Goal: Task Accomplishment & Management: Manage account settings

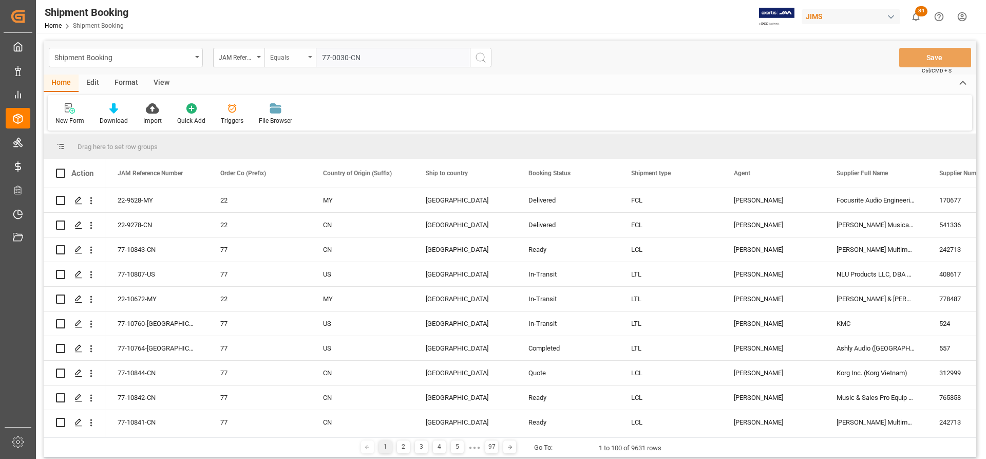
drag, startPoint x: 379, startPoint y: 60, endPoint x: 304, endPoint y: 60, distance: 75.0
click at [304, 60] on div "JAM Reference Number Equals 77-0030-CN" at bounding box center [352, 58] width 278 height 20
type input "77-10590-TW"
click at [475, 57] on icon "search button" at bounding box center [480, 57] width 12 height 12
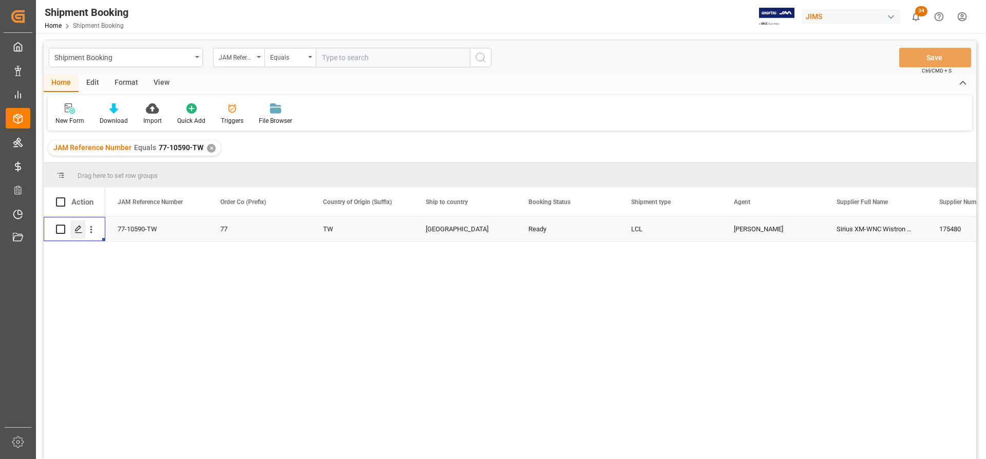
click at [80, 230] on icon "Press SPACE to select this row." at bounding box center [78, 229] width 8 height 8
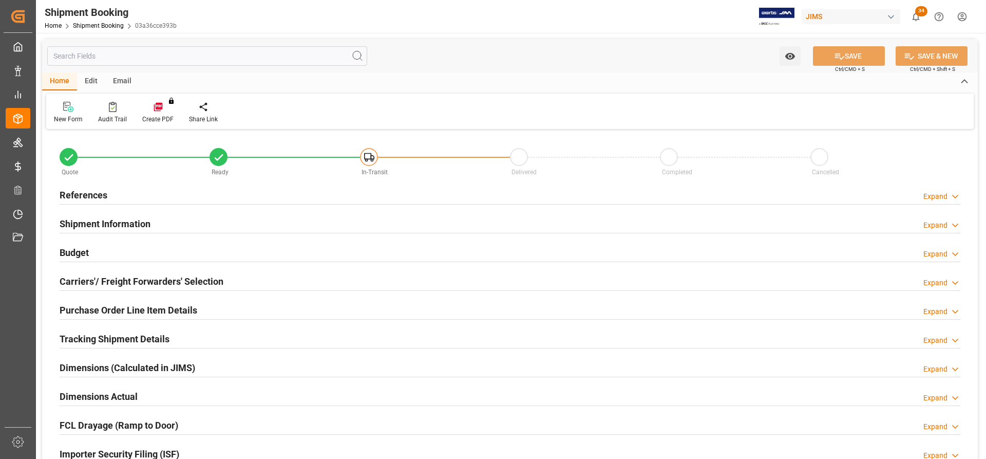
type input "0"
type input "[DATE] 00:00"
type input "[DATE]"
click at [87, 196] on h2 "References" at bounding box center [84, 195] width 48 height 14
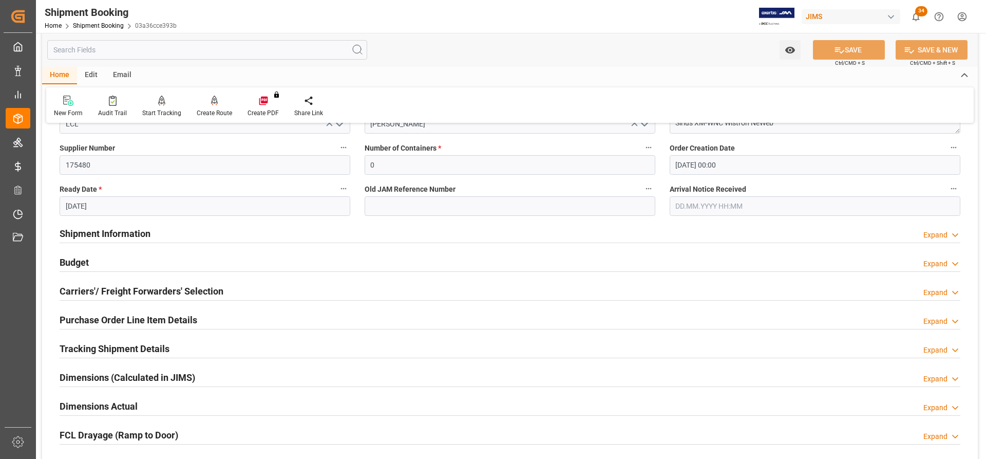
scroll to position [205, 0]
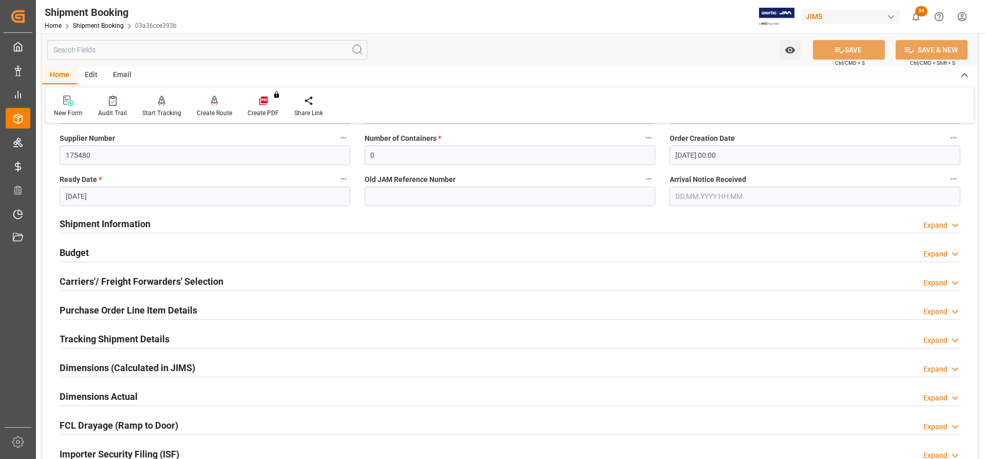
click at [116, 227] on h2 "Shipment Information" at bounding box center [105, 224] width 91 height 14
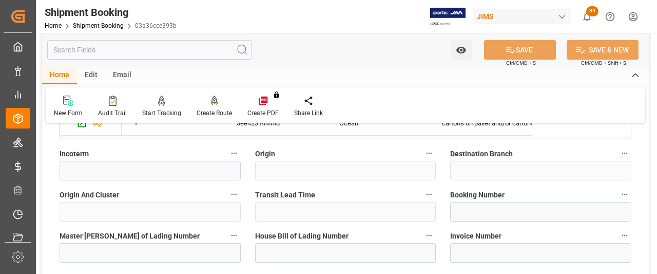
scroll to position [616, 0]
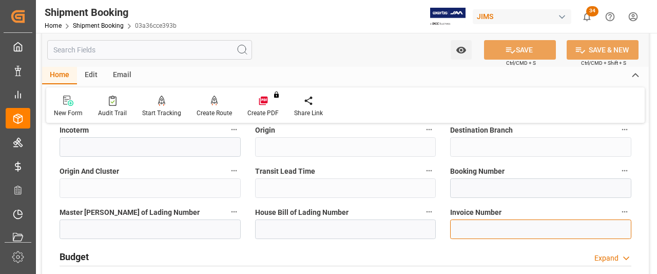
click at [458, 227] on input at bounding box center [540, 229] width 181 height 20
paste input "1681864"
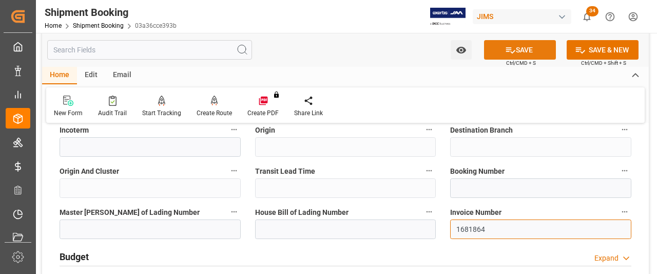
type input "1681864"
click at [531, 51] on button "SAVE" at bounding box center [520, 50] width 72 height 20
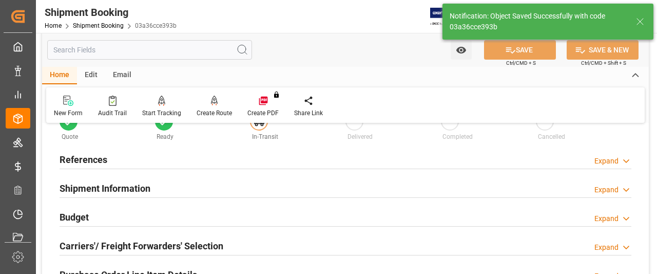
scroll to position [51, 0]
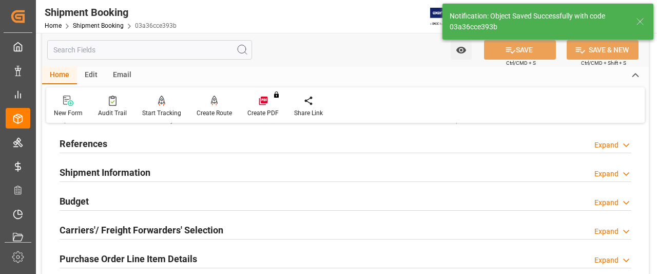
click at [110, 175] on h2 "Shipment Information" at bounding box center [105, 172] width 91 height 14
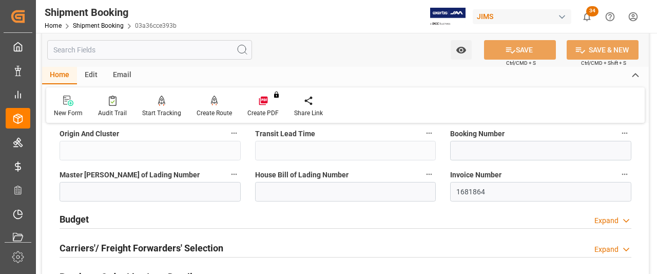
scroll to position [462, 0]
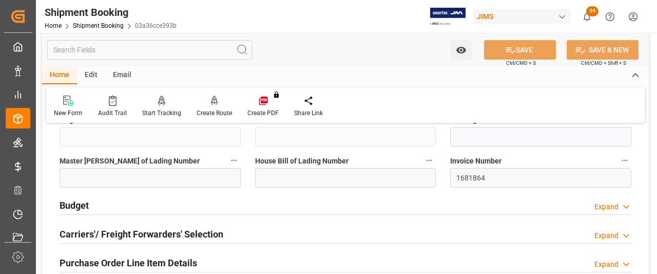
click at [69, 202] on h2 "Budget" at bounding box center [74, 205] width 29 height 14
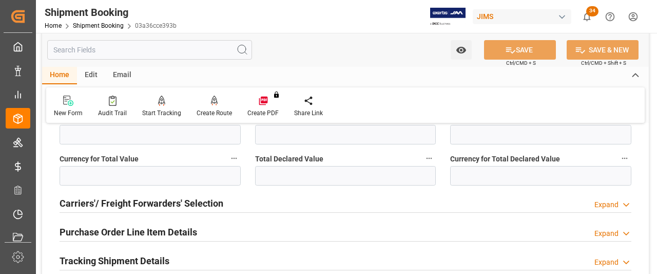
scroll to position [770, 0]
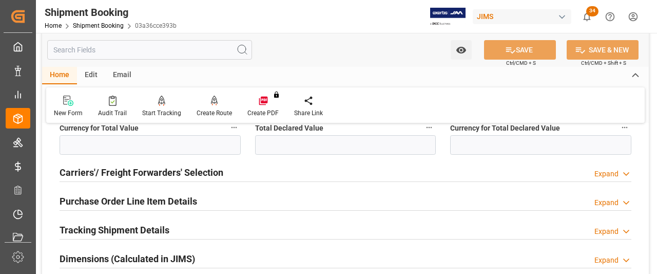
click at [189, 168] on h2 "Carriers'/ Freight Forwarders' Selection" at bounding box center [142, 172] width 164 height 14
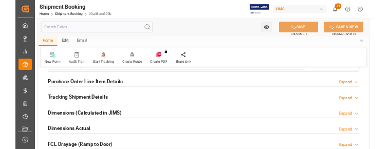
scroll to position [1027, 0]
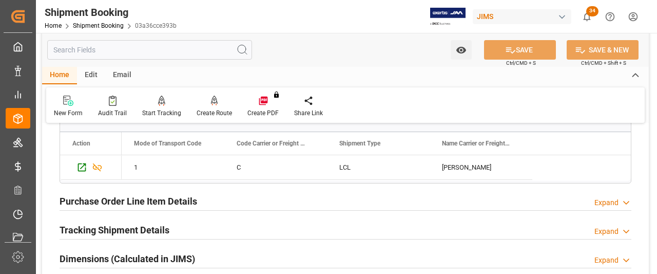
click at [616, 199] on div "Expand" at bounding box center [607, 202] width 24 height 11
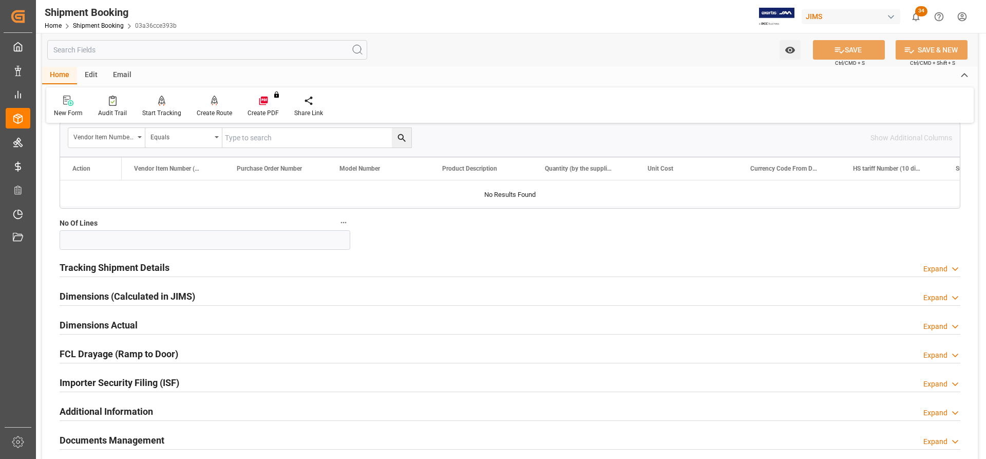
scroll to position [1181, 0]
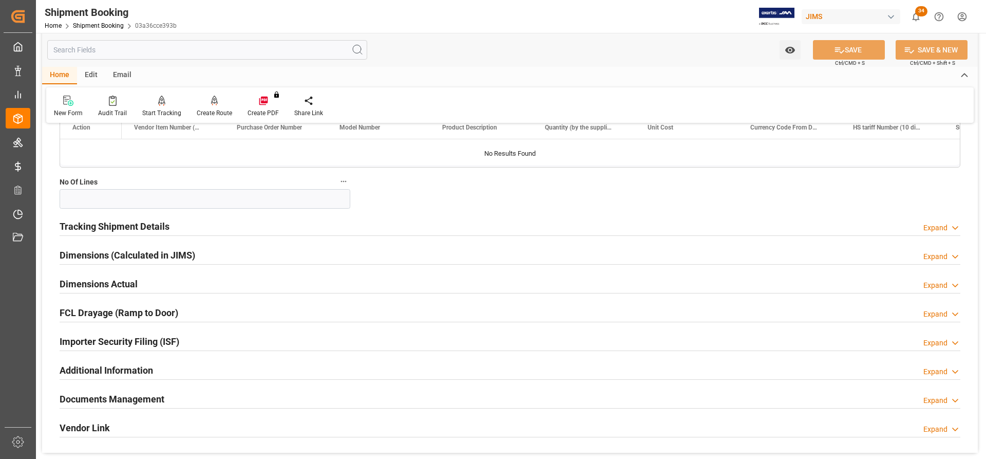
click at [100, 224] on h2 "Tracking Shipment Details" at bounding box center [115, 226] width 110 height 14
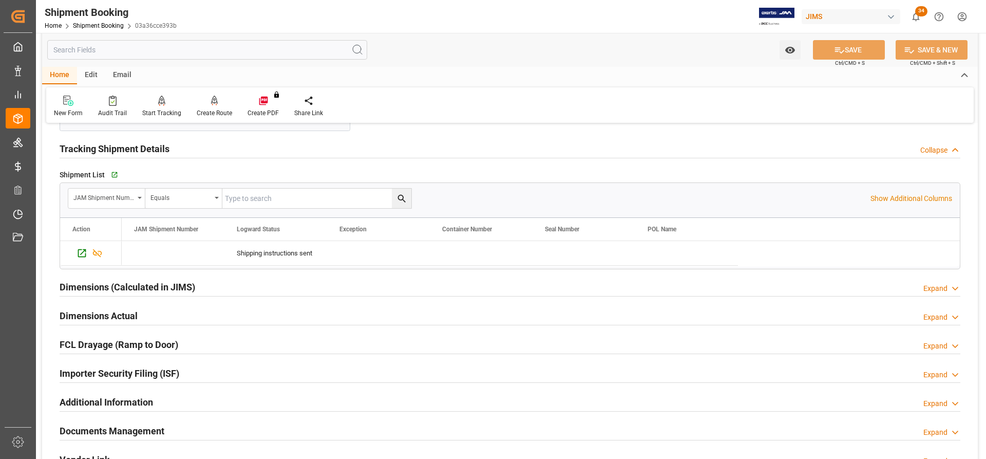
scroll to position [1284, 0]
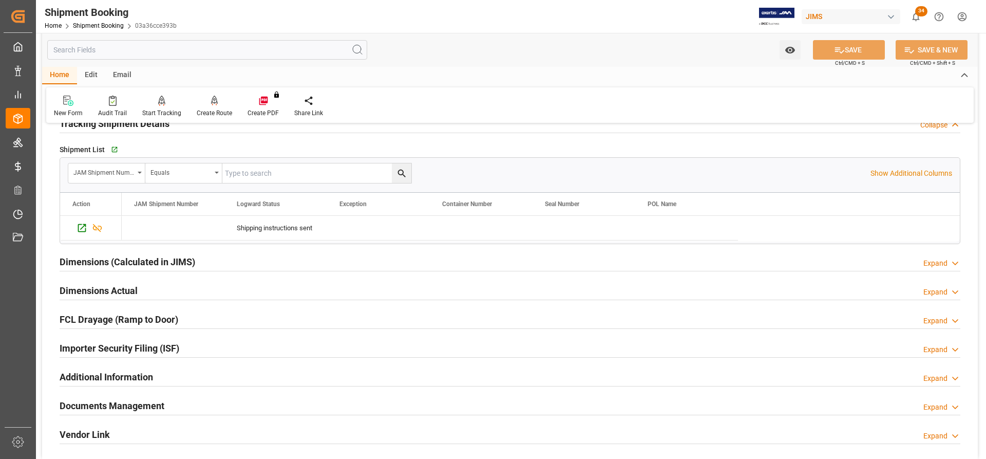
click at [79, 289] on h2 "Dimensions Actual" at bounding box center [99, 290] width 78 height 14
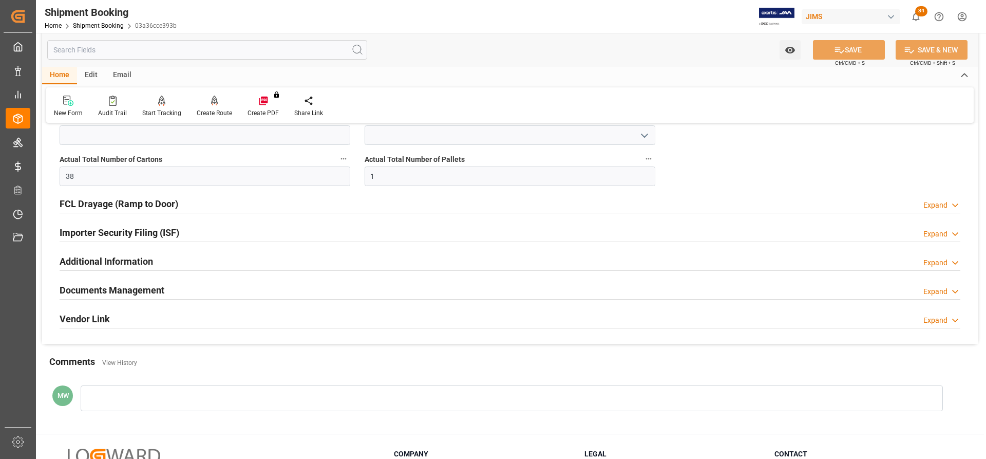
scroll to position [1540, 0]
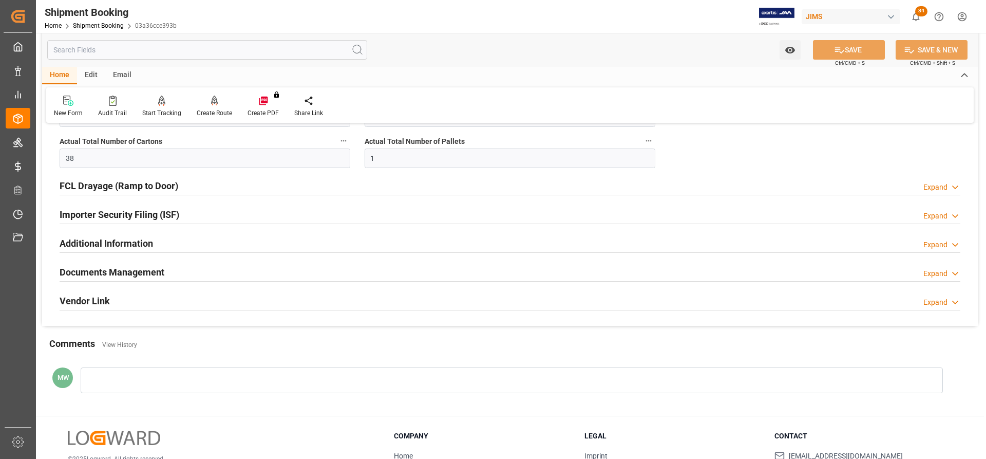
click at [127, 276] on h2 "Documents Management" at bounding box center [112, 272] width 105 height 14
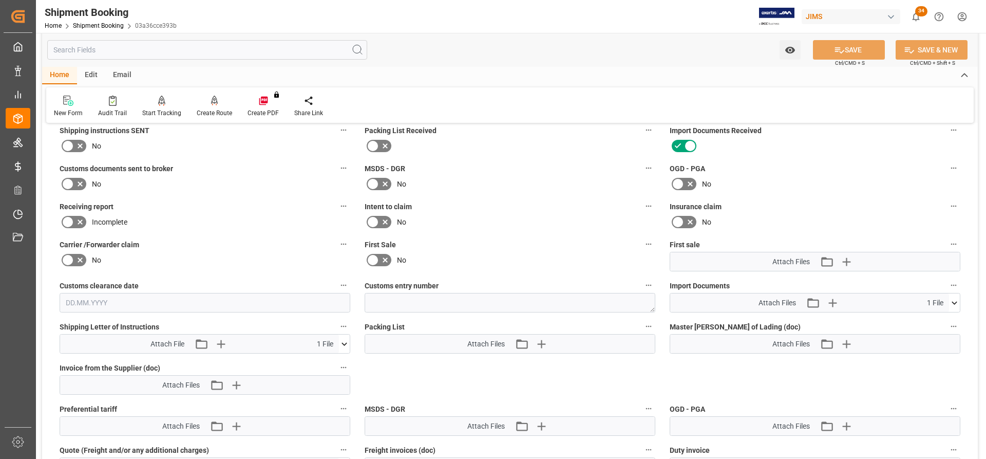
scroll to position [1746, 0]
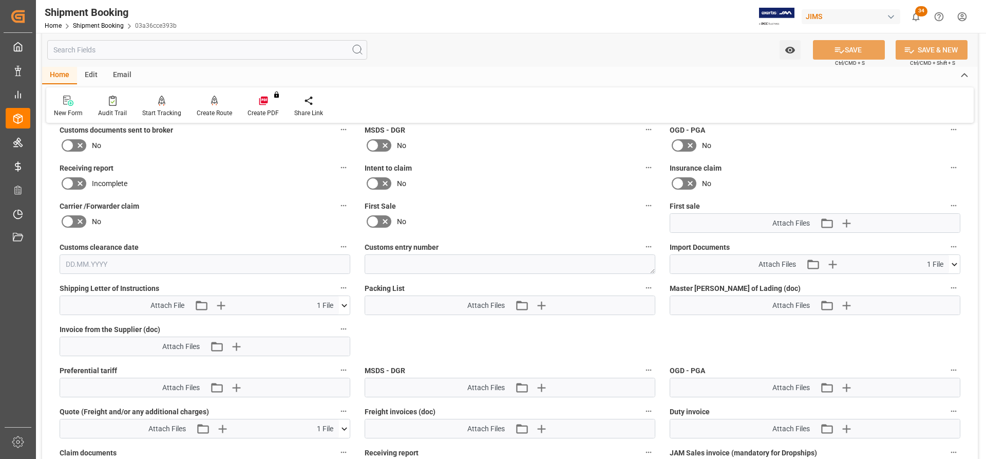
click at [958, 260] on icon at bounding box center [954, 264] width 11 height 11
click at [834, 263] on icon "button" at bounding box center [833, 264] width 10 height 10
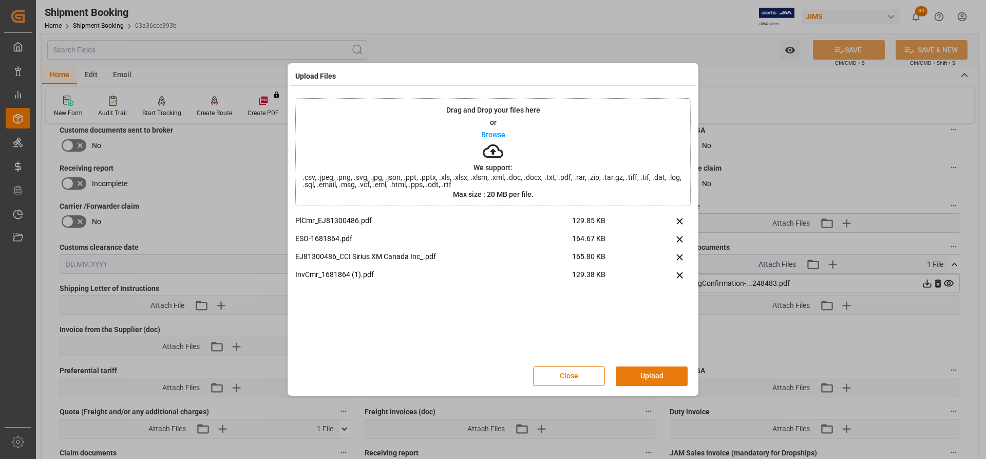
click at [643, 374] on button "Upload" at bounding box center [652, 376] width 72 height 20
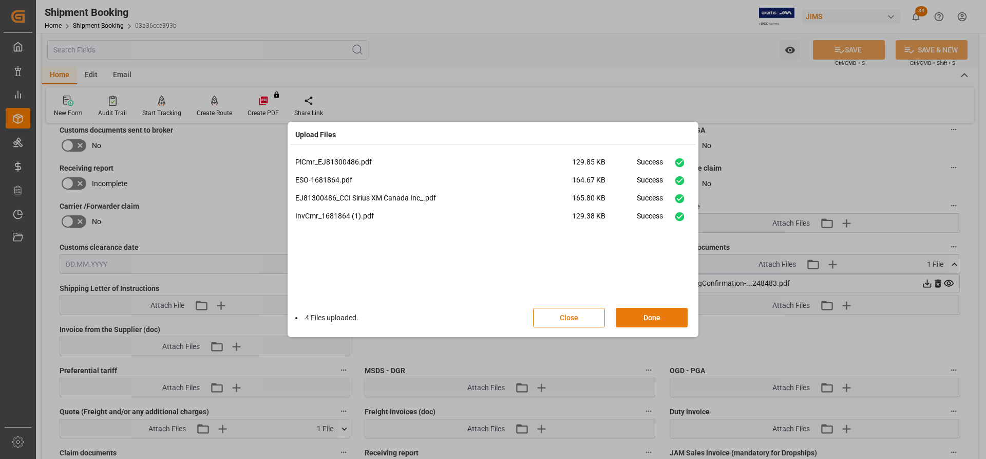
click at [645, 319] on button "Done" at bounding box center [652, 318] width 72 height 20
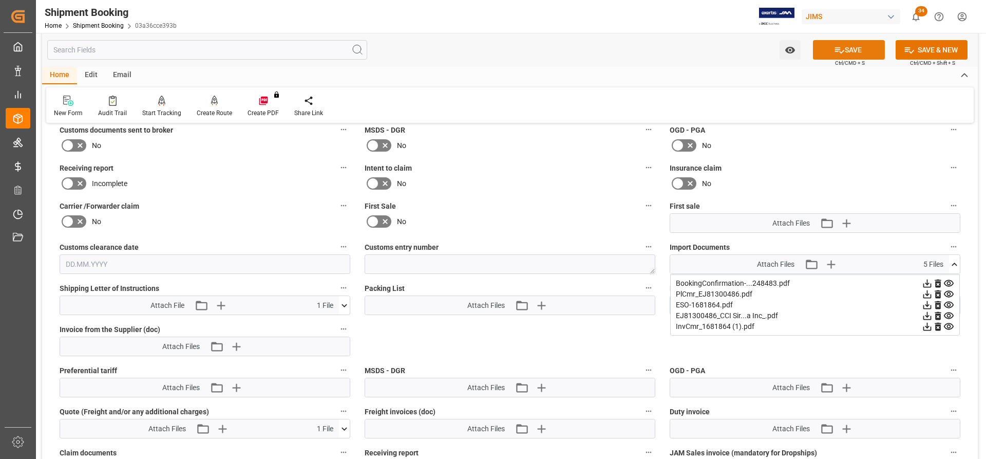
click at [863, 48] on button "SAVE" at bounding box center [849, 50] width 72 height 20
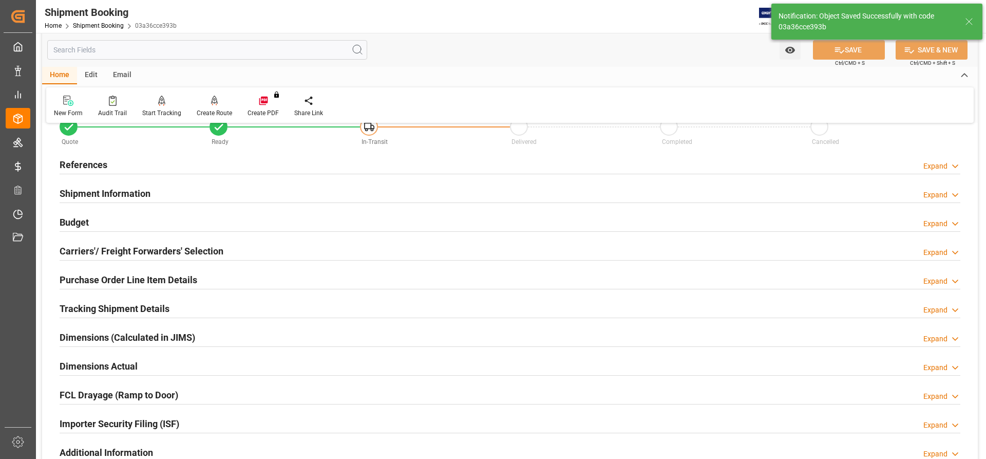
scroll to position [0, 0]
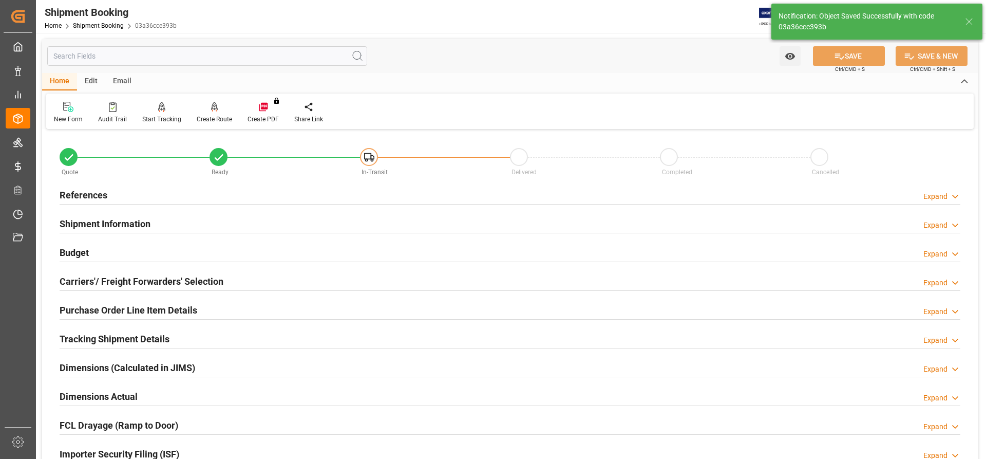
click at [78, 186] on div "References" at bounding box center [84, 194] width 48 height 20
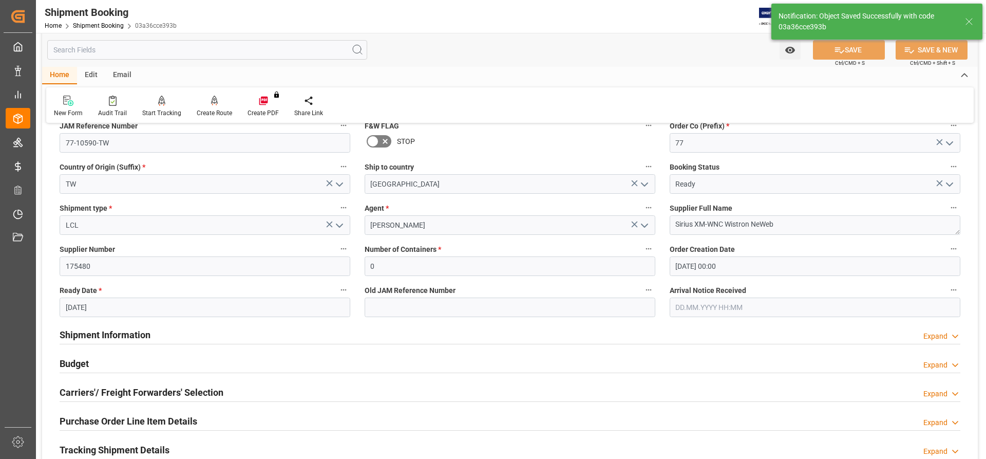
scroll to position [103, 0]
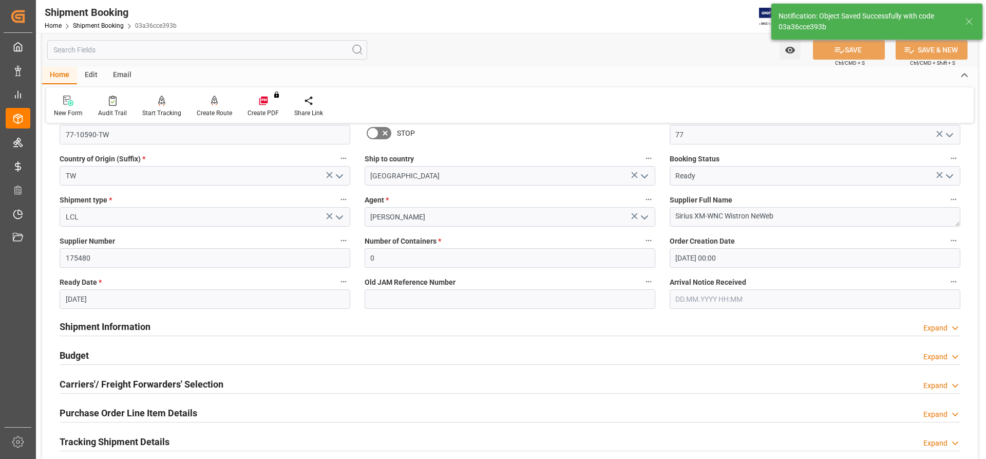
click at [80, 321] on h2 "Shipment Information" at bounding box center [105, 326] width 91 height 14
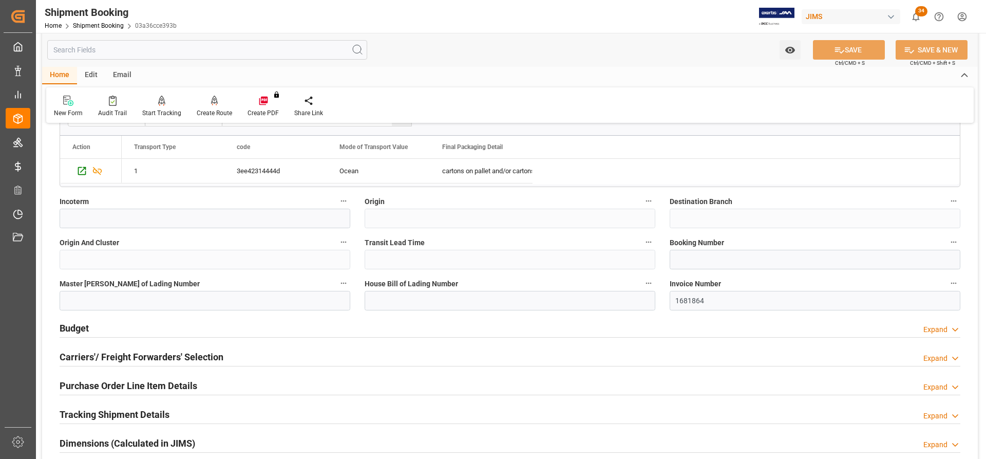
scroll to position [565, 0]
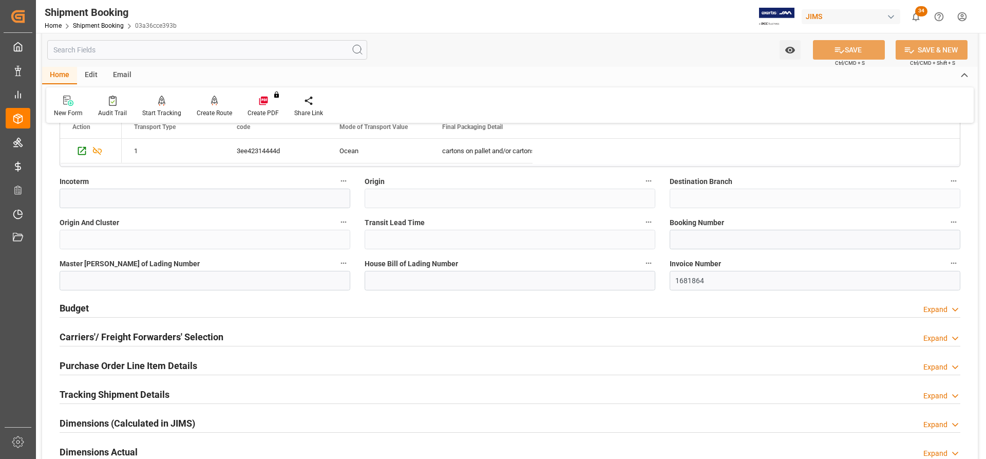
click at [71, 309] on h2 "Budget" at bounding box center [74, 308] width 29 height 14
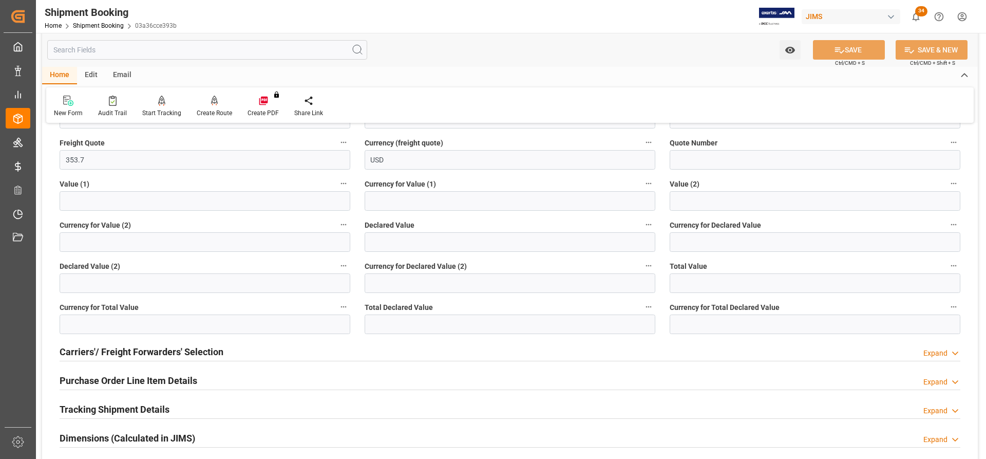
scroll to position [822, 0]
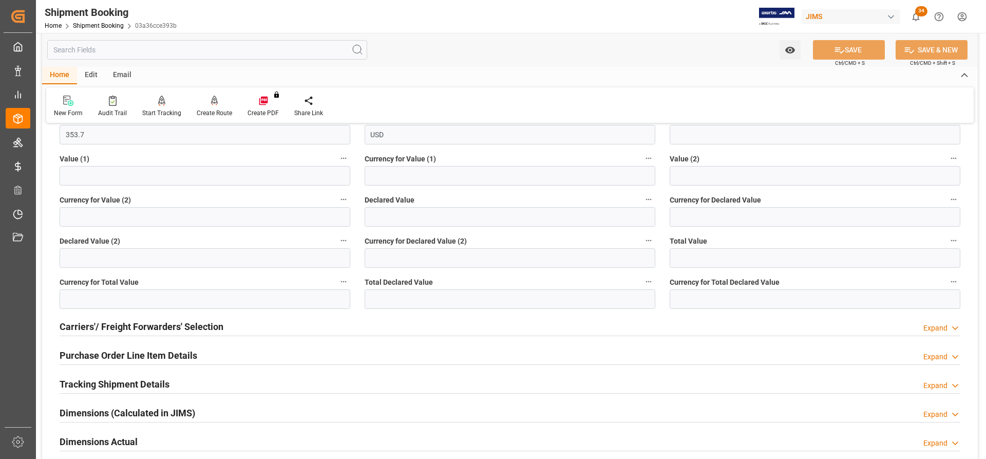
click at [87, 325] on h2 "Carriers'/ Freight Forwarders' Selection" at bounding box center [142, 326] width 164 height 14
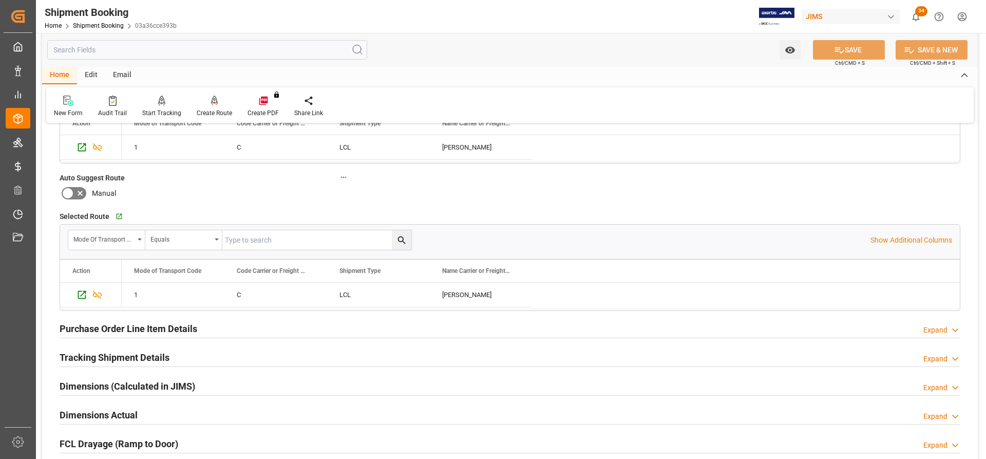
scroll to position [1130, 0]
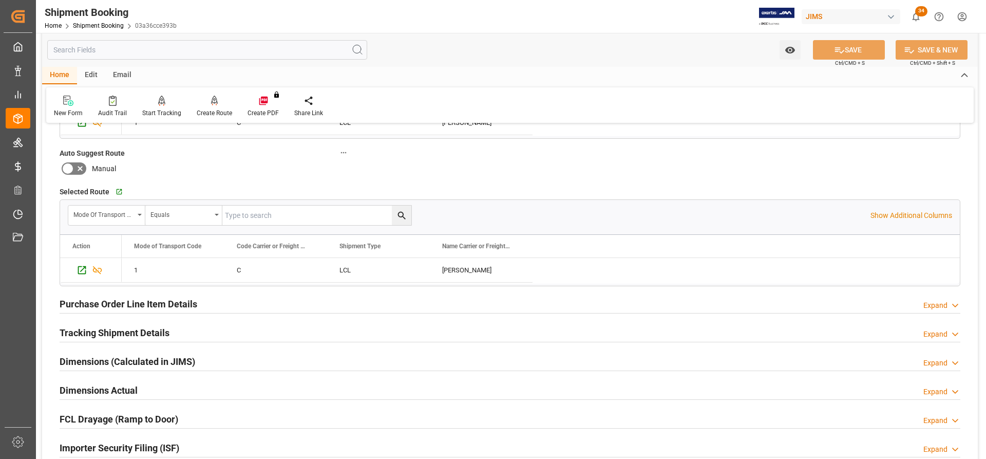
click at [81, 309] on h2 "Purchase Order Line Item Details" at bounding box center [129, 304] width 138 height 14
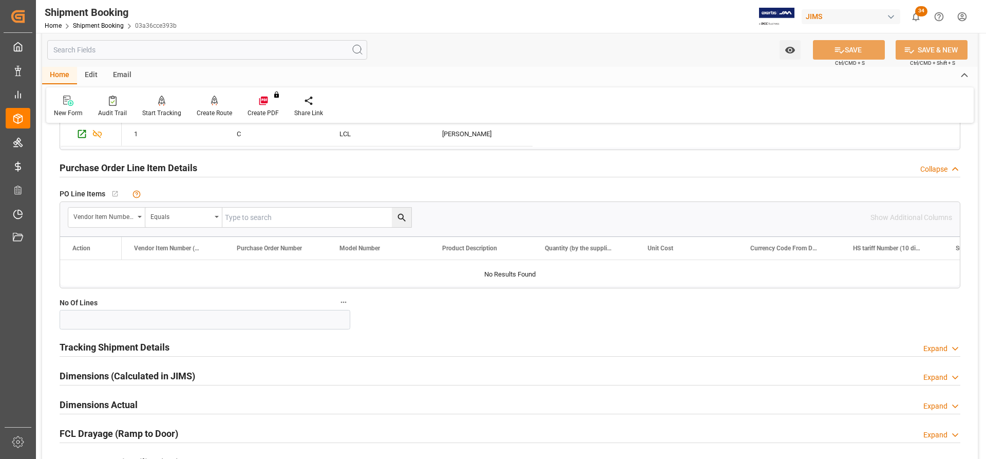
scroll to position [1284, 0]
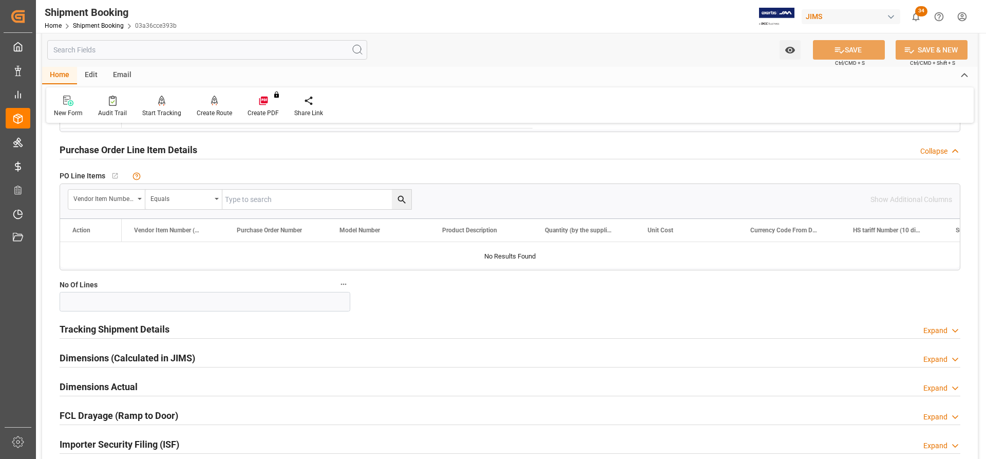
click at [104, 325] on h2 "Tracking Shipment Details" at bounding box center [115, 329] width 110 height 14
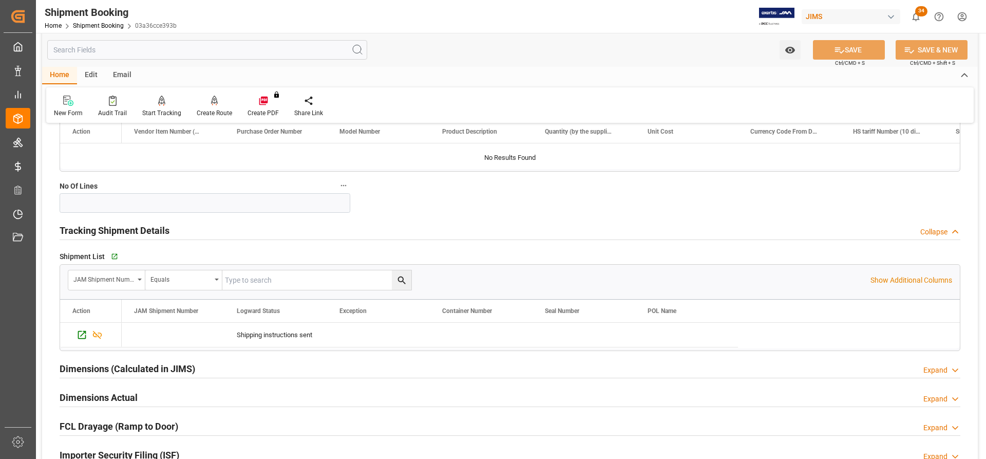
scroll to position [1386, 0]
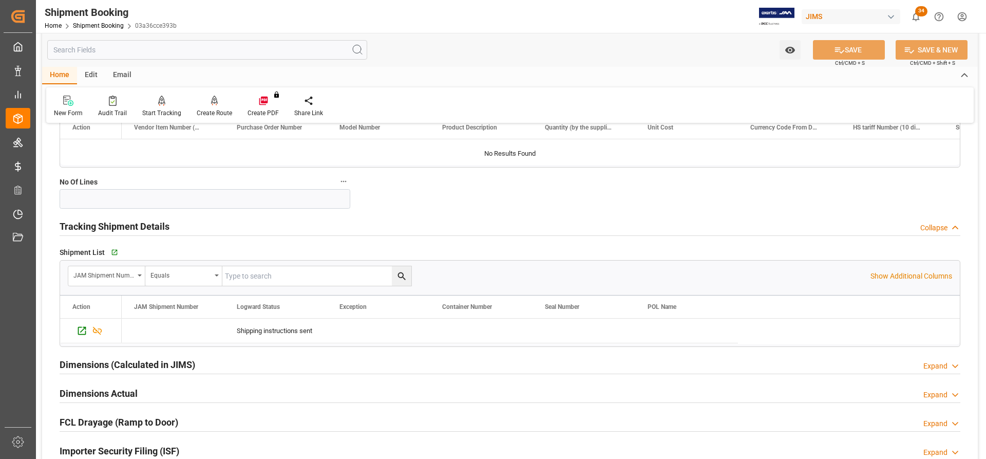
click at [79, 390] on h2 "Dimensions Actual" at bounding box center [99, 393] width 78 height 14
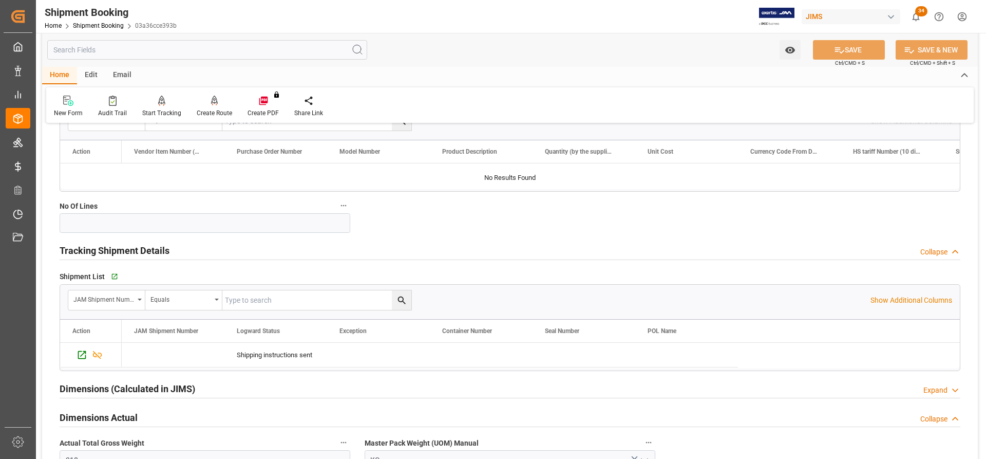
scroll to position [1438, 0]
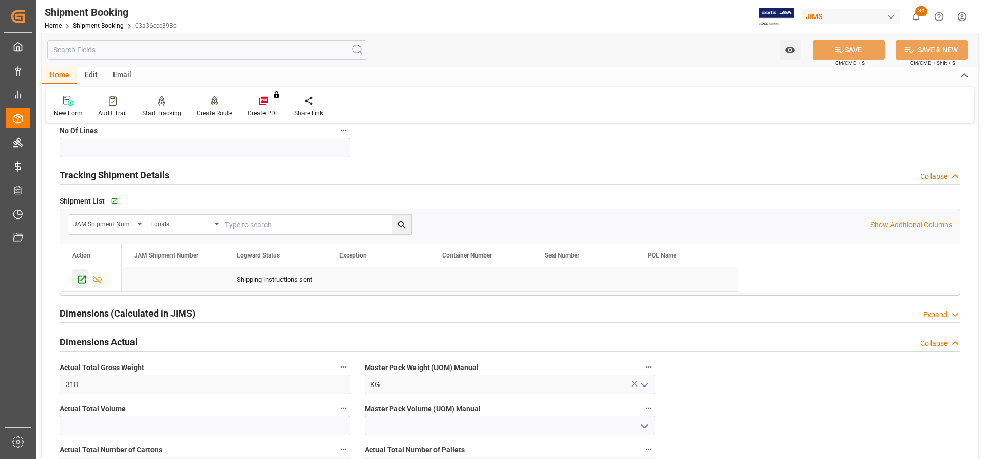
click at [78, 278] on icon "Press SPACE to select this row." at bounding box center [82, 279] width 11 height 11
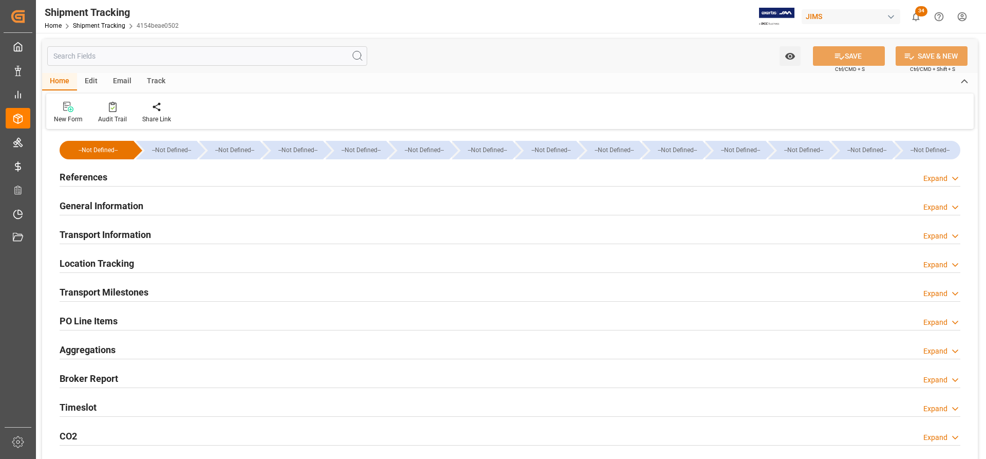
type input "14.08.2025"
click at [88, 177] on h2 "References" at bounding box center [84, 177] width 48 height 14
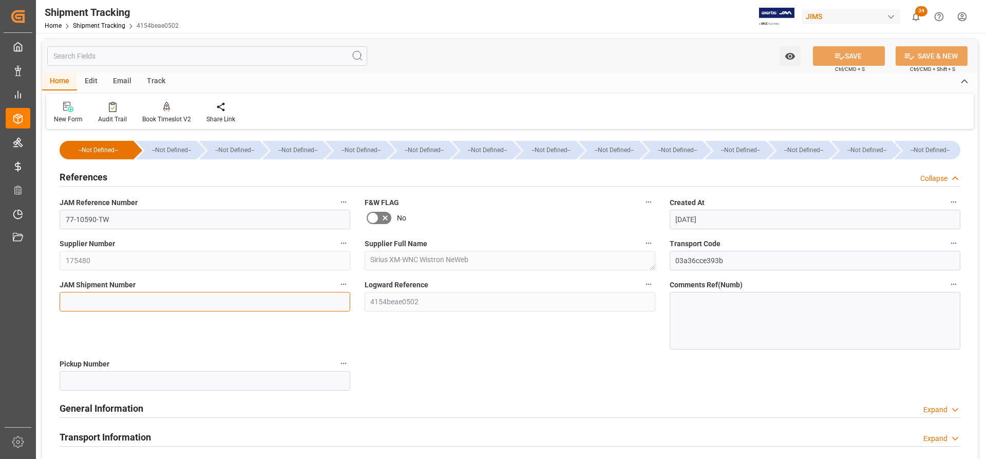
click at [68, 295] on input at bounding box center [205, 302] width 291 height 20
paste input "72840"
type input "72840"
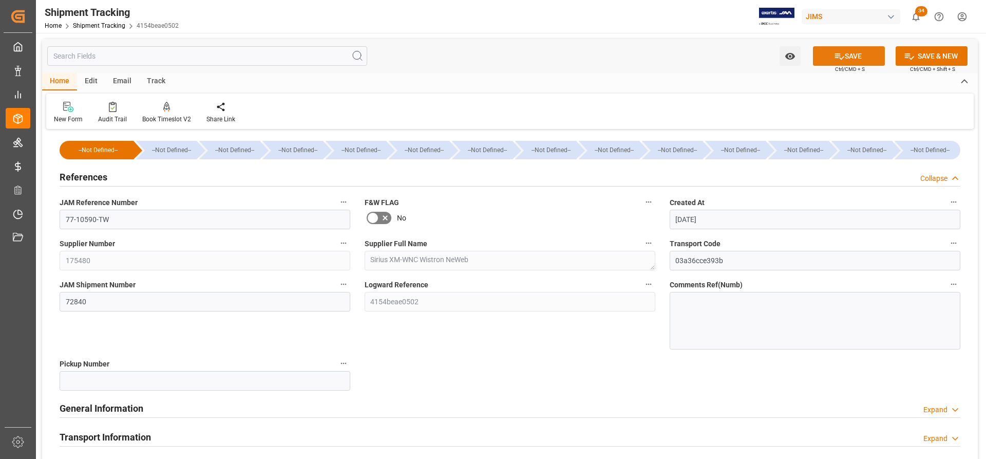
click at [864, 56] on button "SAVE" at bounding box center [849, 56] width 72 height 20
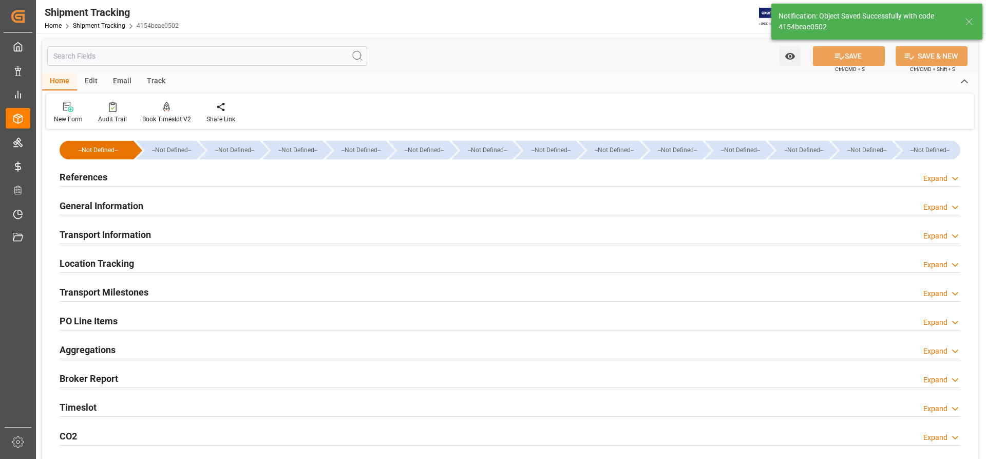
click at [96, 203] on h2 "General Information" at bounding box center [102, 206] width 84 height 14
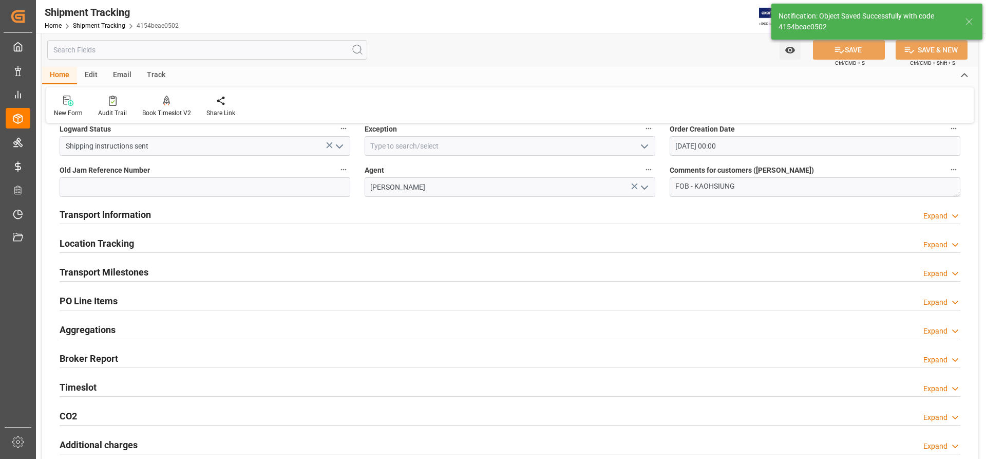
scroll to position [103, 0]
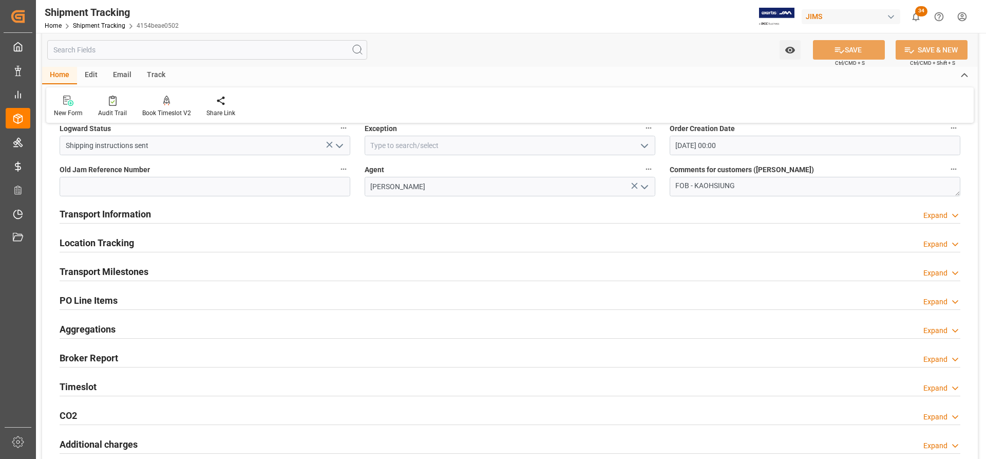
click at [116, 212] on h2 "Transport Information" at bounding box center [105, 214] width 91 height 14
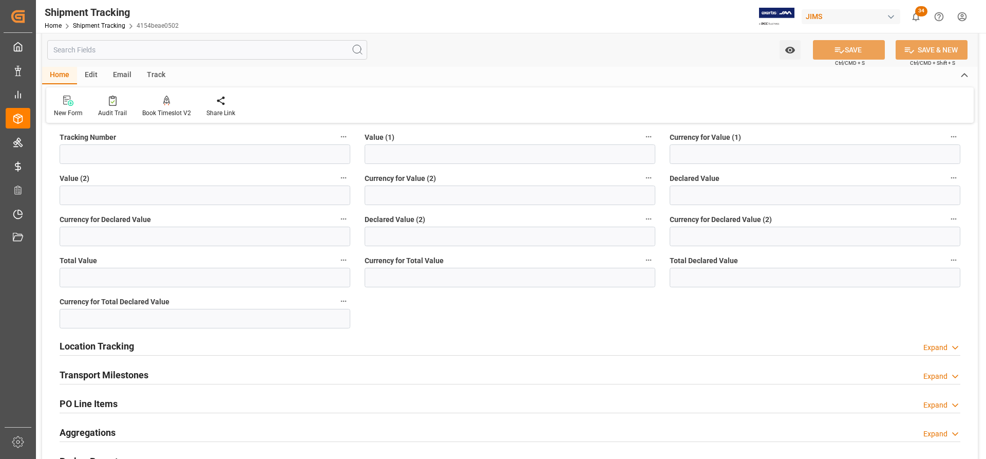
scroll to position [411, 0]
click at [92, 346] on h2 "Location Tracking" at bounding box center [97, 345] width 74 height 14
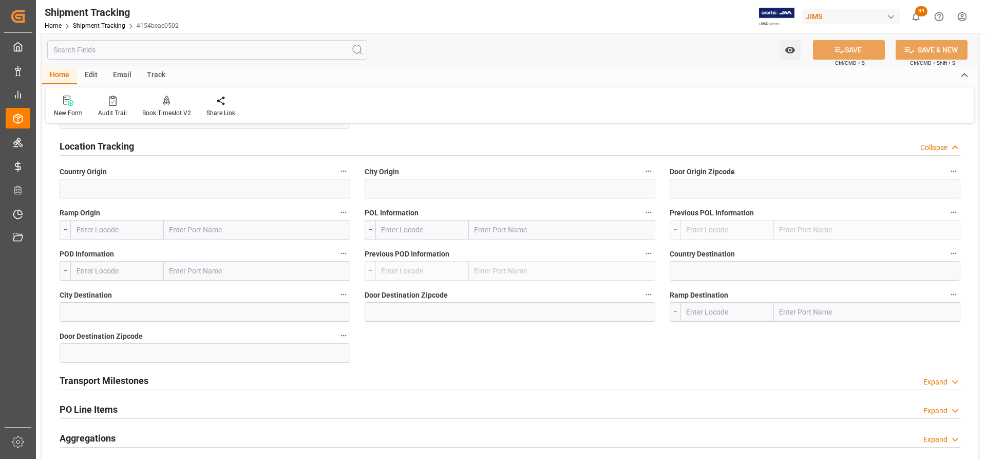
scroll to position [616, 0]
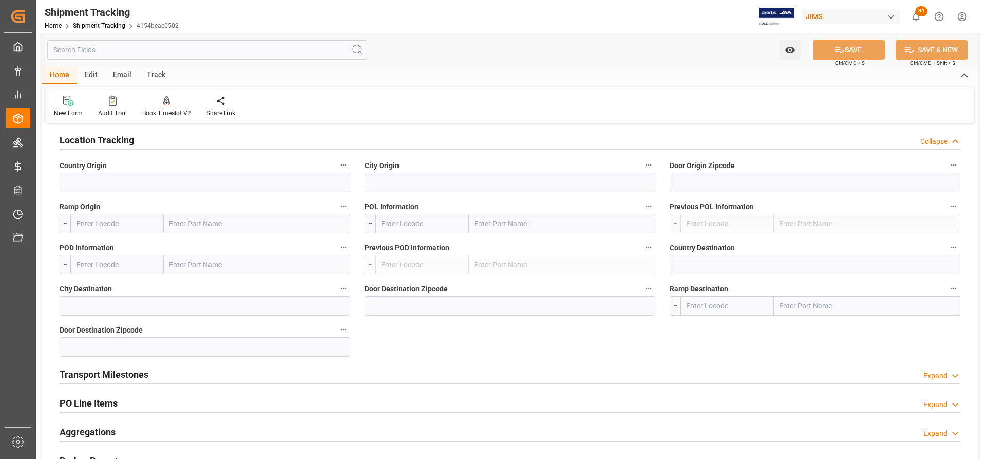
click at [104, 371] on h2 "Transport Milestones" at bounding box center [104, 374] width 89 height 14
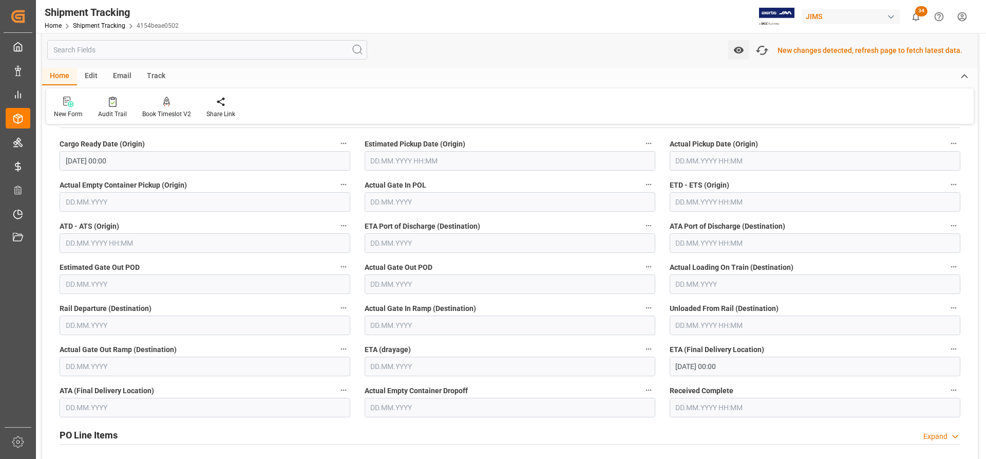
scroll to position [874, 0]
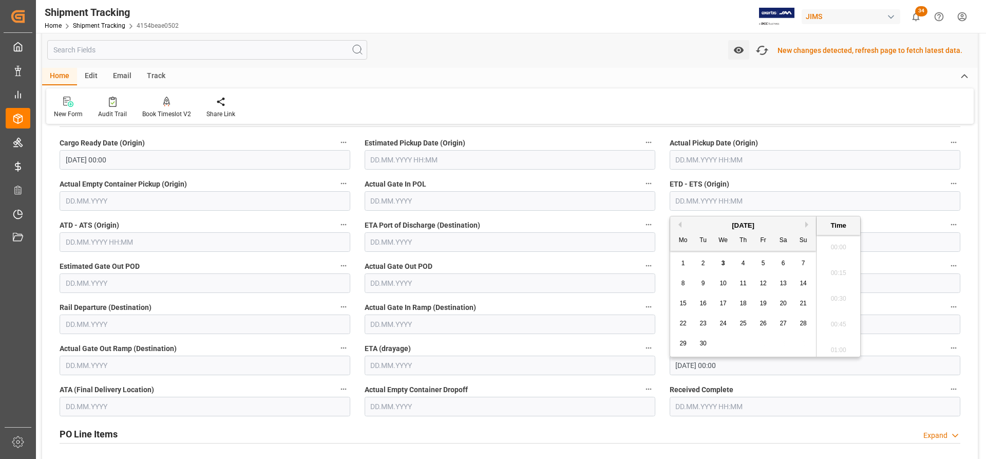
click at [699, 200] on input "text" at bounding box center [815, 201] width 291 height 20
click at [800, 282] on span "14" at bounding box center [802, 282] width 7 height 7
type input "14.09.2025 00:00"
click at [770, 375] on div "ETA (Final Delivery Location) 27.10.2025 00:00" at bounding box center [814, 357] width 305 height 41
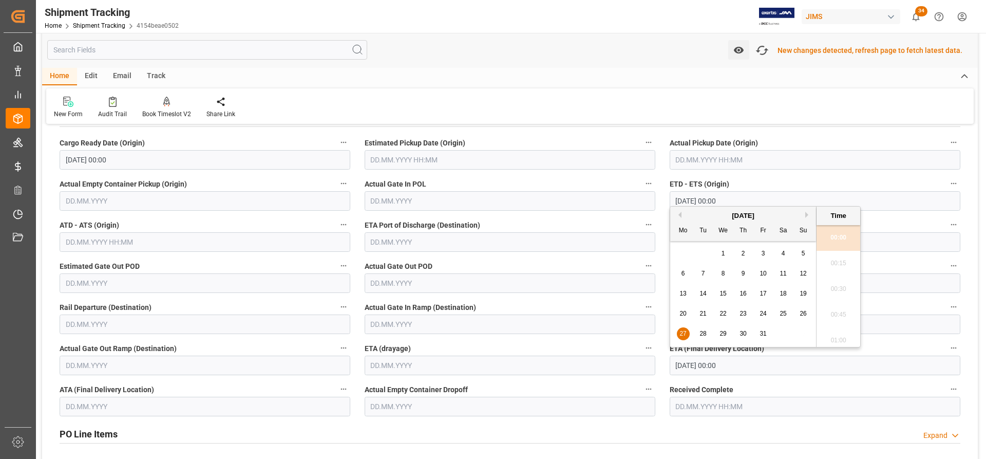
click at [699, 363] on input "27.10.2025 00:00" at bounding box center [815, 365] width 291 height 20
click at [677, 214] on button "Previous Month" at bounding box center [678, 215] width 6 height 6
click at [808, 212] on button "Next Month" at bounding box center [808, 215] width 6 height 6
click at [703, 291] on span "14" at bounding box center [702, 293] width 7 height 7
type input "[DATE] 00:00"
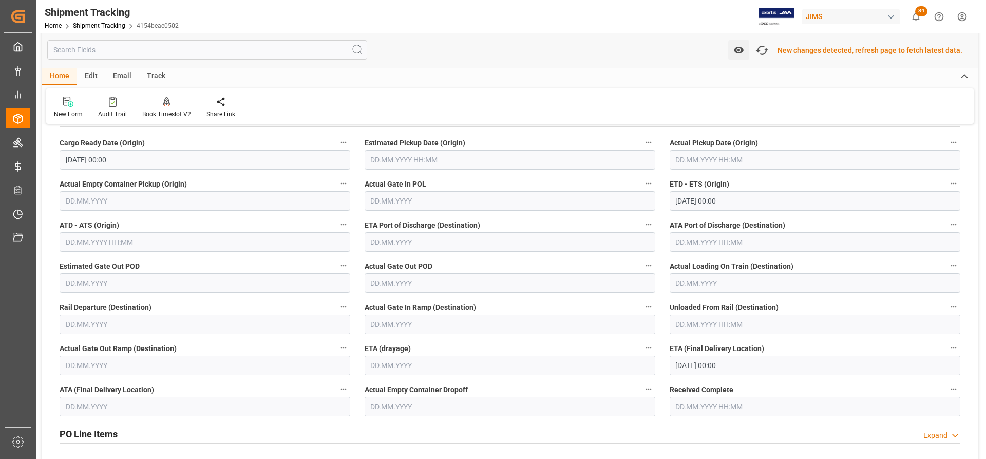
click at [764, 106] on div "New Form Audit Trail Book Timeslot V2 Book a Timeslot for the shipment Share Li…" at bounding box center [509, 105] width 927 height 35
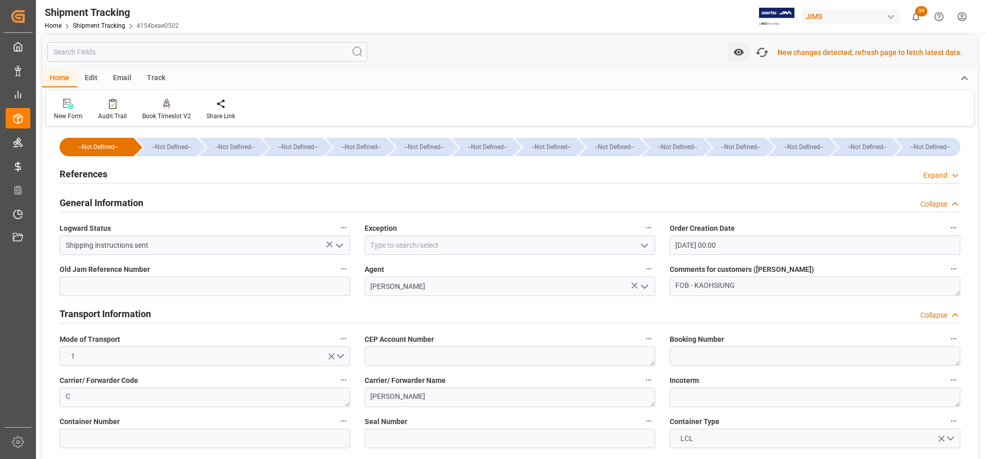
scroll to position [0, 0]
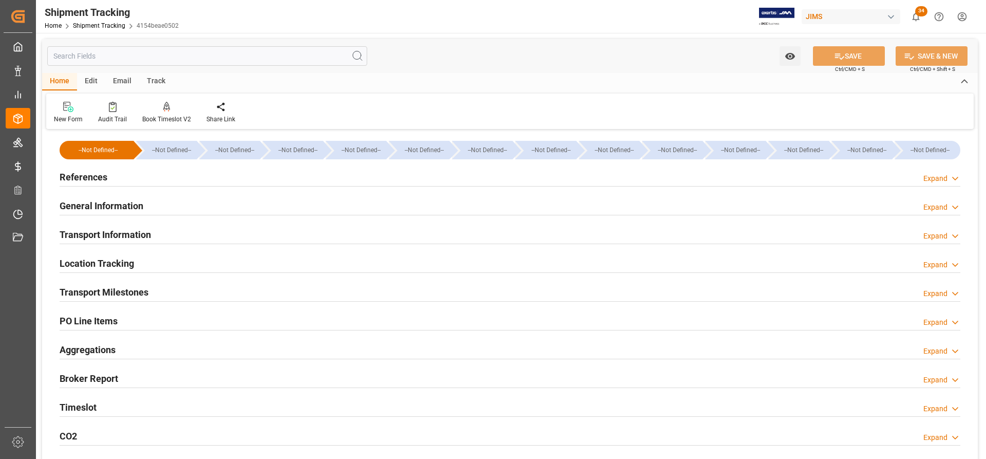
type input "04.08.2025 00:00"
click at [122, 287] on h2 "Transport Milestones" at bounding box center [104, 292] width 89 height 14
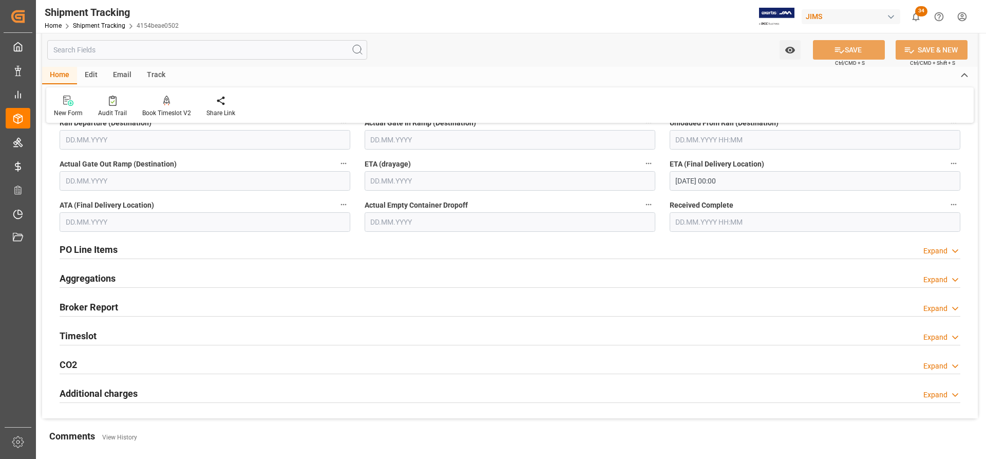
scroll to position [359, 0]
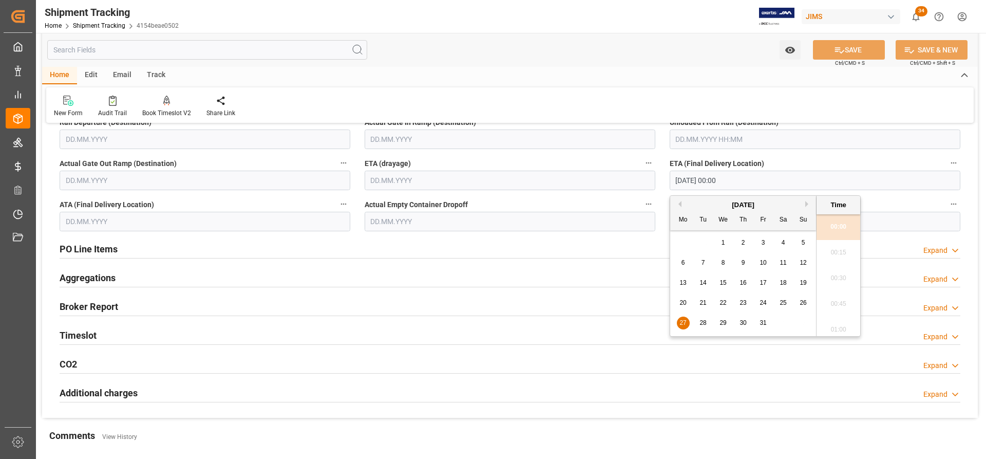
click at [716, 184] on input "27.10.2025 00:00" at bounding box center [815, 180] width 291 height 20
click at [701, 285] on span "14" at bounding box center [702, 282] width 7 height 7
type input "14.10.2025 00:00"
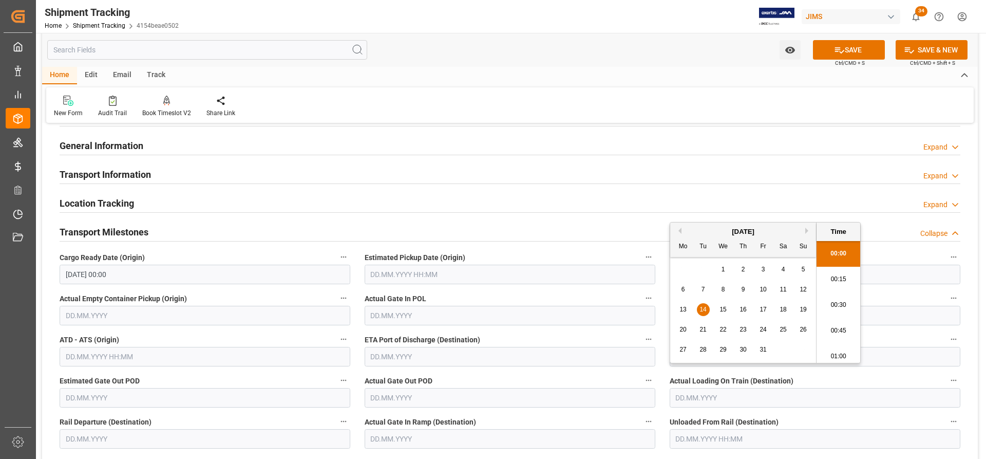
scroll to position [51, 0]
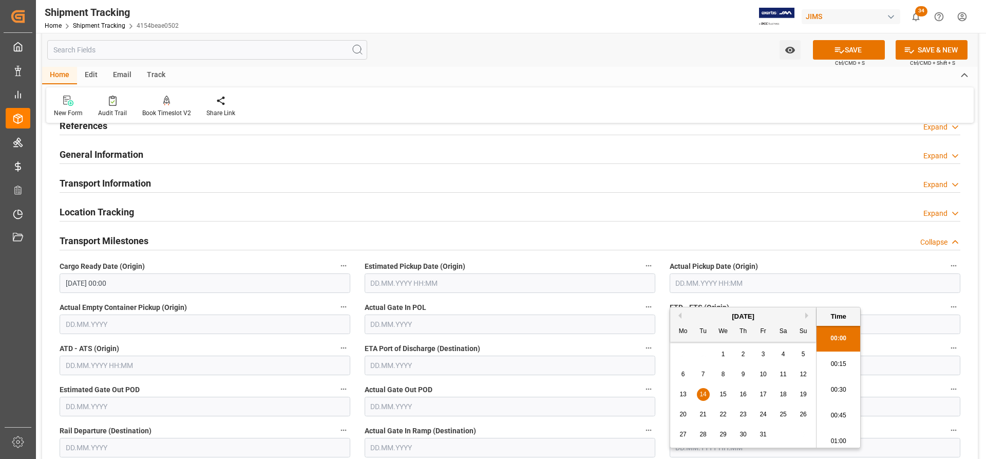
click at [770, 295] on div "Actual Pickup Date (Origin)" at bounding box center [814, 275] width 305 height 41
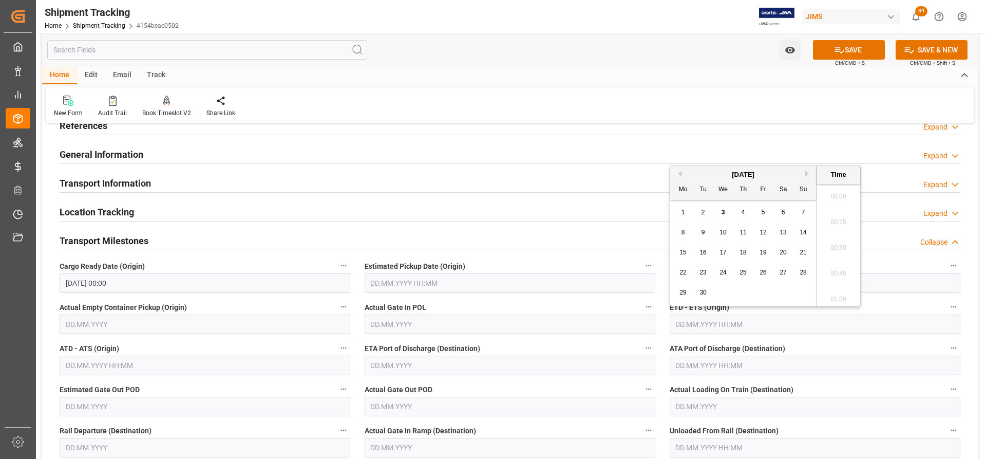
click at [688, 325] on input "text" at bounding box center [815, 324] width 291 height 20
click at [803, 231] on span "14" at bounding box center [802, 231] width 7 height 7
type input "14.09.2025 00:00"
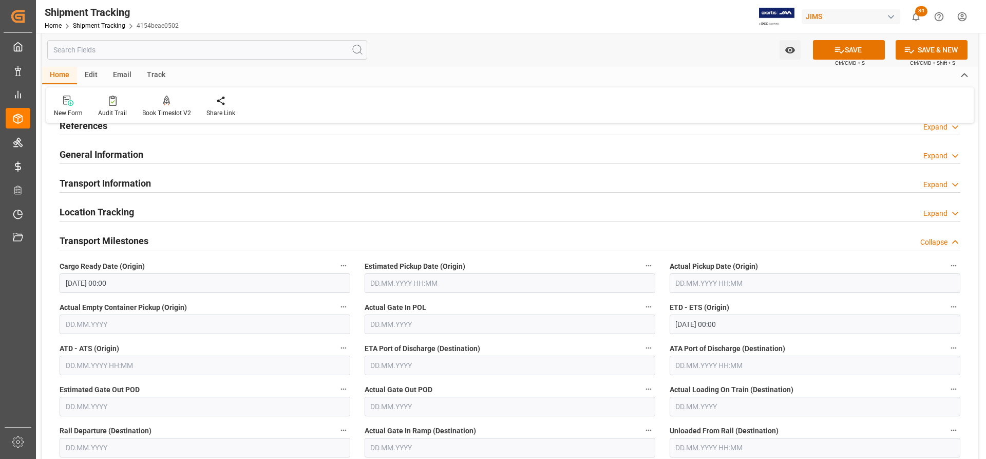
click at [808, 352] on label "ATA Port of Discharge (Destination)" at bounding box center [815, 348] width 291 height 14
click at [947, 352] on button "ATA Port of Discharge (Destination)" at bounding box center [953, 347] width 13 height 13
click at [856, 49] on div at bounding box center [493, 229] width 986 height 459
click at [860, 51] on button "SAVE" at bounding box center [849, 50] width 72 height 20
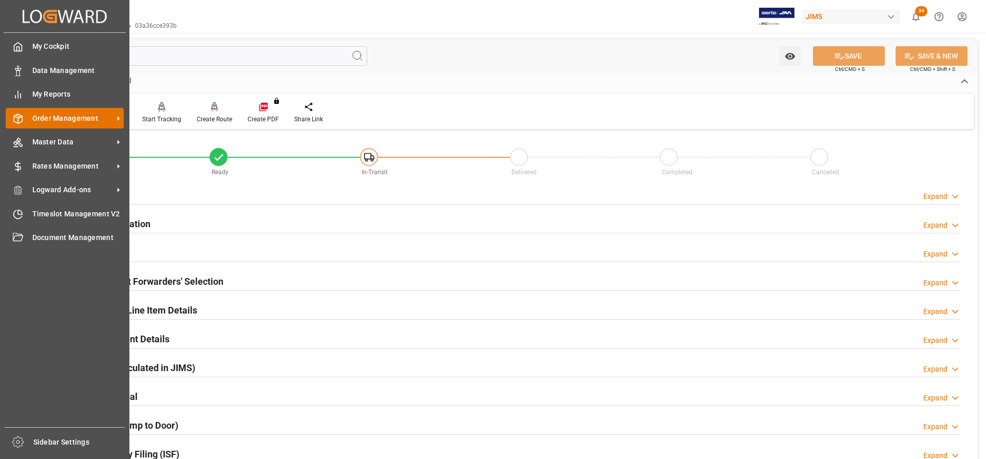
click at [63, 117] on span "Order Management" at bounding box center [72, 118] width 81 height 11
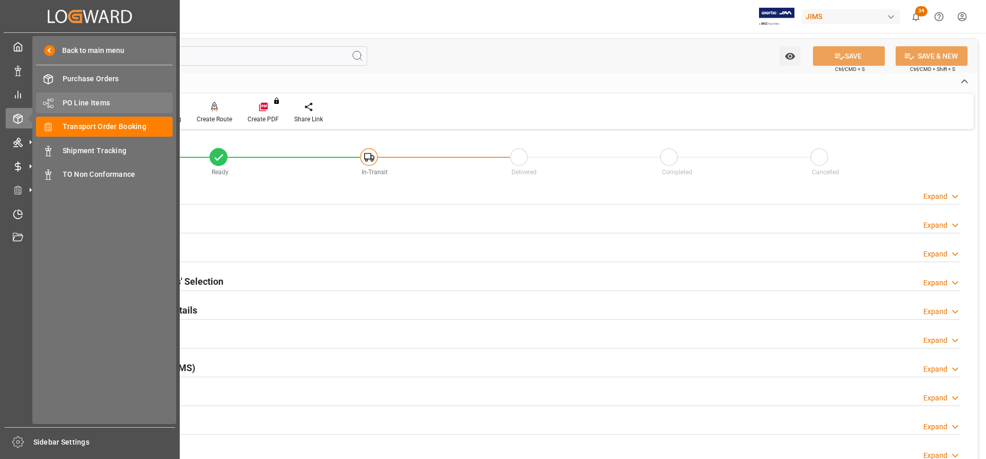
click at [88, 100] on span "PO Line Items" at bounding box center [118, 103] width 110 height 11
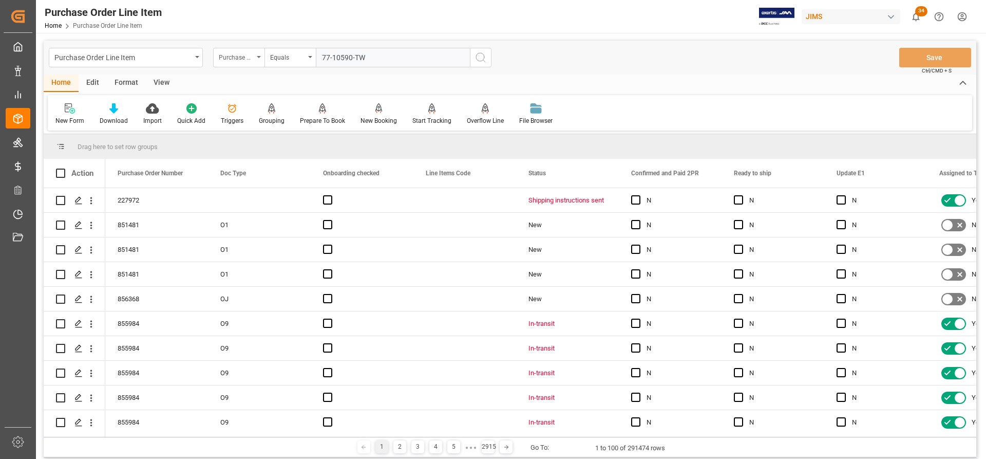
type input "77-10590-TW"
click at [255, 54] on div "Purchase Order Number" at bounding box center [238, 58] width 51 height 20
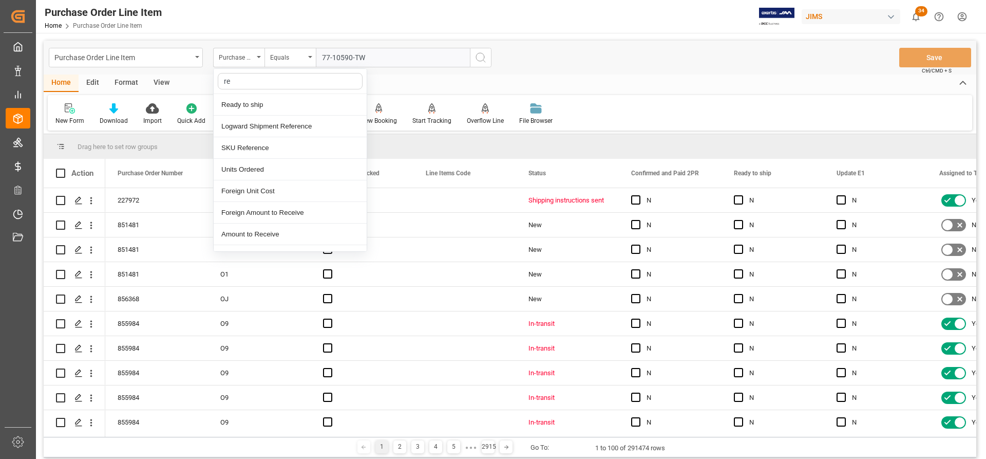
type input "ref"
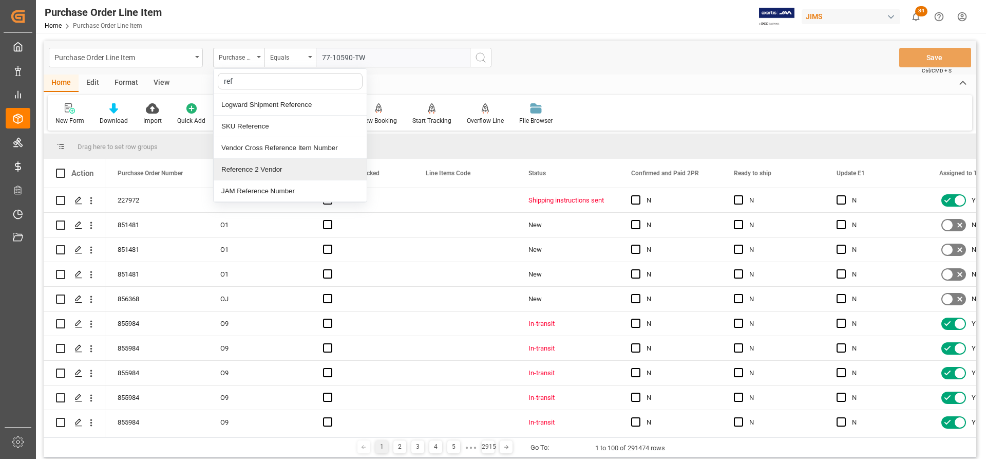
click at [240, 165] on div "Reference 2 Vendor" at bounding box center [290, 170] width 153 height 22
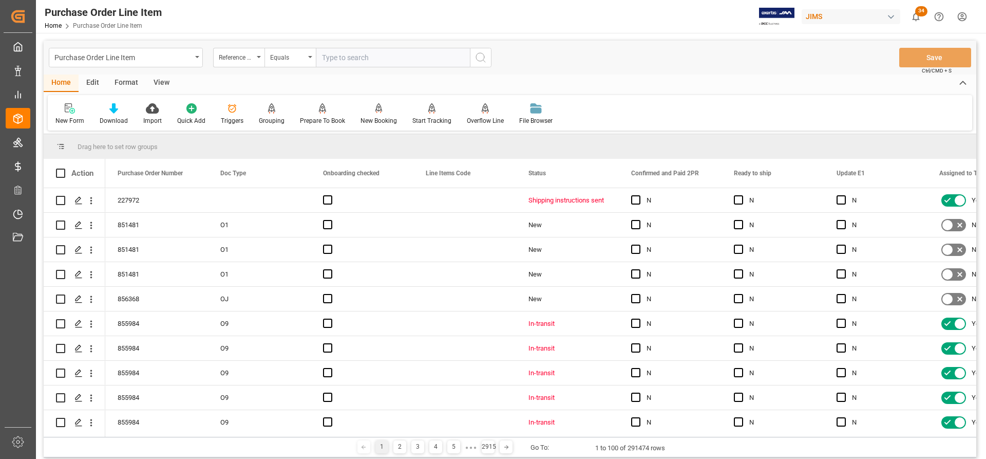
click at [340, 56] on input "text" at bounding box center [393, 58] width 154 height 20
paste input "77-10590-TW"
type input "77-10590-TW"
click at [478, 60] on icon "search button" at bounding box center [480, 57] width 12 height 12
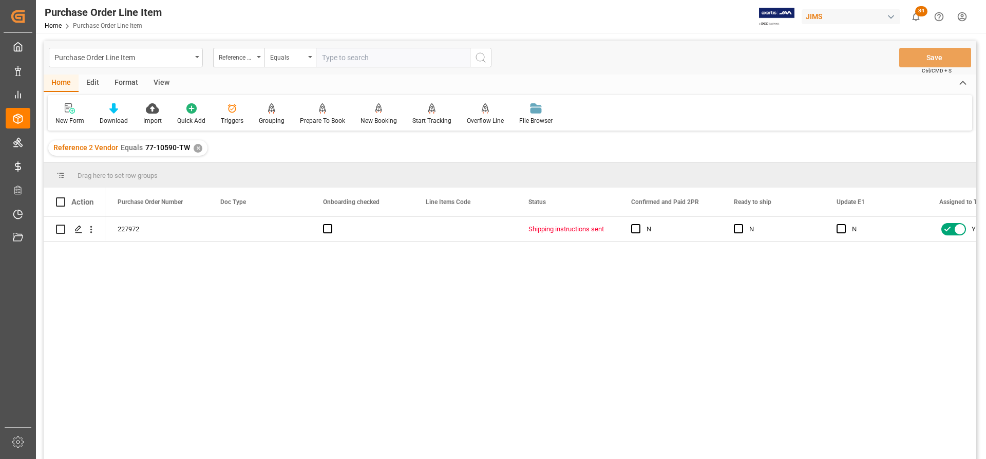
click at [162, 79] on div "View" at bounding box center [161, 82] width 31 height 17
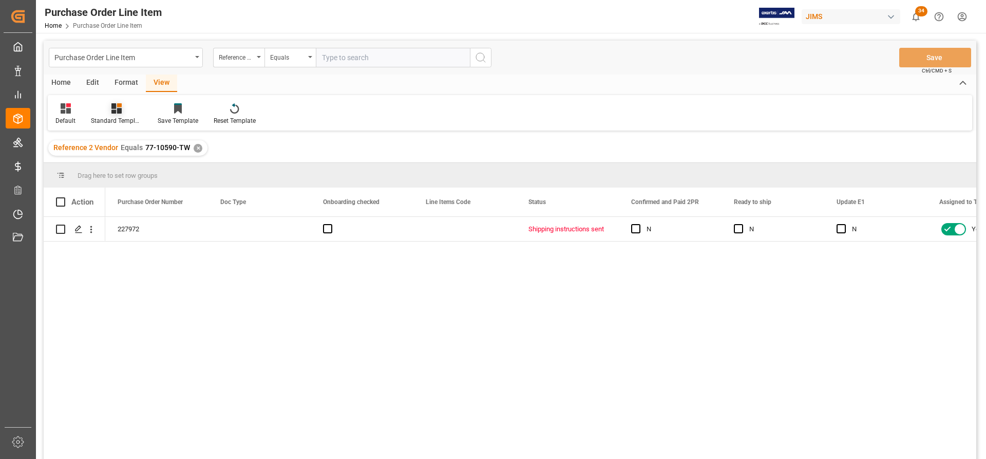
click at [118, 115] on div "Standard Templates" at bounding box center [116, 114] width 67 height 23
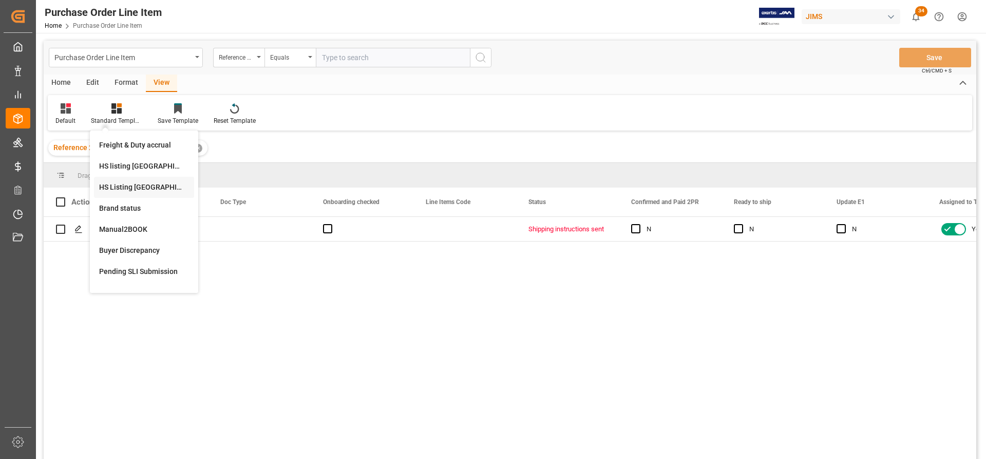
click at [110, 186] on div "HS Listing [GEOGRAPHIC_DATA]" at bounding box center [144, 187] width 90 height 11
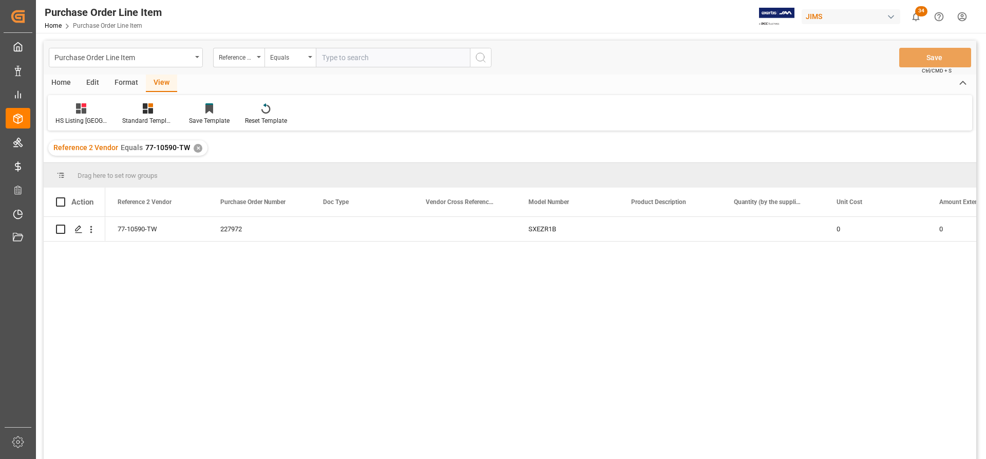
click at [63, 82] on div "Home" at bounding box center [61, 82] width 35 height 17
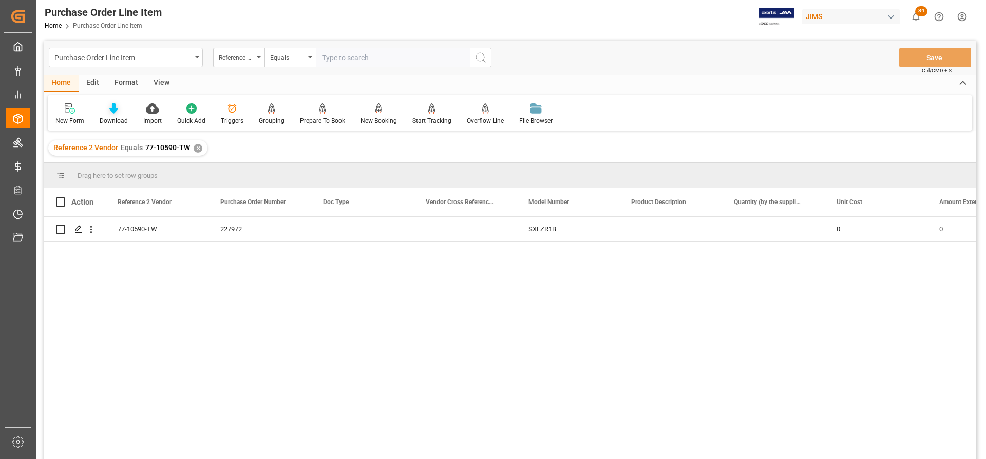
click at [106, 110] on div at bounding box center [114, 108] width 28 height 11
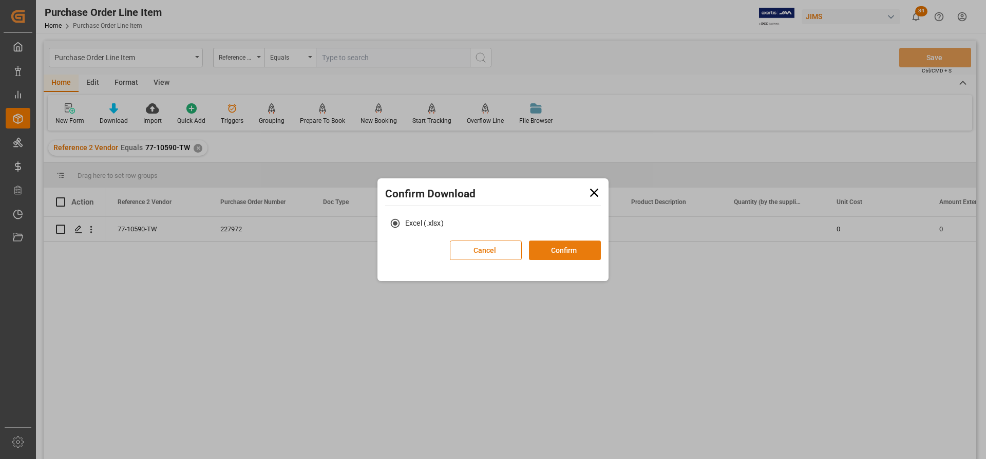
click at [557, 245] on button "Confirm" at bounding box center [565, 250] width 72 height 20
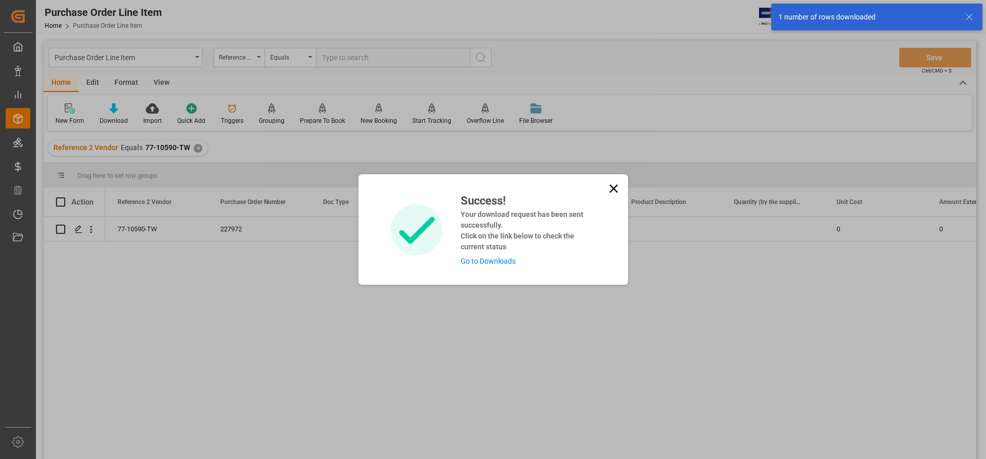
click at [499, 259] on link "Go to Downloads" at bounding box center [488, 261] width 55 height 8
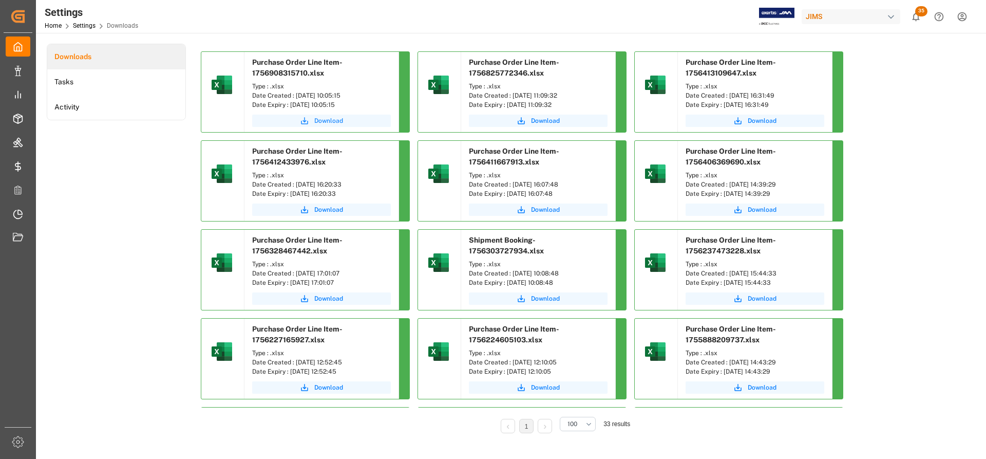
click at [326, 120] on span "Download" at bounding box center [328, 120] width 29 height 9
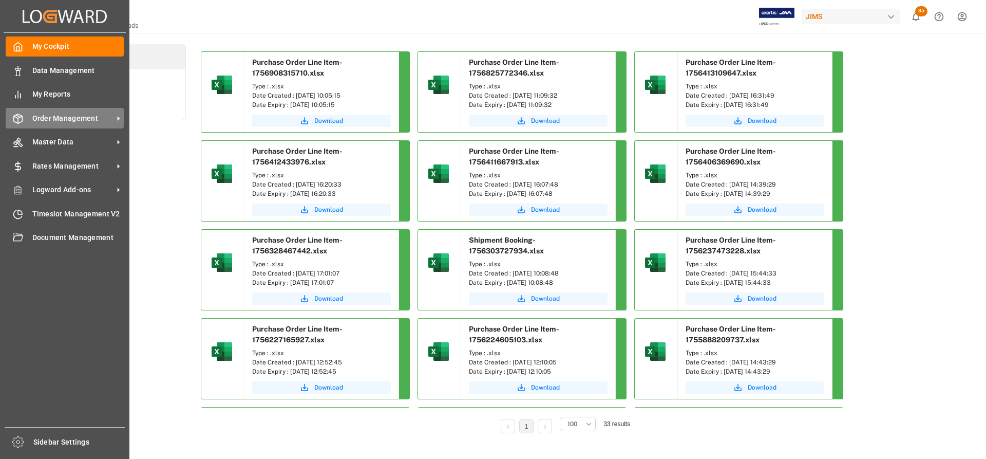
click at [75, 118] on span "Order Management" at bounding box center [72, 118] width 81 height 11
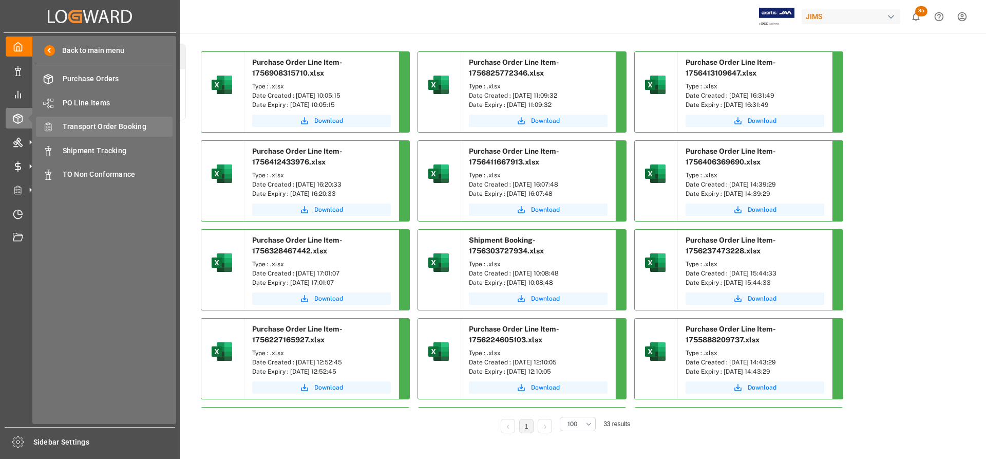
click at [110, 126] on span "Transport Order Booking" at bounding box center [118, 126] width 110 height 11
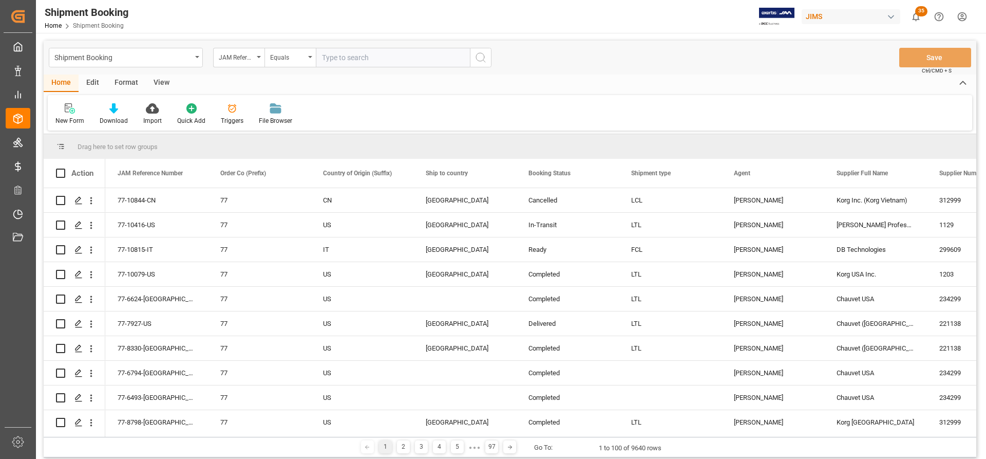
paste input "77-10085-CN"
type input "77-10085-CN"
click at [483, 56] on icon "search button" at bounding box center [480, 57] width 12 height 12
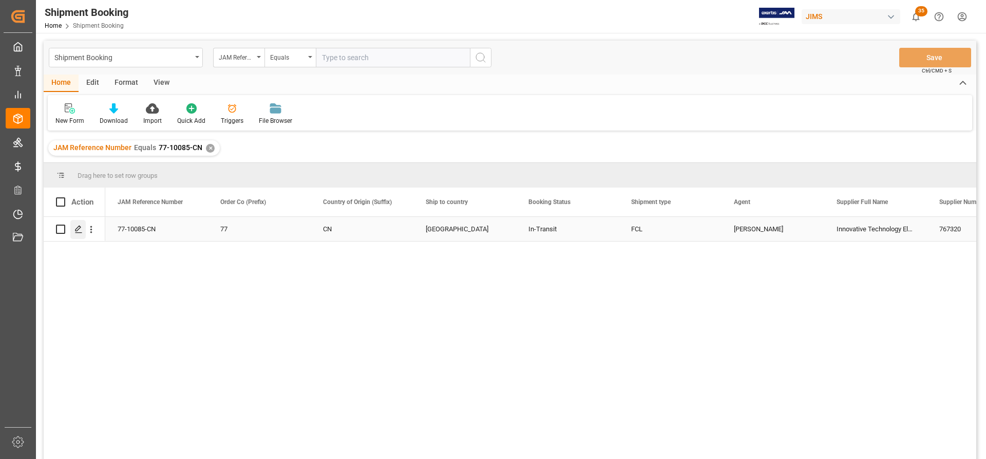
click at [78, 225] on icon "Press SPACE to select this row." at bounding box center [78, 229] width 8 height 8
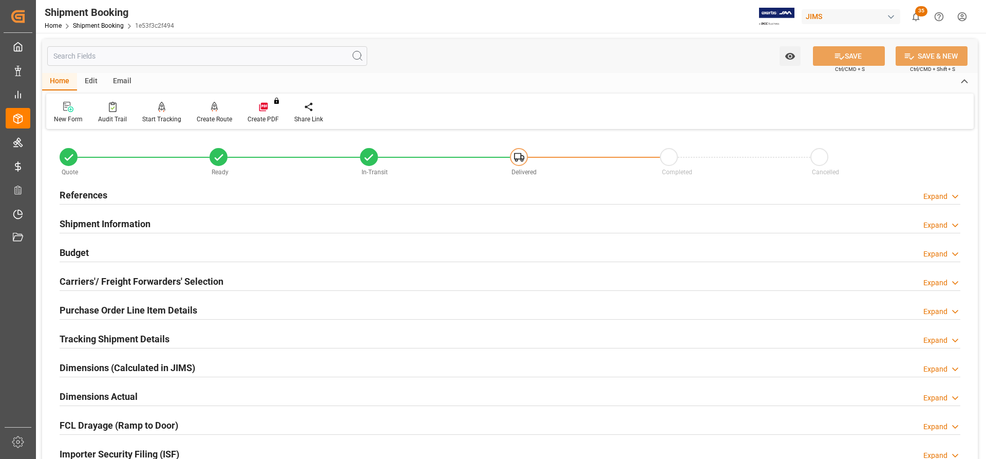
click at [109, 280] on h2 "Carriers'/ Freight Forwarders' Selection" at bounding box center [142, 281] width 164 height 14
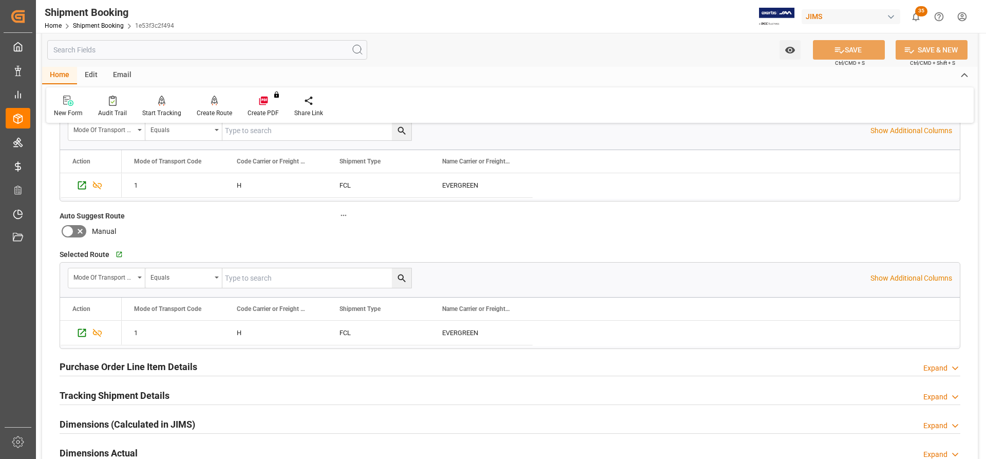
scroll to position [205, 0]
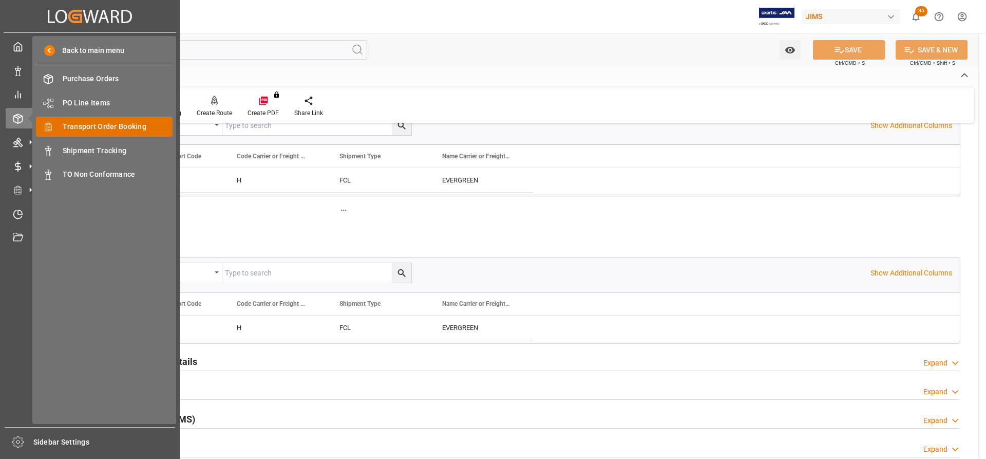
click at [103, 128] on span "Transport Order Booking" at bounding box center [118, 126] width 110 height 11
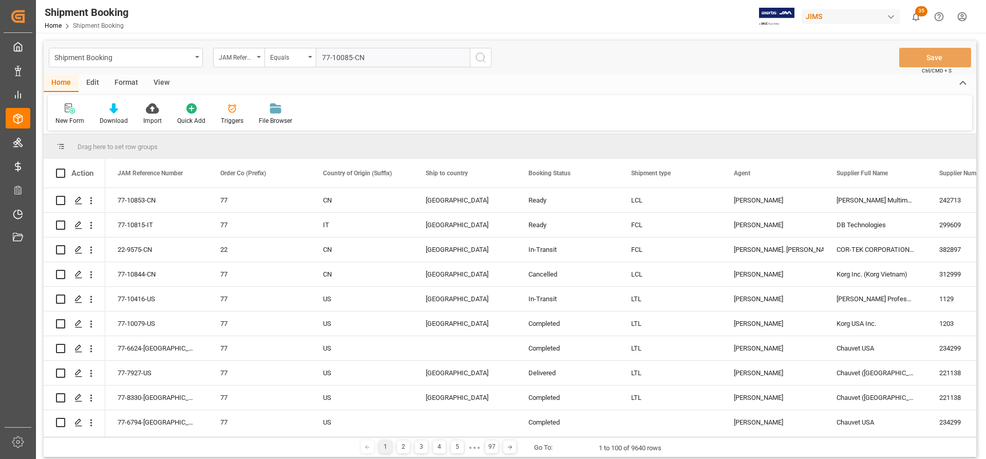
type input "77-10085-CN"
click at [481, 61] on icon "search button" at bounding box center [480, 57] width 12 height 12
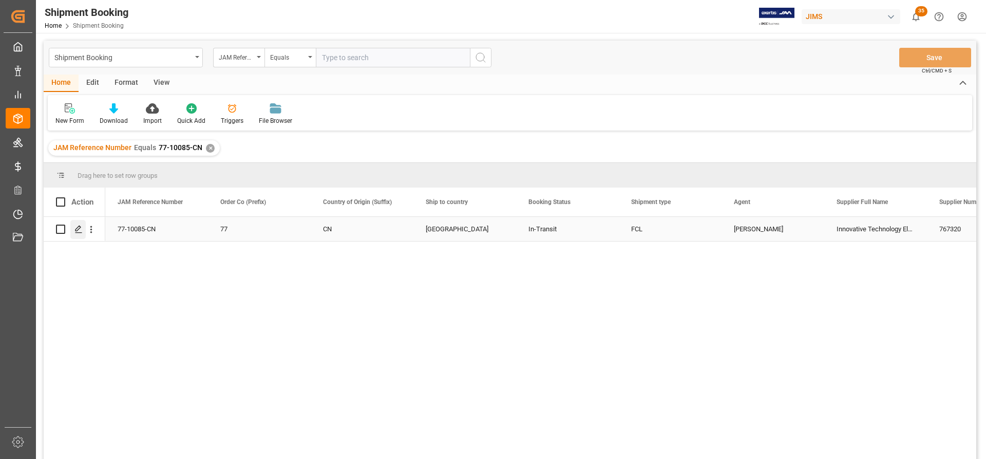
click at [79, 232] on icon "Press SPACE to select this row." at bounding box center [78, 229] width 8 height 8
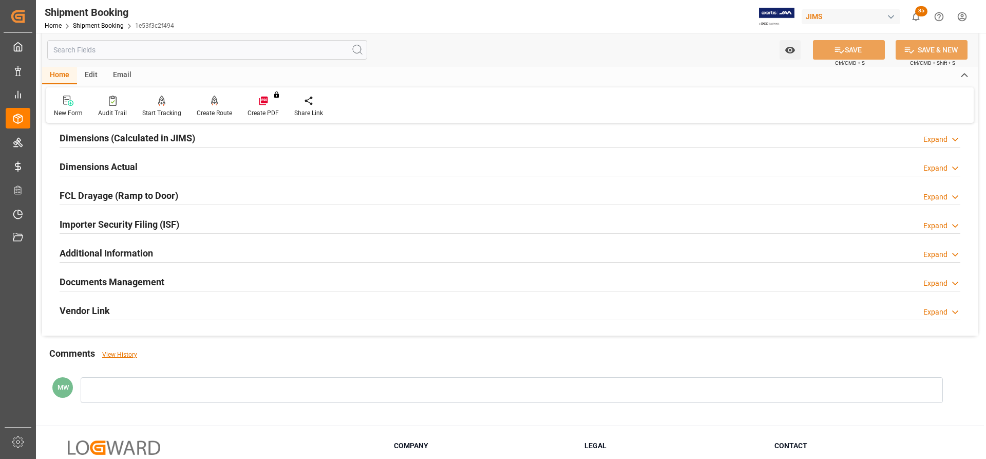
scroll to position [257, 0]
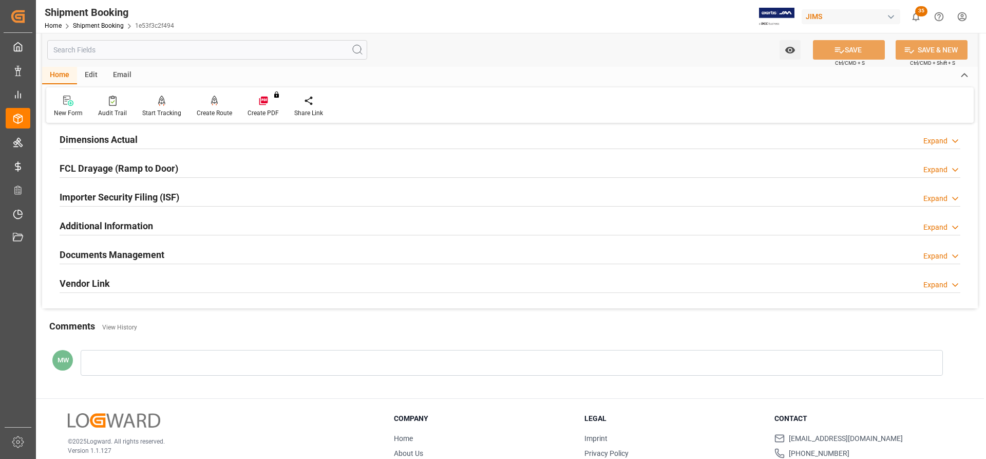
click at [119, 256] on h2 "Documents Management" at bounding box center [112, 254] width 105 height 14
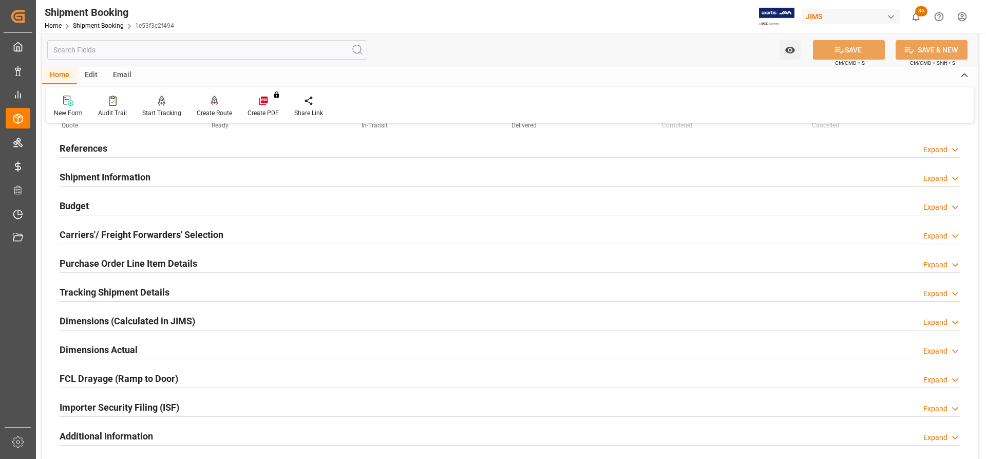
scroll to position [0, 0]
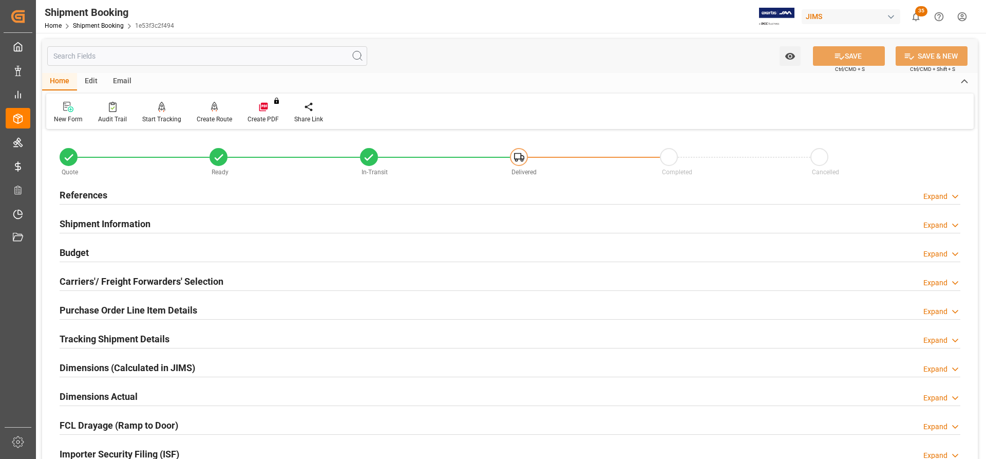
click at [91, 197] on h2 "References" at bounding box center [84, 195] width 48 height 14
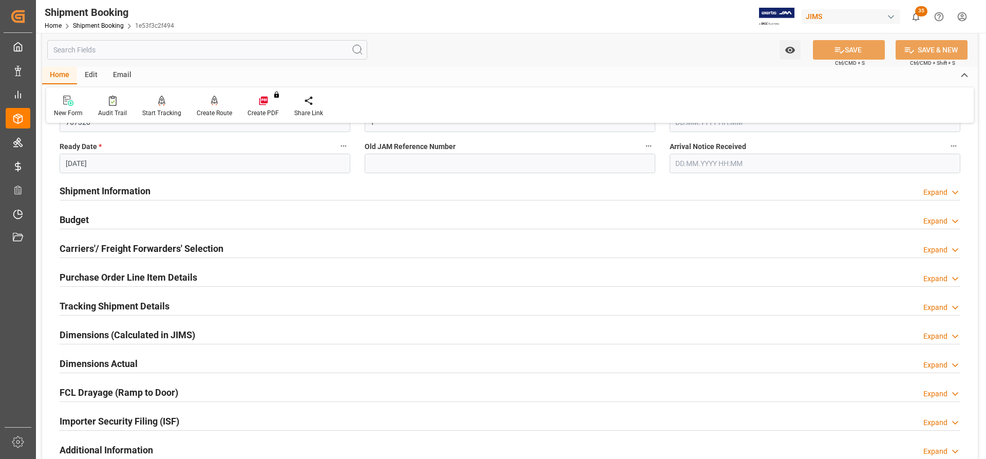
scroll to position [257, 0]
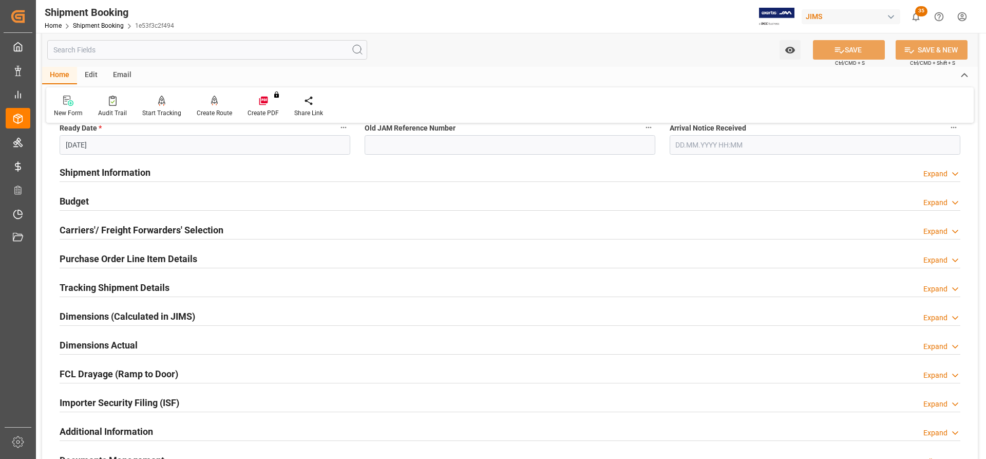
click at [117, 171] on h2 "Shipment Information" at bounding box center [105, 172] width 91 height 14
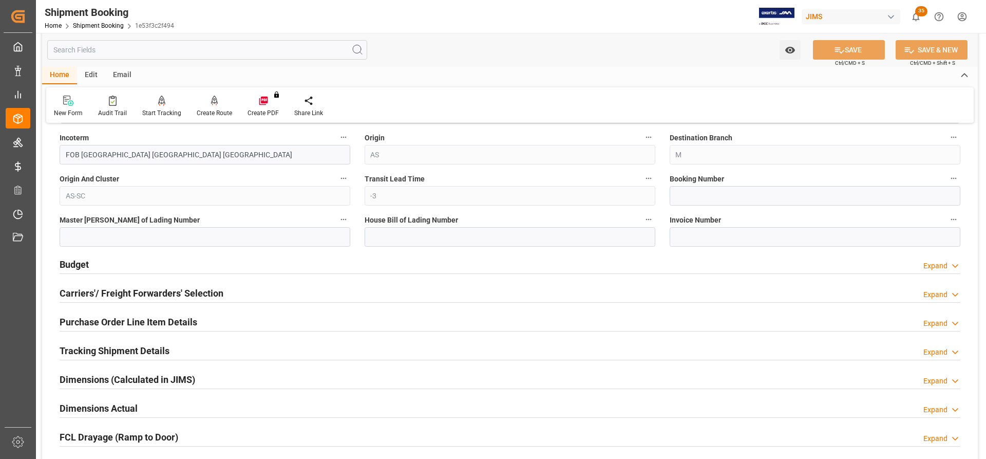
scroll to position [616, 0]
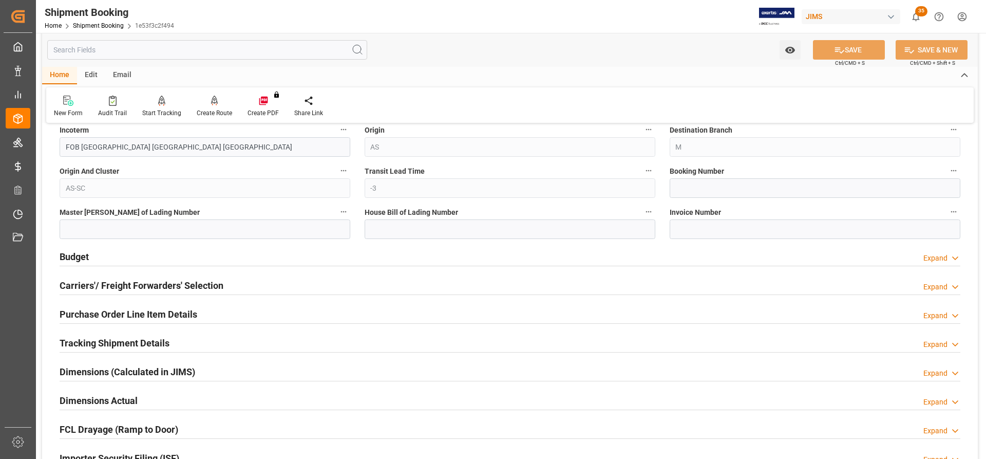
click at [83, 284] on h2 "Carriers'/ Freight Forwarders' Selection" at bounding box center [142, 285] width 164 height 14
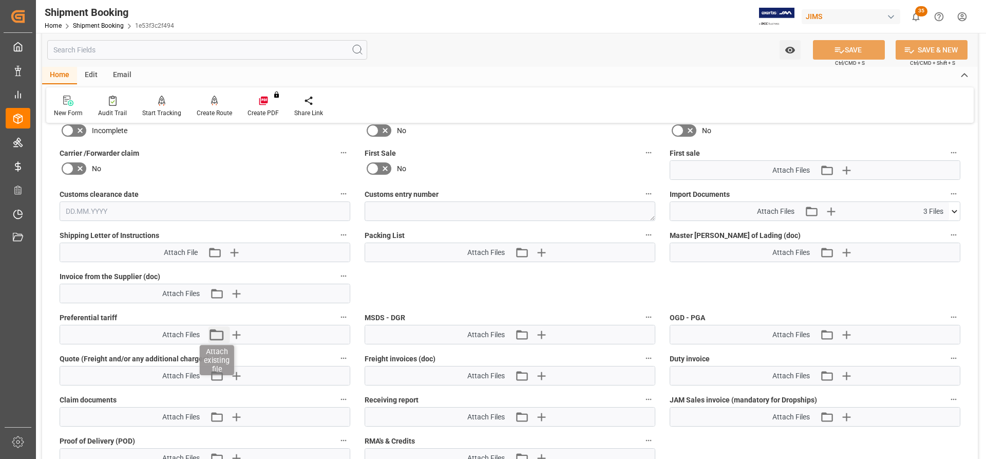
scroll to position [1386, 0]
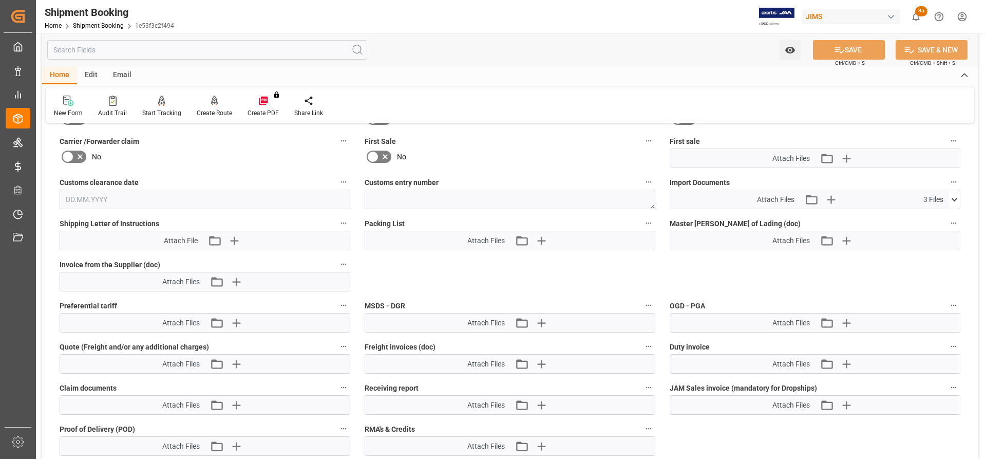
click at [956, 197] on icon at bounding box center [954, 199] width 11 height 11
click at [927, 231] on icon at bounding box center [927, 229] width 11 height 11
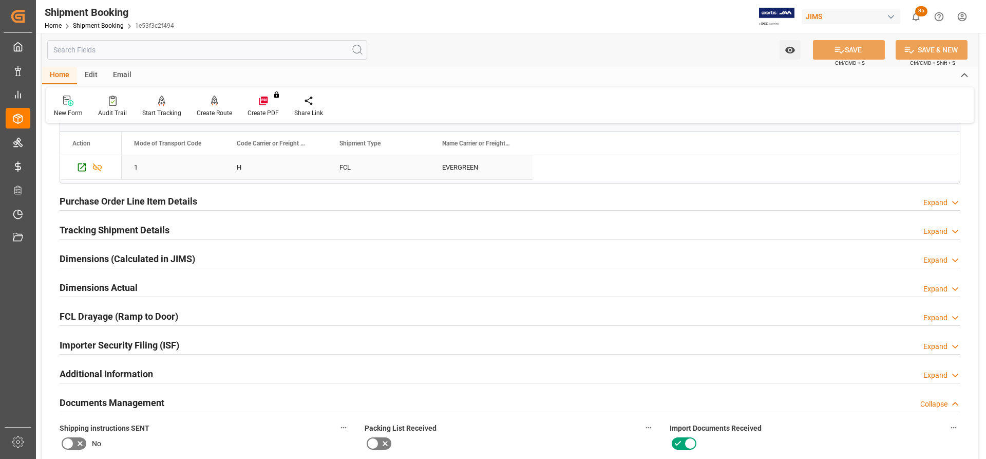
scroll to position [1027, 0]
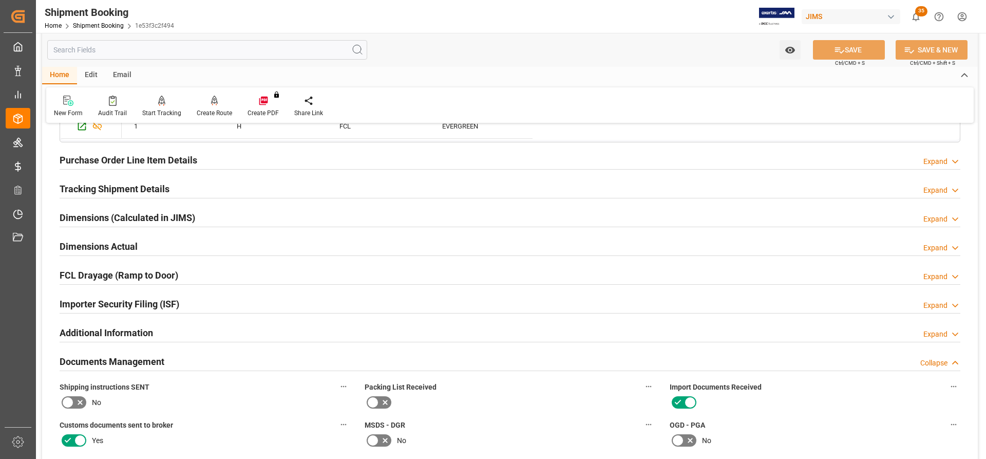
click at [97, 184] on h2 "Tracking Shipment Details" at bounding box center [115, 189] width 110 height 14
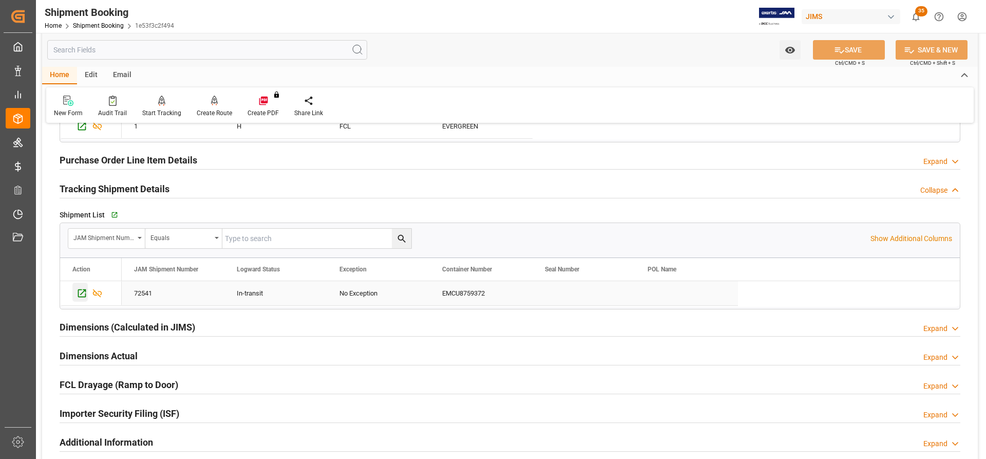
click at [83, 292] on icon "Press SPACE to select this row." at bounding box center [82, 293] width 8 height 8
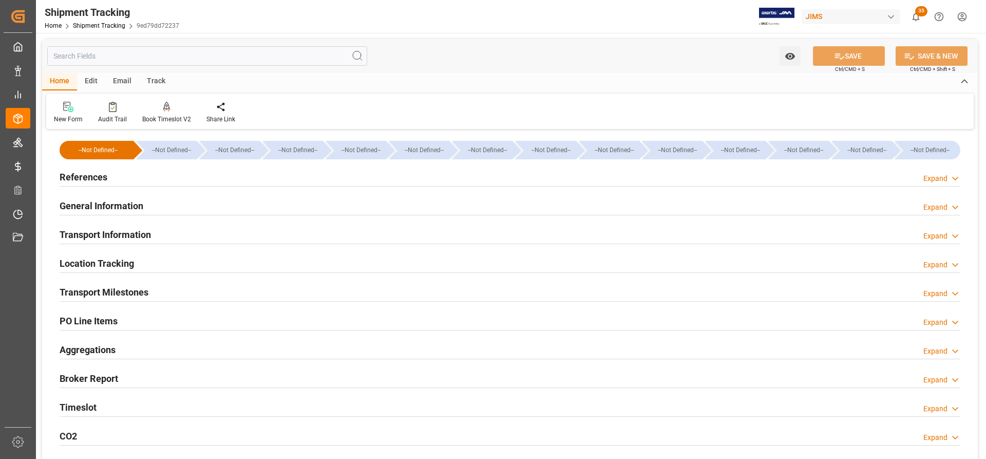
type input "[DATE] 00:00"
click at [102, 294] on h2 "Transport Milestones" at bounding box center [104, 292] width 89 height 14
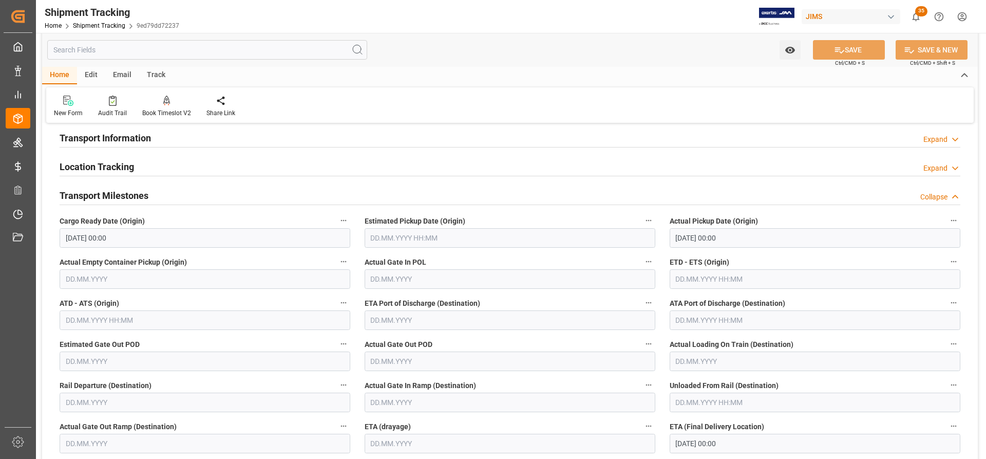
scroll to position [103, 0]
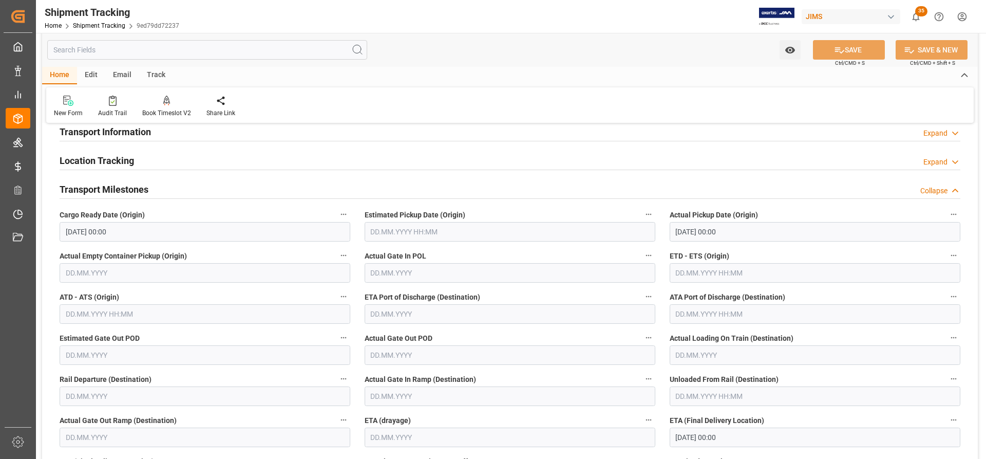
click at [710, 272] on input "text" at bounding box center [815, 273] width 291 height 20
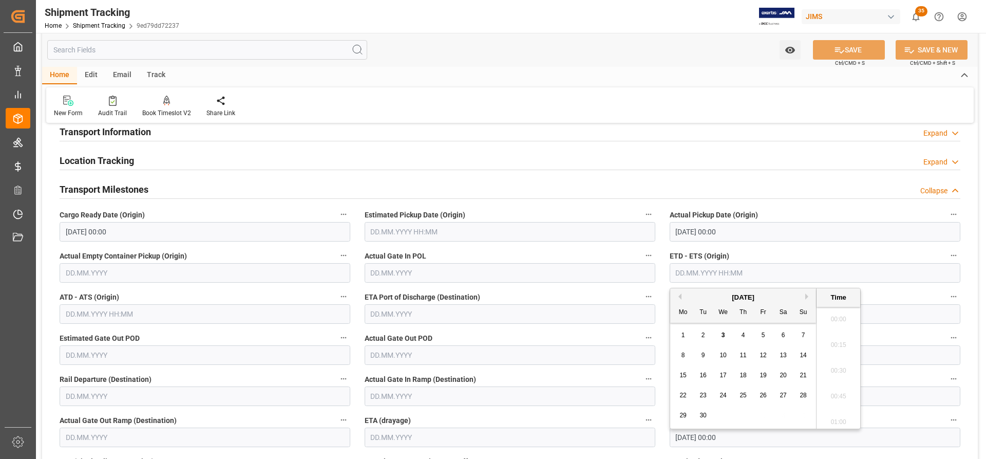
scroll to position [1056, 0]
click at [727, 375] on div "17" at bounding box center [723, 375] width 13 height 12
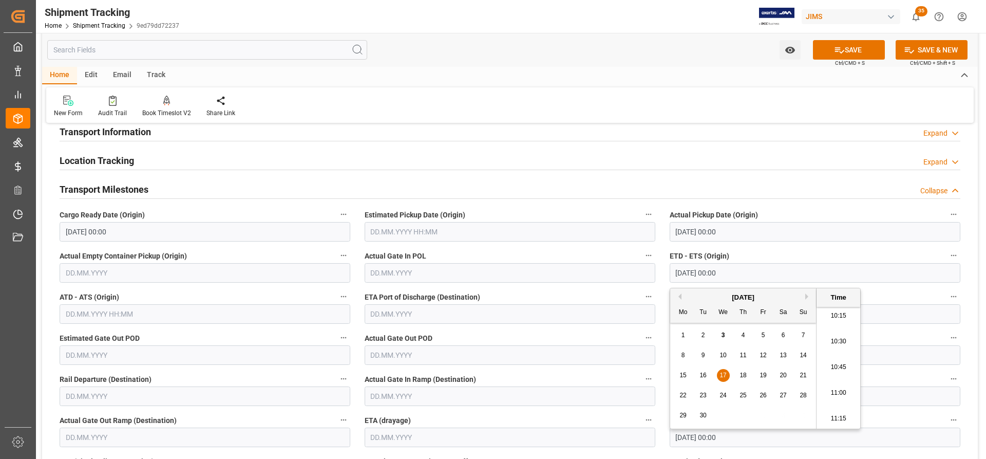
click at [679, 299] on div "[DATE]" at bounding box center [743, 297] width 146 height 10
click at [680, 294] on button "Previous Month" at bounding box center [678, 296] width 6 height 6
click at [803, 373] on span "17" at bounding box center [802, 374] width 7 height 7
type input "17.08.2025 00:00"
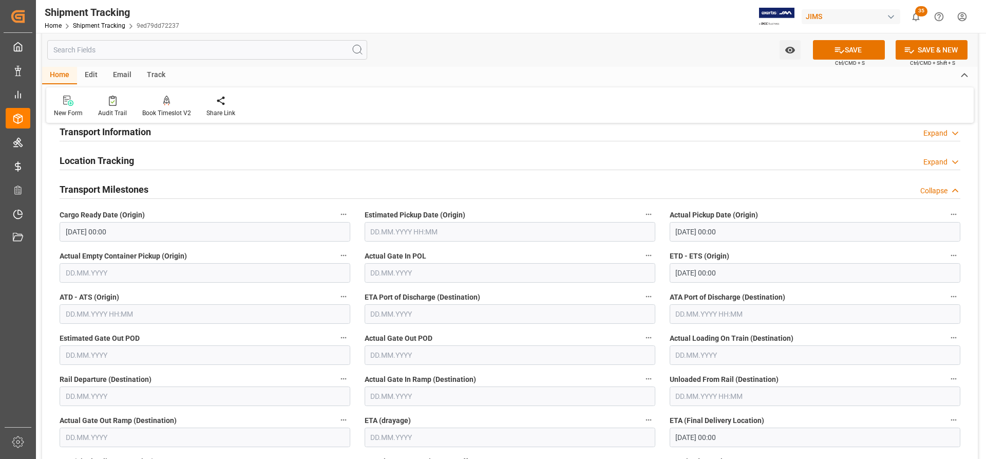
click at [786, 249] on label "ETD - ETS (Origin)" at bounding box center [815, 256] width 291 height 14
click at [947, 249] on button "ETD - ETS (Origin)" at bounding box center [953, 255] width 13 height 13
click at [865, 46] on div at bounding box center [493, 229] width 986 height 459
click at [855, 48] on button "SAVE" at bounding box center [849, 50] width 72 height 20
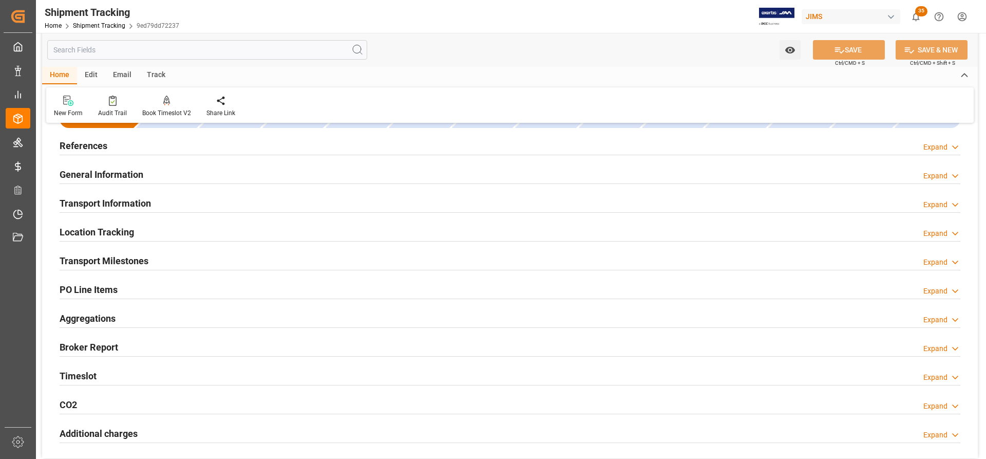
scroll to position [0, 0]
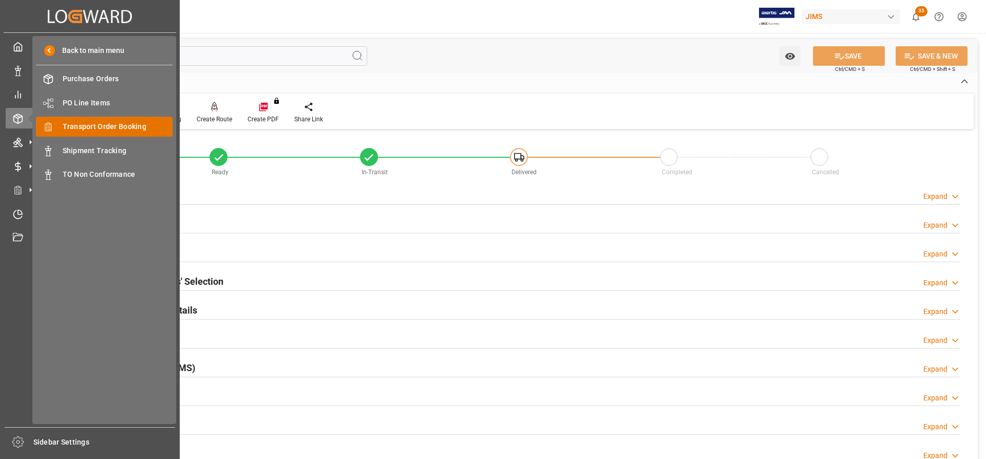
click at [99, 124] on span "Transport Order Booking" at bounding box center [118, 126] width 110 height 11
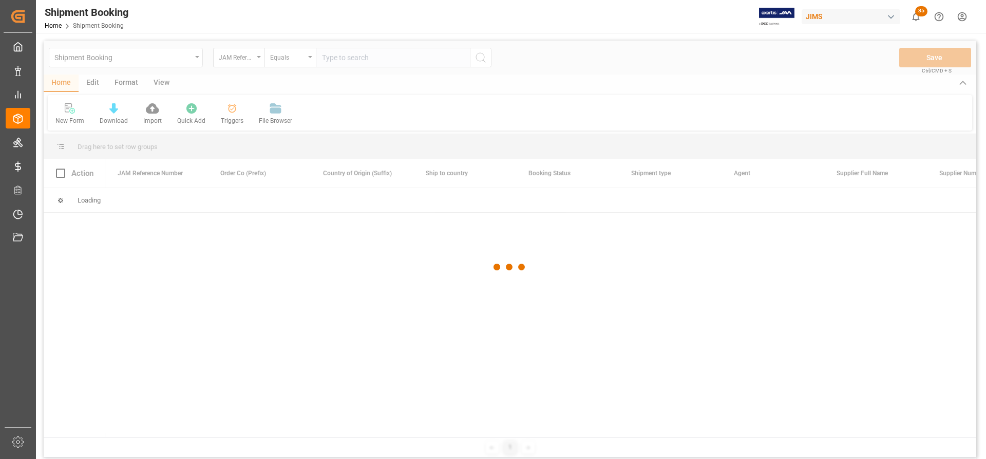
click at [338, 60] on div at bounding box center [510, 267] width 932 height 452
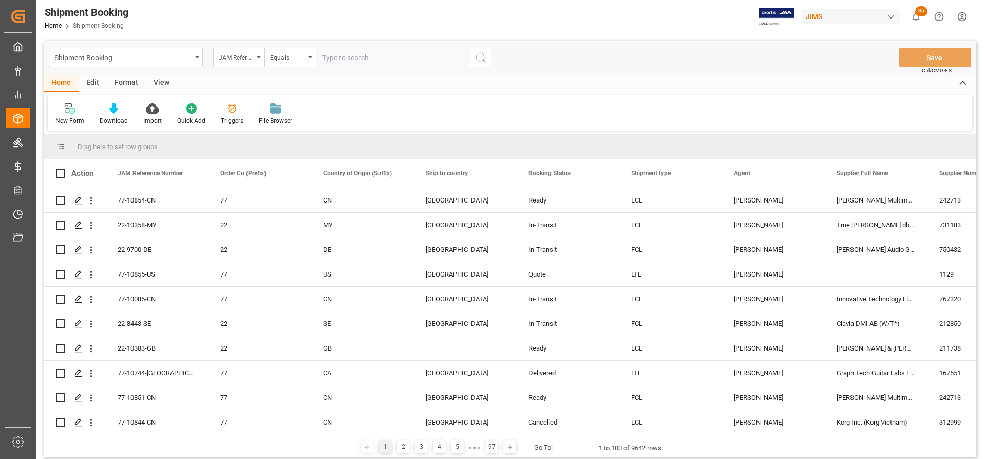
click at [337, 60] on input "text" at bounding box center [393, 58] width 154 height 20
paste input "77-10677-CN"
type input "77-10677-CN"
click at [482, 59] on icon "search button" at bounding box center [480, 57] width 12 height 12
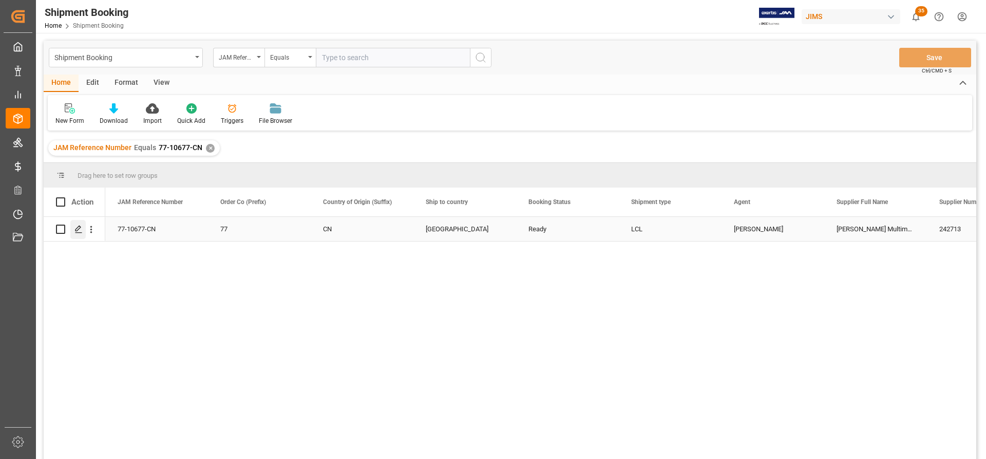
click at [79, 228] on polygon "Press SPACE to select this row." at bounding box center [77, 228] width 5 height 5
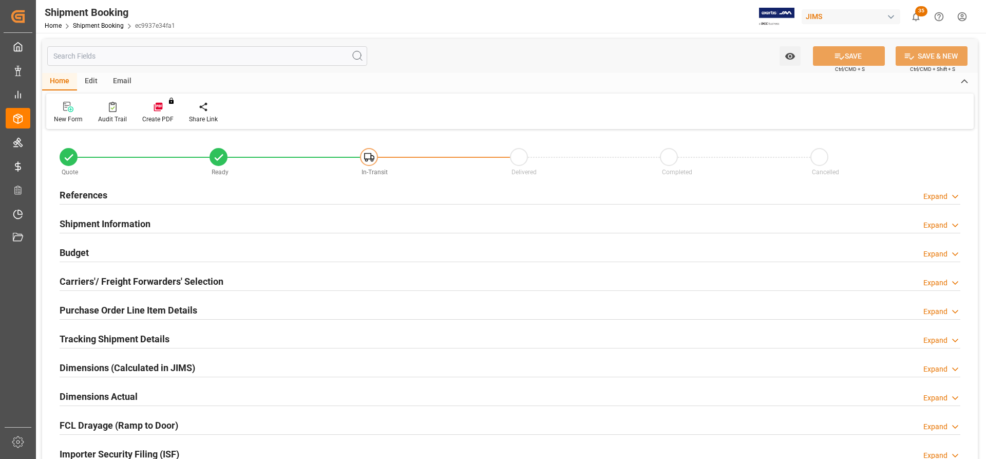
type input "0"
type input "793.476"
type input "19375"
click at [73, 249] on h2 "Budget" at bounding box center [74, 252] width 29 height 14
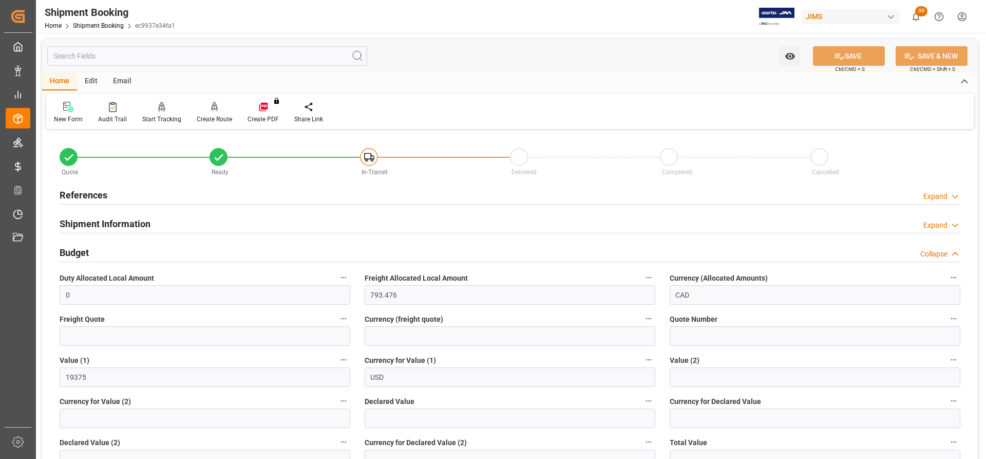
click at [82, 196] on h2 "References" at bounding box center [84, 195] width 48 height 14
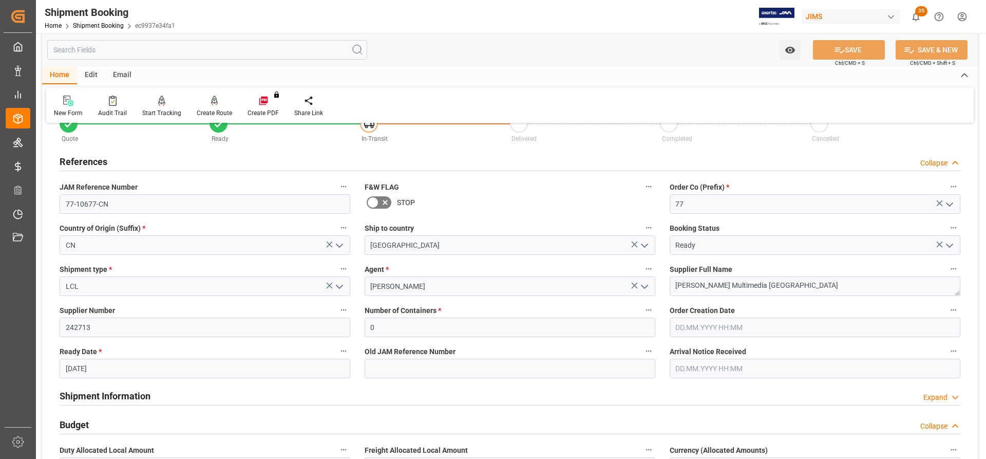
scroll to position [51, 0]
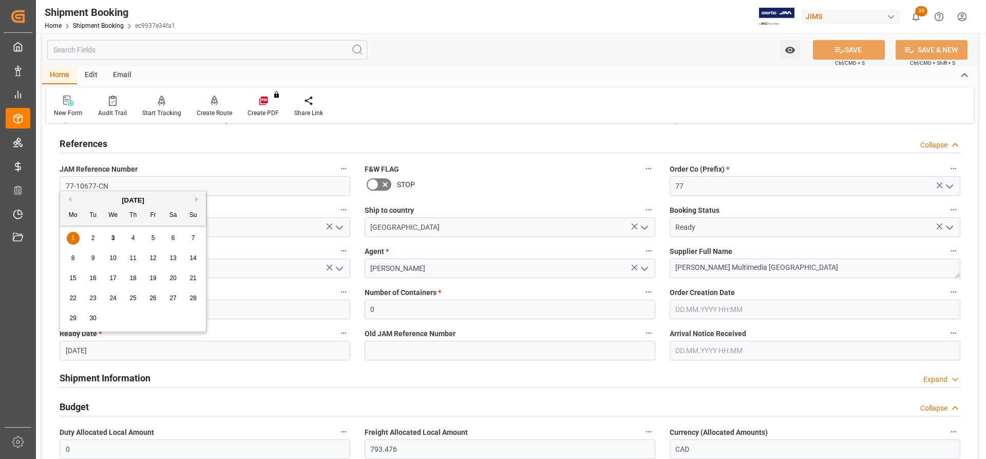
drag, startPoint x: 112, startPoint y: 350, endPoint x: 58, endPoint y: 350, distance: 54.4
click at [58, 350] on div "Ready Date * [DATE]" at bounding box center [204, 342] width 305 height 41
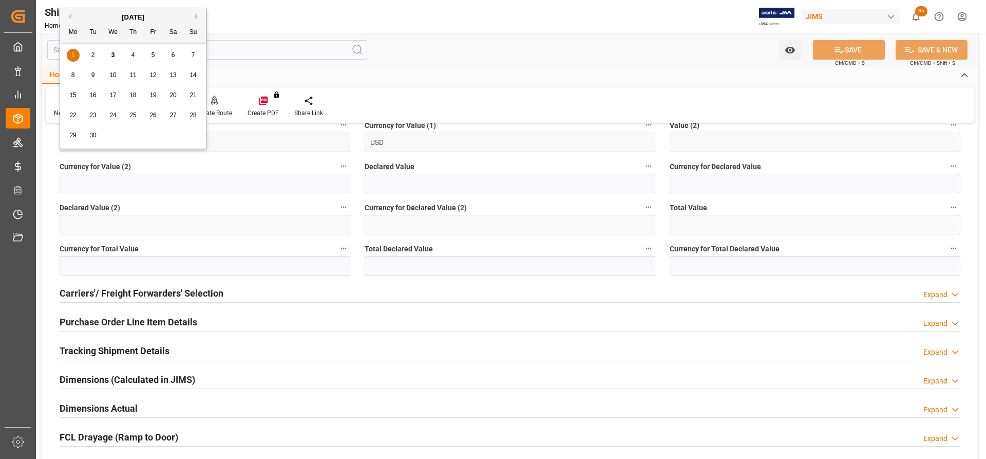
scroll to position [462, 0]
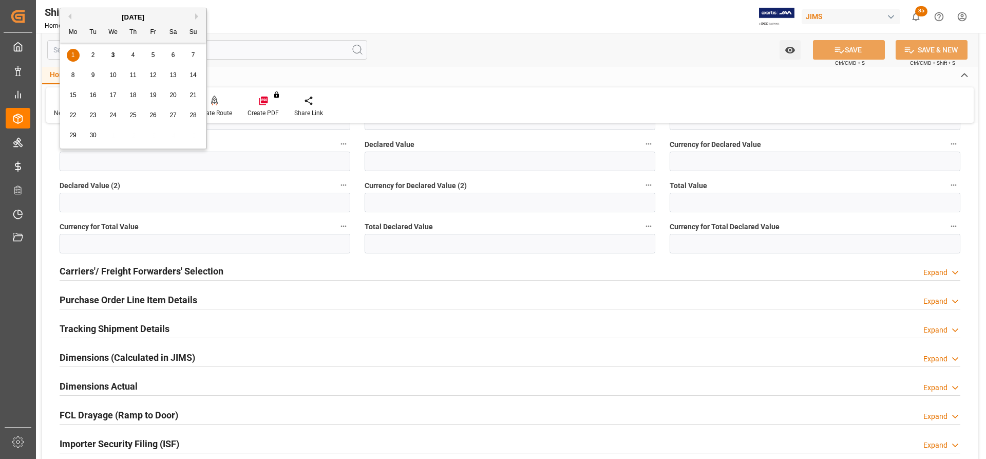
click at [92, 327] on h2 "Tracking Shipment Details" at bounding box center [115, 328] width 110 height 14
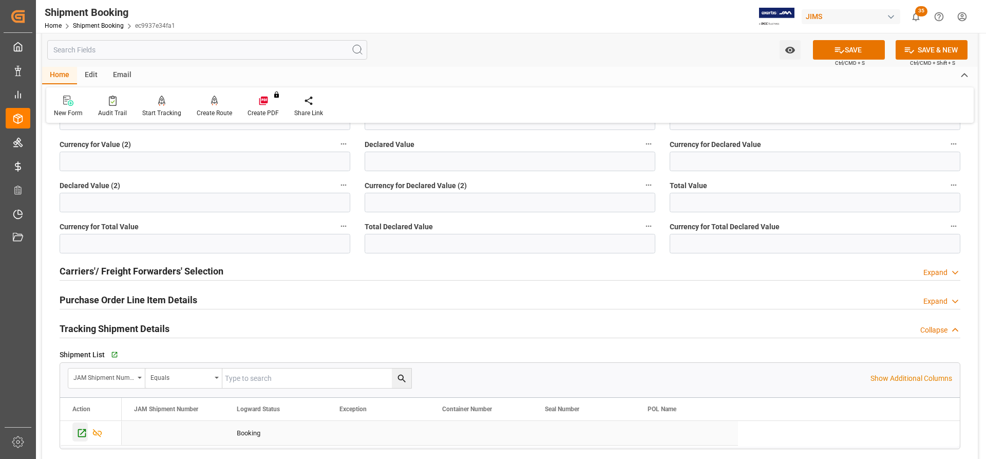
click at [83, 434] on icon "Press SPACE to select this row." at bounding box center [82, 432] width 11 height 11
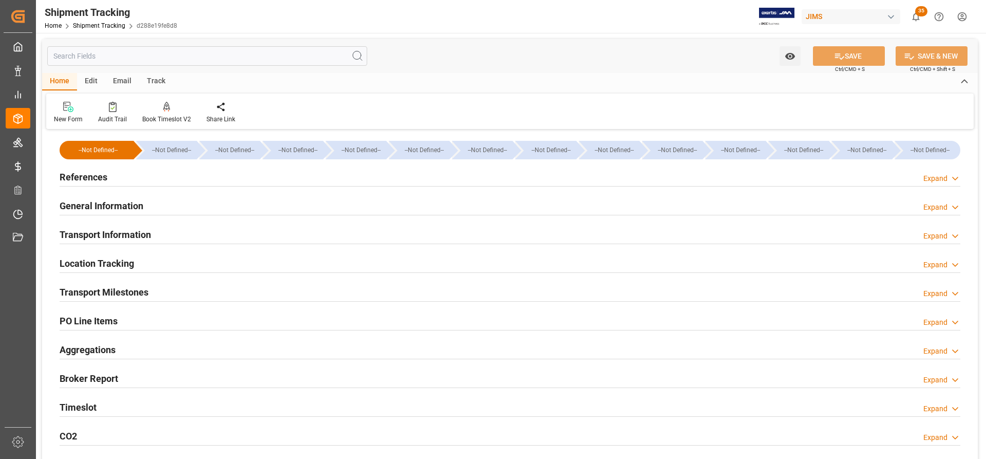
type input "[DATE] 00:00"
click at [88, 289] on h2 "Transport Milestones" at bounding box center [104, 292] width 89 height 14
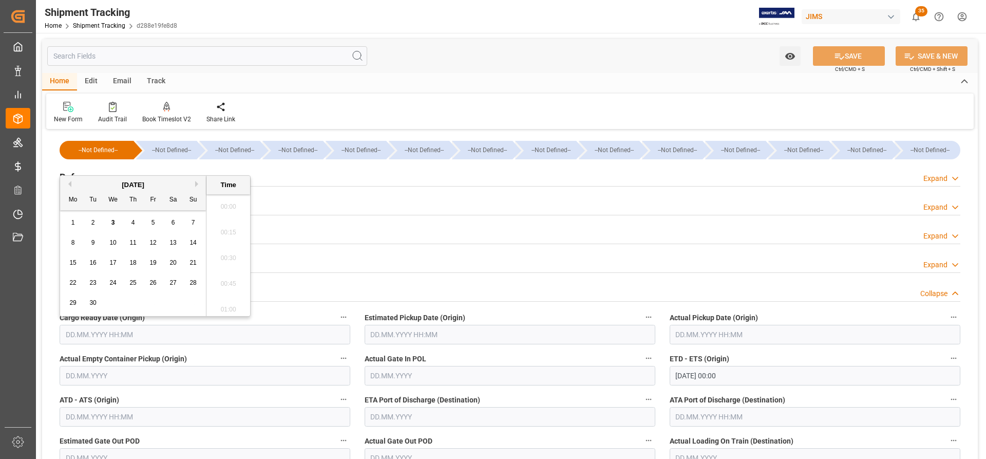
scroll to position [1056, 0]
drag, startPoint x: 72, startPoint y: 331, endPoint x: 207, endPoint y: 336, distance: 135.1
click at [207, 336] on input "text" at bounding box center [205, 335] width 291 height 20
paste input "[DATE]"
click at [85, 326] on input "text" at bounding box center [205, 335] width 291 height 20
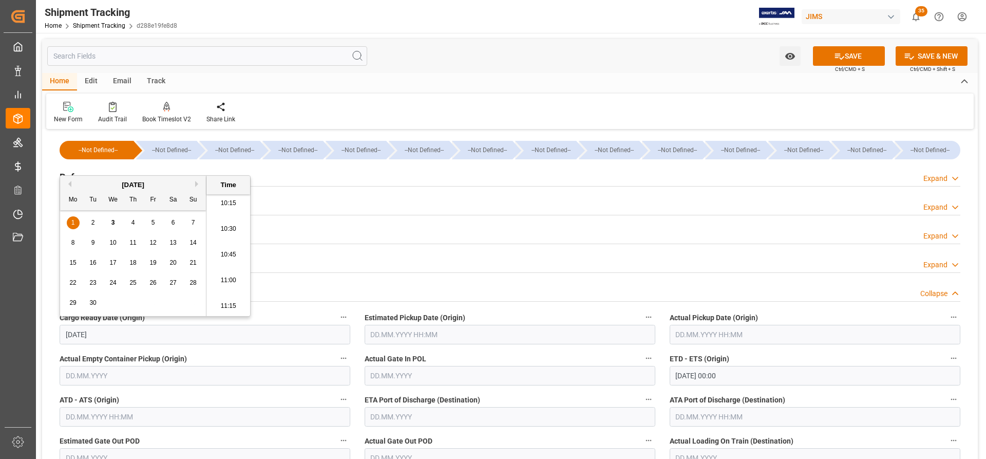
click at [270, 360] on label "Actual Empty Container Pickup (Origin)" at bounding box center [205, 358] width 291 height 14
click at [337, 360] on button "Actual Empty Container Pickup (Origin)" at bounding box center [343, 357] width 13 height 13
type input "01.09.2025 00:00"
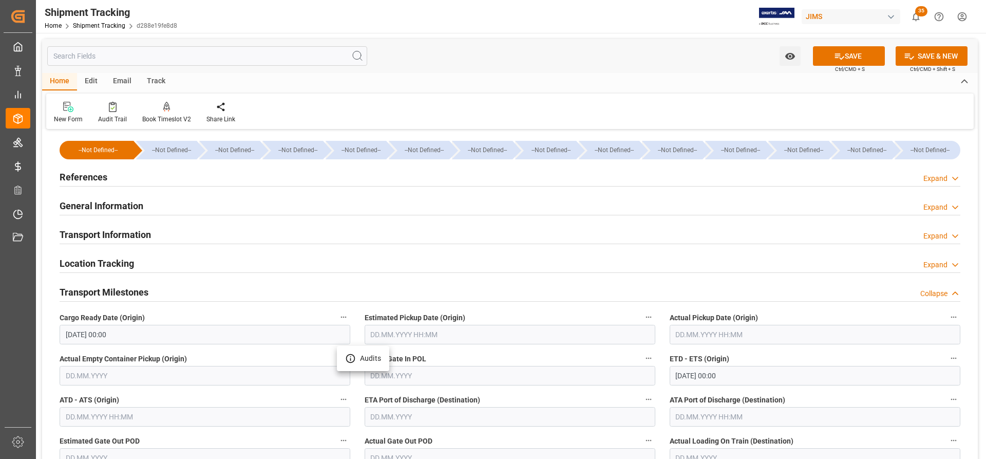
click at [862, 56] on div at bounding box center [493, 229] width 986 height 459
drag, startPoint x: 858, startPoint y: 60, endPoint x: 836, endPoint y: 62, distance: 21.7
click at [858, 60] on button "SAVE" at bounding box center [849, 56] width 72 height 20
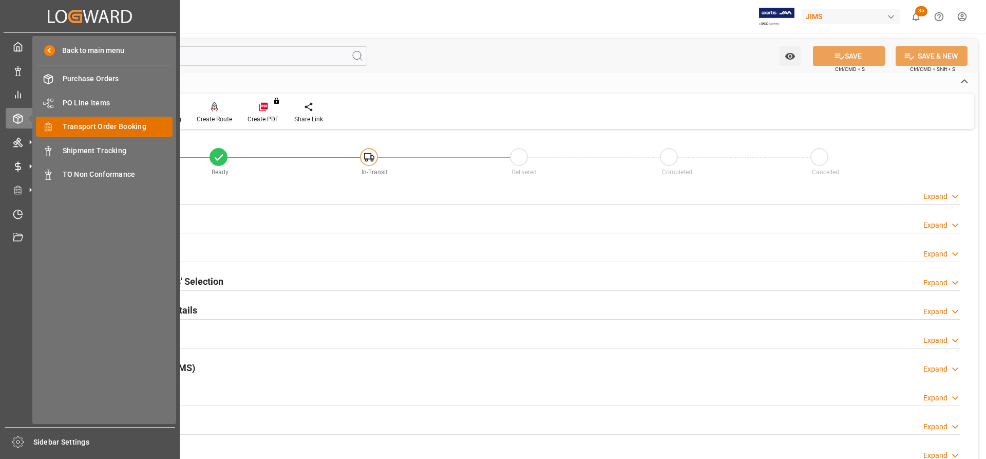
click at [89, 126] on span "Transport Order Booking" at bounding box center [118, 126] width 110 height 11
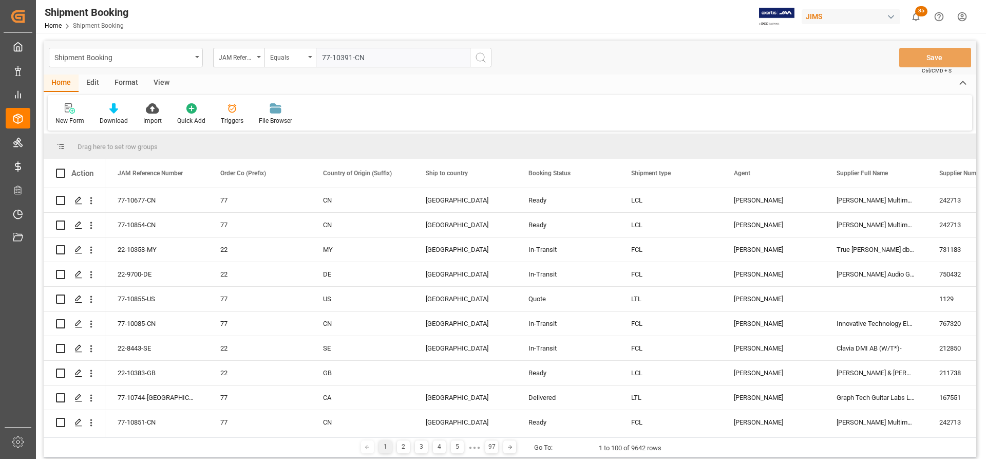
type input "77-10391-CN"
click at [479, 55] on icon "search button" at bounding box center [480, 57] width 12 height 12
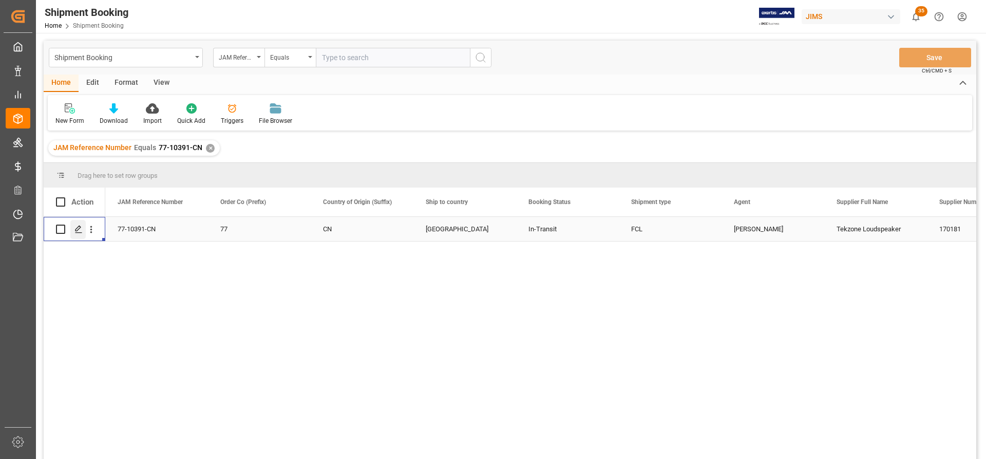
click at [82, 228] on icon "Press SPACE to select this row." at bounding box center [78, 229] width 8 height 8
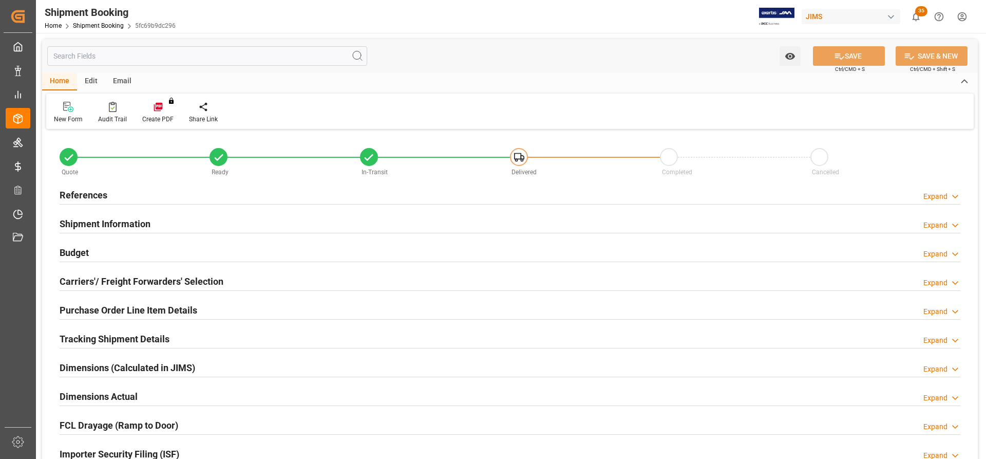
type input "1"
type input "[DATE]"
type input "[DATE] 00:00"
click at [86, 190] on h2 "References" at bounding box center [84, 195] width 48 height 14
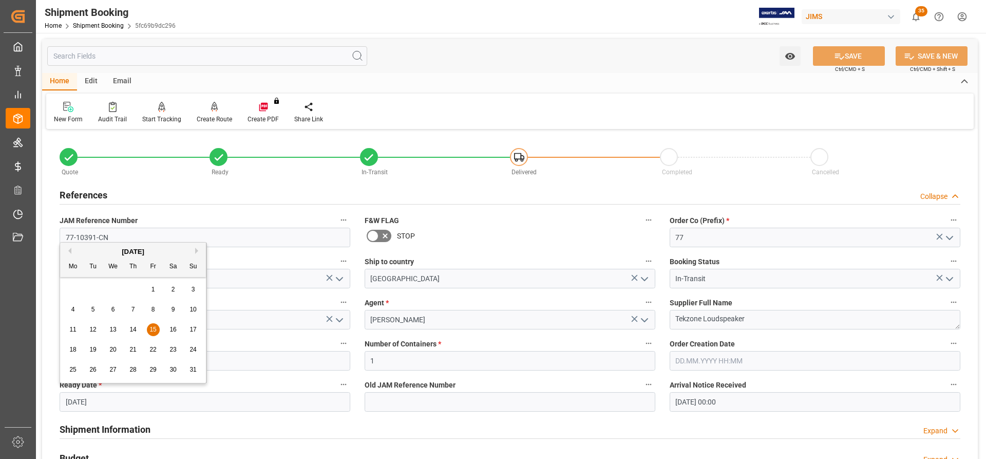
drag, startPoint x: 105, startPoint y: 404, endPoint x: 49, endPoint y: 404, distance: 55.5
click at [49, 404] on div "Quote Ready In-Transit Delivered Completed Cancelled References Collapse JAM Re…" at bounding box center [510, 451] width 936 height 638
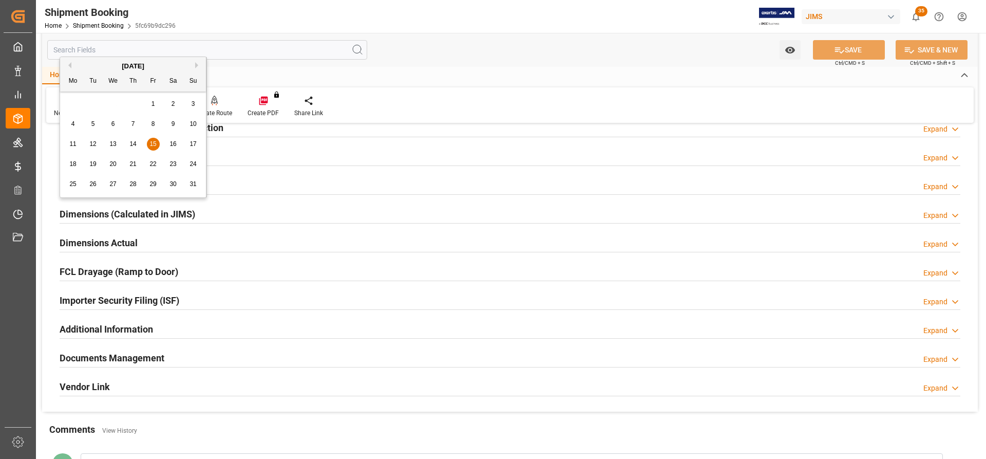
scroll to position [359, 0]
click at [407, 373] on div "Vendor Link Expand" at bounding box center [509, 386] width 915 height 29
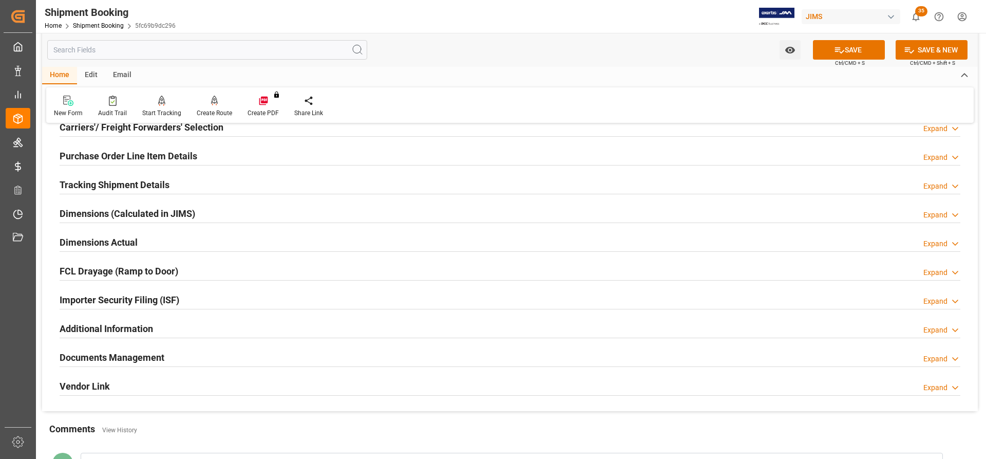
click at [95, 183] on h2 "Tracking Shipment Details" at bounding box center [115, 185] width 110 height 14
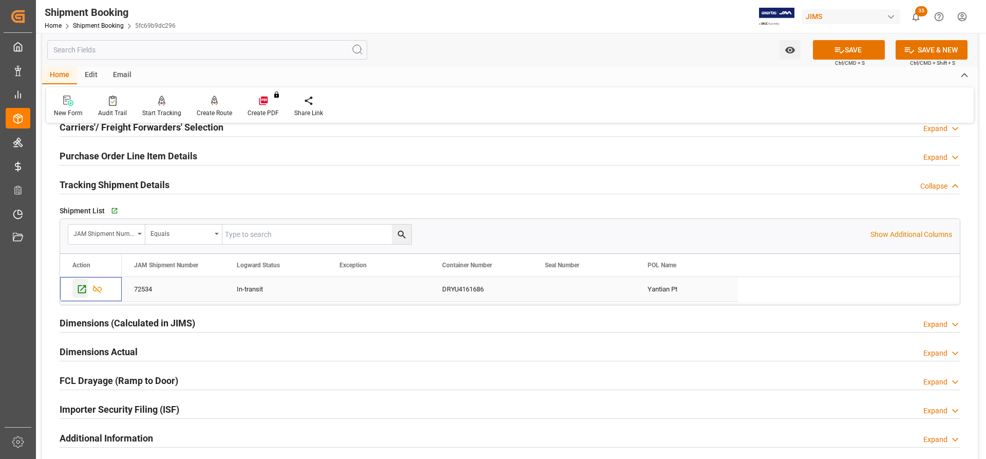
click at [84, 292] on icon "Press SPACE to select this row." at bounding box center [82, 289] width 8 height 8
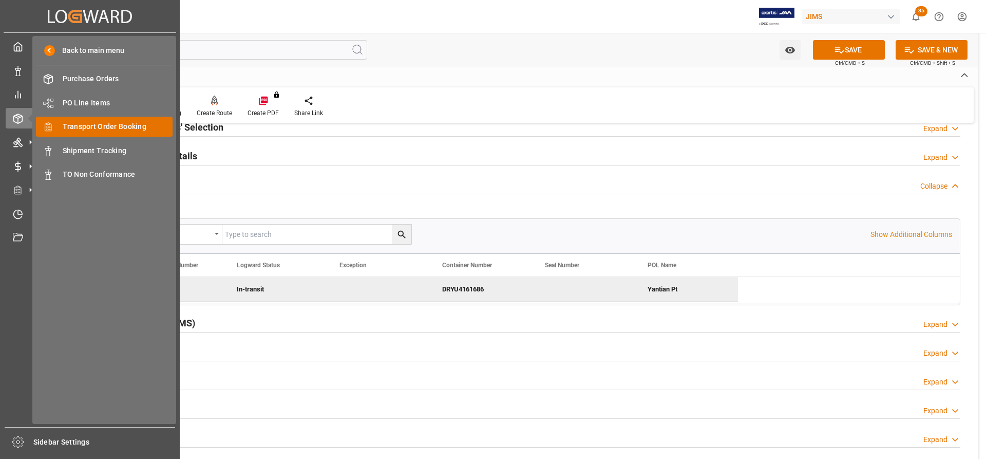
click at [83, 124] on span "Transport Order Booking" at bounding box center [118, 126] width 110 height 11
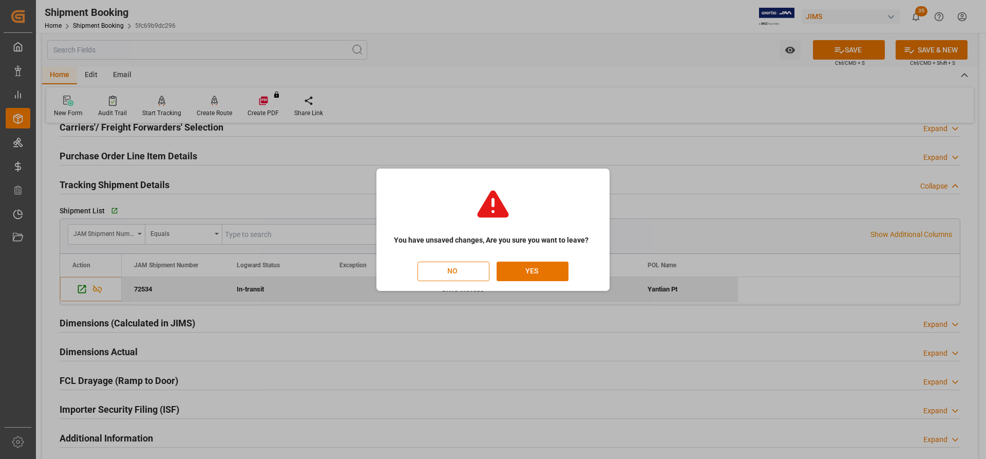
click at [454, 272] on button "NO" at bounding box center [453, 271] width 72 height 20
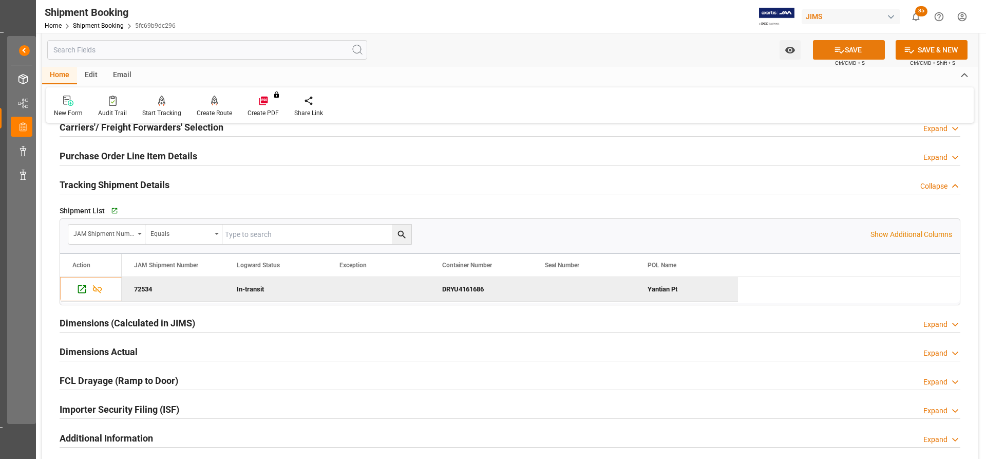
click at [859, 50] on button "SAVE" at bounding box center [849, 50] width 72 height 20
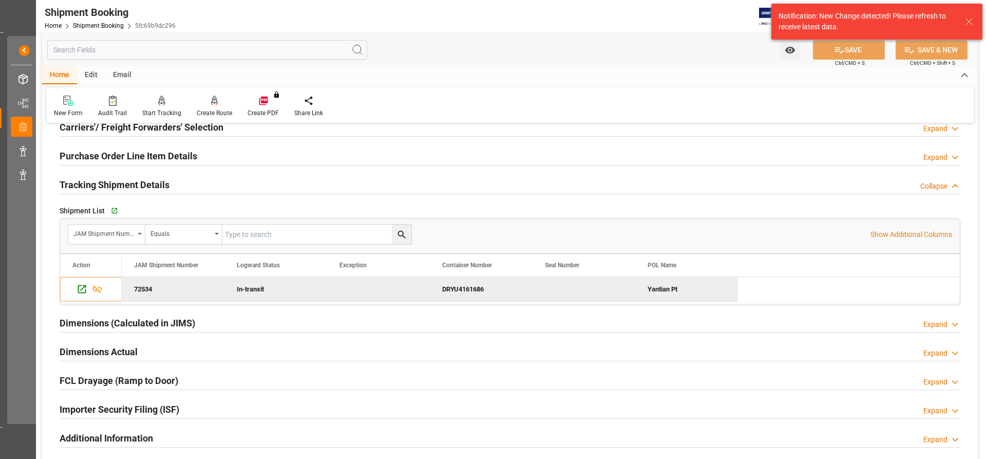
click at [970, 22] on icon at bounding box center [969, 21] width 12 height 12
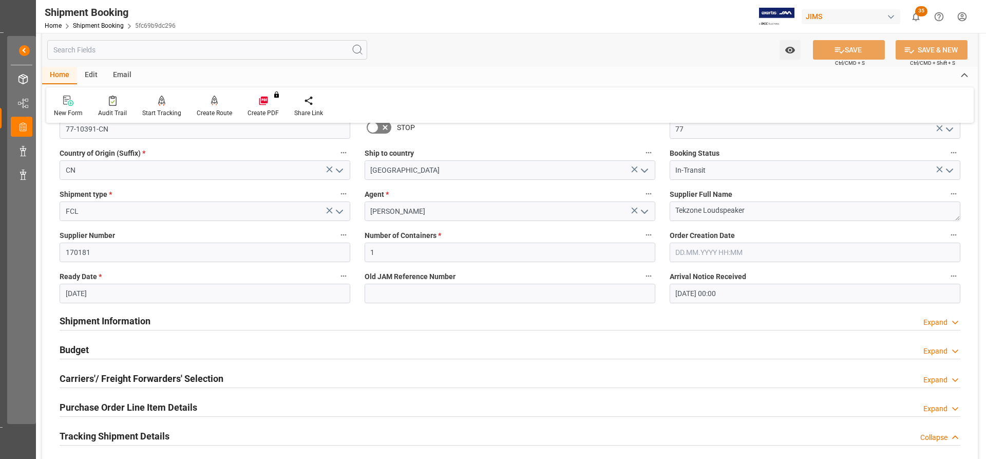
scroll to position [103, 0]
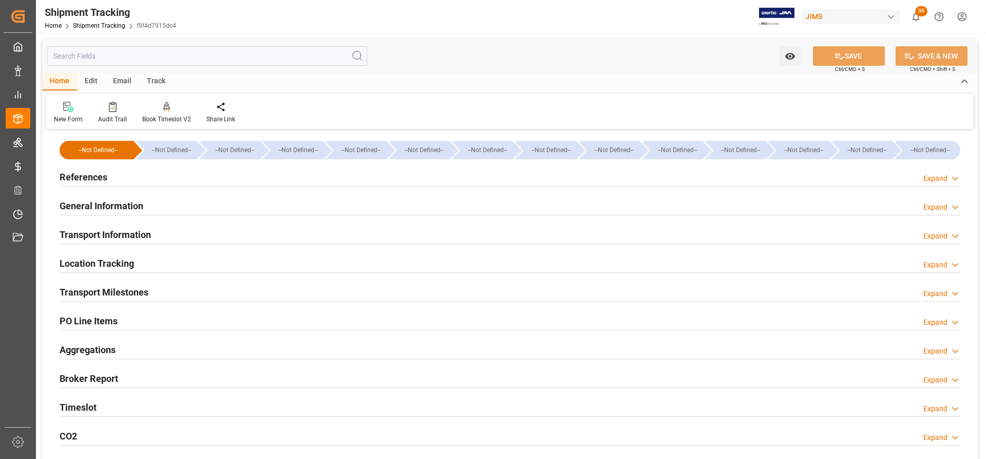
type input "[DATE]"
click at [91, 178] on h2 "References" at bounding box center [84, 177] width 48 height 14
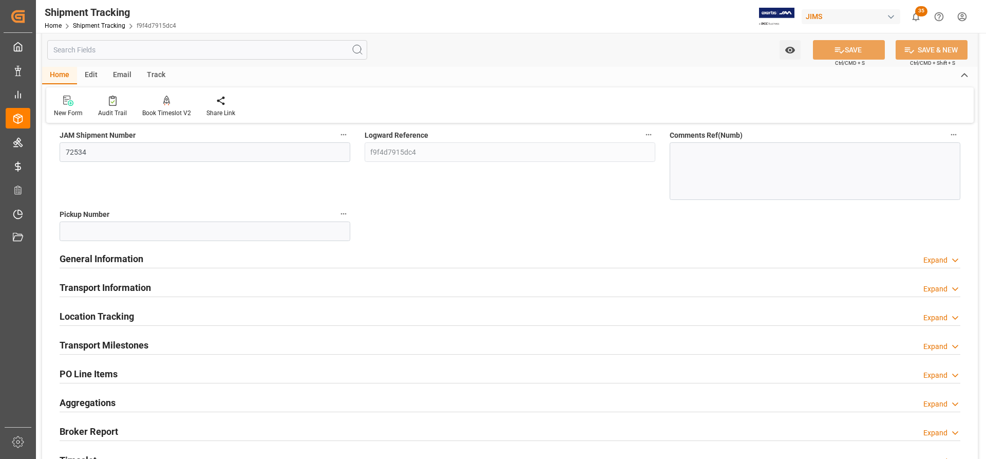
scroll to position [154, 0]
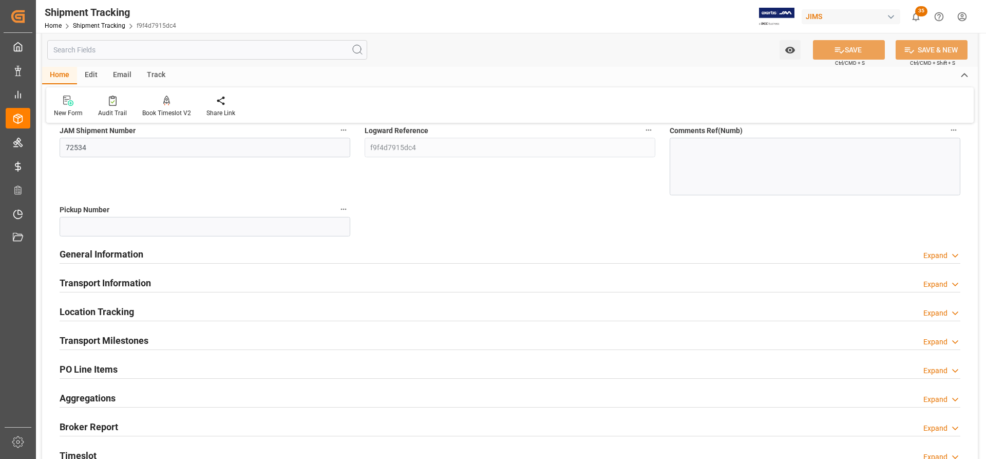
click at [95, 335] on h2 "Transport Milestones" at bounding box center [104, 340] width 89 height 14
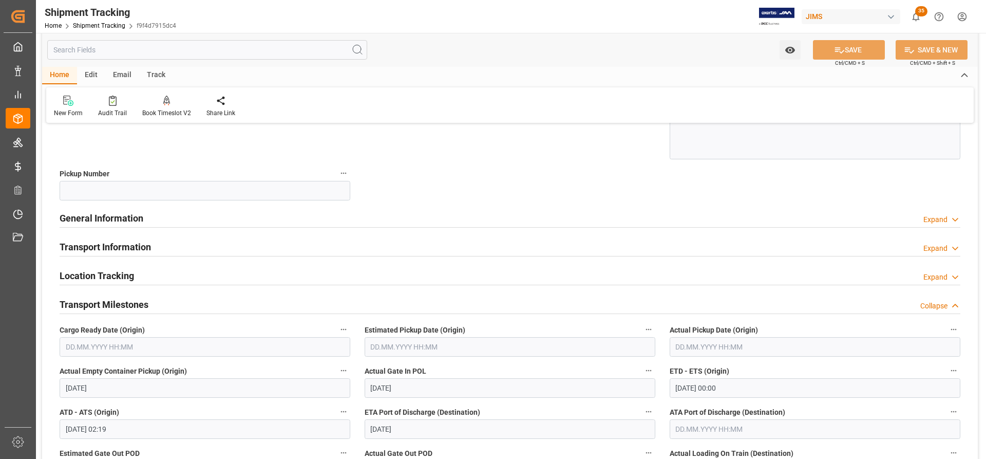
scroll to position [308, 0]
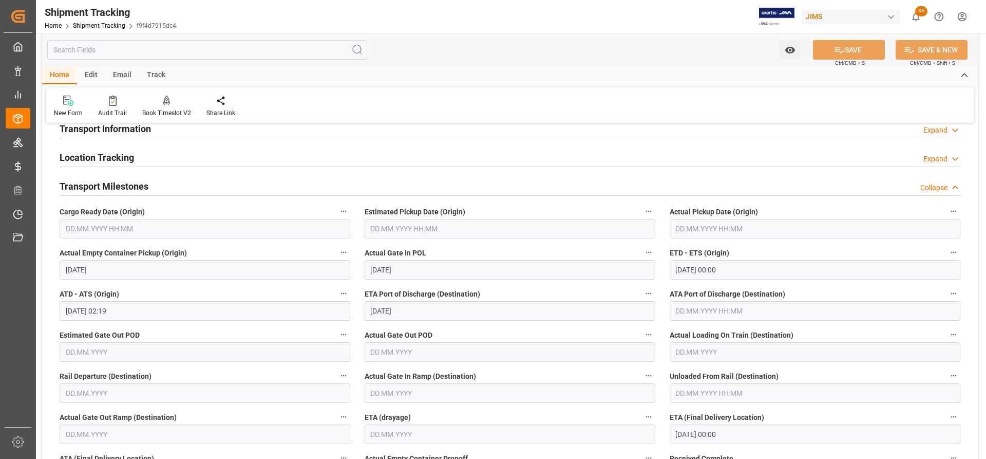
click at [73, 232] on input "text" at bounding box center [205, 229] width 291 height 20
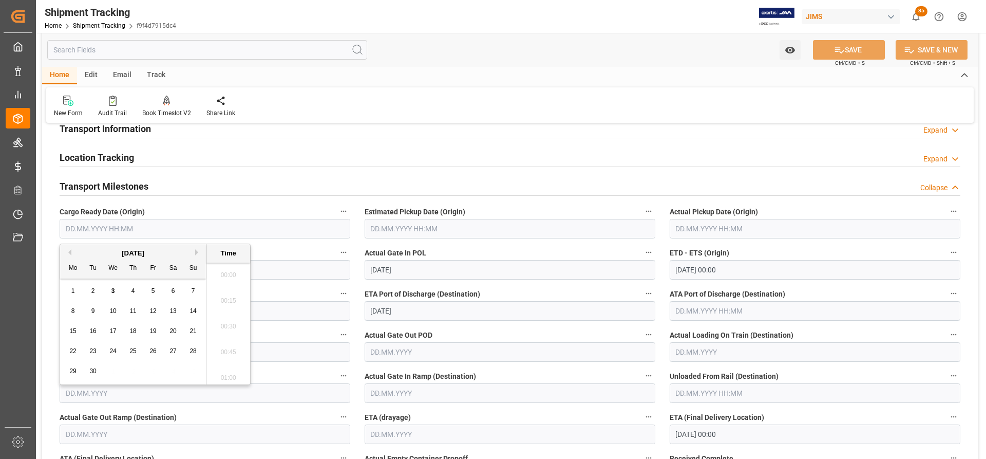
scroll to position [1056, 0]
click at [73, 232] on input "text" at bounding box center [205, 229] width 291 height 20
paste input "15.08.2025"
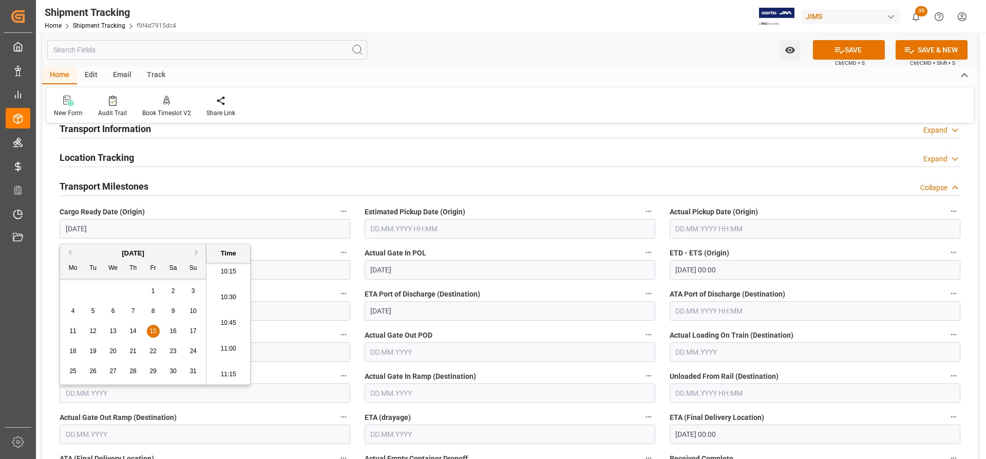
click at [286, 205] on label "Cargo Ready Date (Origin)" at bounding box center [205, 211] width 291 height 14
click at [337, 205] on button "Cargo Ready Date (Origin)" at bounding box center [343, 210] width 13 height 13
type input "15.08.2025 00:00"
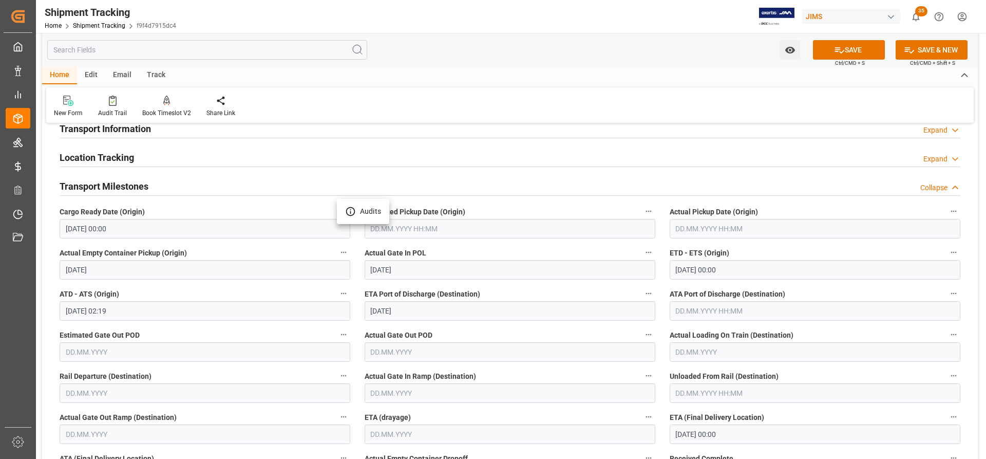
click at [866, 47] on div at bounding box center [493, 229] width 986 height 459
click at [867, 48] on button "SAVE" at bounding box center [849, 50] width 72 height 20
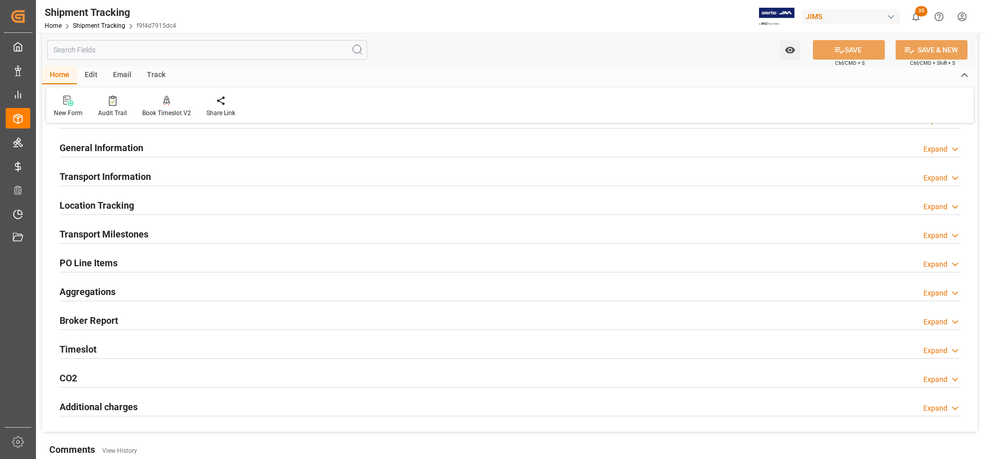
scroll to position [0, 0]
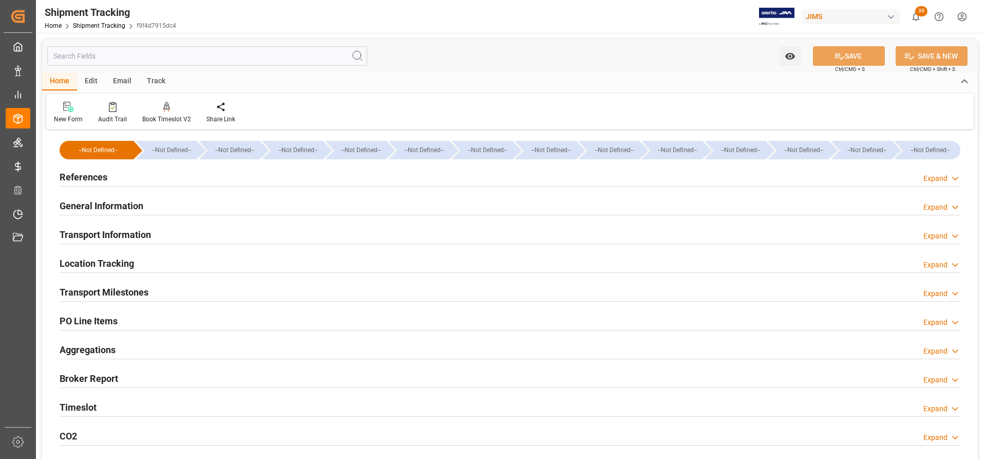
click at [89, 180] on h2 "References" at bounding box center [84, 177] width 48 height 14
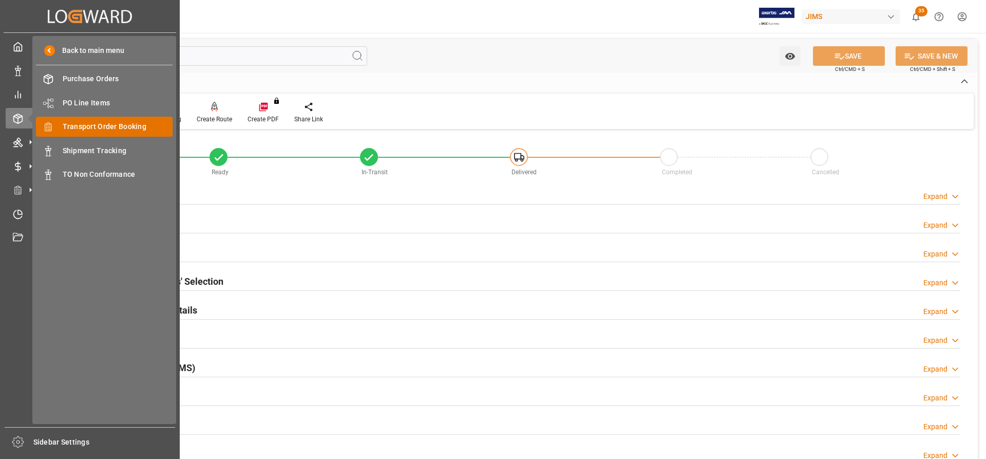
click at [98, 128] on span "Transport Order Booking" at bounding box center [118, 126] width 110 height 11
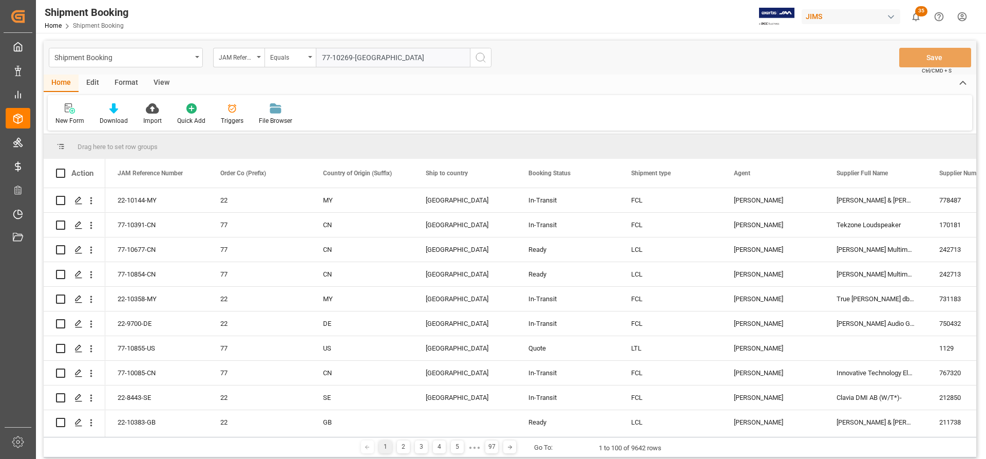
type input "77-10269-GB"
click at [486, 56] on icon "search button" at bounding box center [480, 57] width 12 height 12
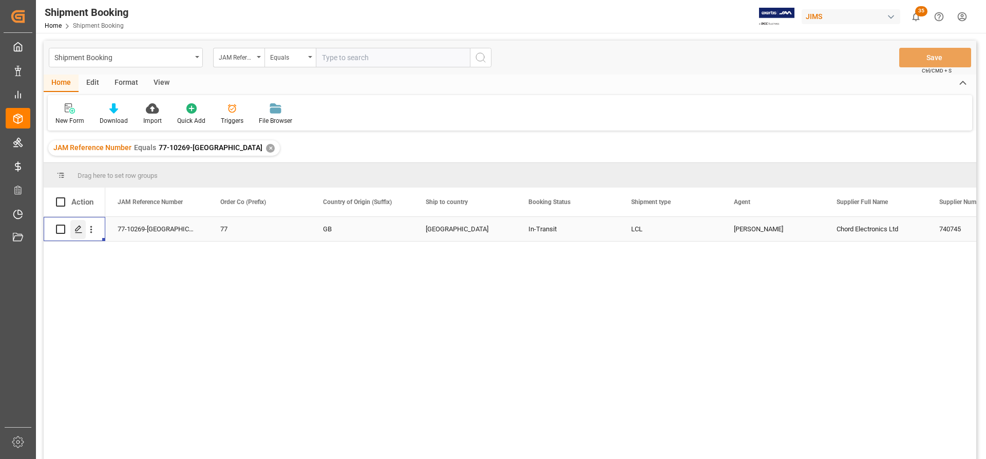
click at [72, 231] on div "Press SPACE to select this row." at bounding box center [77, 229] width 15 height 19
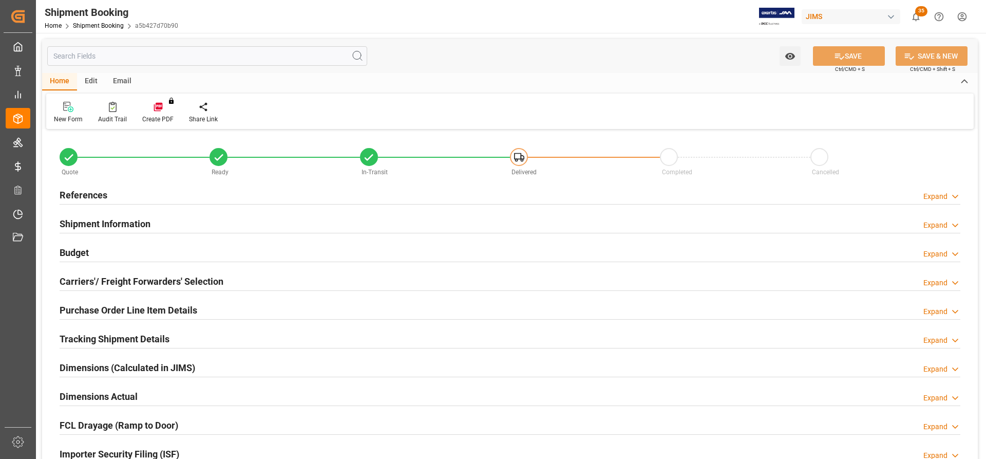
type input "0"
type input "288.9486"
type input "3175.91"
type input "28.08.2025"
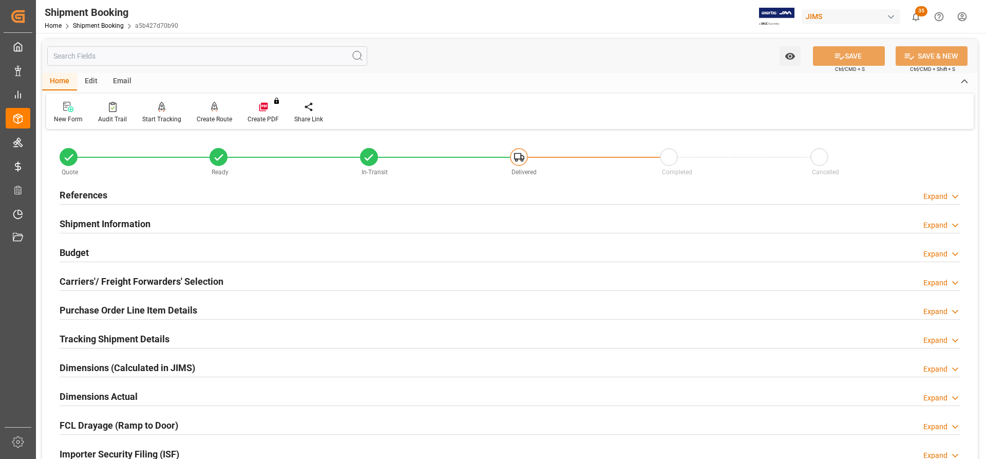
click at [80, 190] on h2 "References" at bounding box center [84, 195] width 48 height 14
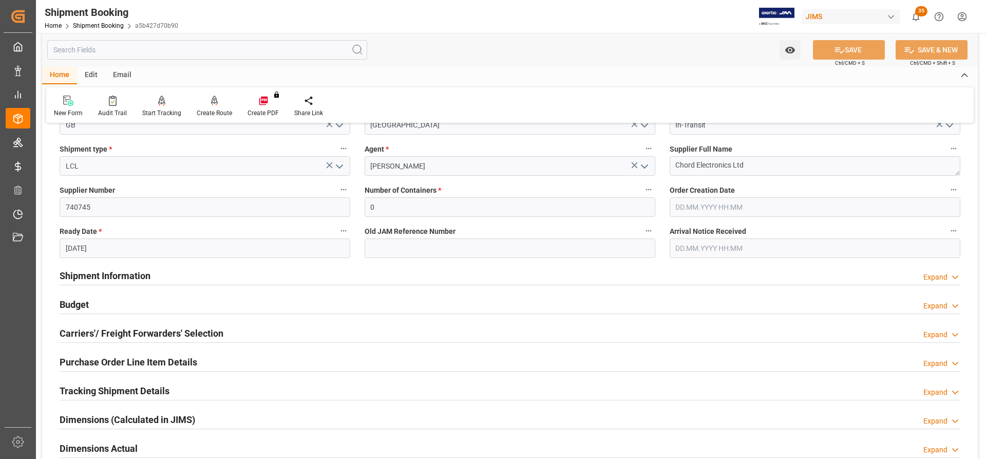
scroll to position [205, 0]
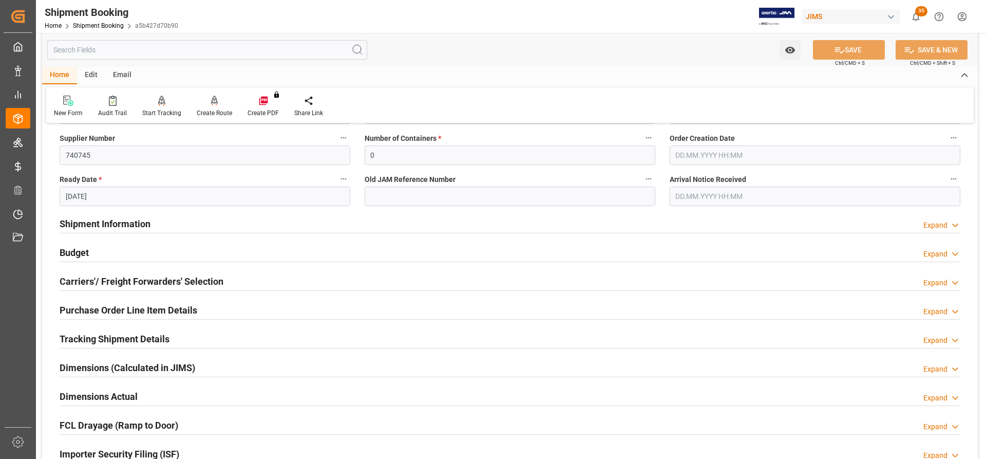
click at [72, 249] on h2 "Budget" at bounding box center [74, 252] width 29 height 14
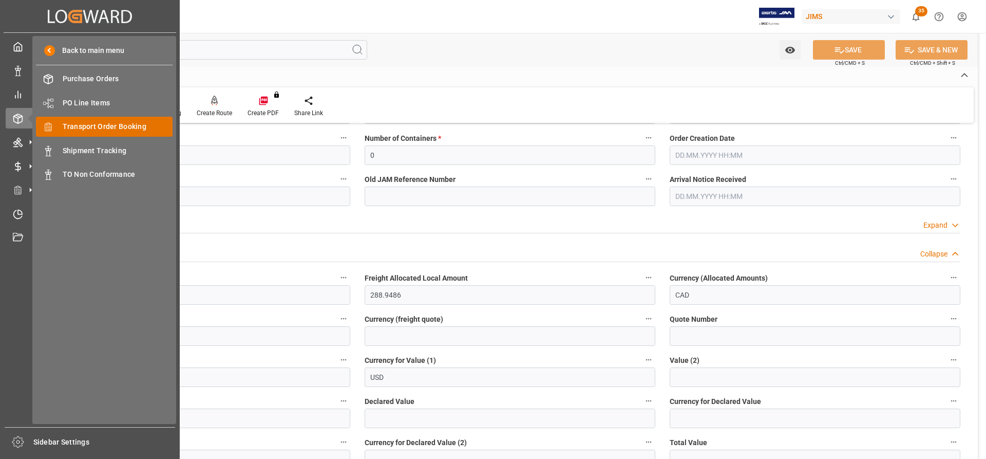
click at [103, 131] on span "Transport Order Booking" at bounding box center [118, 126] width 110 height 11
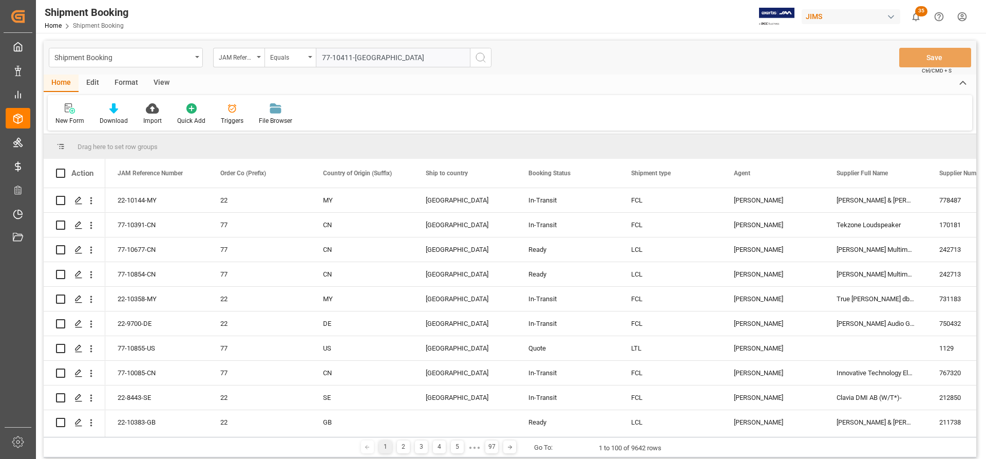
type input "77-10411-[GEOGRAPHIC_DATA]"
click at [474, 56] on button "search button" at bounding box center [481, 58] width 22 height 20
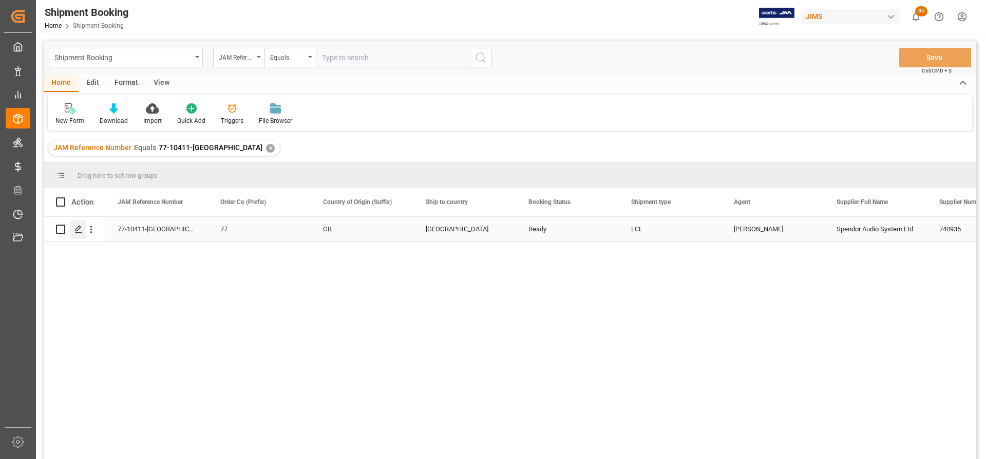
click at [76, 233] on line "Press SPACE to select this row." at bounding box center [78, 233] width 6 height 0
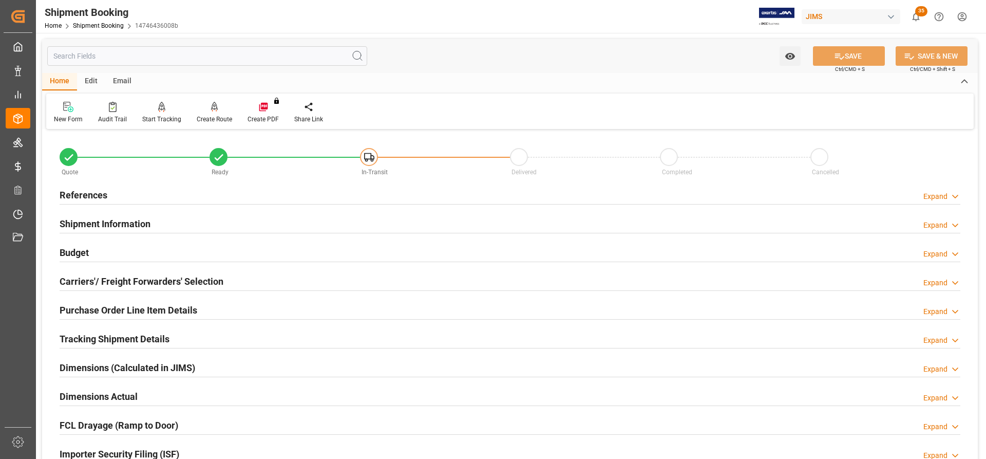
click at [105, 276] on h2 "Carriers'/ Freight Forwarders' Selection" at bounding box center [142, 281] width 164 height 14
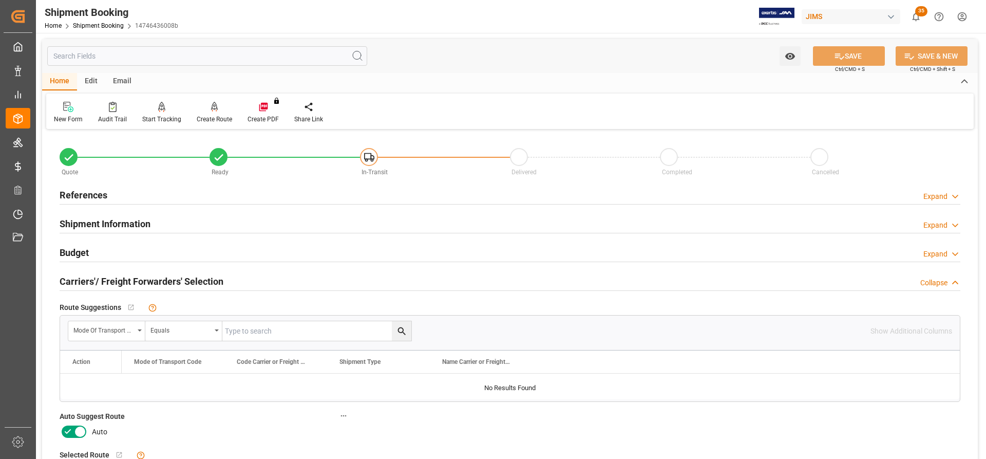
click at [93, 192] on h2 "References" at bounding box center [84, 195] width 48 height 14
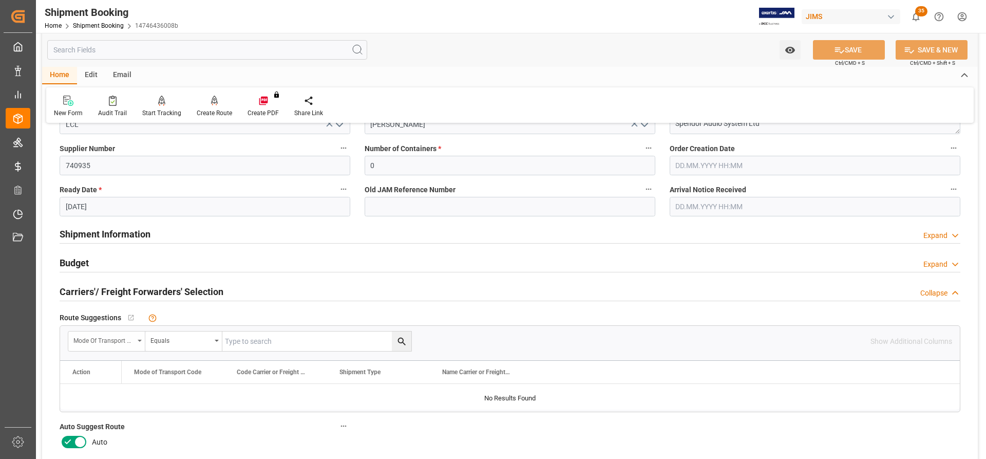
scroll to position [205, 0]
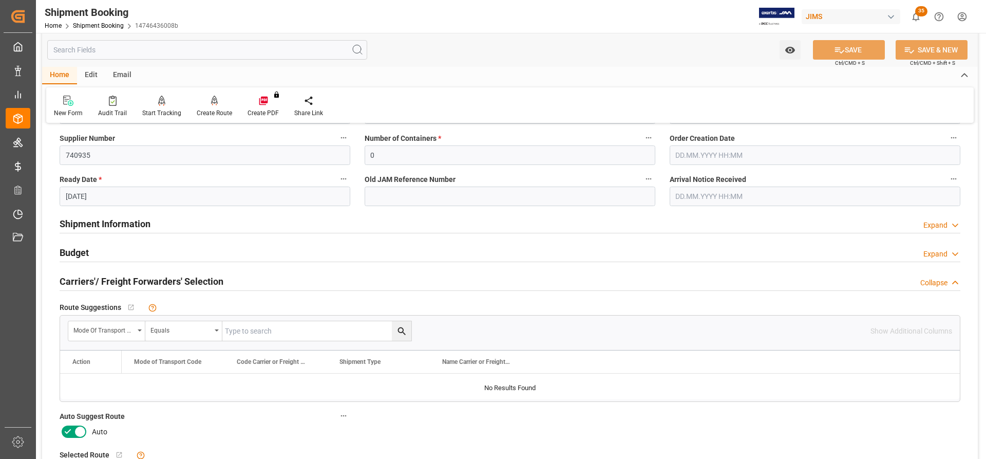
click at [72, 256] on h2 "Budget" at bounding box center [74, 252] width 29 height 14
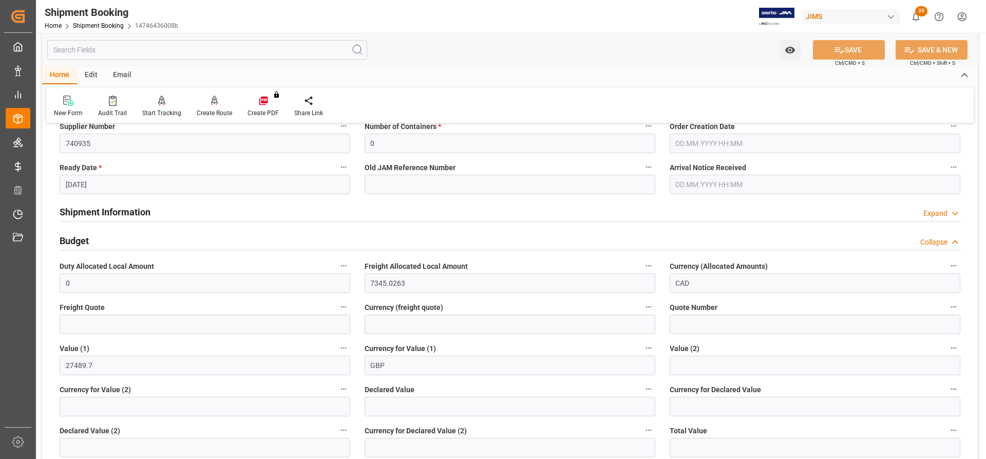
scroll to position [257, 0]
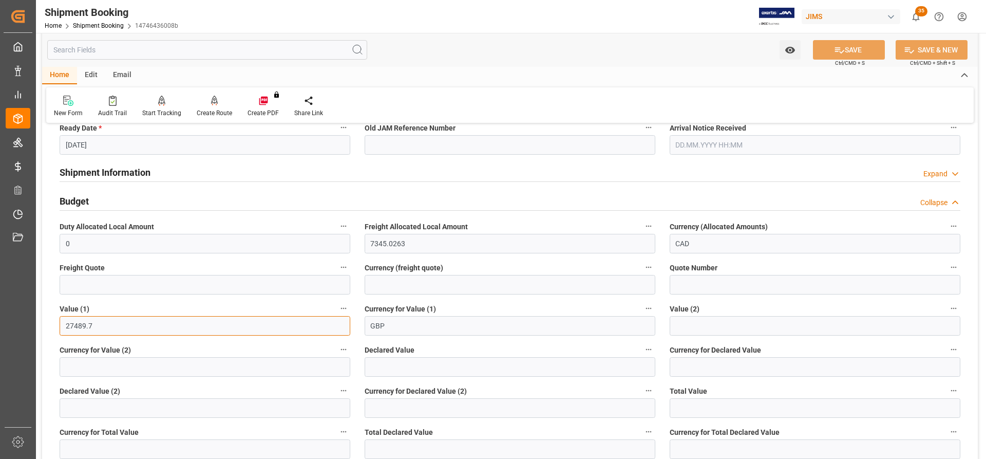
click at [94, 326] on input "27489.7" at bounding box center [205, 326] width 291 height 20
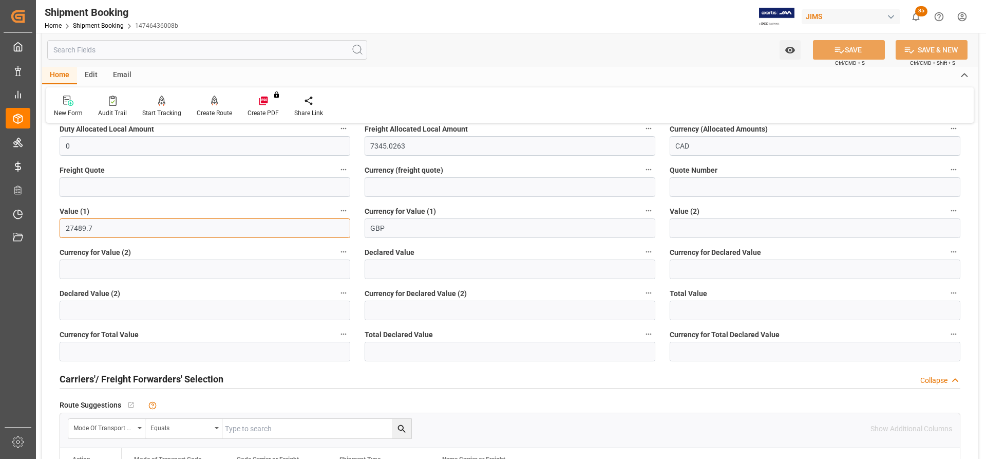
scroll to position [359, 0]
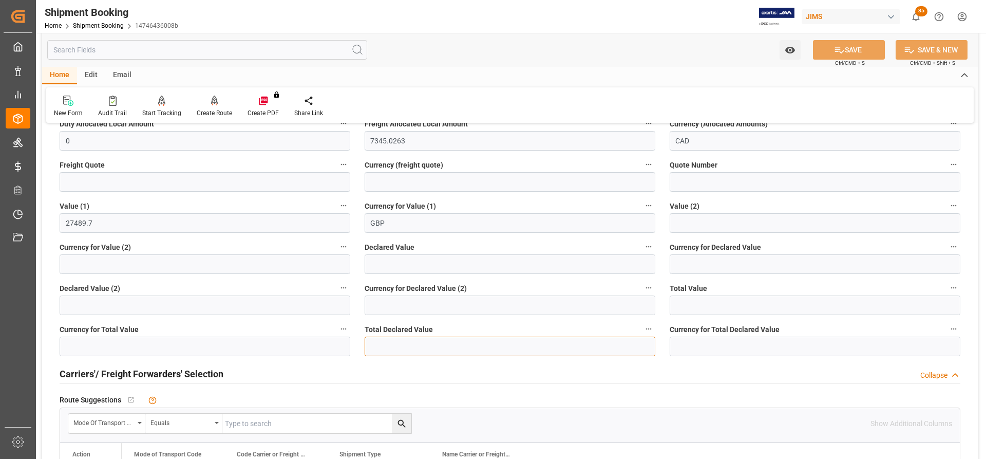
click at [392, 348] on input "text" at bounding box center [510, 346] width 291 height 20
click at [99, 220] on input "27489.7" at bounding box center [205, 223] width 291 height 20
click at [377, 348] on input "text" at bounding box center [510, 346] width 291 height 20
type input "15725.2"
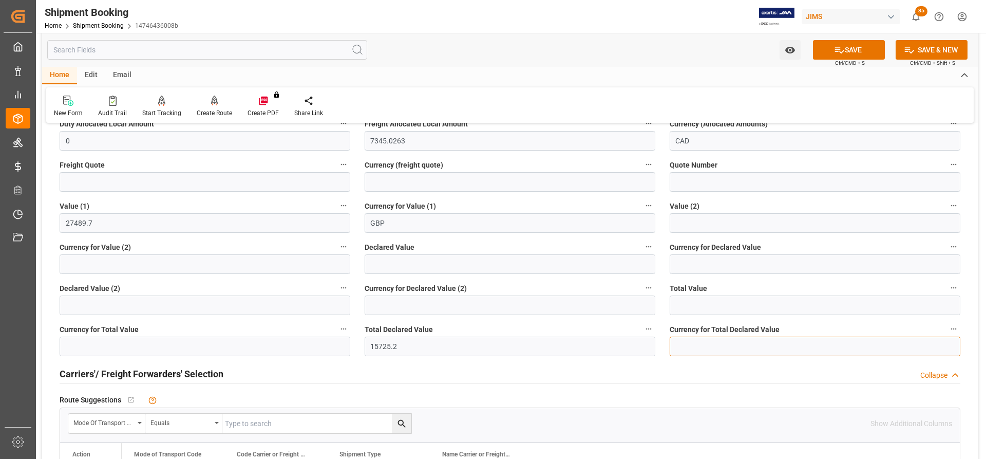
click at [708, 346] on input at bounding box center [815, 346] width 291 height 20
click at [707, 346] on input at bounding box center [815, 346] width 291 height 20
click at [714, 345] on input at bounding box center [815, 346] width 291 height 20
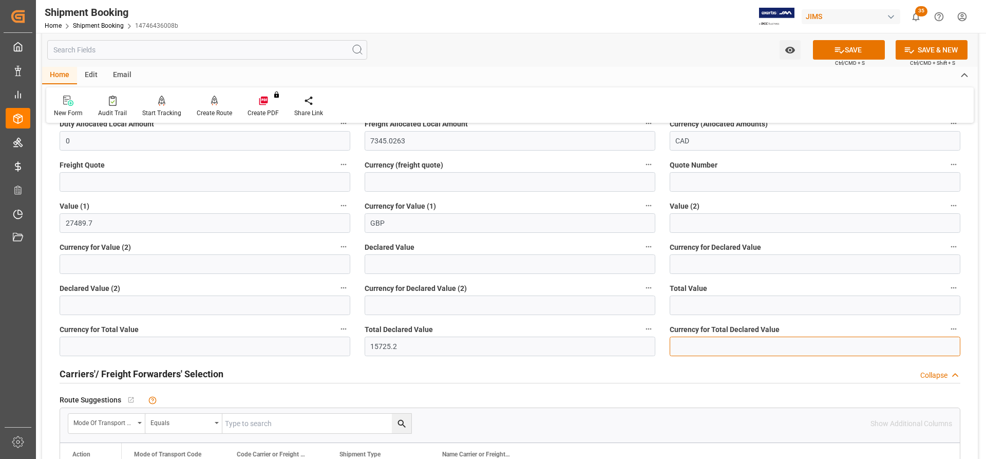
click at [714, 345] on input at bounding box center [815, 346] width 291 height 20
click at [679, 346] on input at bounding box center [815, 346] width 291 height 20
click at [680, 295] on input "text" at bounding box center [815, 305] width 291 height 20
click at [680, 297] on input "text" at bounding box center [815, 305] width 291 height 20
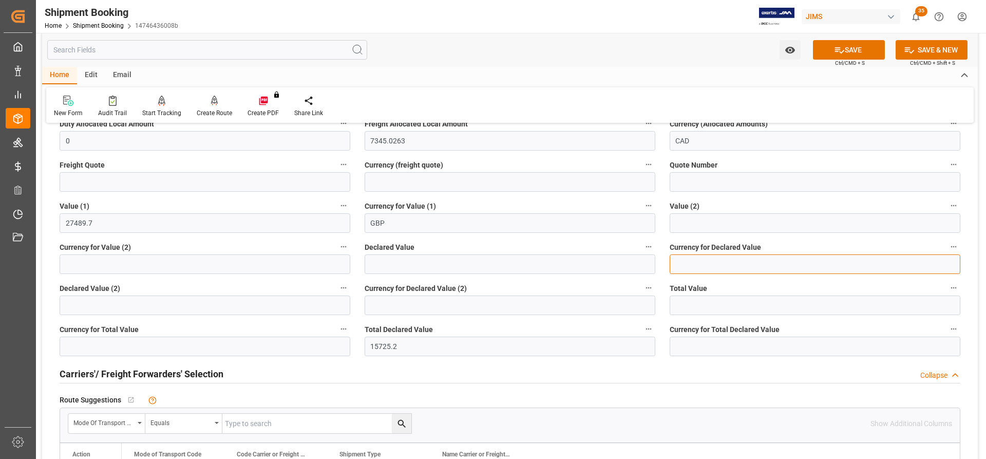
click at [717, 269] on input at bounding box center [815, 264] width 291 height 20
type input "GBP"
drag, startPoint x: 407, startPoint y: 345, endPoint x: 342, endPoint y: 345, distance: 65.2
click at [342, 345] on div "Quote Ready In-Transit Delivered Completed Cancelled References Collapse JAM Re…" at bounding box center [510, 343] width 936 height 1141
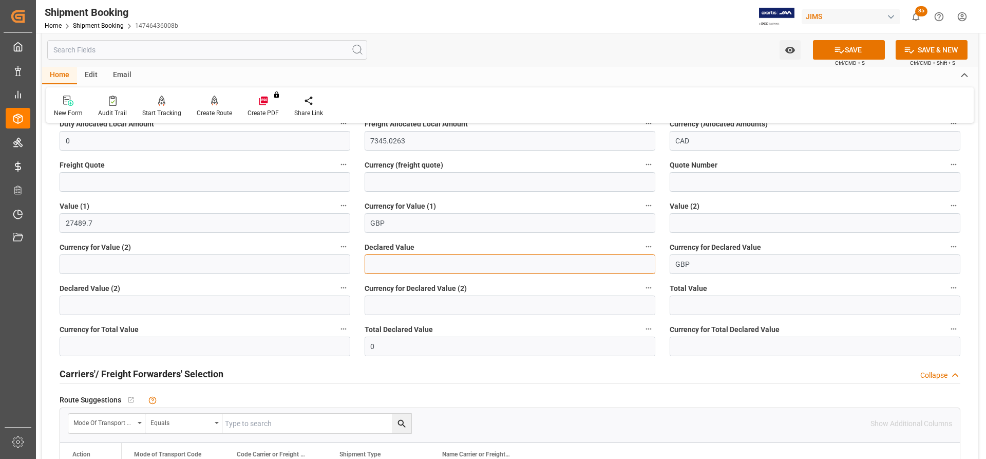
click at [377, 263] on input "text" at bounding box center [510, 264] width 291 height 20
click at [379, 350] on input "0" at bounding box center [510, 346] width 291 height 20
drag, startPoint x: 382, startPoint y: 348, endPoint x: 344, endPoint y: 347, distance: 38.0
click at [344, 347] on div "Quote Ready In-Transit Delivered Completed Cancelled References Collapse JAM Re…" at bounding box center [510, 343] width 936 height 1141
paste input "15725.2"
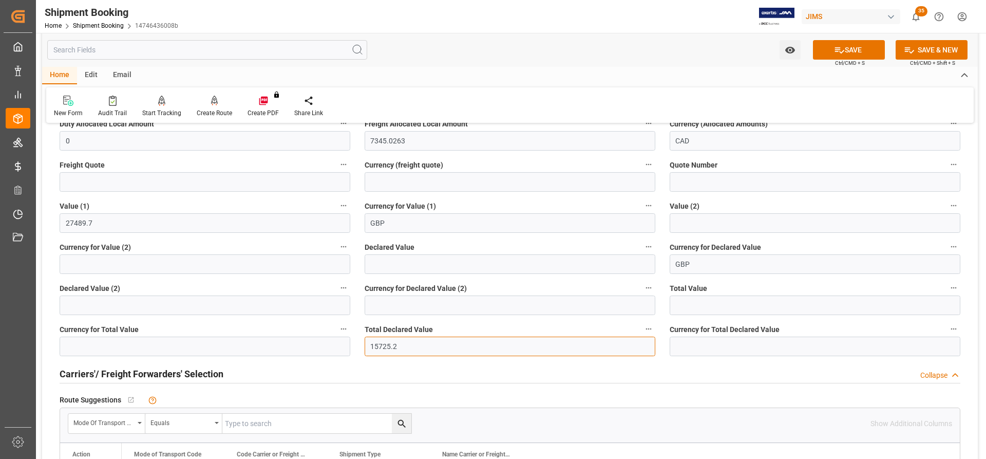
click at [392, 348] on input "15725.2" at bounding box center [510, 346] width 291 height 20
type input "15725.02"
click at [682, 346] on input at bounding box center [815, 346] width 291 height 20
type input "GBP"
drag, startPoint x: 704, startPoint y: 265, endPoint x: 638, endPoint y: 265, distance: 66.8
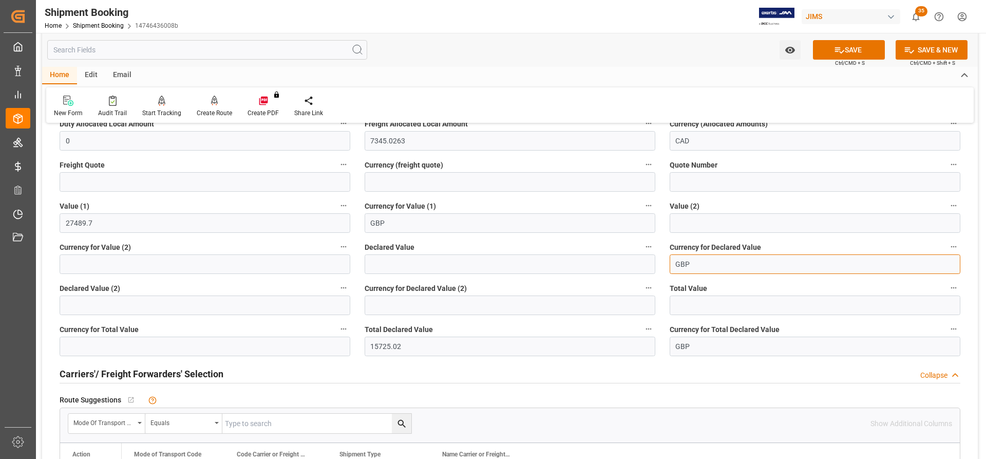
click at [636, 265] on div "Quote Ready In-Transit Delivered Completed Cancelled References Collapse JAM Re…" at bounding box center [510, 343] width 936 height 1141
click at [738, 375] on div "Carriers'/ Freight Forwarders' Selection Collapse" at bounding box center [510, 373] width 901 height 20
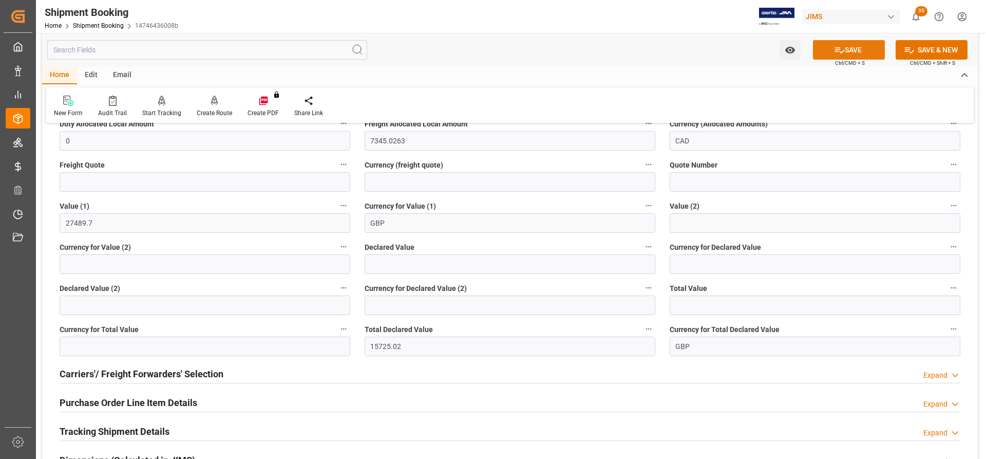
click at [862, 51] on button "SAVE" at bounding box center [849, 50] width 72 height 20
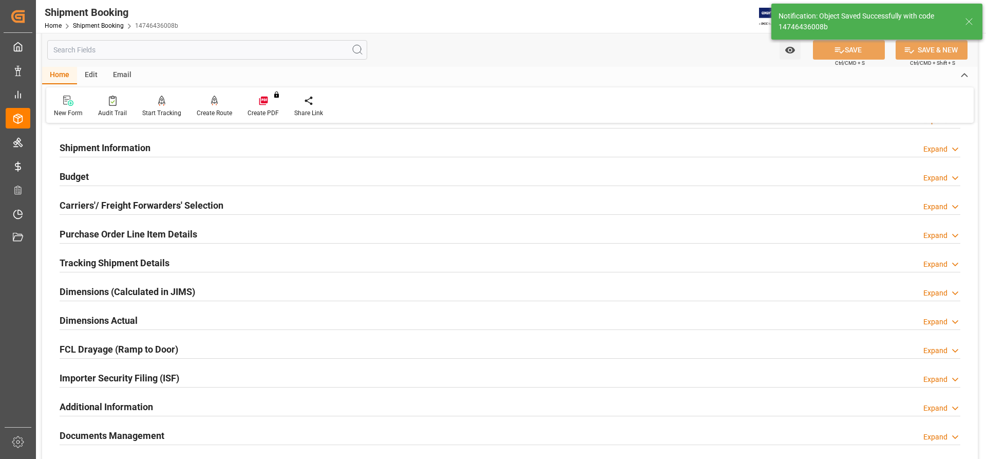
scroll to position [0, 0]
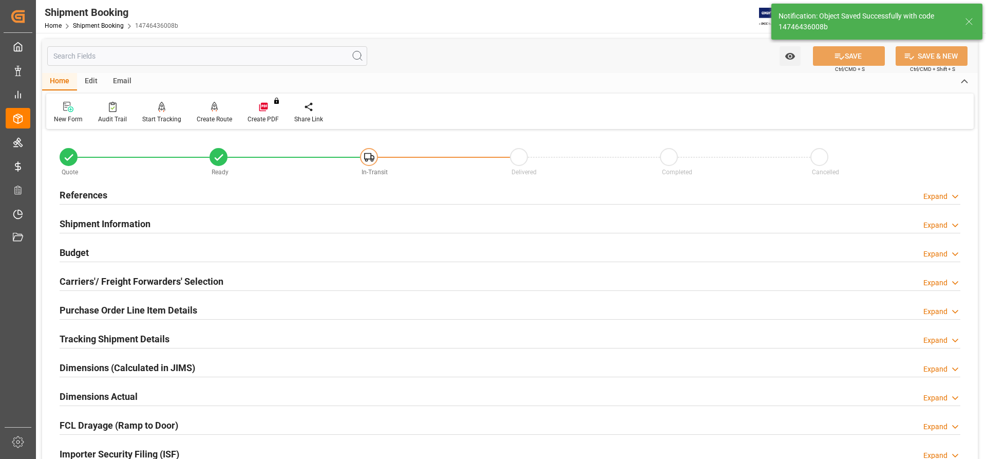
click at [81, 193] on h2 "References" at bounding box center [84, 195] width 48 height 14
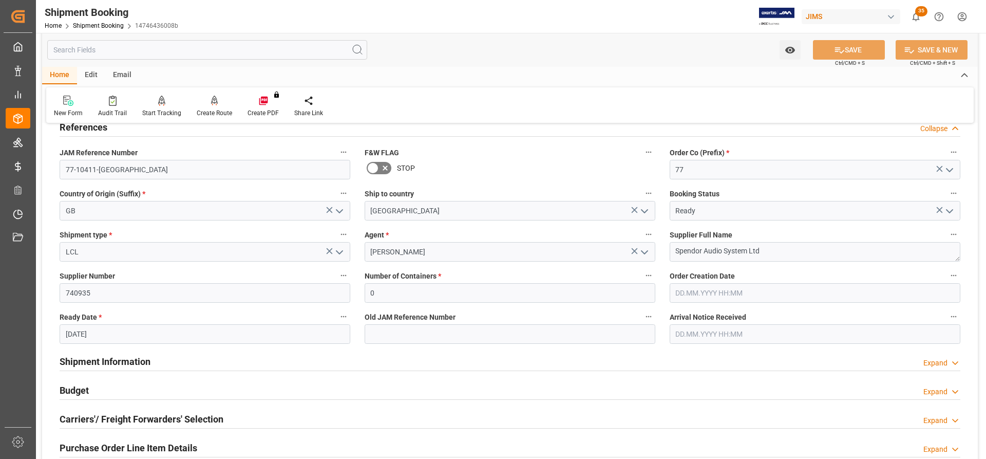
scroll to position [103, 0]
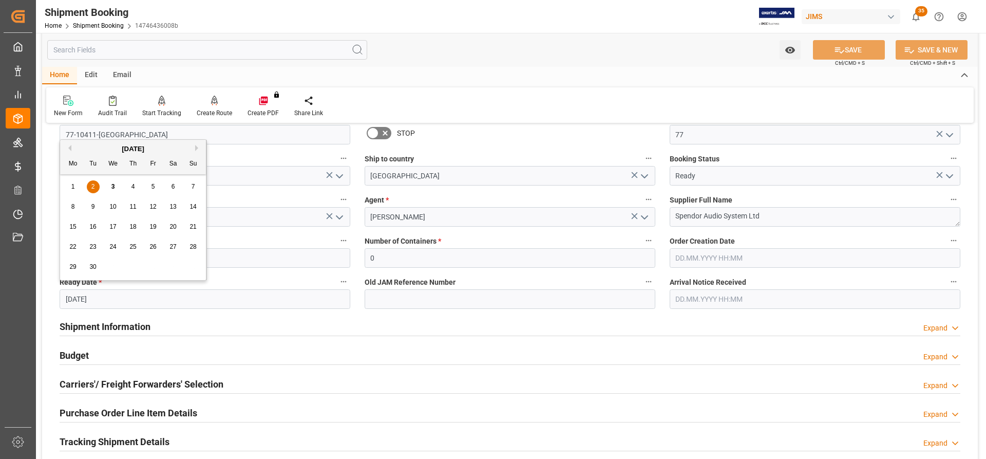
drag, startPoint x: 109, startPoint y: 299, endPoint x: 44, endPoint y: 297, distance: 64.7
click at [44, 297] on div "Quote Ready In-Transit Delivered Completed Cancelled References Collapse JAM Re…" at bounding box center [510, 348] width 936 height 638
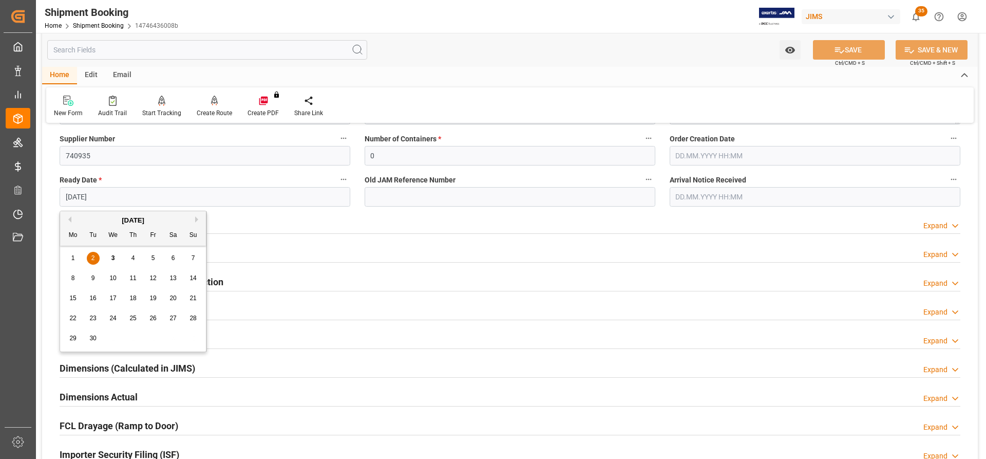
scroll to position [205, 0]
click at [346, 373] on div "Dimensions (Calculated in JIMS) Expand" at bounding box center [510, 367] width 901 height 20
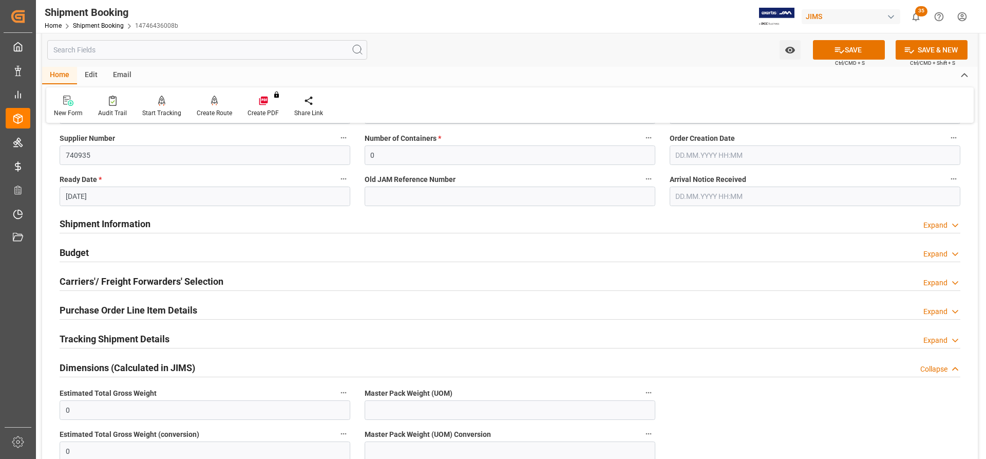
click at [89, 337] on h2 "Tracking Shipment Details" at bounding box center [115, 339] width 110 height 14
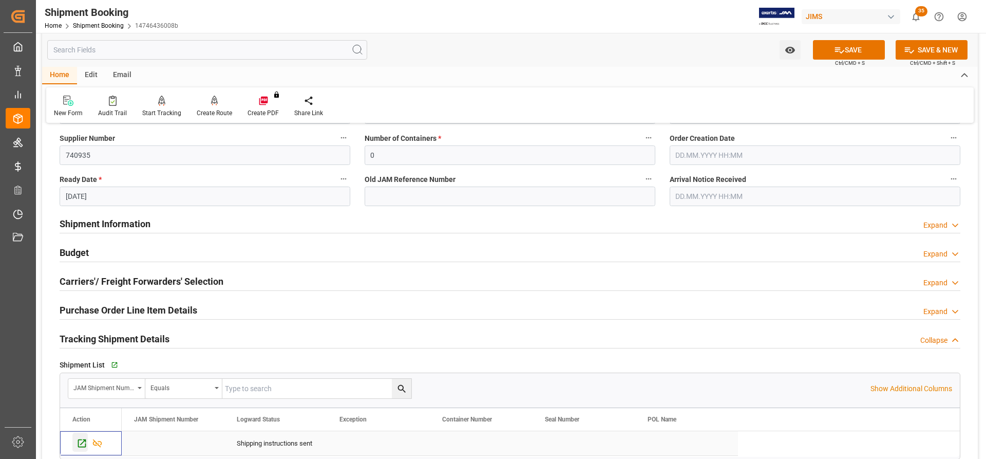
click at [80, 438] on icon "Press SPACE to select this row." at bounding box center [82, 442] width 11 height 11
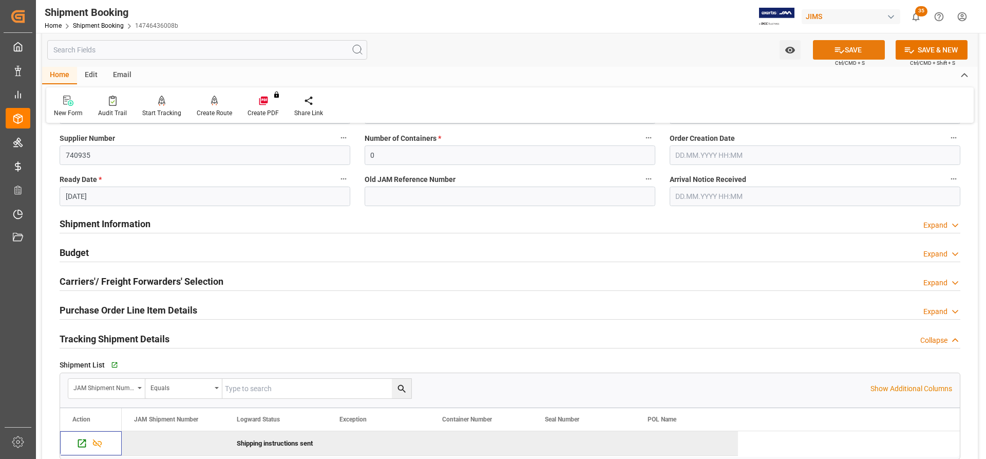
click at [861, 50] on button "SAVE" at bounding box center [849, 50] width 72 height 20
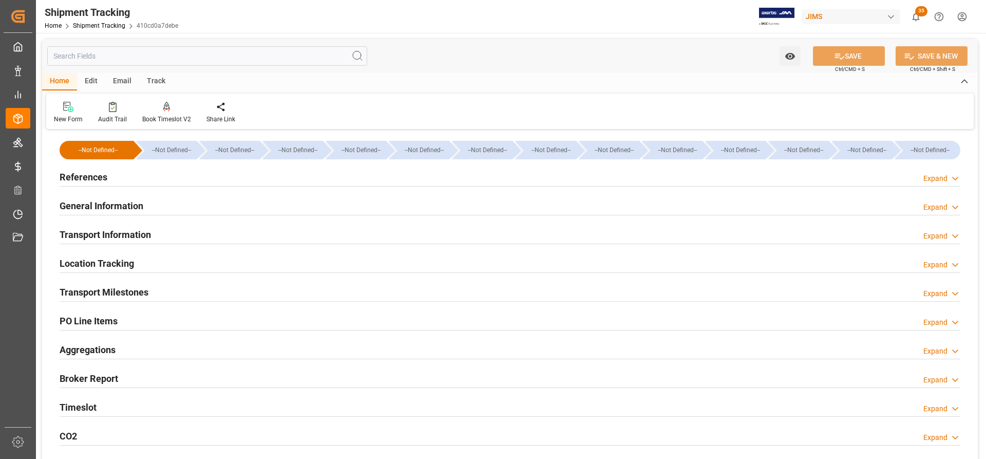
click at [101, 287] on h2 "Transport Milestones" at bounding box center [104, 292] width 89 height 14
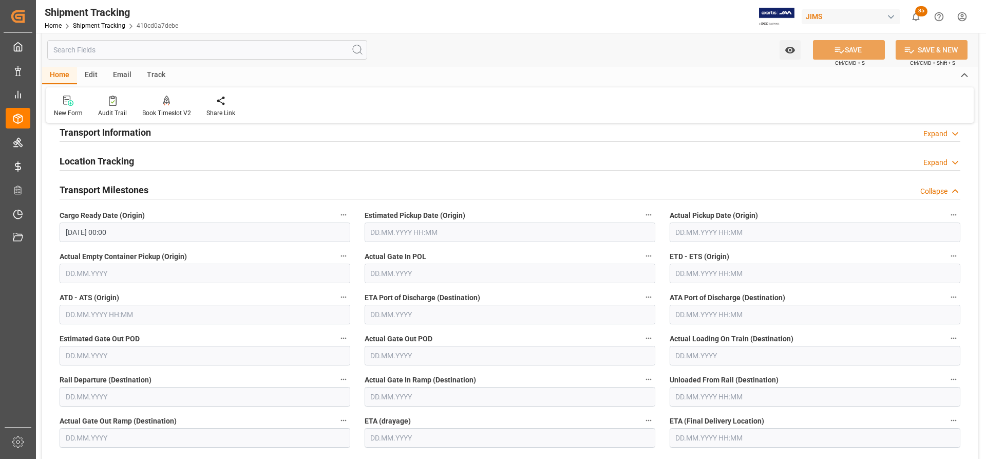
scroll to position [103, 0]
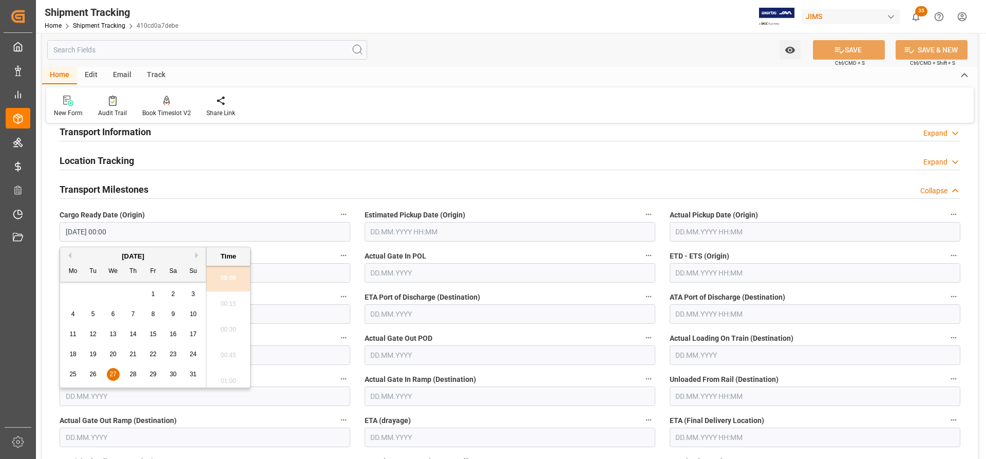
drag, startPoint x: 85, startPoint y: 232, endPoint x: 49, endPoint y: 232, distance: 35.9
click at [49, 232] on div "--Not Defined-- --Not Defined-- --Not Defined-- --Not Defined-- --Not Defined--…" at bounding box center [510, 413] width 936 height 768
paste input "[DATE]"
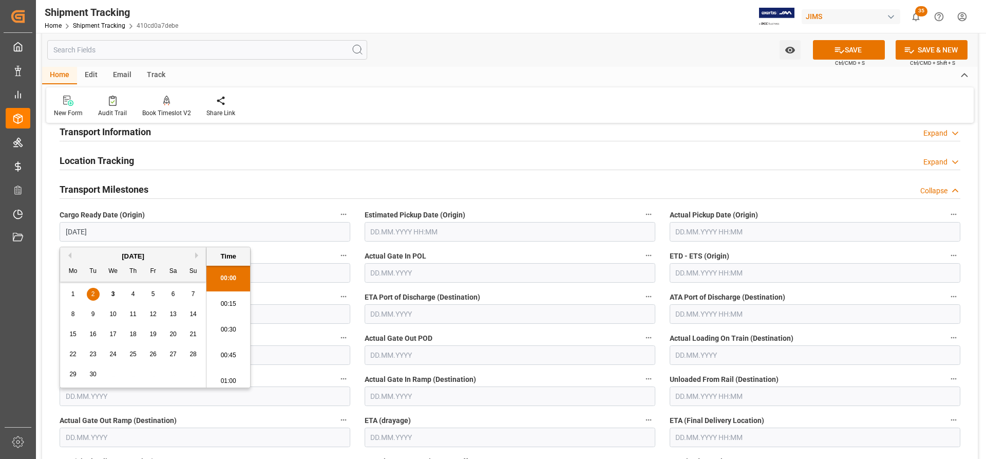
click at [719, 237] on input "text" at bounding box center [815, 232] width 291 height 20
type input "[DATE] 00:00"
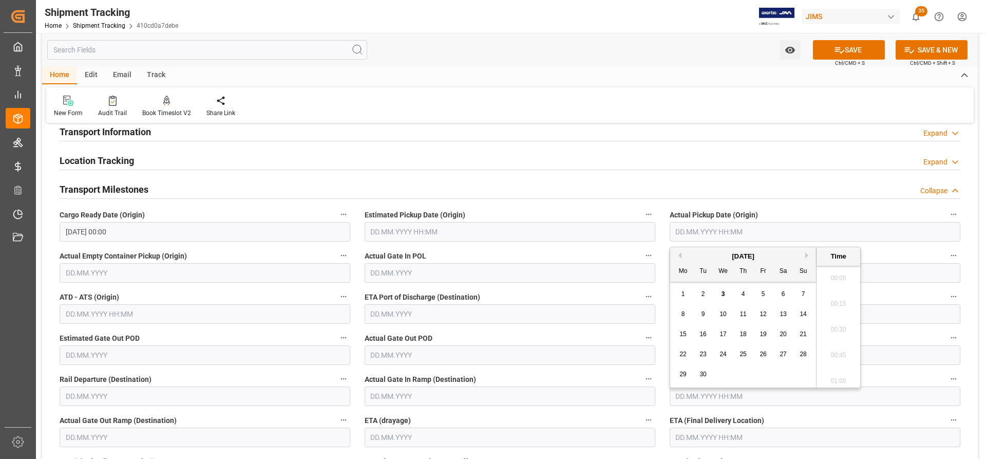
scroll to position [1082, 0]
paste input "[DATE]"
click at [653, 201] on div "Transport Milestones Collapse" at bounding box center [509, 189] width 915 height 29
type input "[DATE] 00:00"
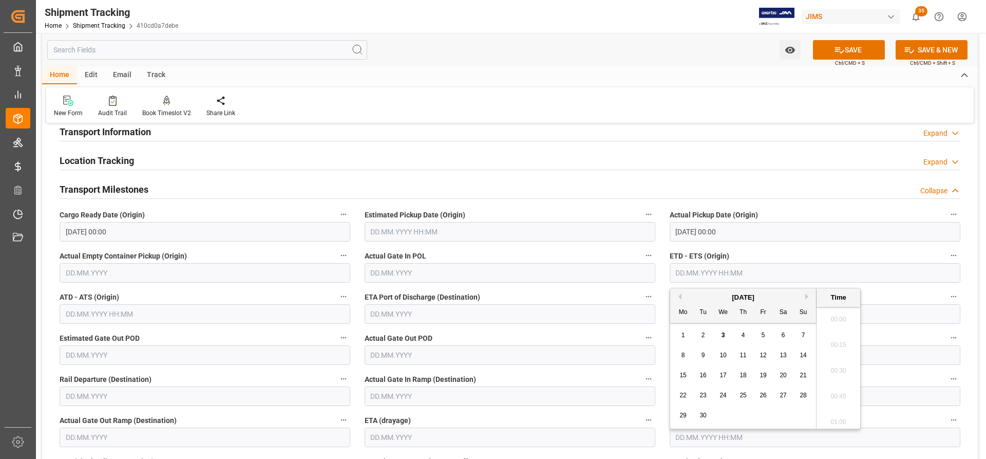
click at [683, 274] on input "text" at bounding box center [815, 273] width 291 height 20
click at [688, 272] on input "text" at bounding box center [815, 273] width 291 height 20
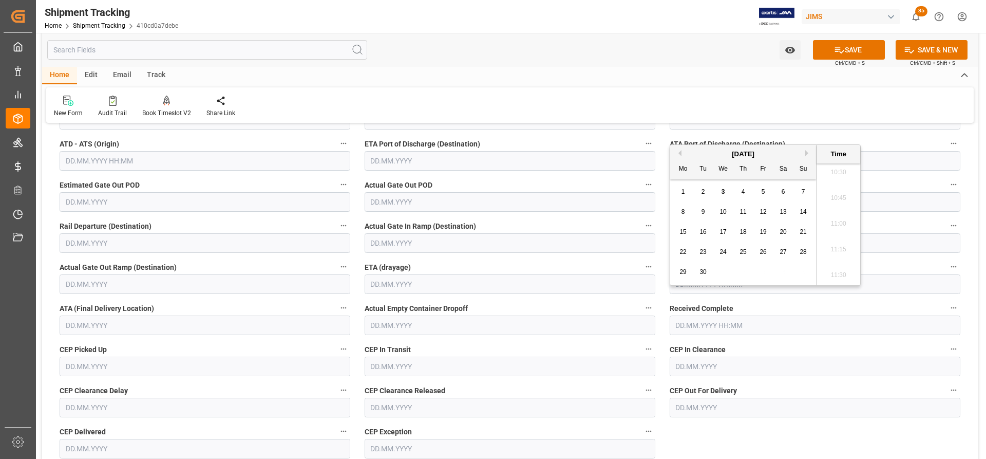
scroll to position [257, 0]
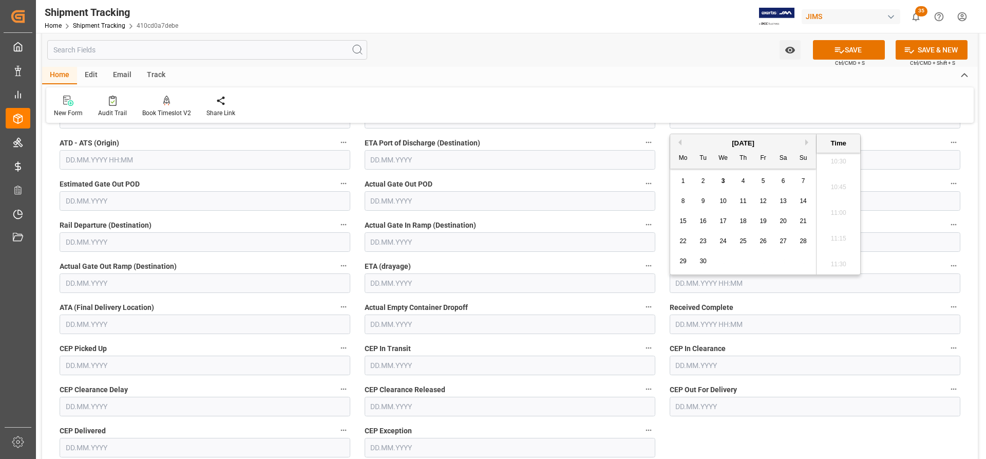
click at [791, 295] on div "ETA (Final Delivery Location)" at bounding box center [814, 275] width 305 height 41
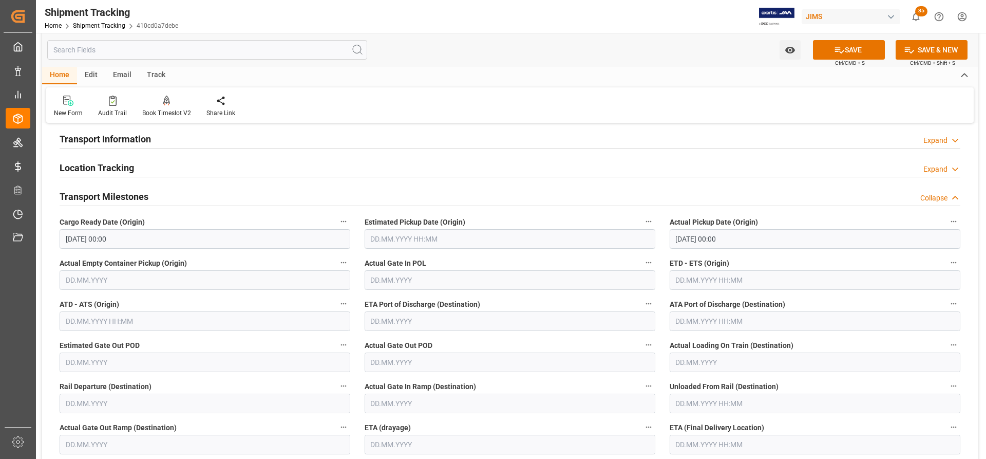
scroll to position [51, 0]
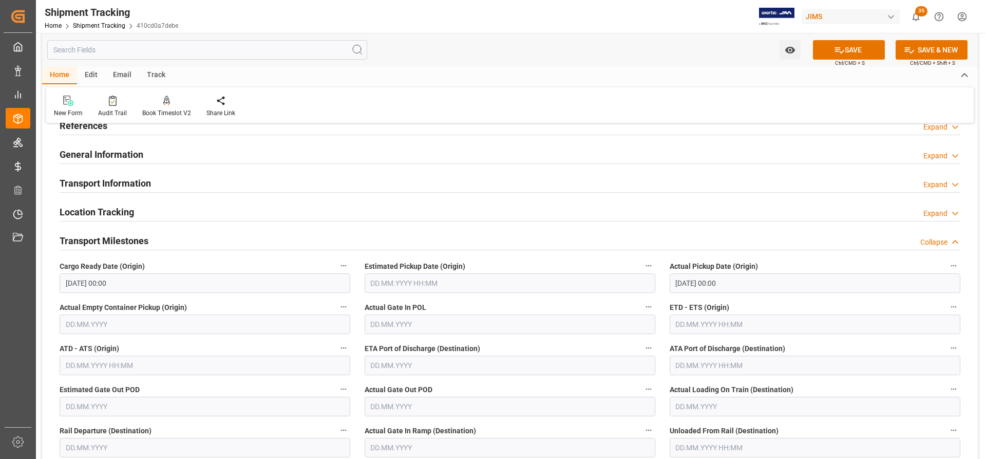
click at [702, 326] on input "text" at bounding box center [815, 324] width 291 height 20
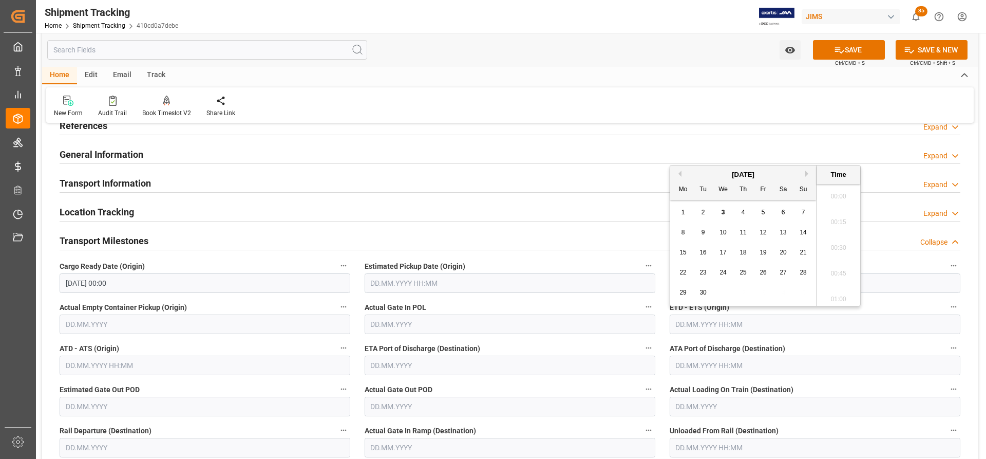
scroll to position [1082, 0]
click at [590, 233] on div "Transport Milestones Collapse" at bounding box center [510, 240] width 901 height 20
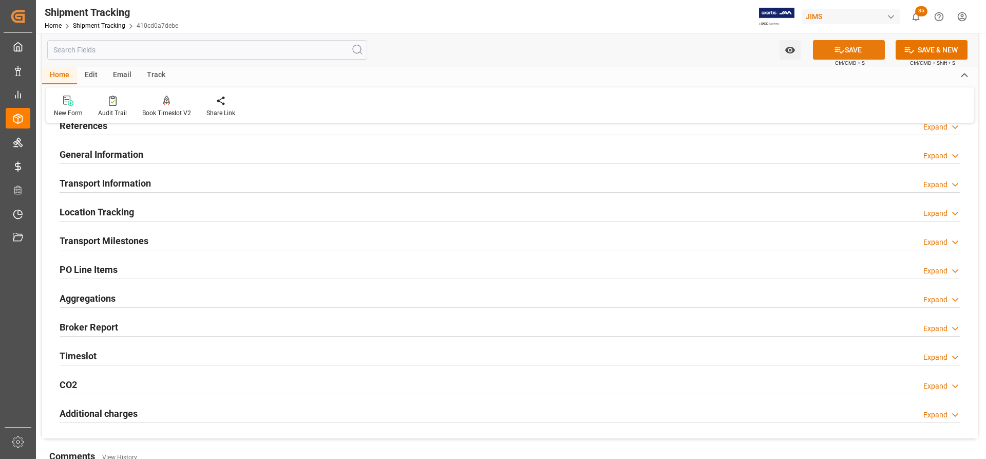
click at [852, 52] on button "SAVE" at bounding box center [849, 50] width 72 height 20
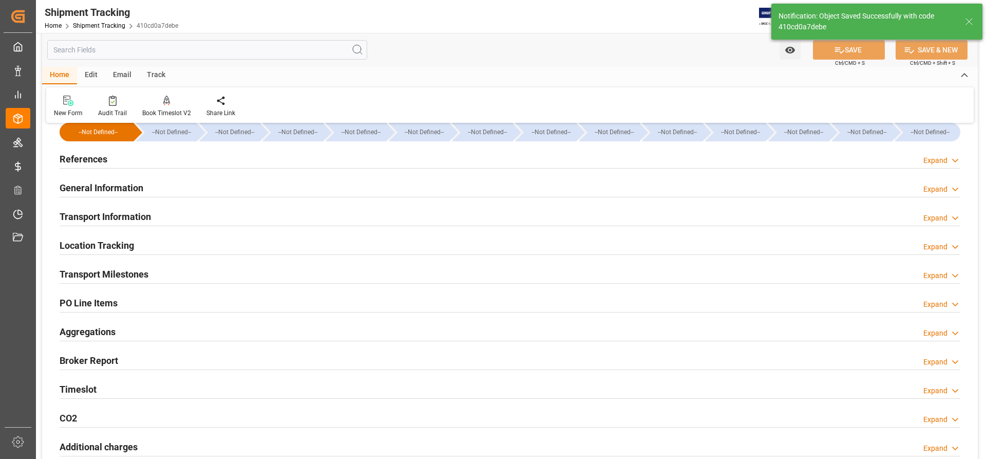
scroll to position [0, 0]
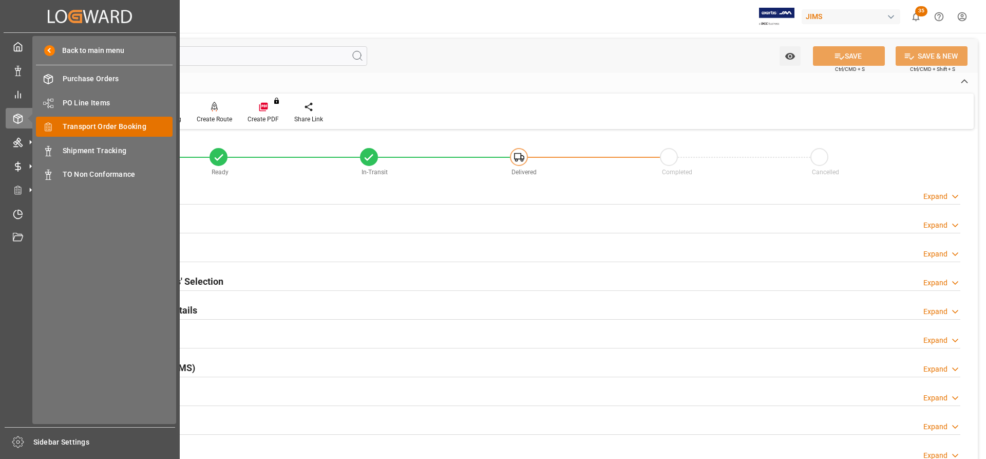
click at [93, 127] on span "Transport Order Booking" at bounding box center [118, 126] width 110 height 11
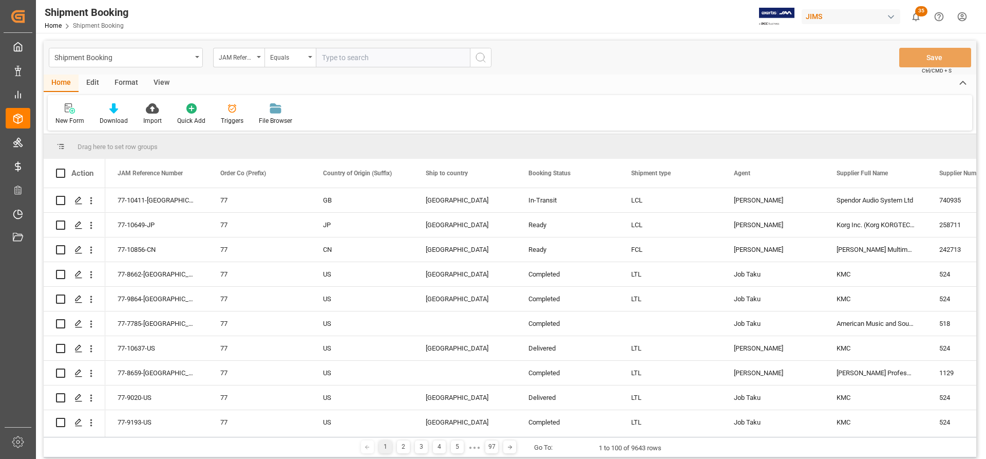
click at [332, 60] on input "text" at bounding box center [393, 58] width 154 height 20
type input "77-10590-TW"
click at [479, 60] on icon "search button" at bounding box center [480, 57] width 12 height 12
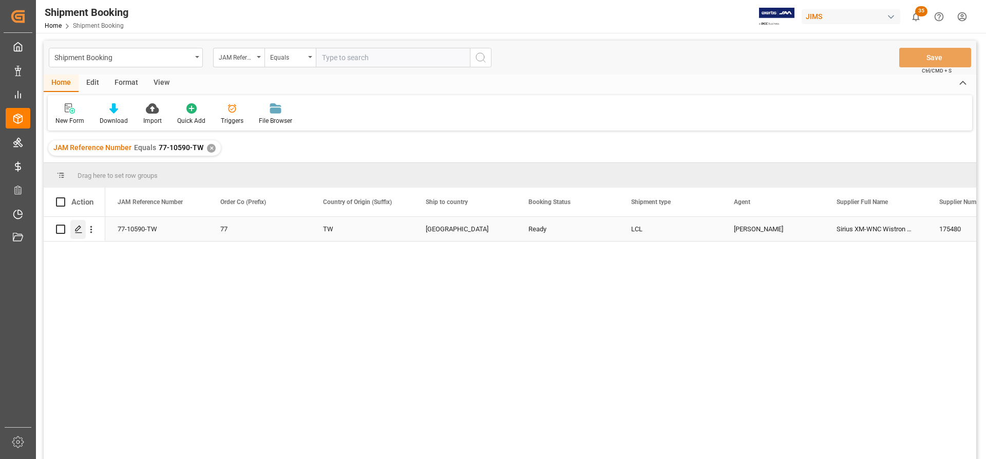
click at [75, 228] on icon "Press SPACE to select this row." at bounding box center [78, 229] width 8 height 8
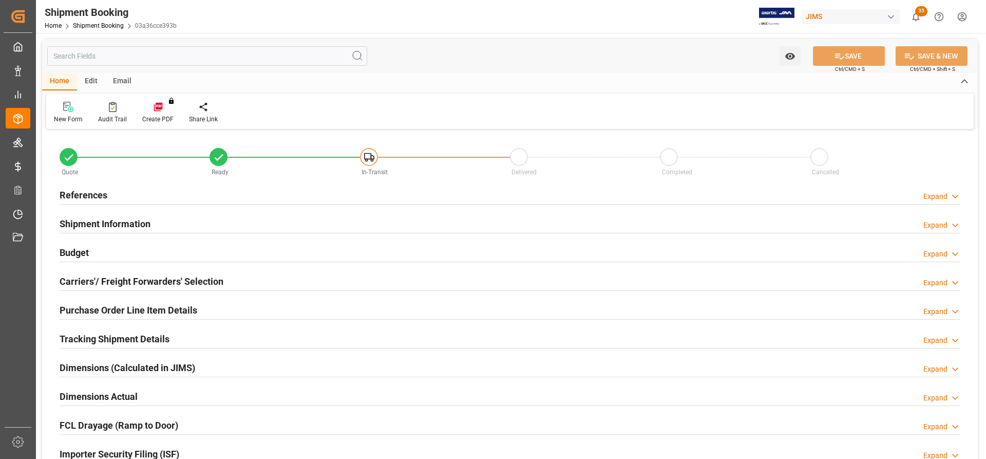
type input "0"
type input "353.7"
type input "0"
drag, startPoint x: 82, startPoint y: 250, endPoint x: 206, endPoint y: 279, distance: 128.2
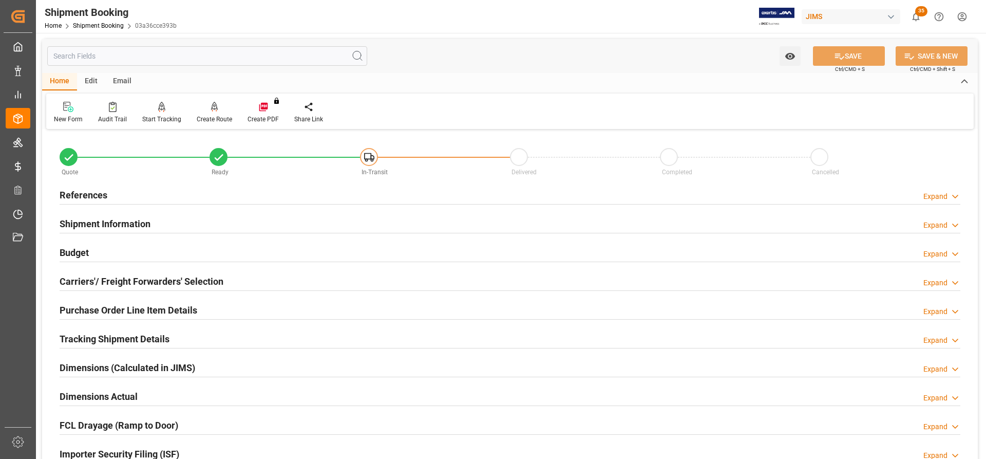
click at [81, 251] on h2 "Budget" at bounding box center [74, 252] width 29 height 14
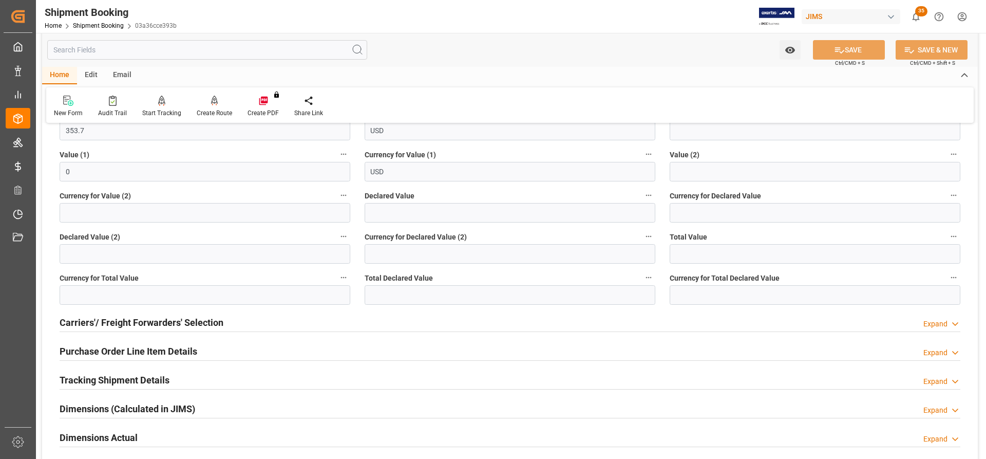
scroll to position [154, 0]
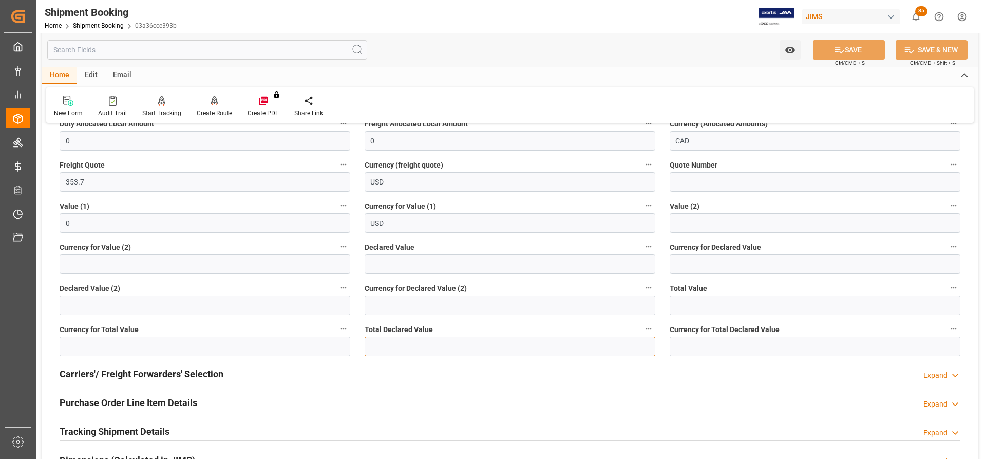
click at [404, 345] on input "text" at bounding box center [510, 346] width 291 height 20
click at [384, 341] on input "text" at bounding box center [510, 346] width 291 height 20
type input "71396.64"
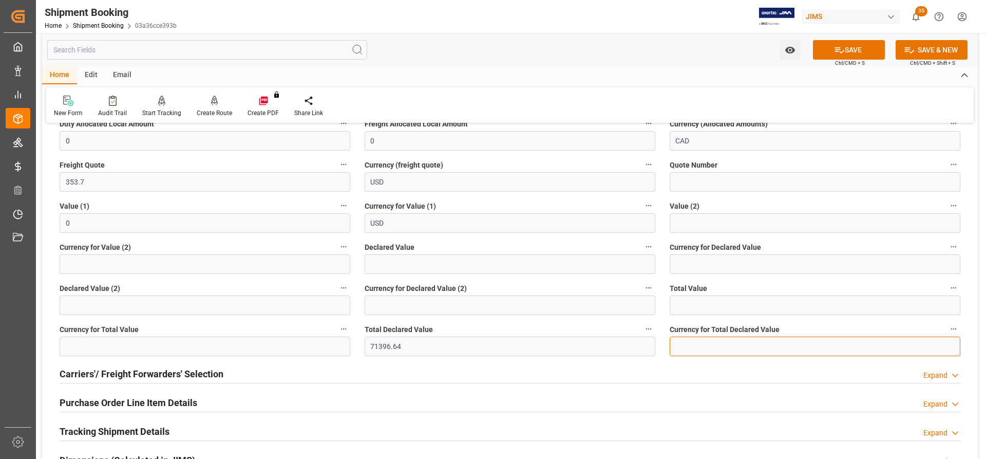
click at [704, 344] on input at bounding box center [815, 346] width 291 height 20
type input "USD"
click at [853, 52] on button "SAVE" at bounding box center [849, 50] width 72 height 20
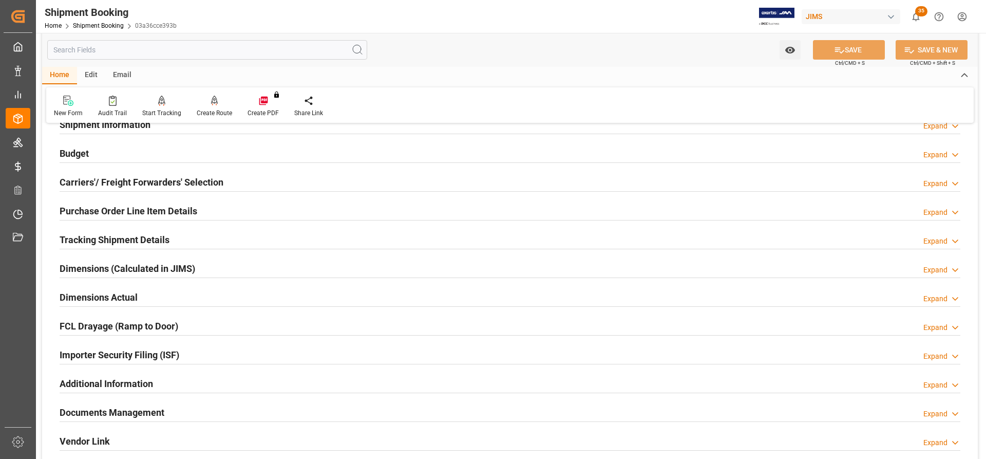
scroll to position [0, 0]
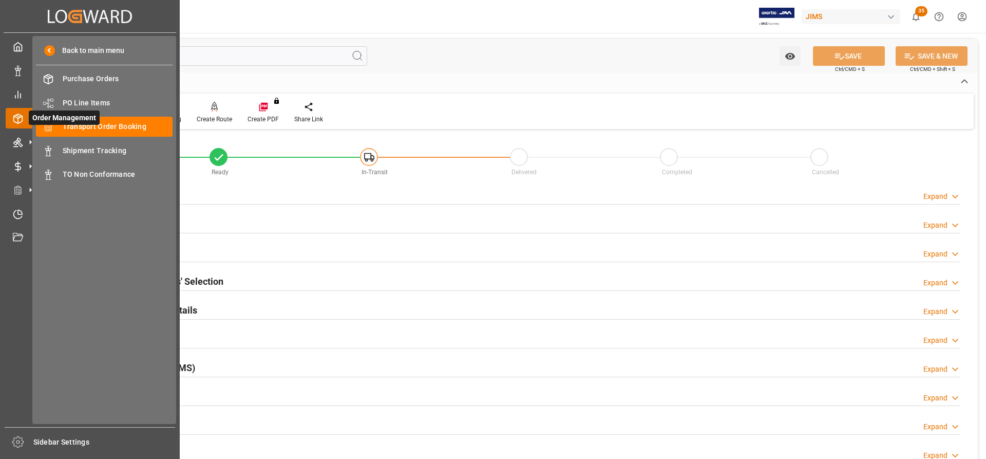
click at [90, 124] on span "Order Management" at bounding box center [64, 117] width 71 height 14
click at [112, 127] on span "Transport Order Booking" at bounding box center [118, 126] width 110 height 11
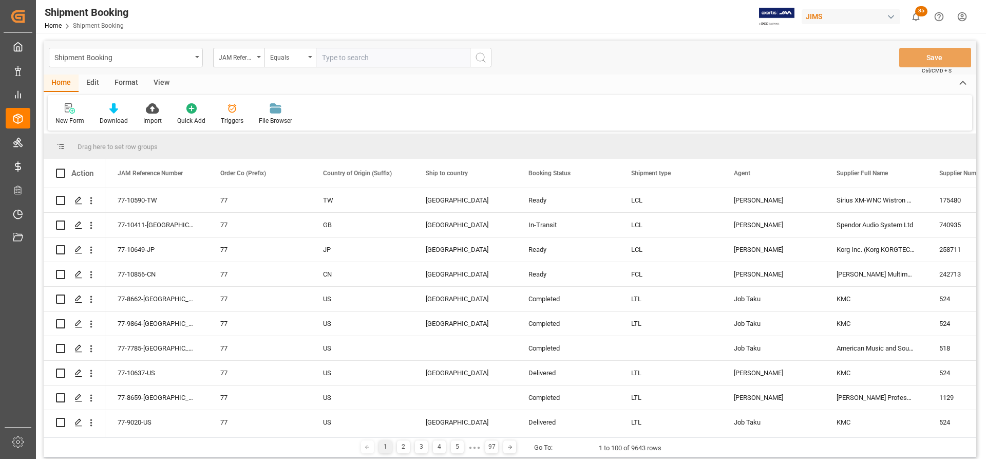
click at [354, 57] on input "text" at bounding box center [393, 58] width 154 height 20
type input "77-10411-GB"
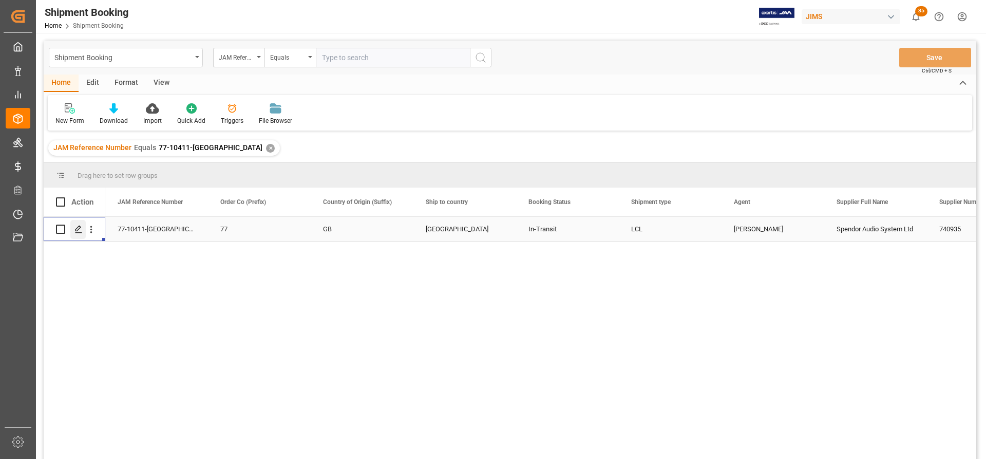
click at [79, 230] on icon "Press SPACE to select this row." at bounding box center [78, 229] width 8 height 8
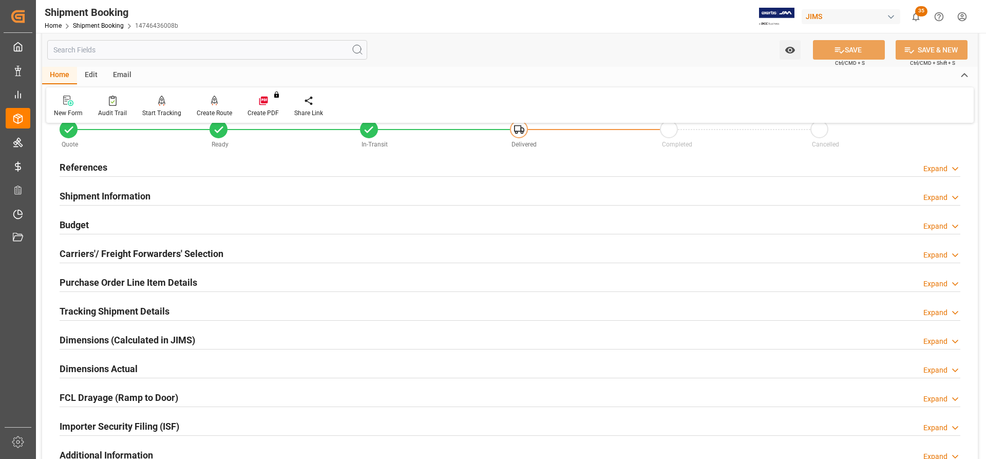
scroll to position [103, 0]
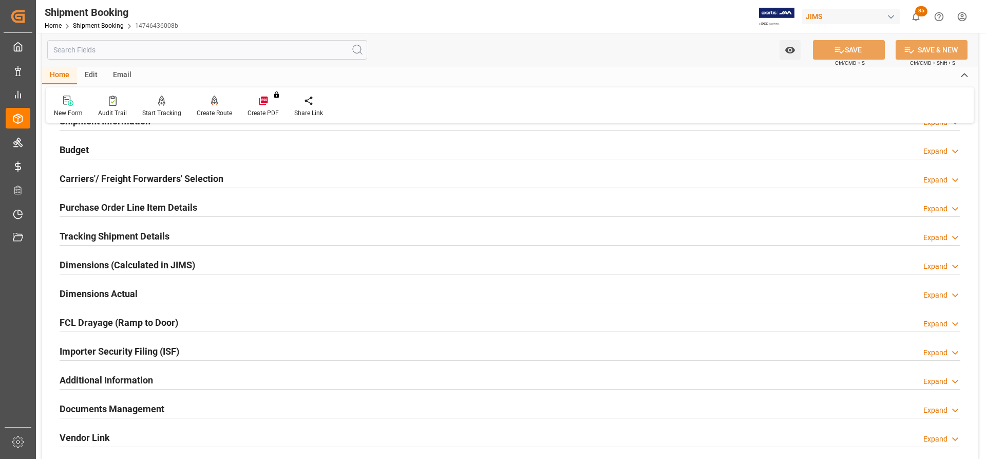
click at [90, 236] on h2 "Tracking Shipment Details" at bounding box center [115, 236] width 110 height 14
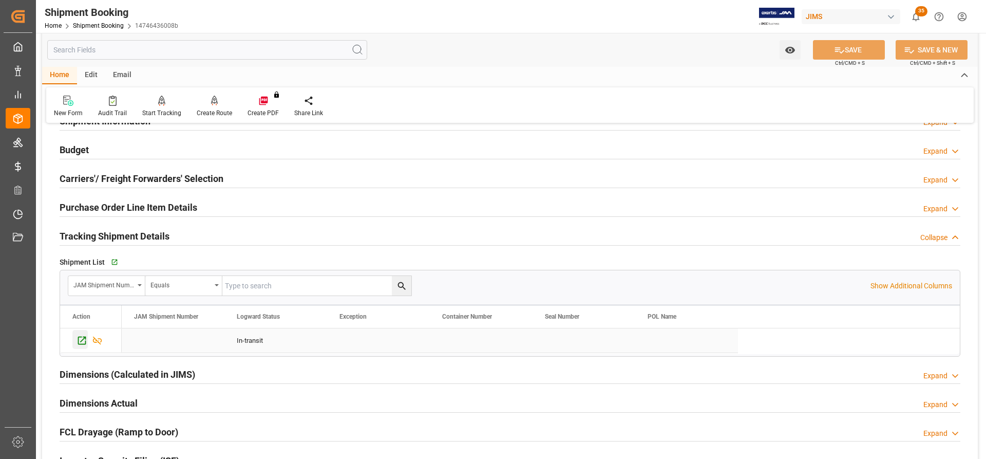
click at [80, 342] on icon "Press SPACE to select this row." at bounding box center [82, 340] width 11 height 11
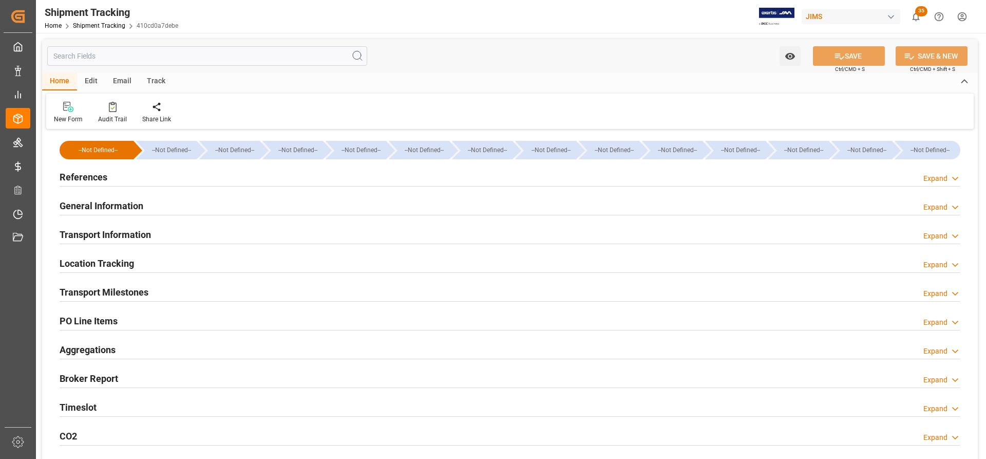
type input "[DATE] 00:00"
click at [96, 290] on h2 "Transport Milestones" at bounding box center [104, 292] width 89 height 14
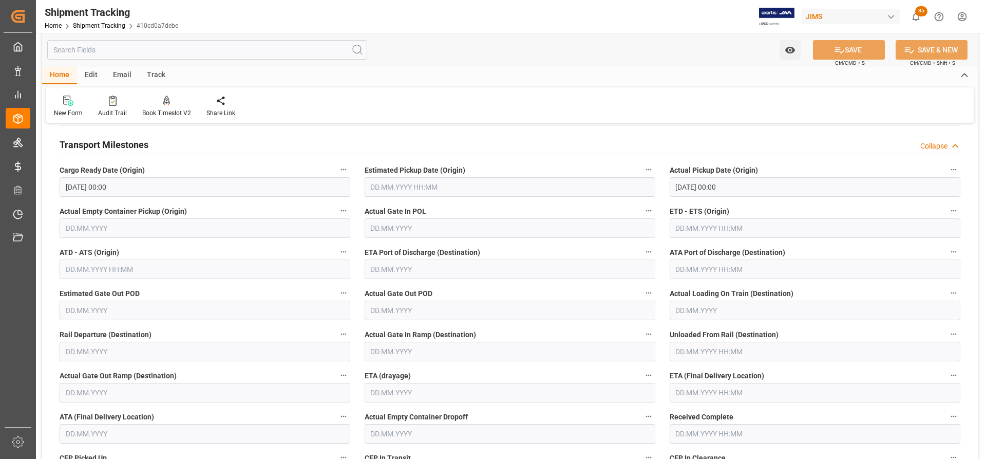
scroll to position [154, 0]
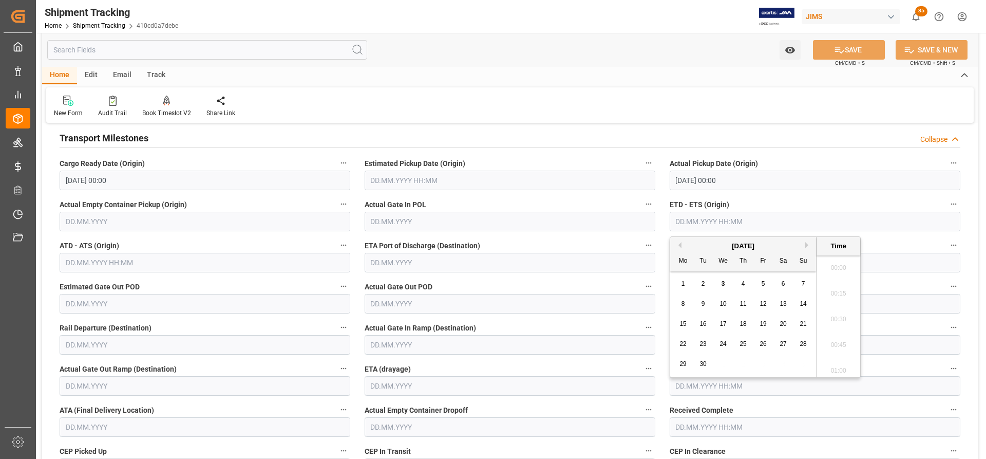
click at [684, 222] on input "text" at bounding box center [815, 222] width 291 height 20
click at [681, 304] on span "8" at bounding box center [683, 303] width 4 height 7
type input "[DATE] 00:00"
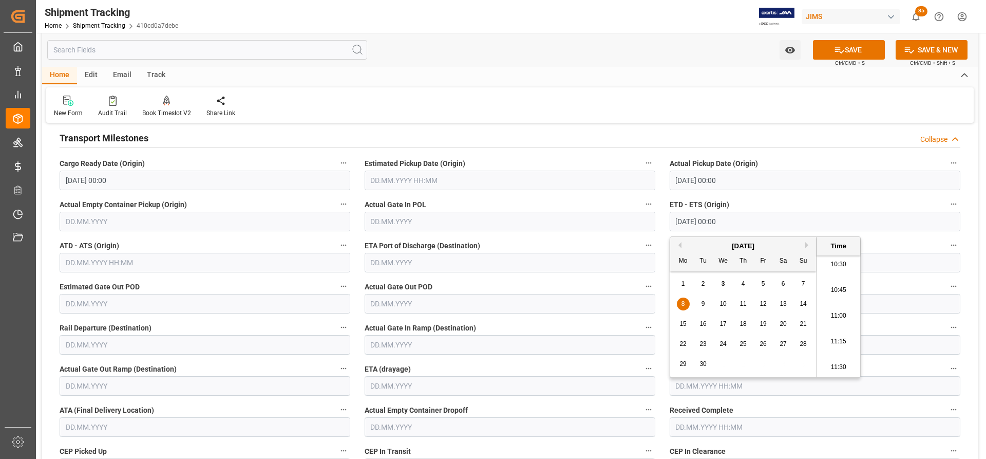
click at [580, 132] on div "Transport Milestones Collapse" at bounding box center [510, 137] width 901 height 20
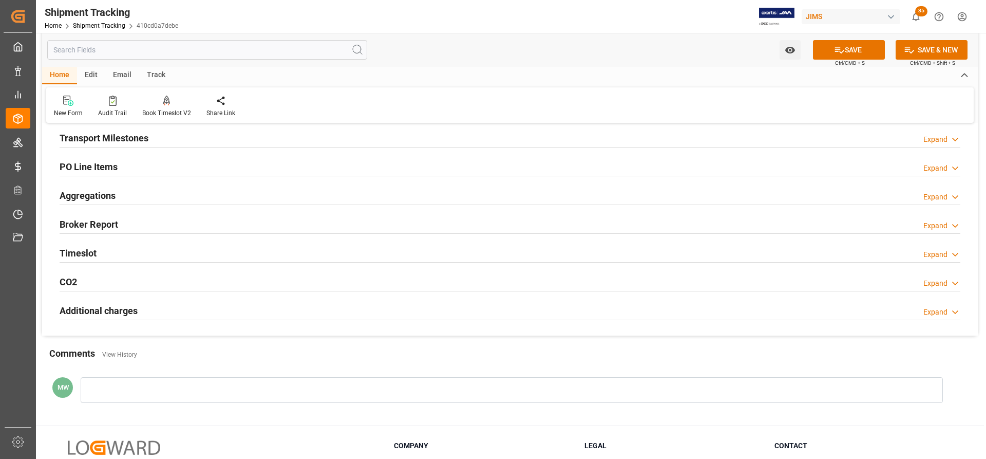
click at [96, 135] on h2 "Transport Milestones" at bounding box center [104, 138] width 89 height 14
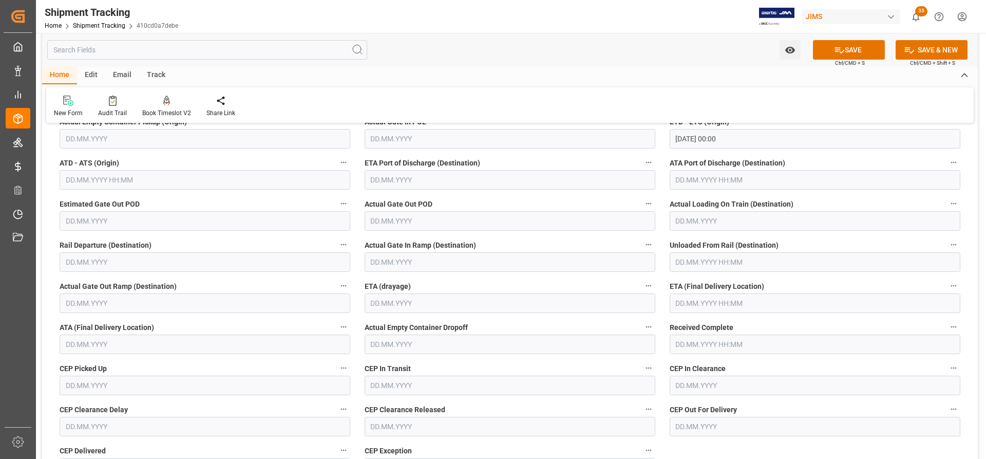
scroll to position [257, 0]
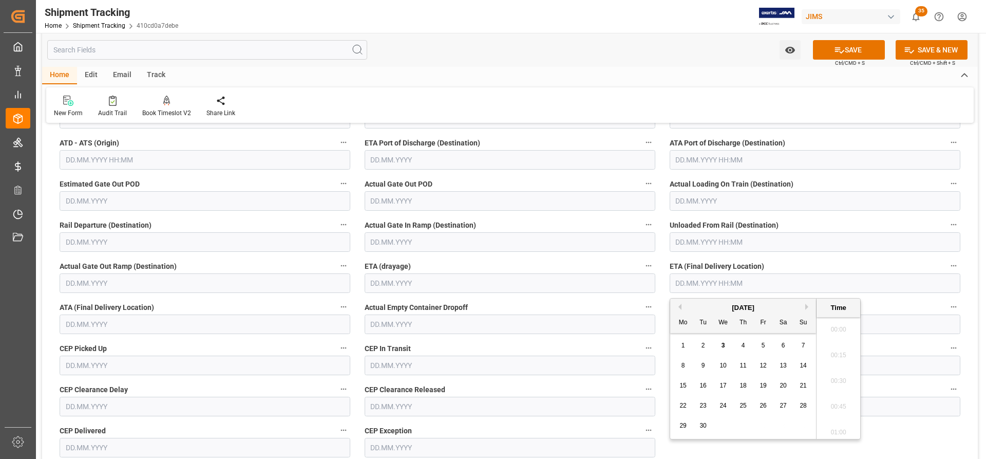
click at [698, 284] on input "text" at bounding box center [815, 283] width 291 height 20
click at [805, 303] on div "September 2025" at bounding box center [743, 307] width 146 height 10
click at [806, 303] on div "September 2025" at bounding box center [743, 307] width 146 height 10
click at [808, 307] on button "Next Month" at bounding box center [808, 306] width 6 height 6
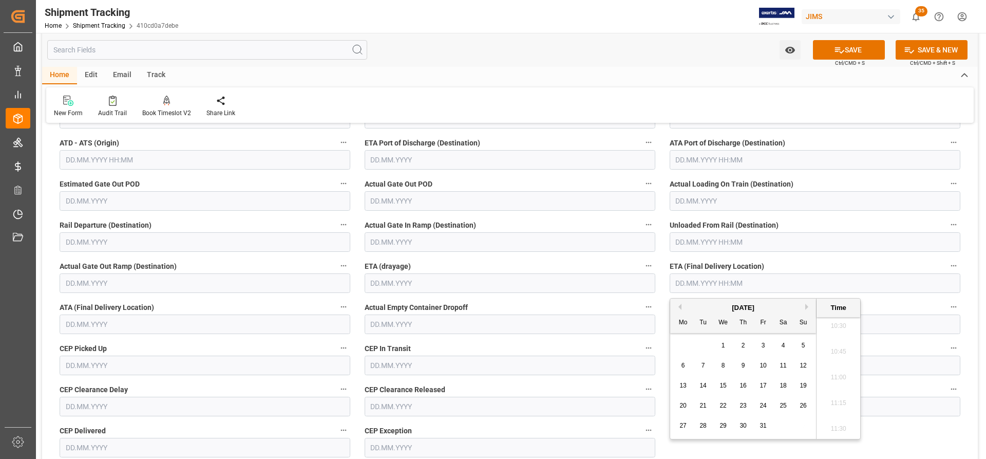
click at [764, 367] on span "10" at bounding box center [762, 364] width 7 height 7
type input "10.10.2025 00:00"
click at [764, 366] on span "10" at bounding box center [762, 364] width 7 height 7
click at [864, 53] on button "SAVE" at bounding box center [849, 50] width 72 height 20
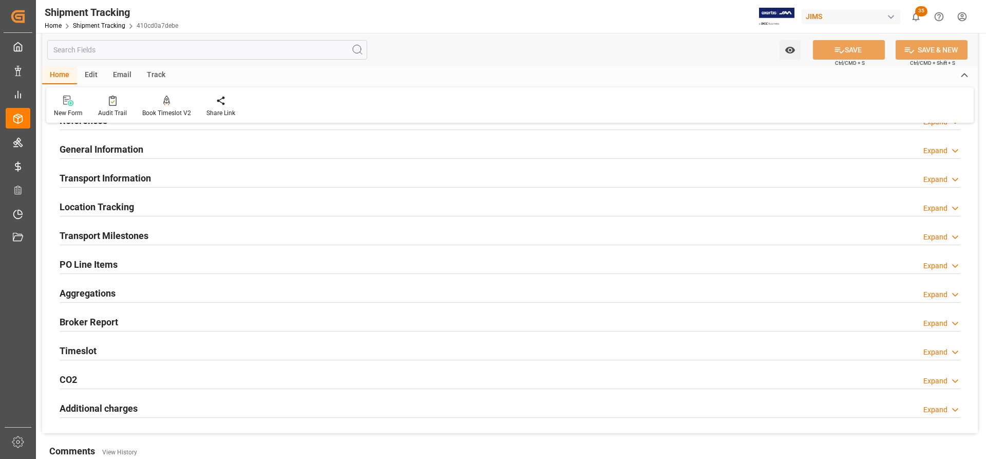
scroll to position [0, 0]
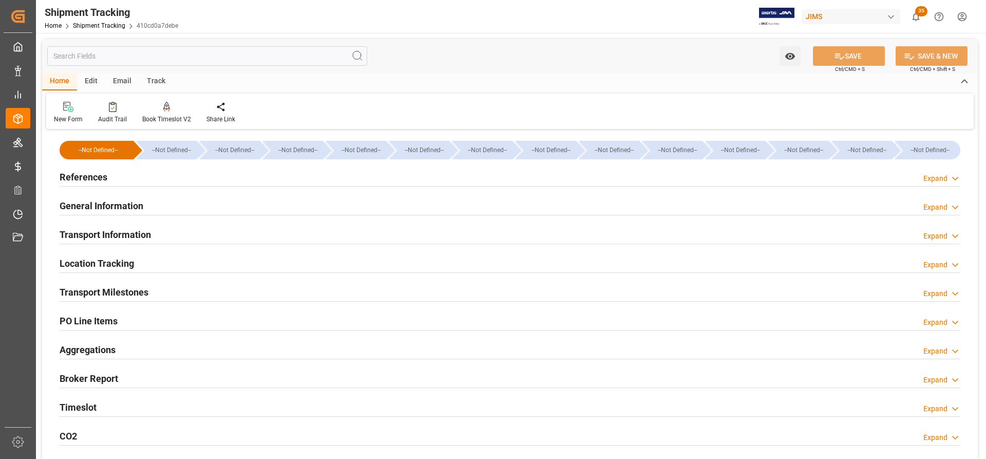
click at [90, 171] on h2 "References" at bounding box center [84, 177] width 48 height 14
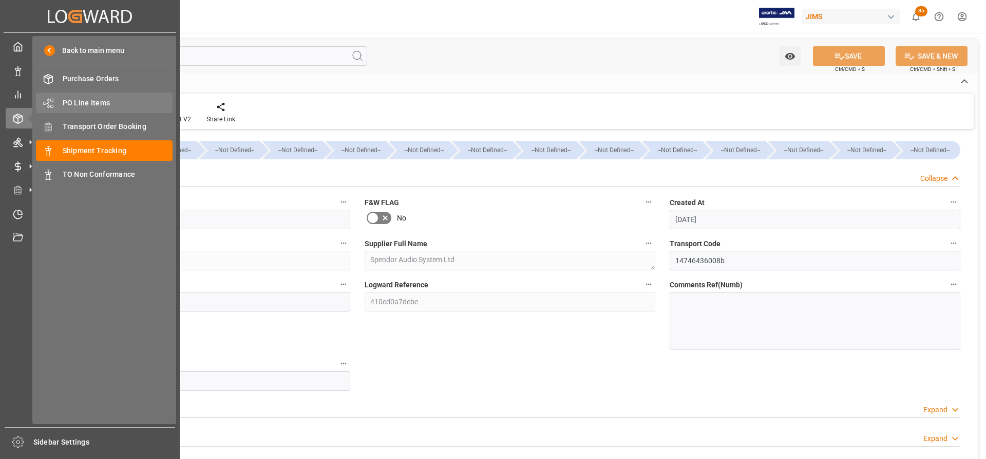
click at [90, 101] on span "PO Line Items" at bounding box center [118, 103] width 110 height 11
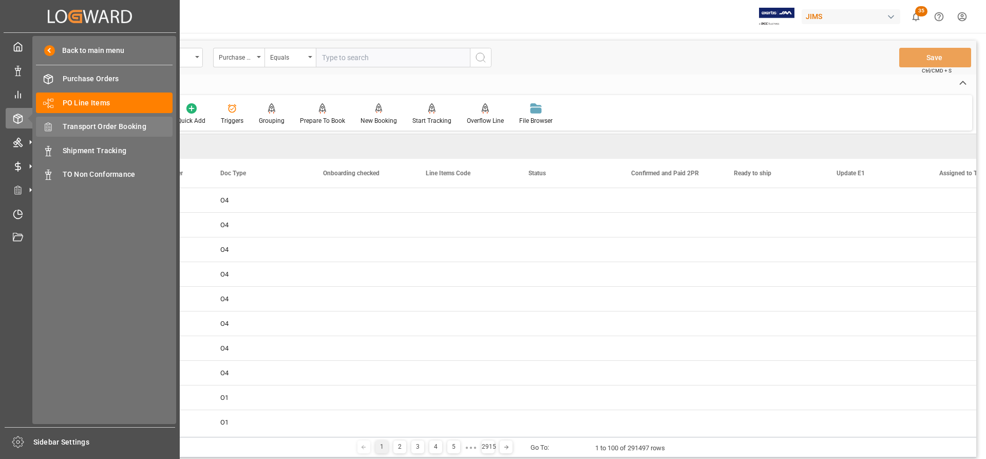
click at [116, 122] on span "Transport Order Booking" at bounding box center [118, 126] width 110 height 11
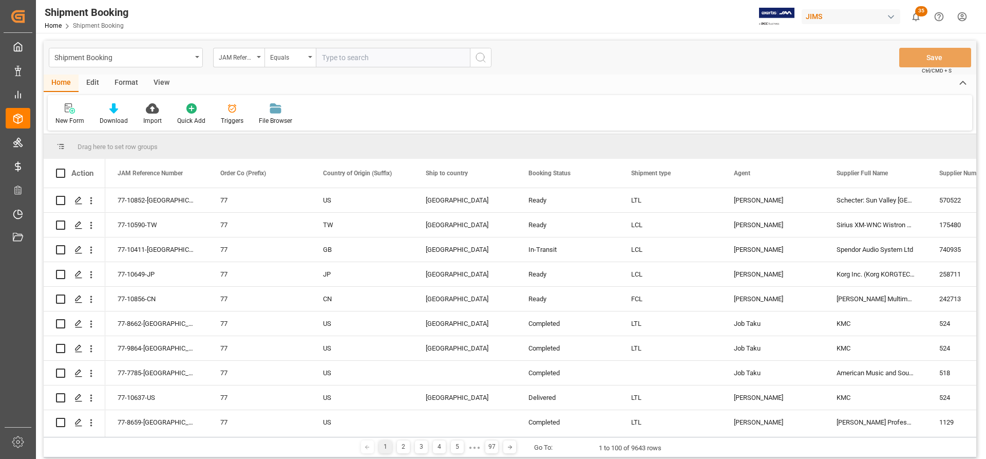
click at [345, 56] on input "text" at bounding box center [393, 58] width 154 height 20
click at [384, 53] on input "text" at bounding box center [393, 58] width 154 height 20
click at [358, 54] on input "text" at bounding box center [393, 58] width 154 height 20
click at [336, 59] on input "text" at bounding box center [393, 58] width 154 height 20
click at [359, 58] on input "text" at bounding box center [393, 58] width 154 height 20
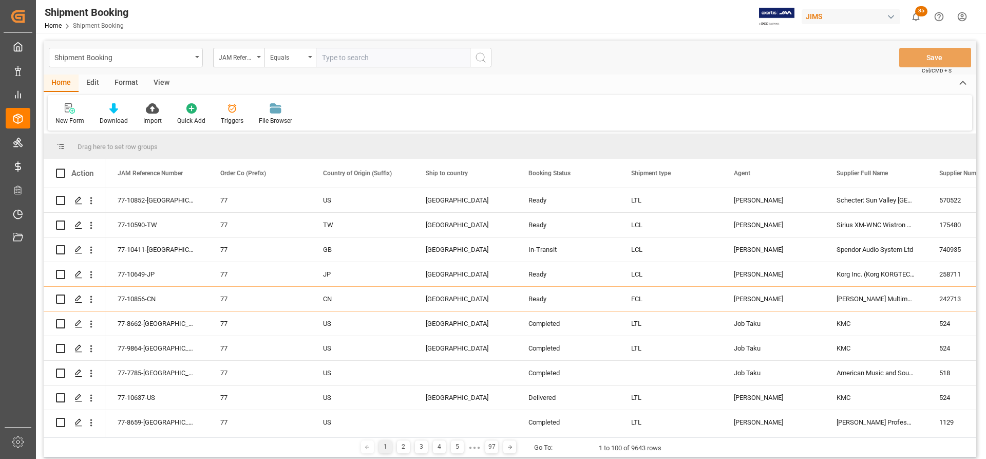
click at [359, 58] on input "text" at bounding box center [393, 58] width 154 height 20
drag, startPoint x: 336, startPoint y: 59, endPoint x: 343, endPoint y: 54, distance: 8.5
click at [339, 57] on input "text" at bounding box center [393, 58] width 154 height 20
paste input "77-10716-US"
type input "77-10716-US"
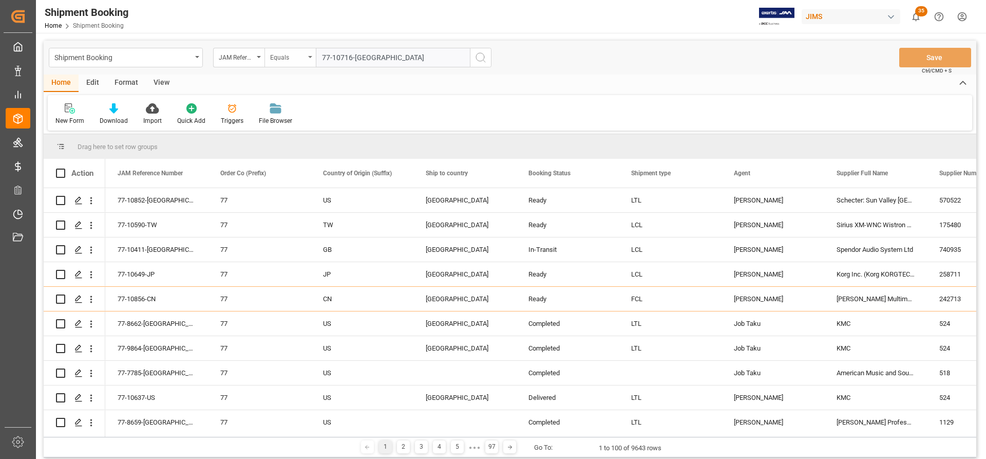
drag, startPoint x: 377, startPoint y: 54, endPoint x: 308, endPoint y: 60, distance: 69.5
click at [308, 61] on div "JAM Reference Number Equals 77-10716-US" at bounding box center [352, 58] width 278 height 20
click at [348, 56] on input "text" at bounding box center [393, 58] width 154 height 20
drag, startPoint x: 347, startPoint y: 57, endPoint x: 326, endPoint y: 61, distance: 21.4
click at [326, 61] on input "text" at bounding box center [393, 58] width 154 height 20
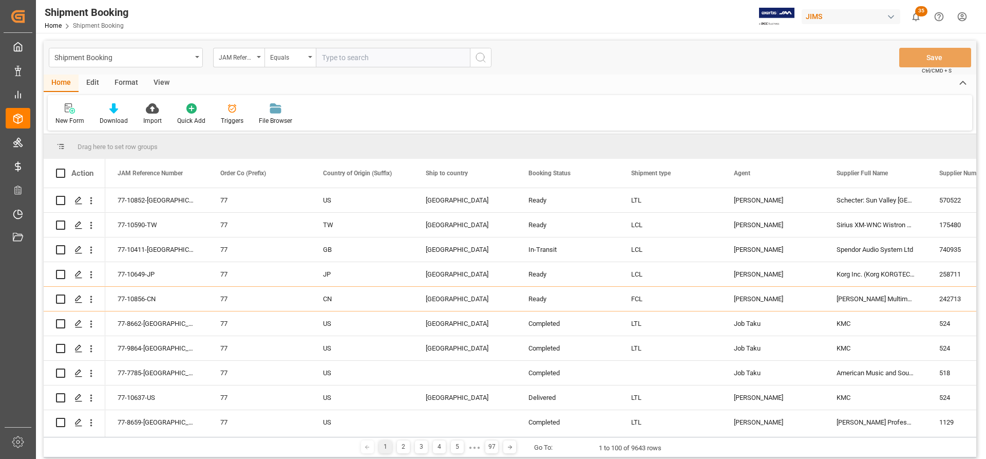
click at [327, 54] on input "text" at bounding box center [393, 58] width 154 height 20
paste input "77-10590-TW"
click at [324, 54] on input "77-10590-TW" at bounding box center [393, 58] width 154 height 20
click at [322, 55] on input "77-10590-TW" at bounding box center [393, 58] width 154 height 20
type input "77-10590-TW"
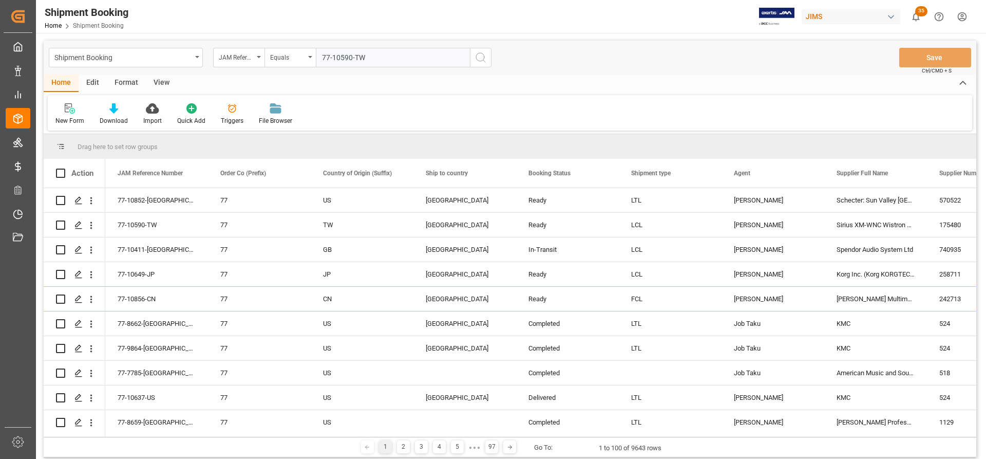
click at [481, 56] on icon "search button" at bounding box center [480, 57] width 12 height 12
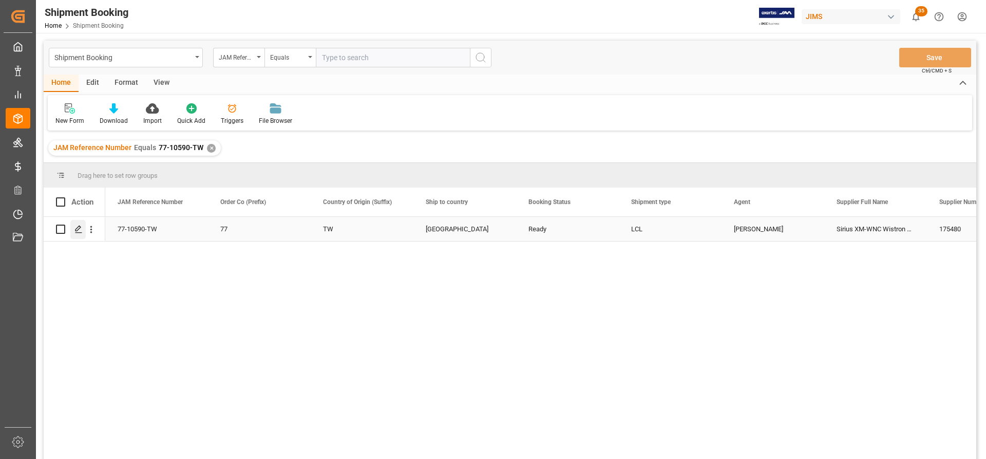
click at [75, 231] on icon "Press SPACE to select this row." at bounding box center [78, 229] width 8 height 8
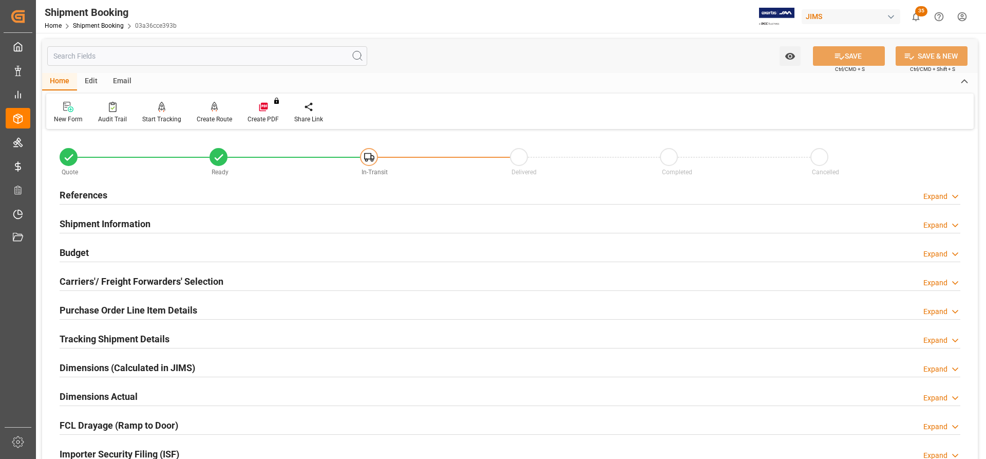
drag, startPoint x: 87, startPoint y: 194, endPoint x: 97, endPoint y: 192, distance: 10.0
click at [87, 194] on h2 "References" at bounding box center [84, 195] width 48 height 14
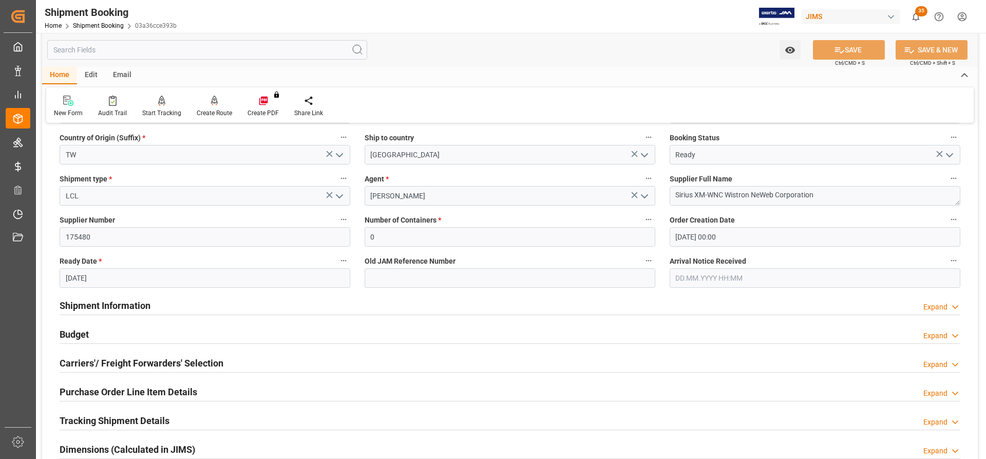
scroll to position [154, 0]
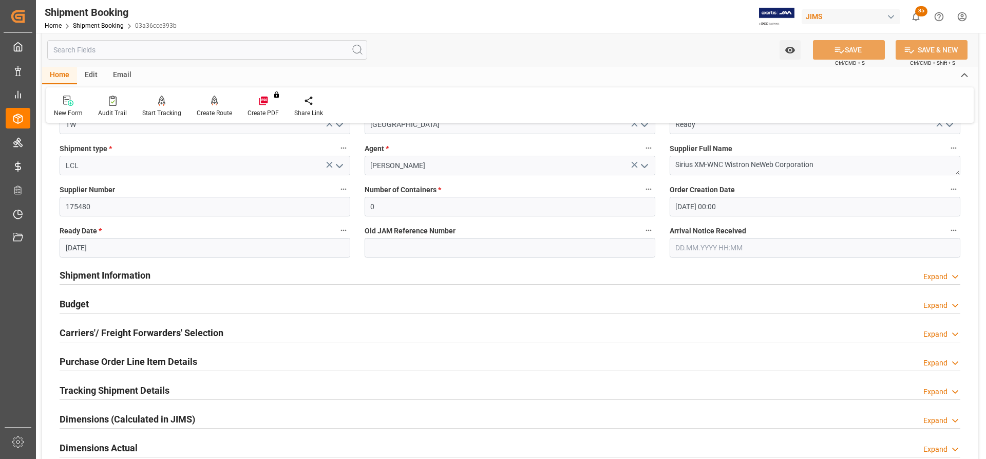
click at [106, 276] on h2 "Shipment Information" at bounding box center [105, 275] width 91 height 14
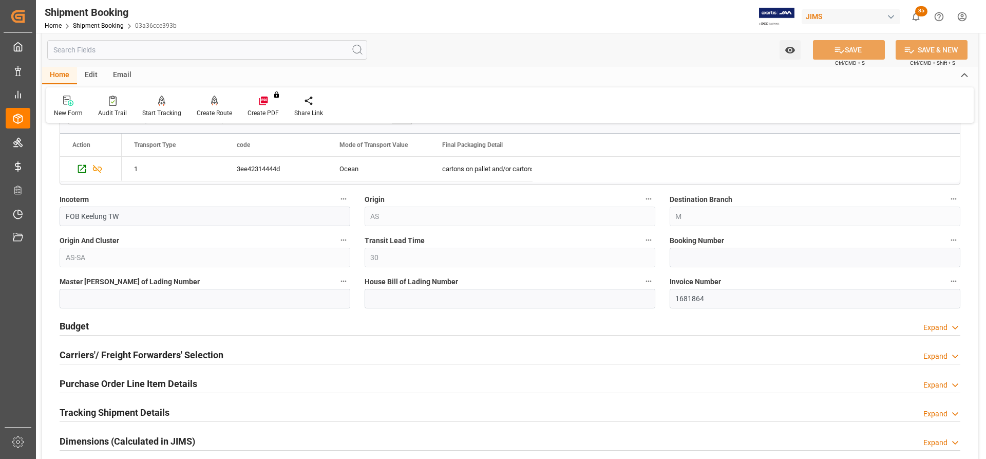
scroll to position [565, 0]
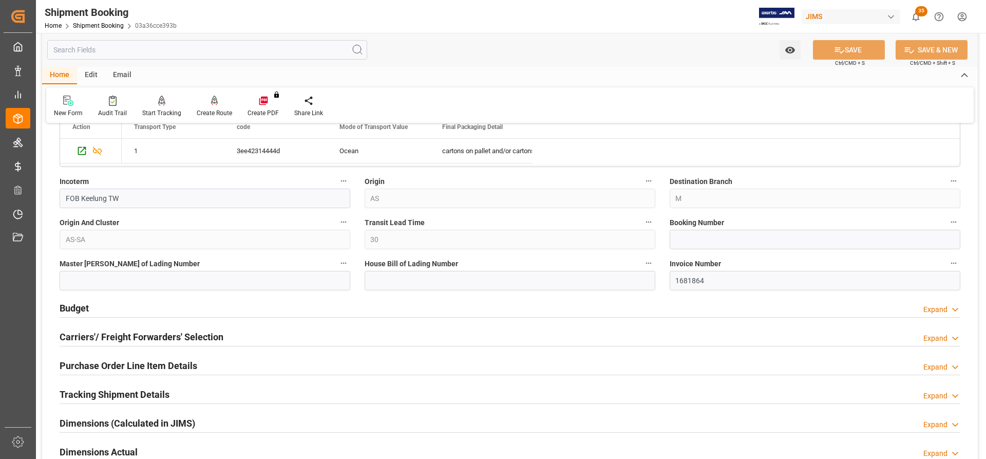
click at [77, 304] on h2 "Budget" at bounding box center [74, 308] width 29 height 14
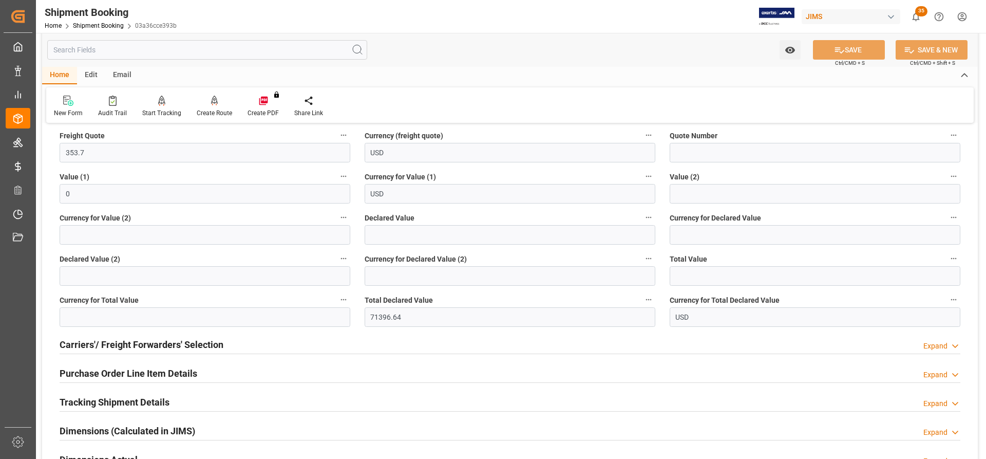
scroll to position [822, 0]
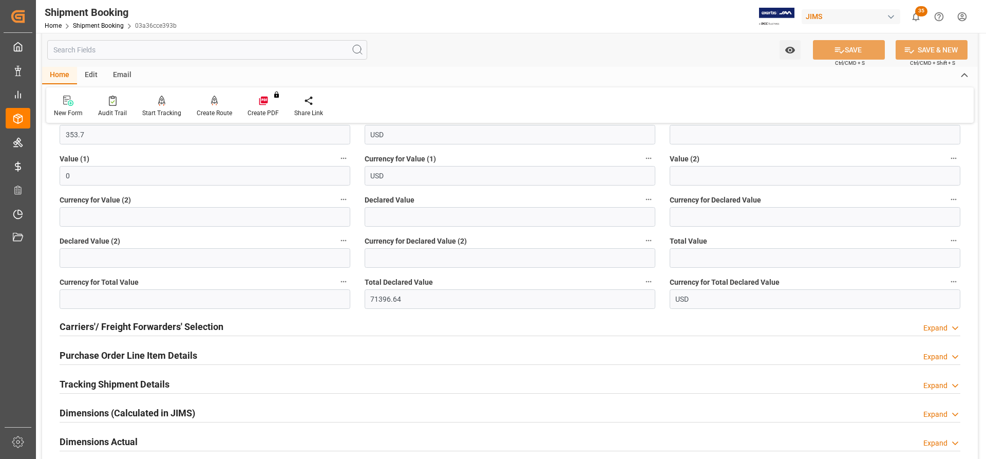
click at [104, 325] on h2 "Carriers'/ Freight Forwarders' Selection" at bounding box center [142, 326] width 164 height 14
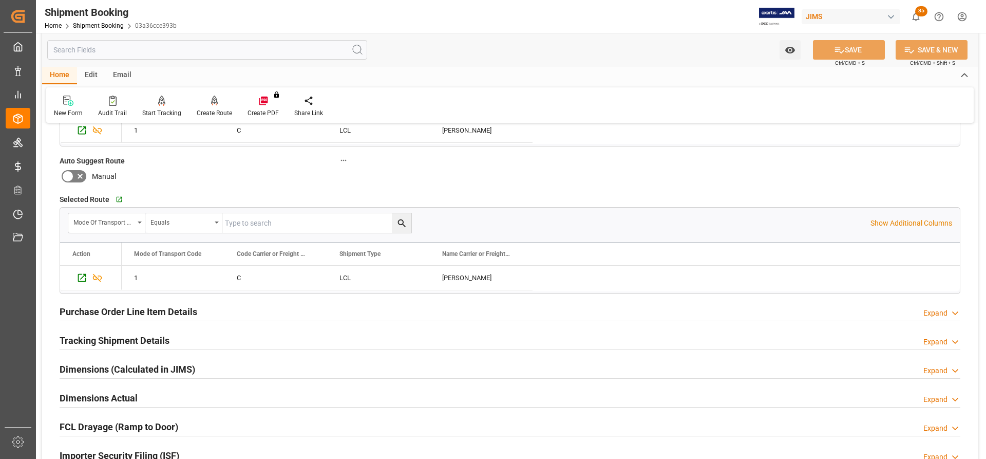
scroll to position [1130, 0]
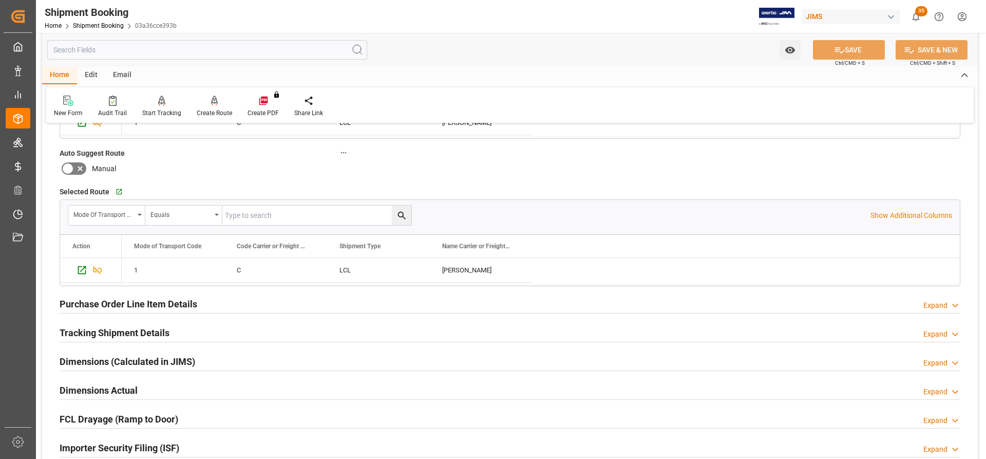
drag, startPoint x: 120, startPoint y: 311, endPoint x: 136, endPoint y: 303, distance: 18.1
click at [120, 310] on div "Purchase Order Line Item Details" at bounding box center [129, 303] width 138 height 20
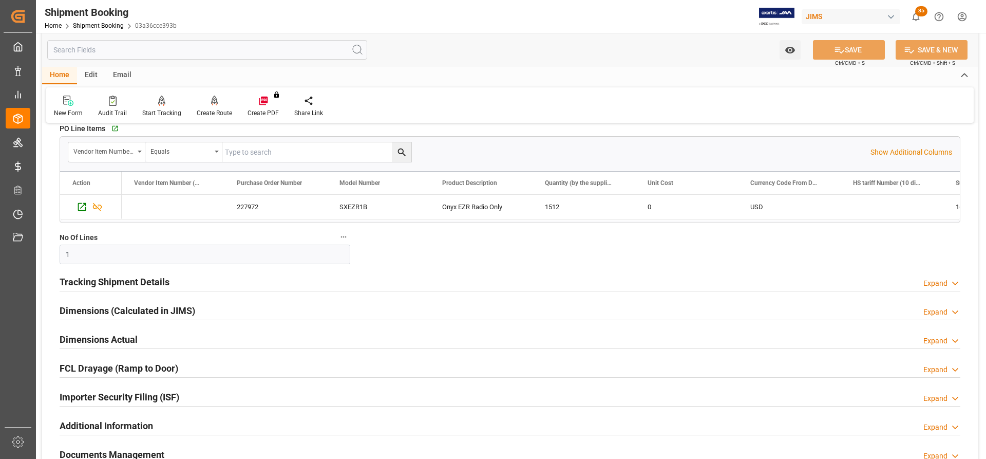
scroll to position [1335, 0]
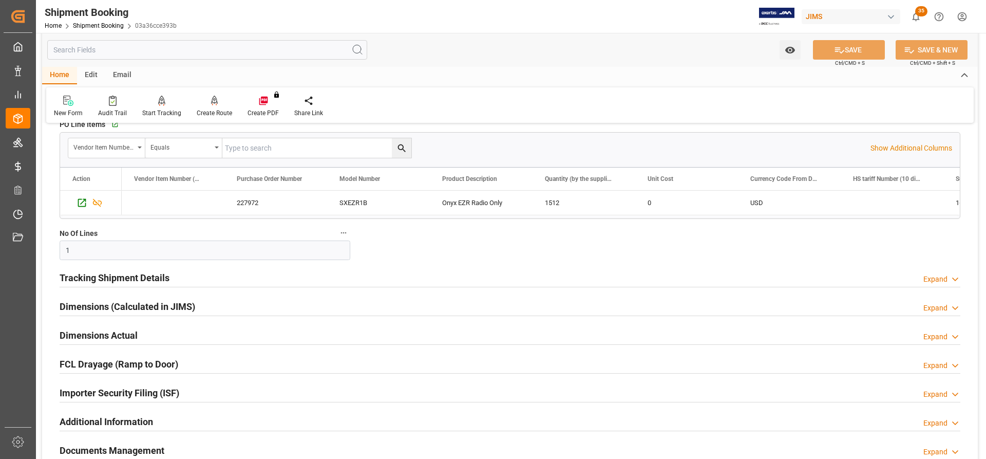
click at [95, 273] on h2 "Tracking Shipment Details" at bounding box center [115, 278] width 110 height 14
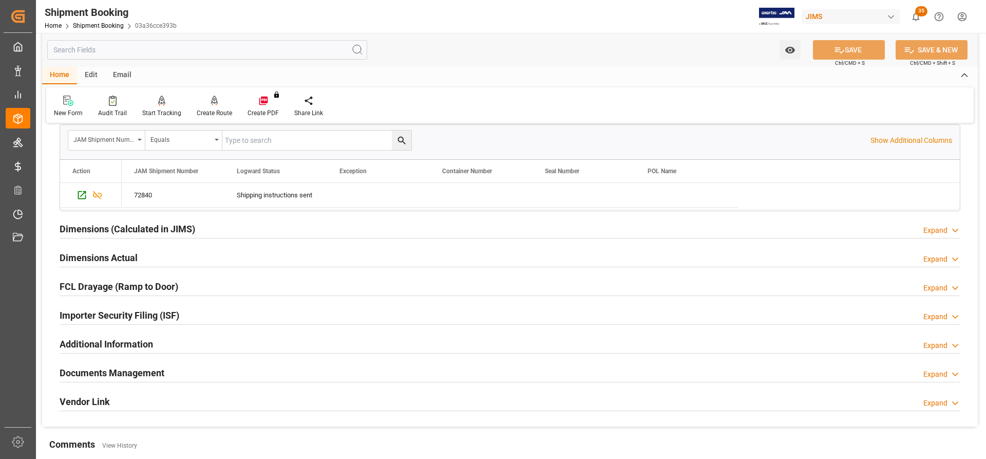
scroll to position [1540, 0]
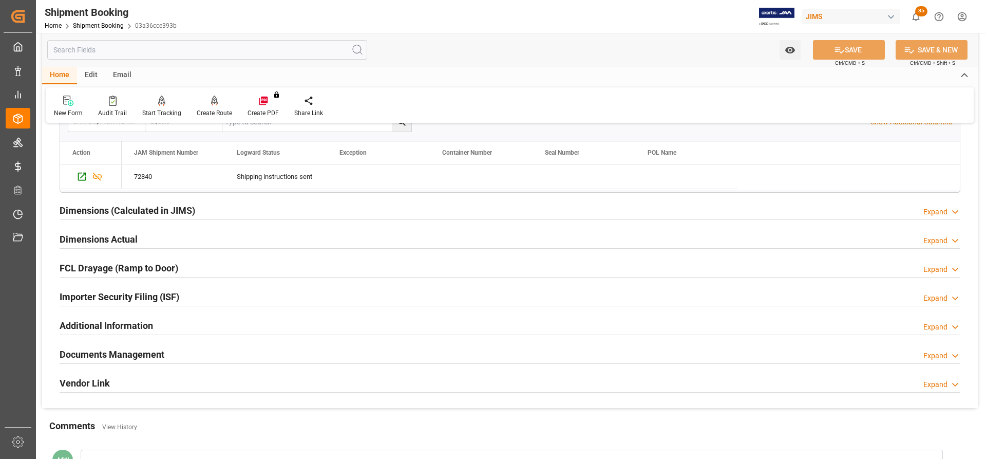
click at [90, 234] on h2 "Dimensions Actual" at bounding box center [99, 239] width 78 height 14
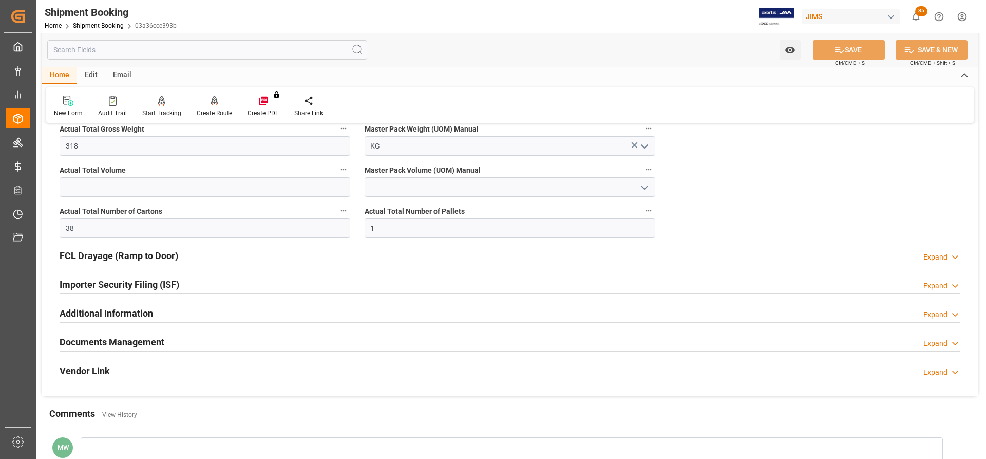
scroll to position [1694, 0]
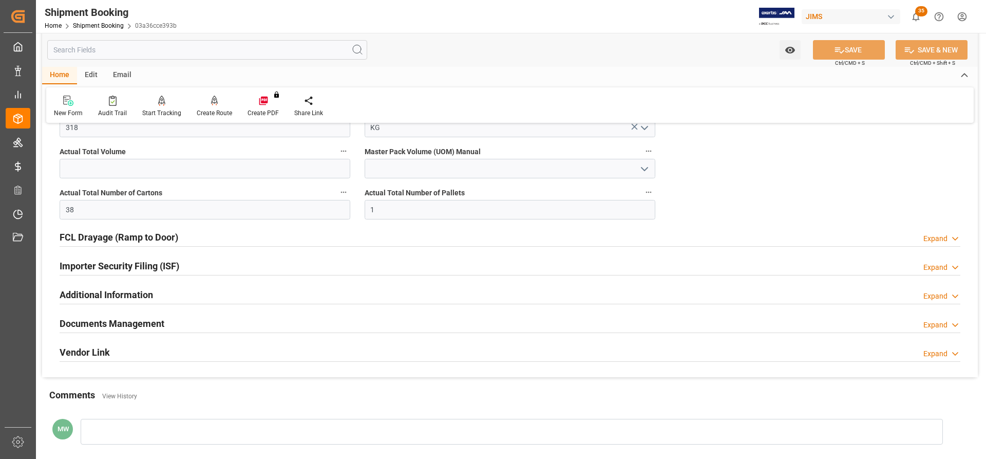
click at [124, 327] on h2 "Documents Management" at bounding box center [112, 323] width 105 height 14
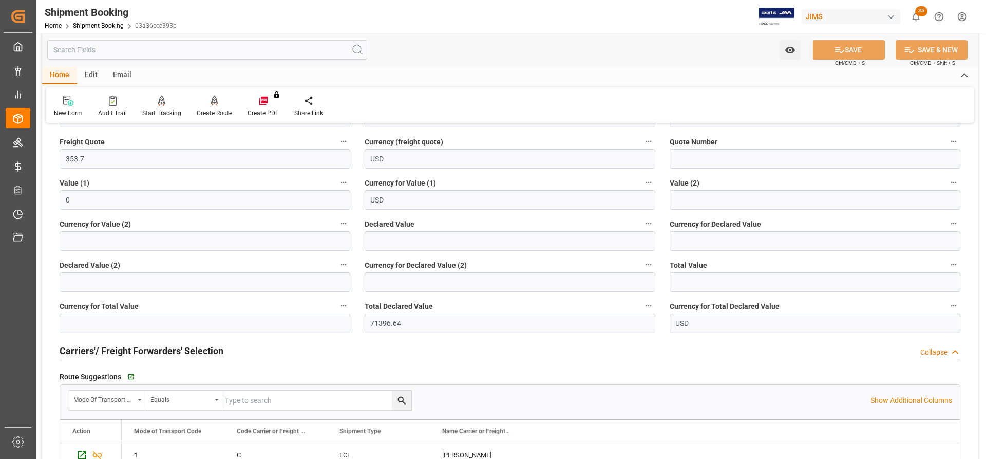
scroll to position [822, 0]
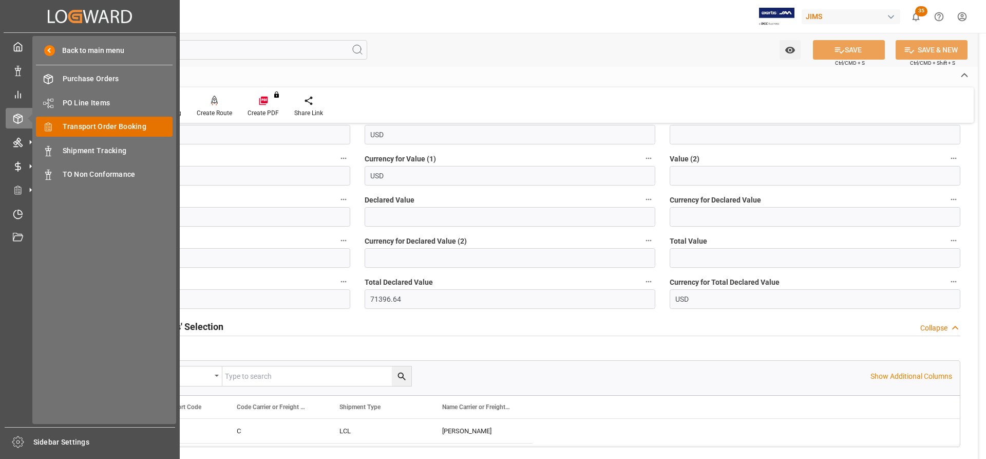
click at [86, 126] on span "Transport Order Booking" at bounding box center [118, 126] width 110 height 11
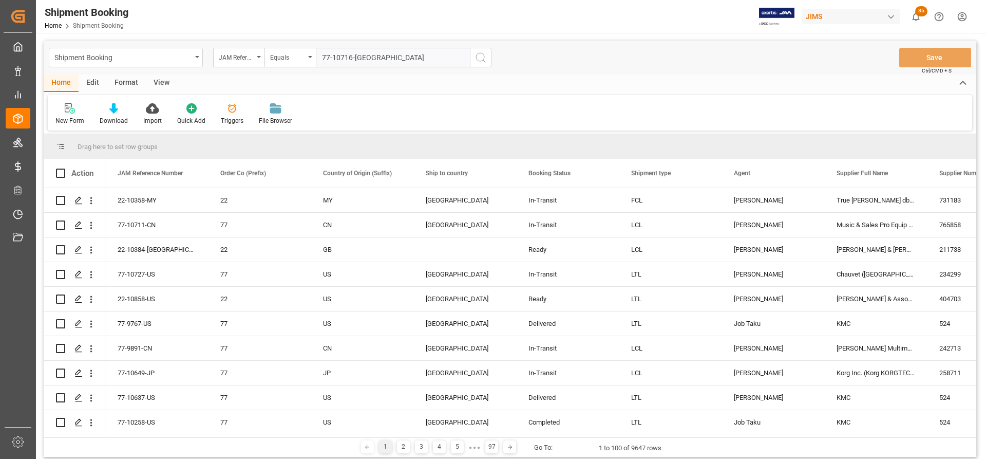
type input "77-10716-US"
click at [481, 61] on icon "search button" at bounding box center [480, 57] width 12 height 12
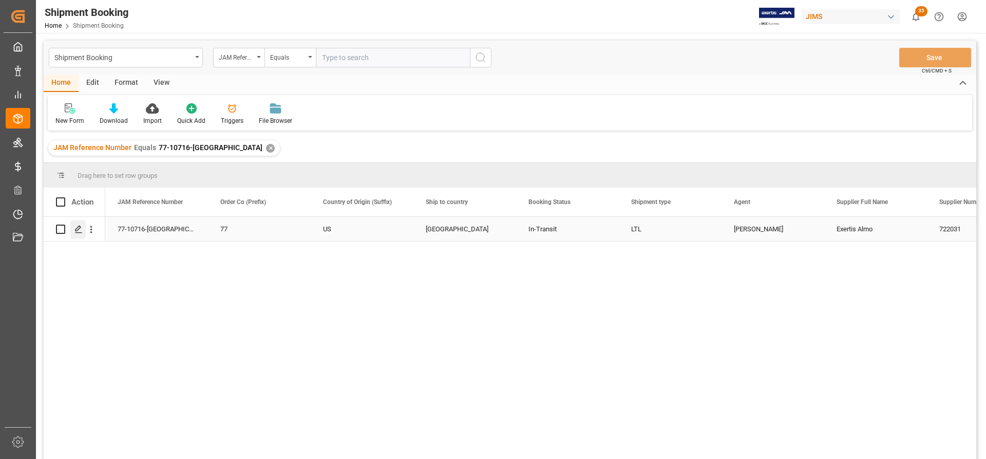
click at [76, 230] on icon "Press SPACE to select this row." at bounding box center [78, 229] width 8 height 8
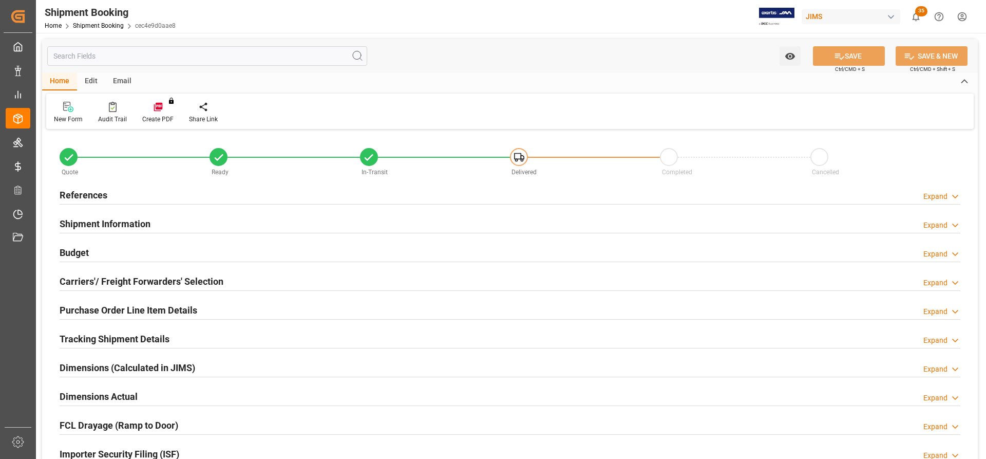
type input "0"
type input "110.7748"
type input "1675"
type input "4010"
click at [73, 246] on h2 "Budget" at bounding box center [74, 252] width 29 height 14
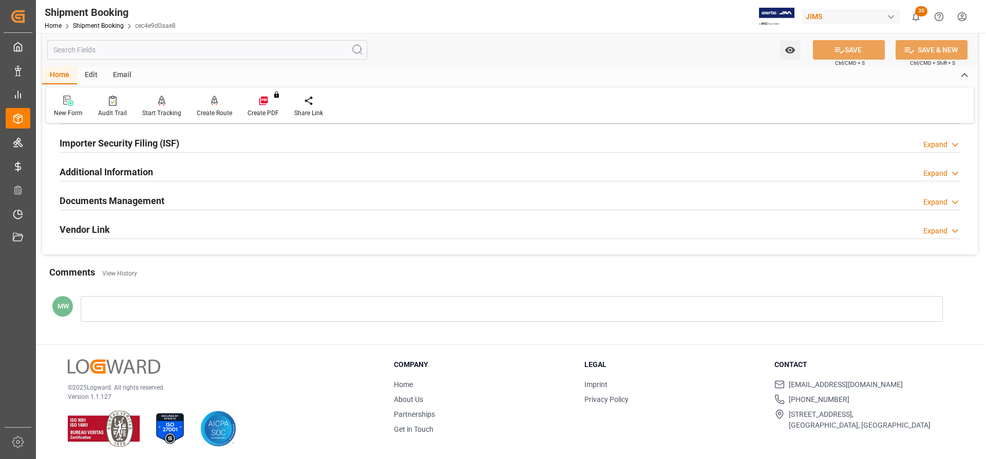
scroll to position [559, 0]
click at [175, 202] on div "Documents Management Expand" at bounding box center [510, 198] width 901 height 20
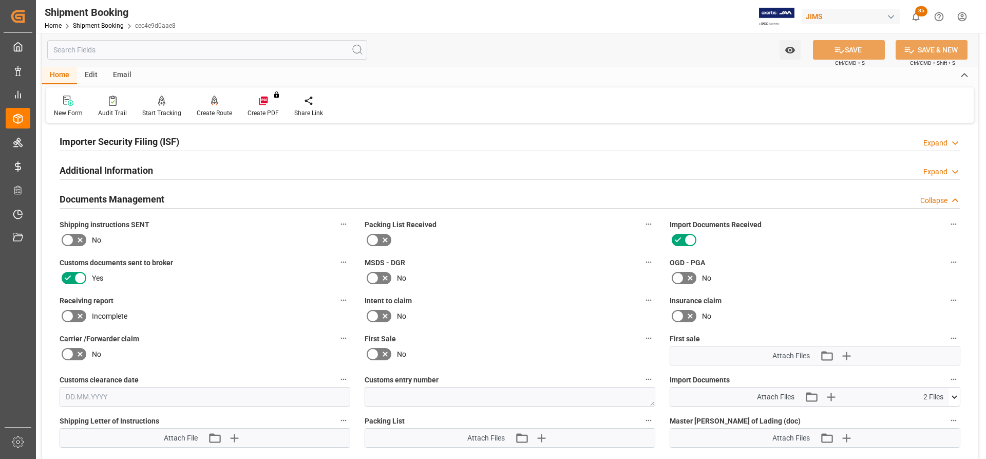
click at [954, 396] on icon at bounding box center [954, 396] width 11 height 11
click at [928, 427] on icon at bounding box center [927, 427] width 8 height 8
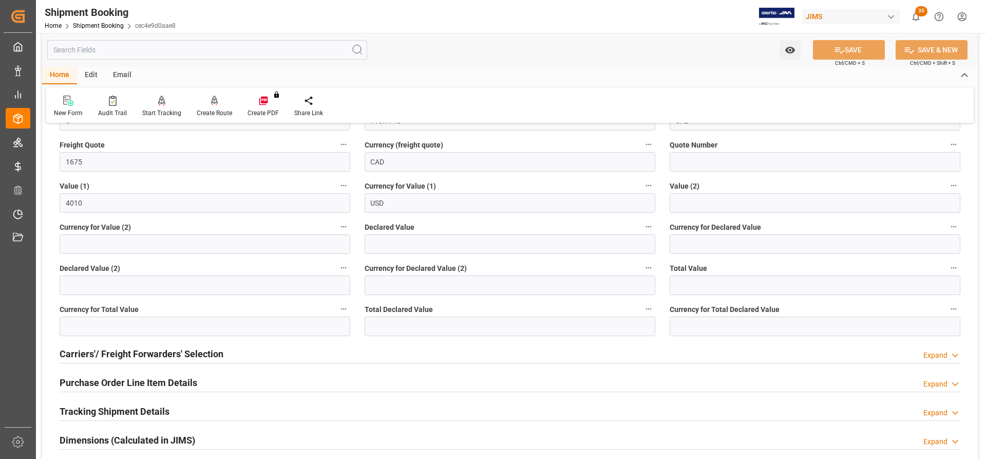
scroll to position [148, 0]
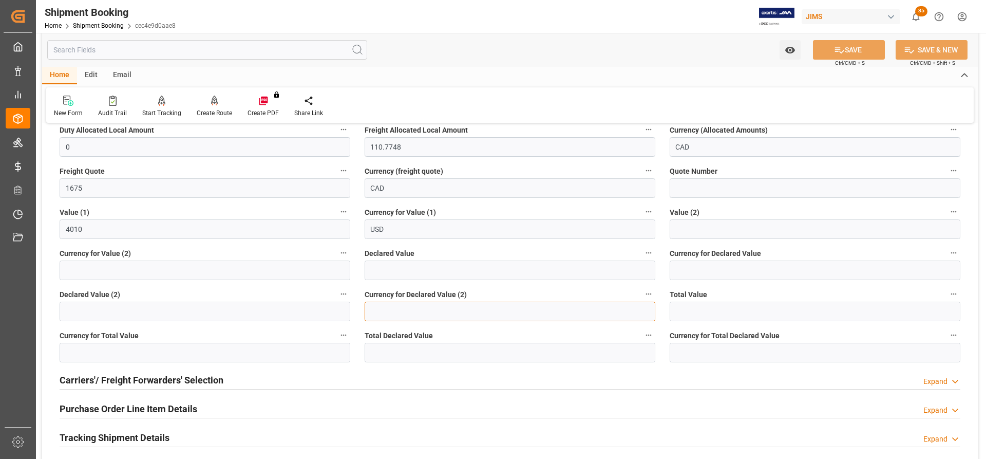
click at [383, 312] on input at bounding box center [510, 311] width 291 height 20
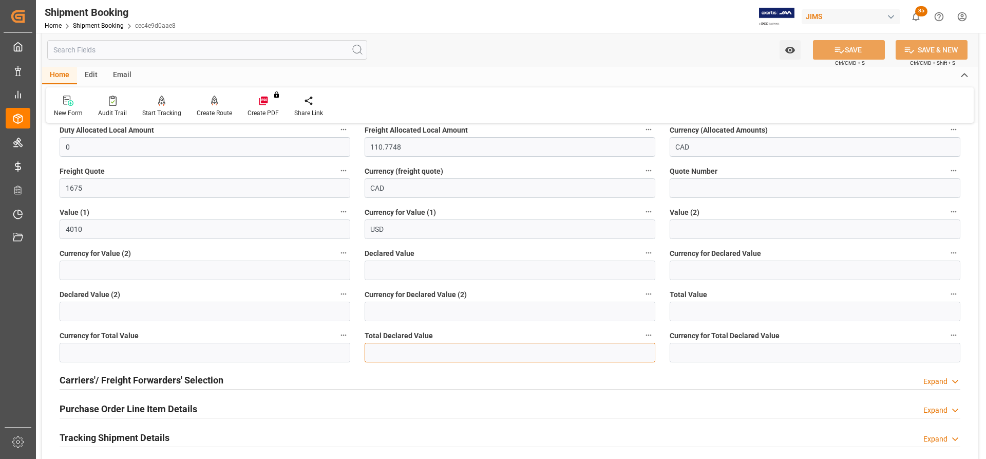
click at [377, 348] on input "text" at bounding box center [510, 352] width 291 height 20
paste input "4010"
type input "4010"
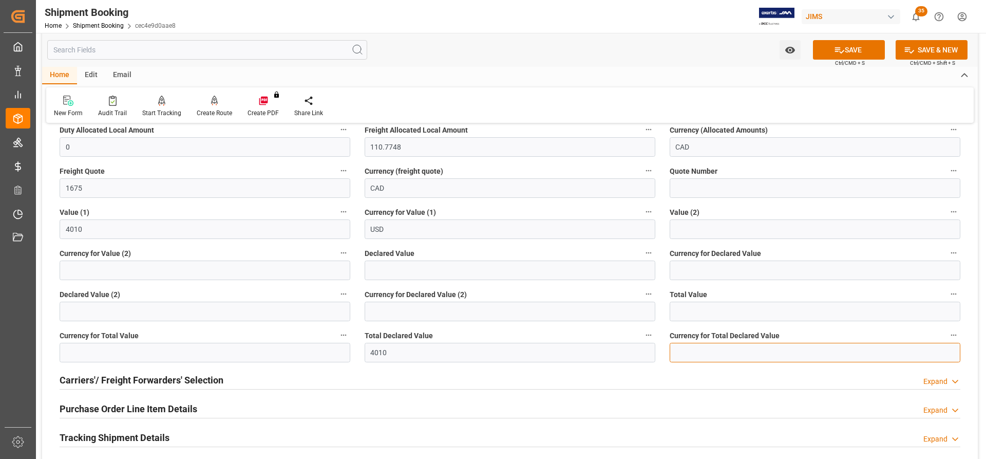
click at [706, 352] on input at bounding box center [815, 352] width 291 height 20
type input "USD"
click at [860, 52] on button "SAVE" at bounding box center [849, 50] width 72 height 20
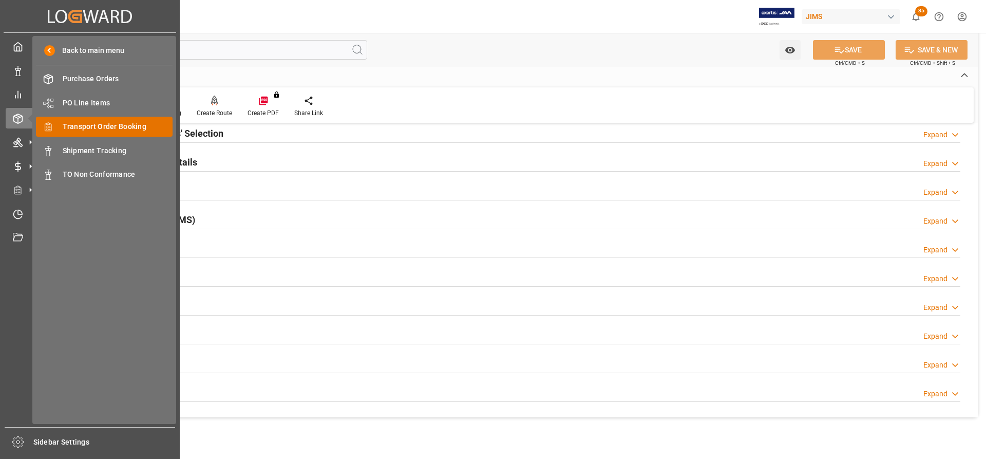
click at [97, 129] on span "Transport Order Booking" at bounding box center [118, 126] width 110 height 11
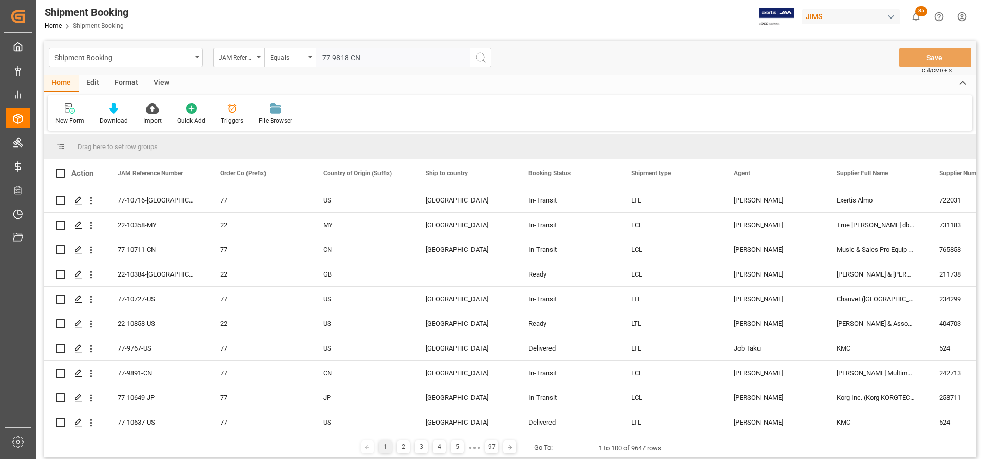
type input "77-9818-CN"
click at [481, 50] on button "search button" at bounding box center [481, 58] width 22 height 20
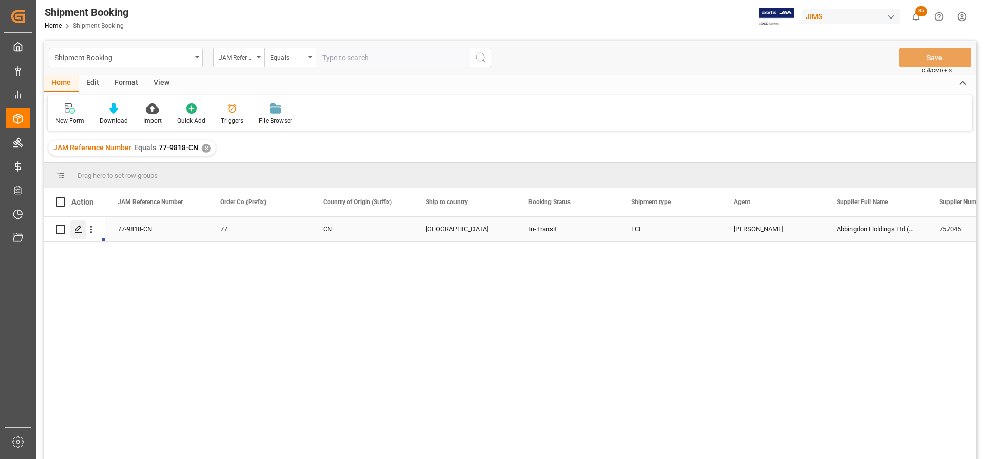
click at [75, 227] on icon "Press SPACE to select this row." at bounding box center [78, 229] width 8 height 8
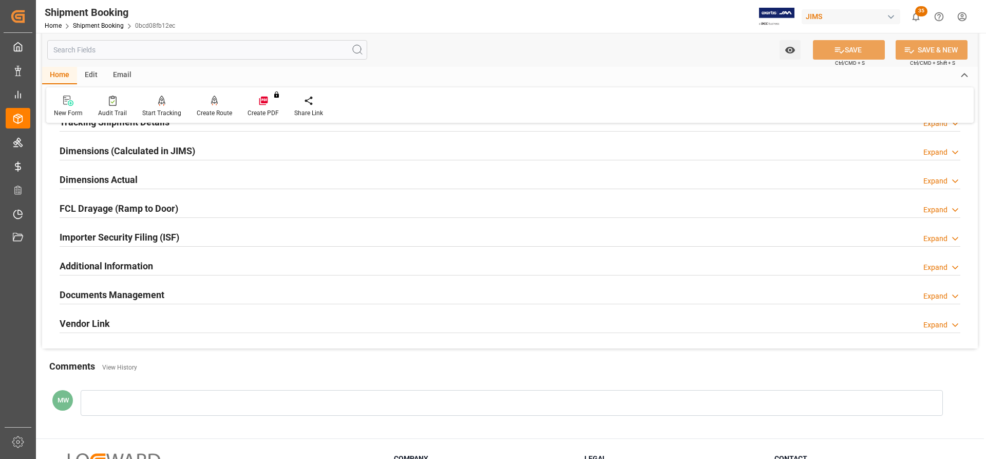
scroll to position [257, 0]
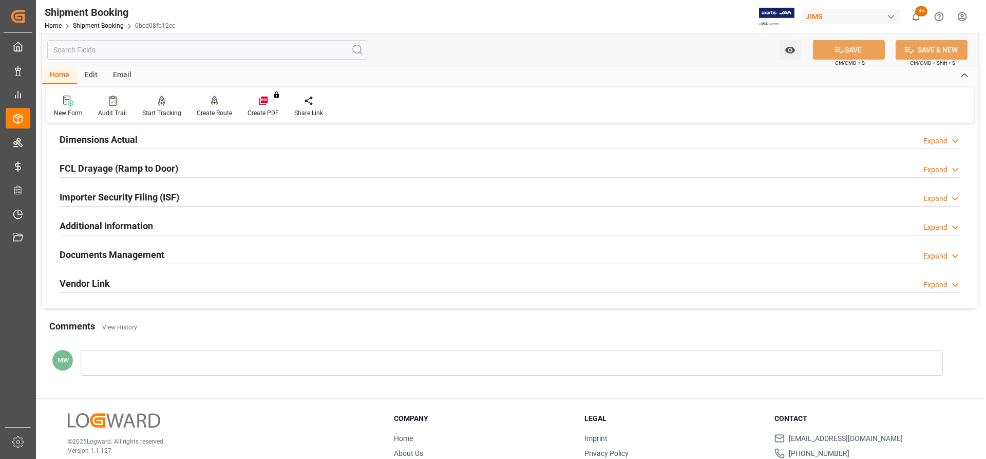
click at [109, 252] on h2 "Documents Management" at bounding box center [112, 254] width 105 height 14
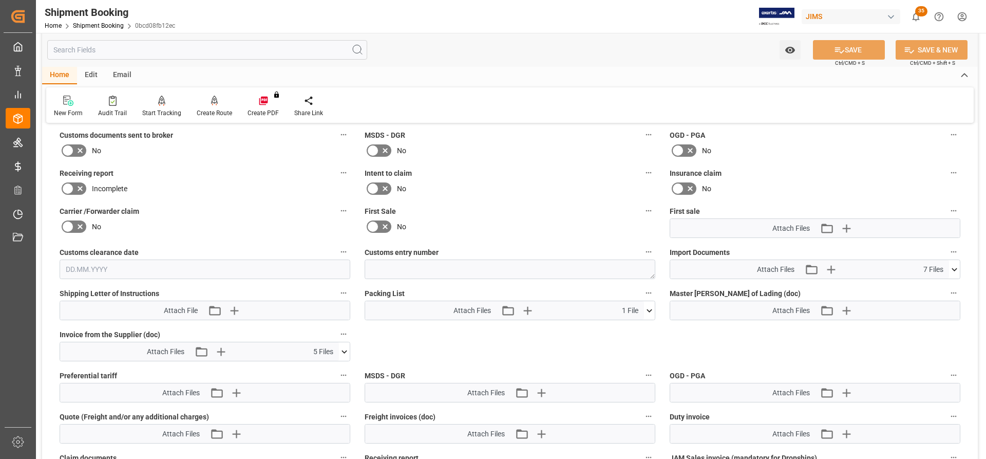
scroll to position [513, 0]
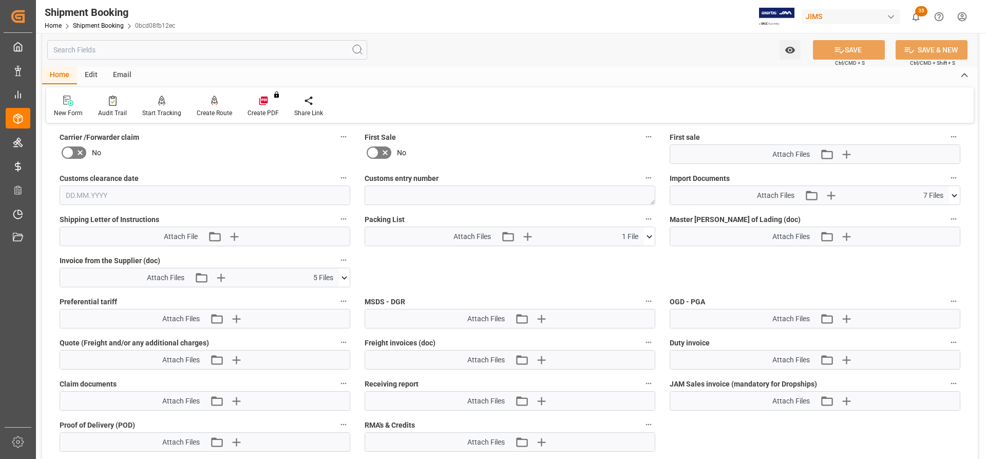
click at [962, 192] on div "Import Documents Attach Files Attach existing file Upload new file 7 Files iFi-…" at bounding box center [814, 187] width 305 height 41
click at [957, 192] on icon at bounding box center [954, 195] width 11 height 11
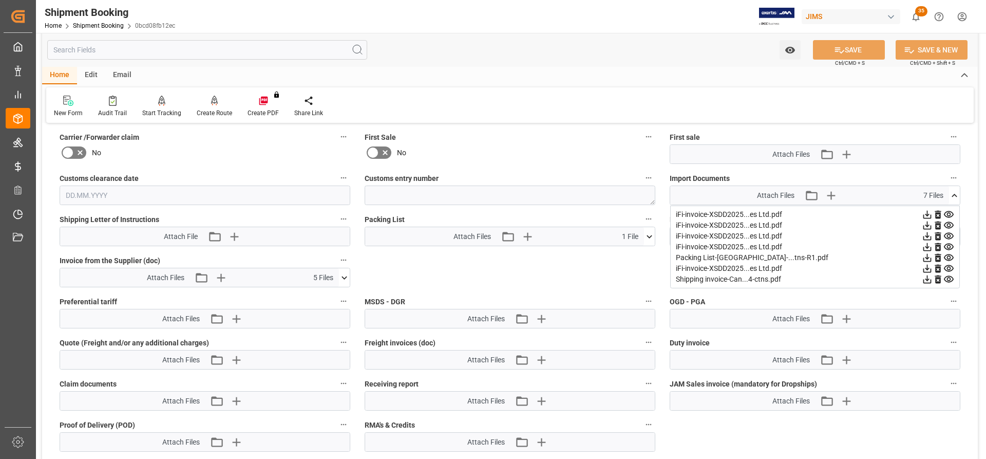
click at [927, 279] on icon at bounding box center [927, 279] width 8 height 8
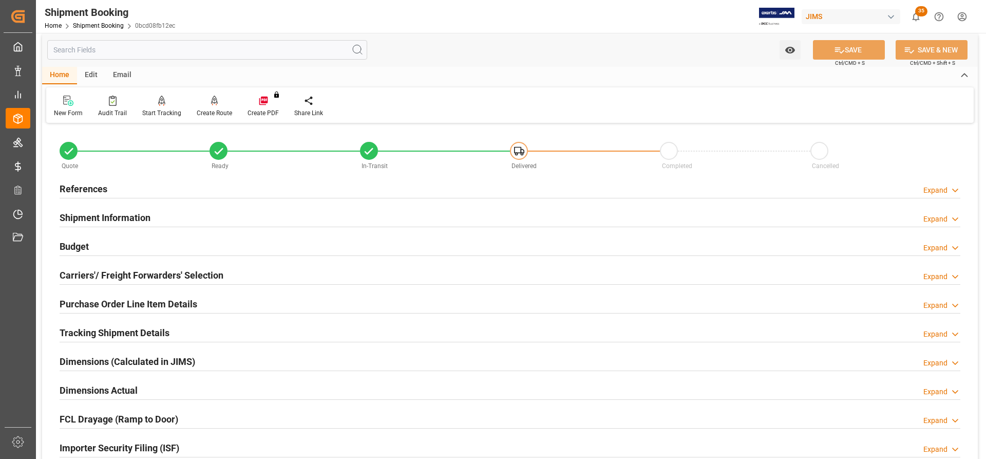
scroll to position [0, 0]
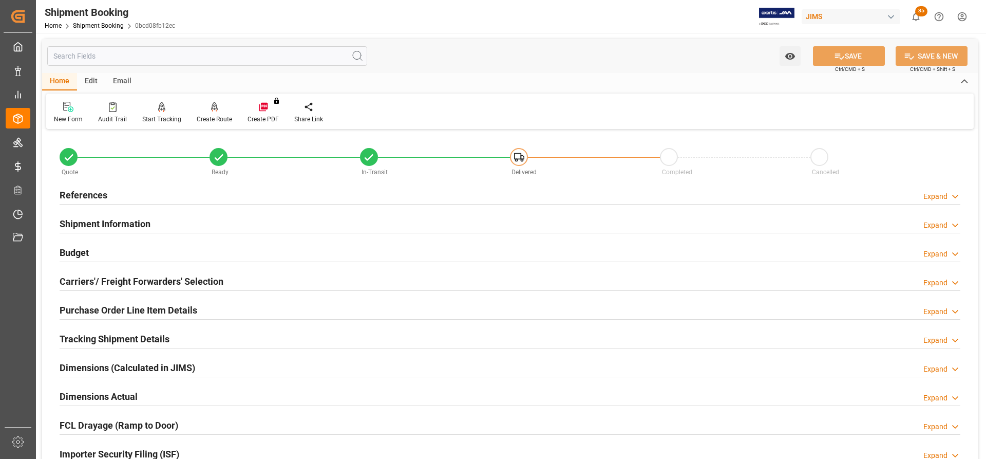
click at [66, 250] on h2 "Budget" at bounding box center [74, 252] width 29 height 14
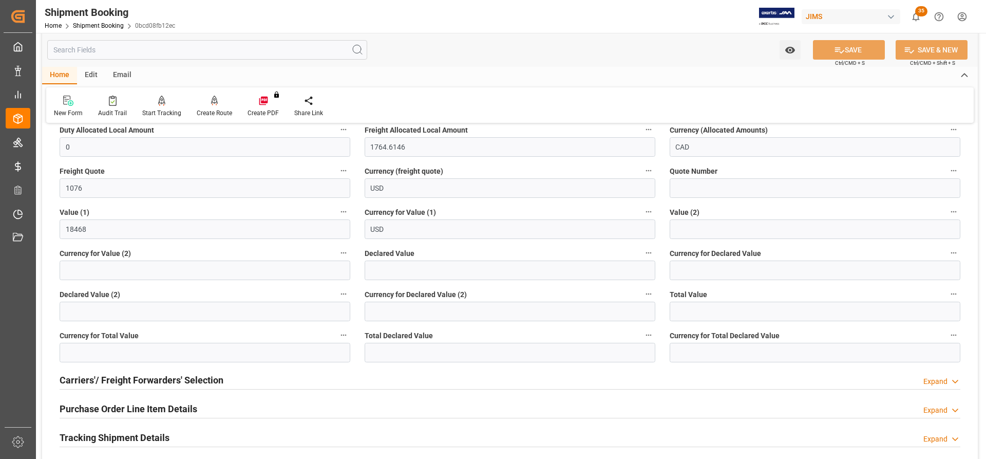
scroll to position [205, 0]
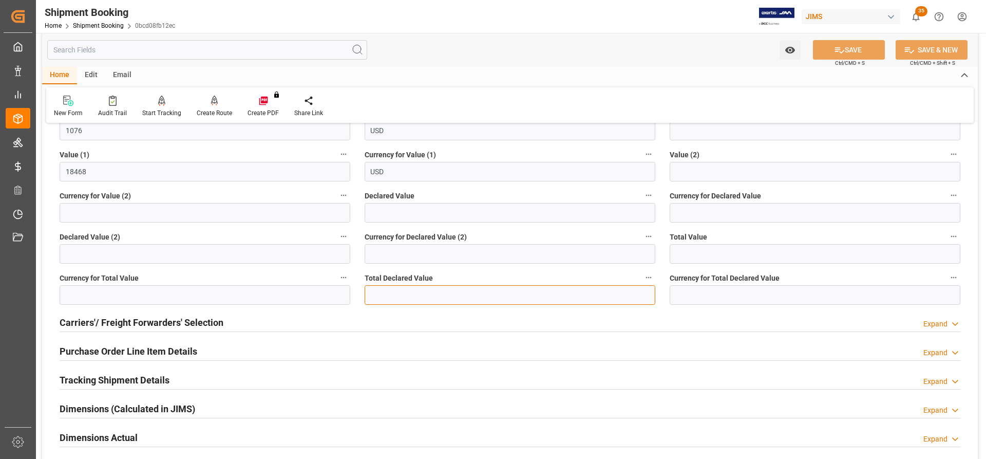
click at [387, 296] on input "text" at bounding box center [510, 295] width 291 height 20
paste input "text"
click at [383, 303] on input "text" at bounding box center [510, 295] width 291 height 20
paste input "text"
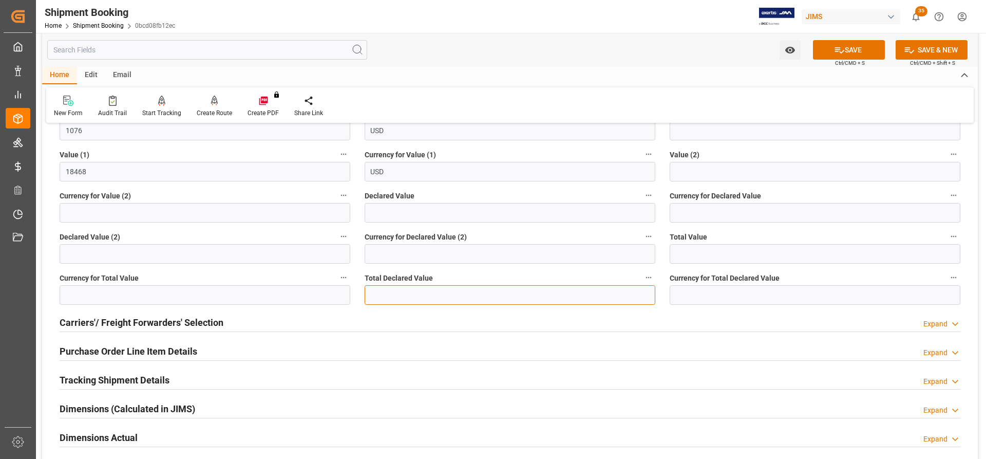
click at [386, 294] on input "text" at bounding box center [510, 295] width 291 height 20
type input "18652.95"
click at [698, 299] on input at bounding box center [815, 295] width 291 height 20
type input "USD"
click at [847, 50] on button "SAVE" at bounding box center [849, 50] width 72 height 20
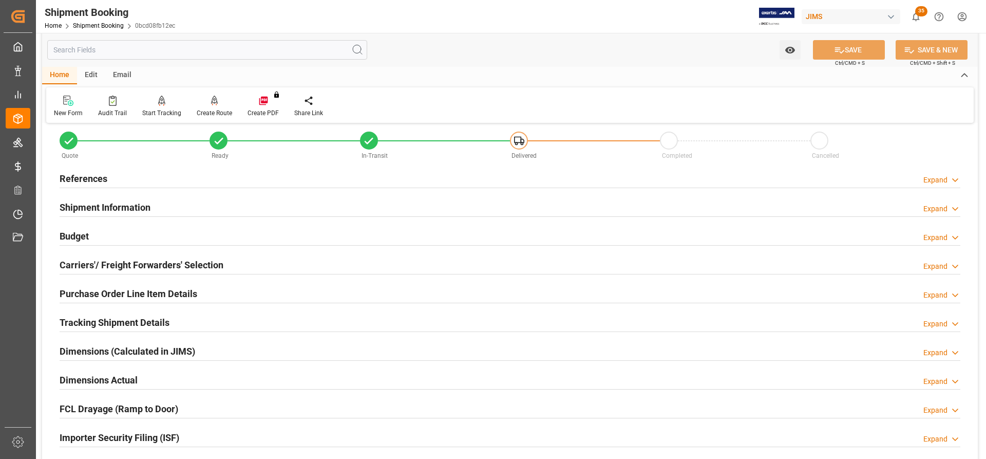
scroll to position [0, 0]
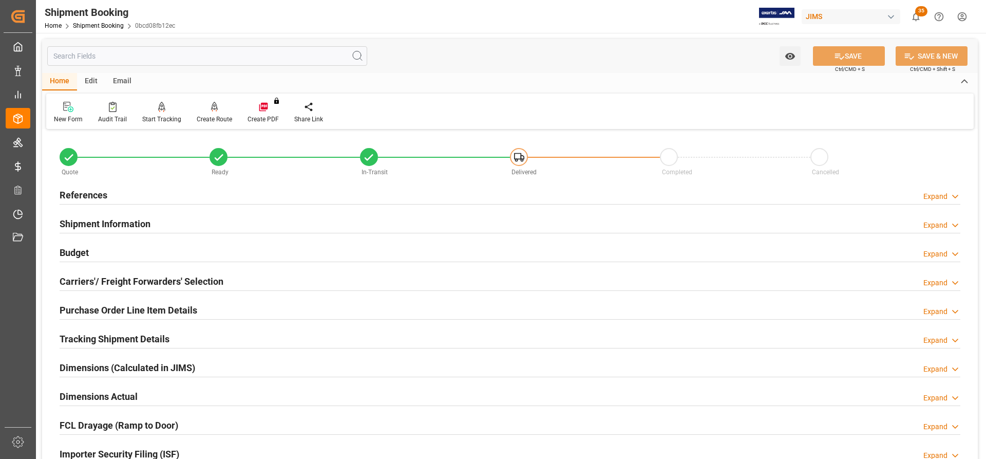
click at [56, 246] on div "Budget Expand" at bounding box center [509, 252] width 915 height 29
click at [78, 256] on h2 "Budget" at bounding box center [74, 252] width 29 height 14
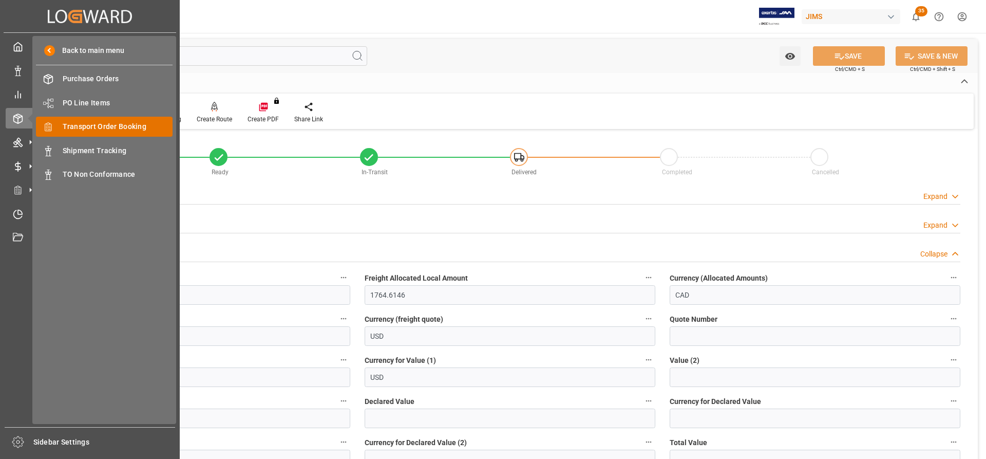
click at [93, 124] on span "Transport Order Booking" at bounding box center [118, 126] width 110 height 11
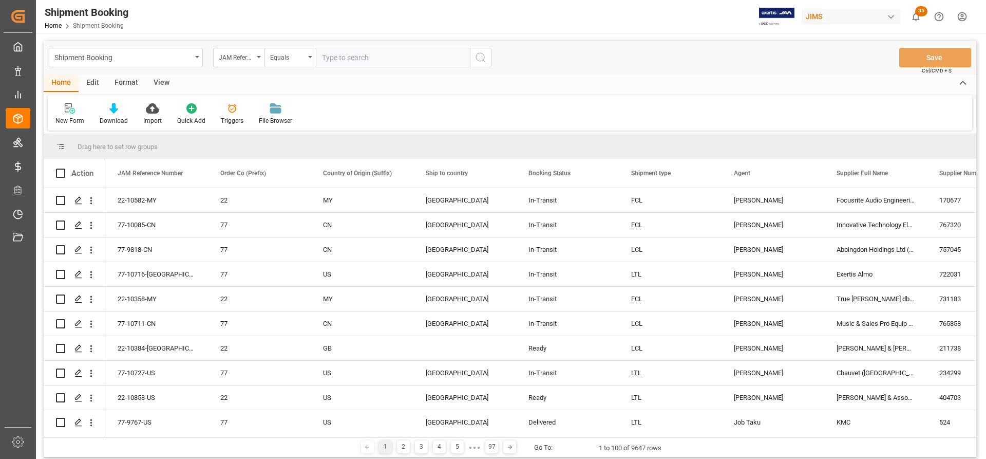
click at [352, 58] on input "text" at bounding box center [393, 58] width 154 height 20
type input "77-10553-[GEOGRAPHIC_DATA]"
click at [480, 59] on icon "search button" at bounding box center [480, 57] width 12 height 12
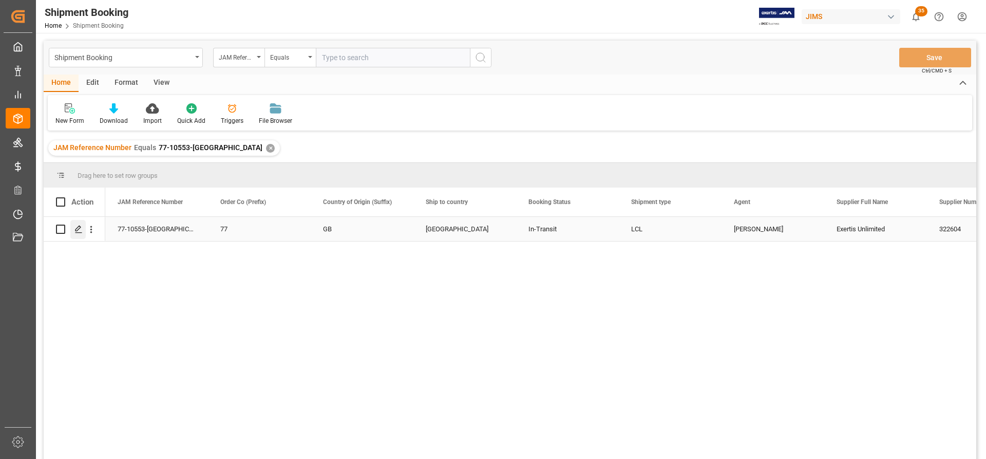
click at [81, 226] on icon "Press SPACE to select this row." at bounding box center [78, 229] width 8 height 8
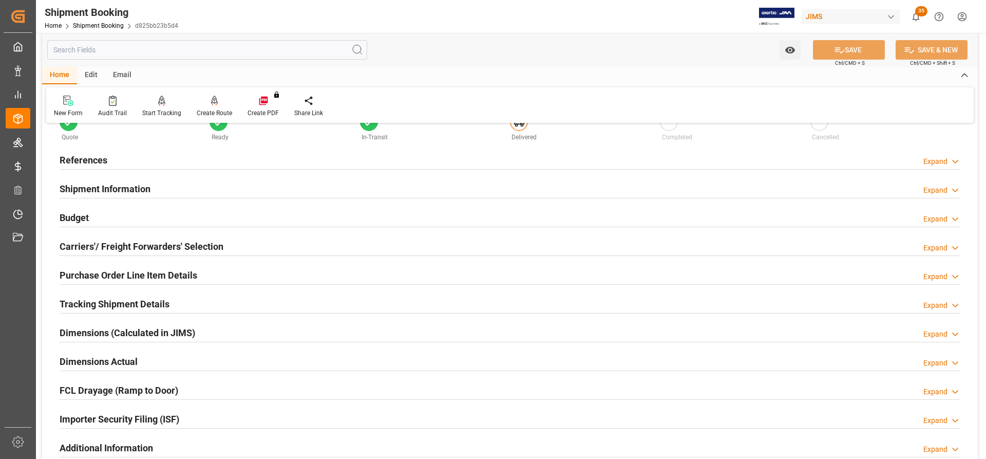
scroll to position [51, 0]
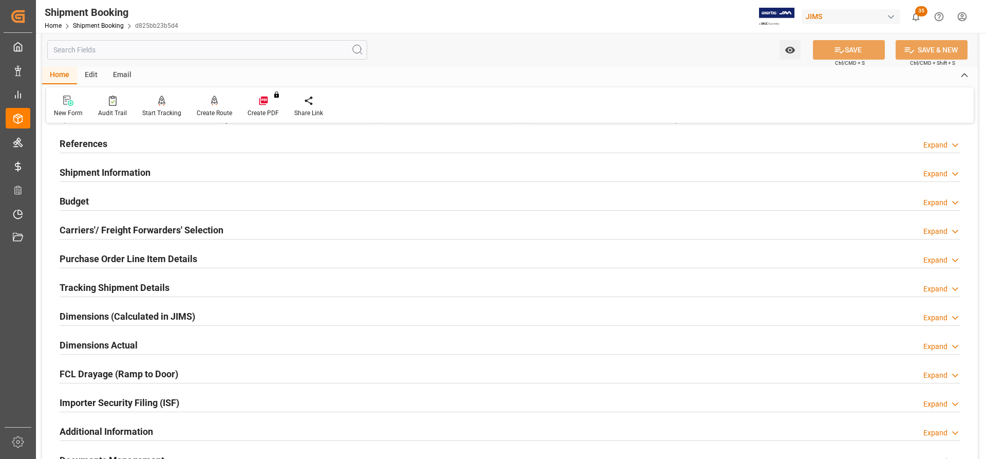
click at [104, 283] on h2 "Tracking Shipment Details" at bounding box center [115, 287] width 110 height 14
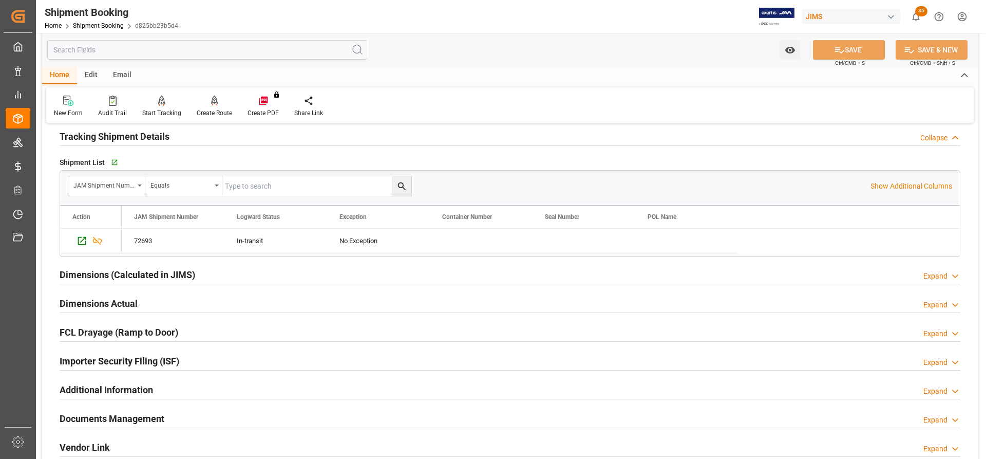
scroll to position [205, 0]
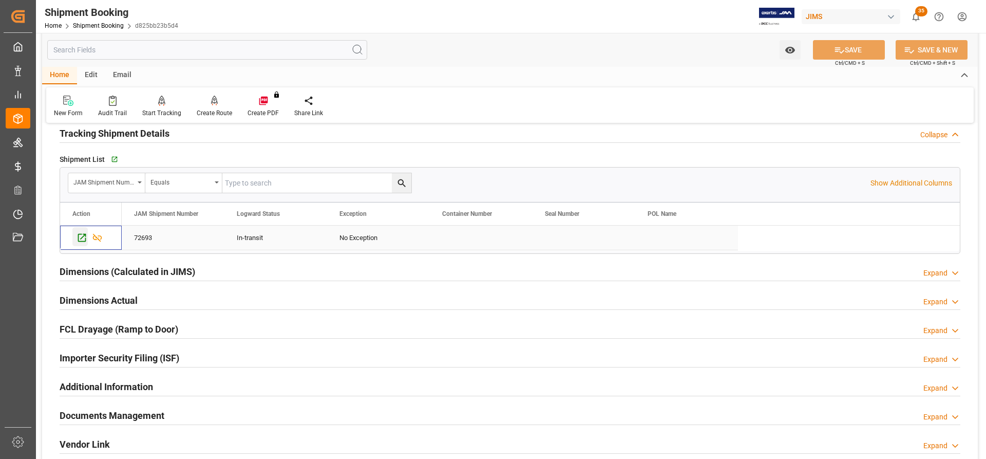
click at [84, 237] on icon "Press SPACE to select this row." at bounding box center [82, 237] width 11 height 11
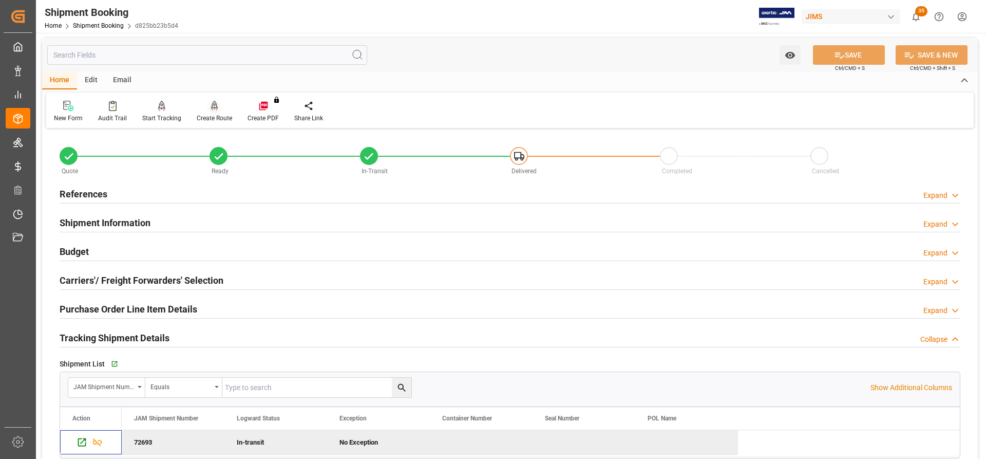
scroll to position [0, 0]
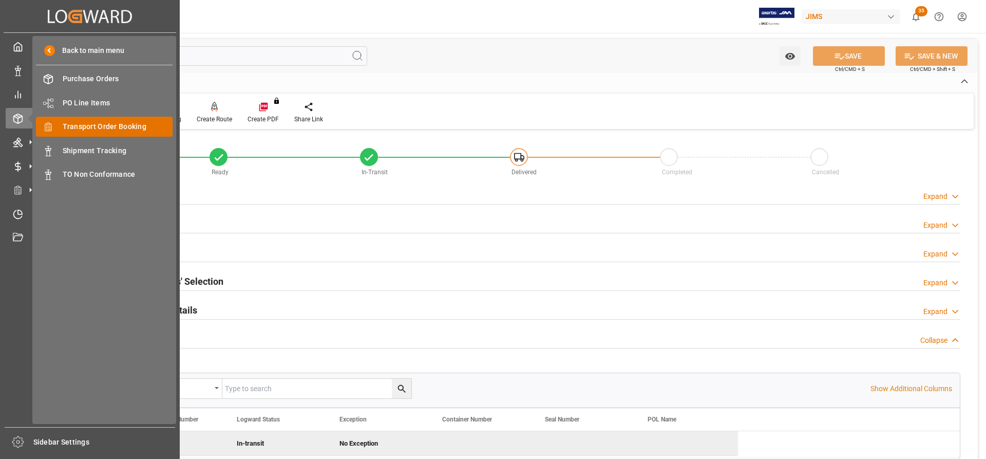
click at [85, 126] on span "Transport Order Booking" at bounding box center [118, 126] width 110 height 11
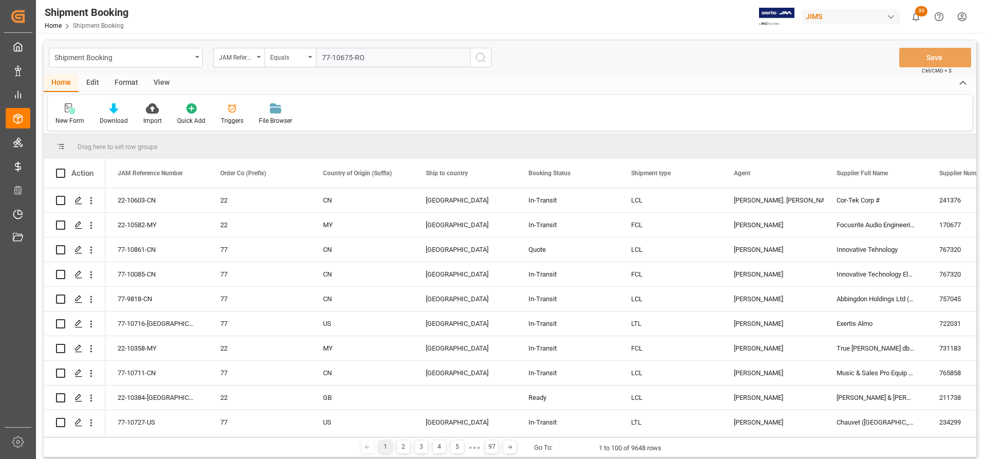
type input "77-10675-RO"
click at [482, 55] on icon "search button" at bounding box center [480, 57] width 12 height 12
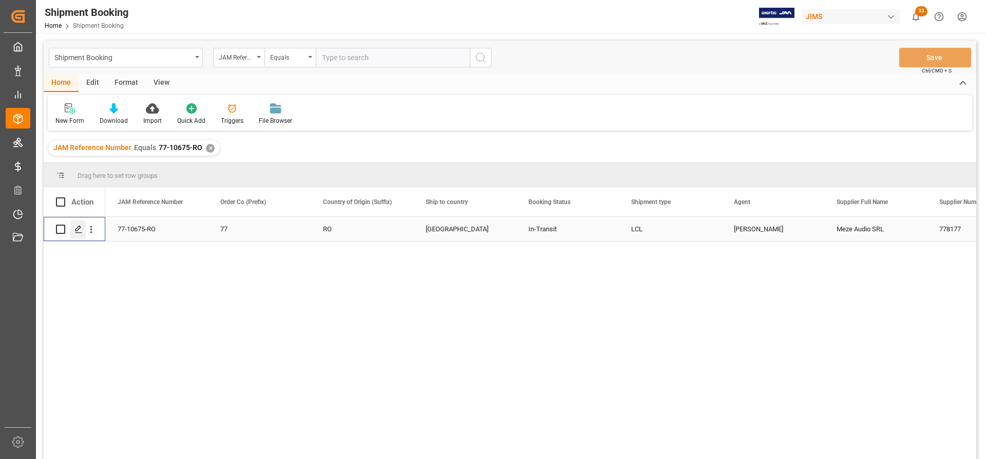
click at [79, 230] on icon "Press SPACE to select this row." at bounding box center [78, 229] width 8 height 8
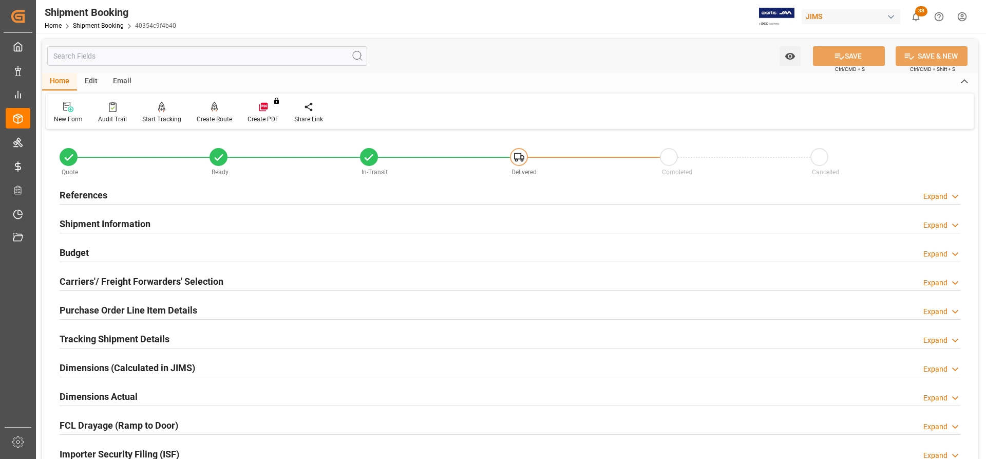
click at [96, 198] on h2 "References" at bounding box center [84, 195] width 48 height 14
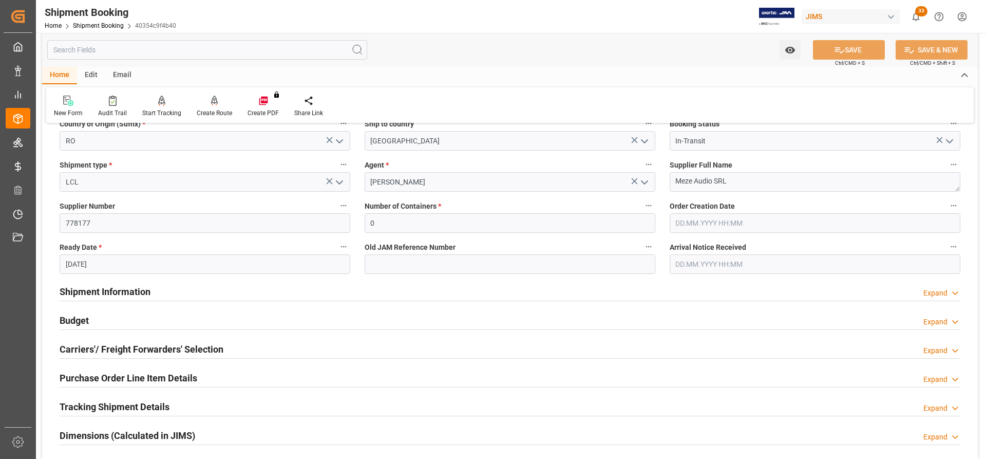
scroll to position [205, 0]
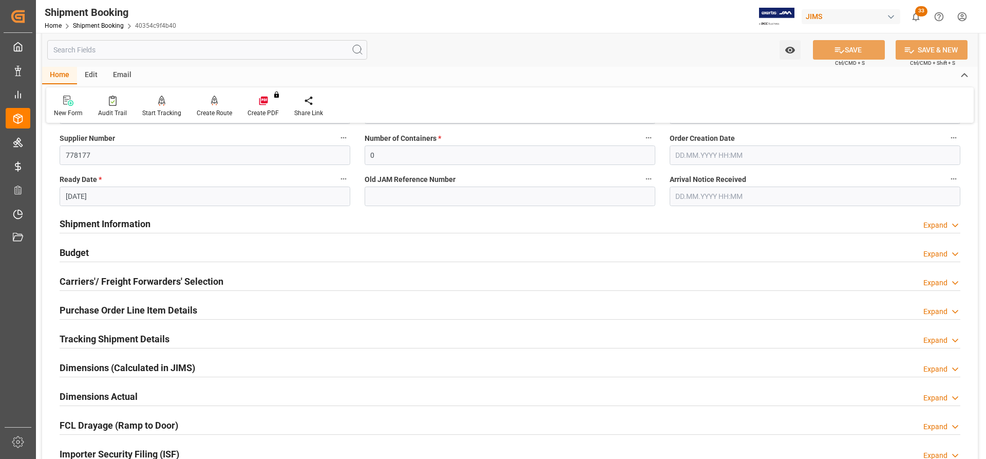
click at [74, 252] on h2 "Budget" at bounding box center [74, 252] width 29 height 14
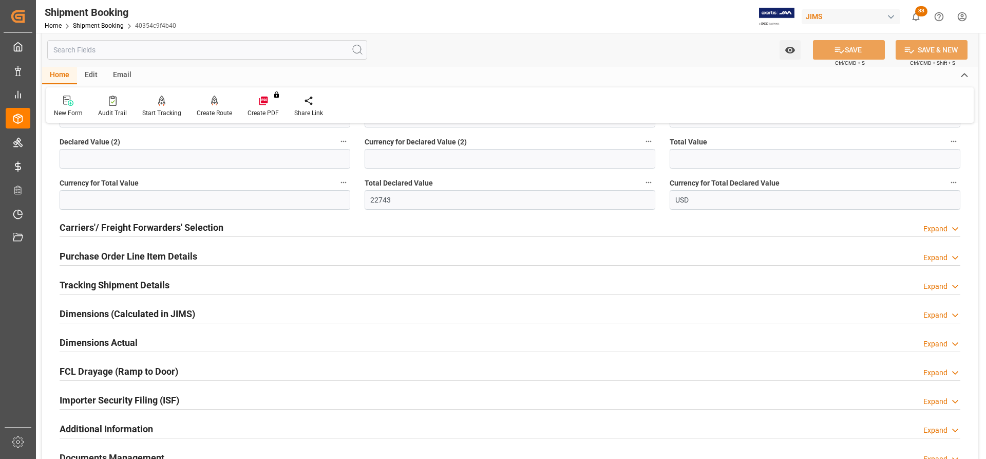
scroll to position [513, 0]
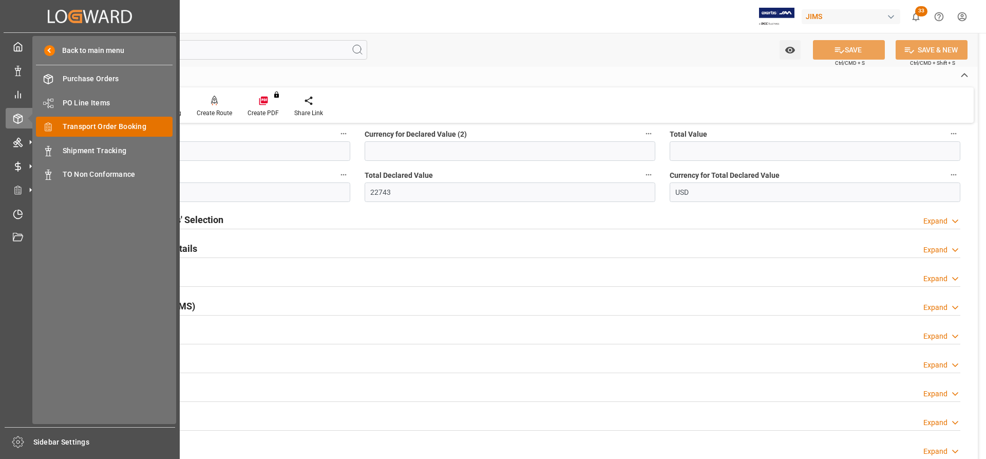
click at [78, 126] on span "Transport Order Booking" at bounding box center [118, 126] width 110 height 11
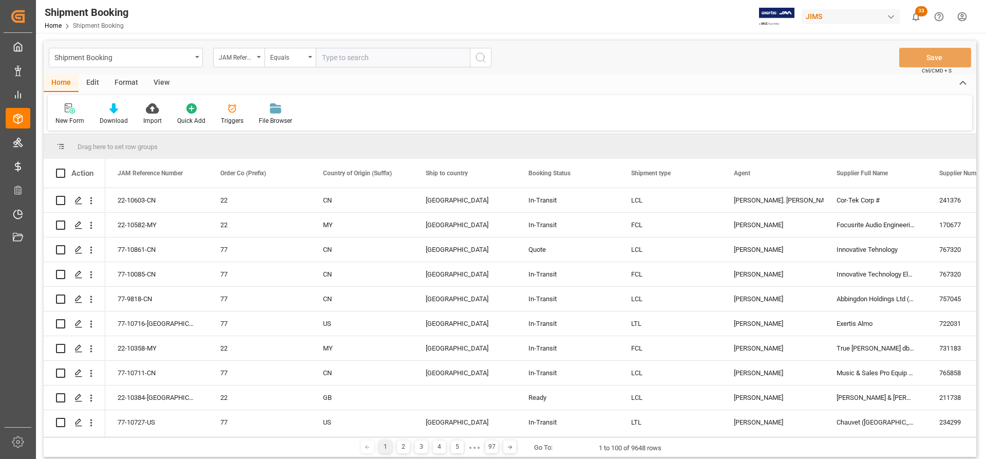
click at [331, 59] on input "text" at bounding box center [393, 58] width 154 height 20
type input "77-9818-CN"
click at [478, 57] on icon "search button" at bounding box center [480, 57] width 12 height 12
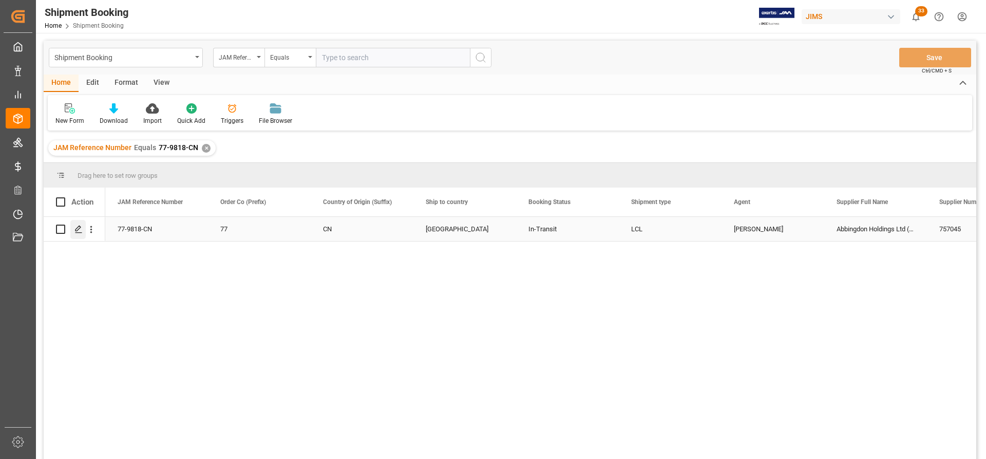
click at [80, 225] on icon "Press SPACE to select this row." at bounding box center [78, 229] width 8 height 8
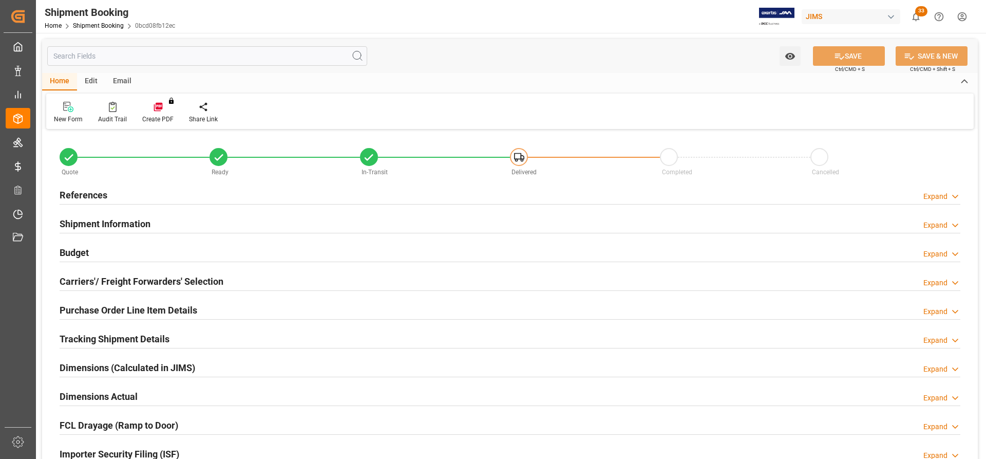
type input "31"
click at [99, 282] on h2 "Carriers'/ Freight Forwarders' Selection" at bounding box center [142, 281] width 164 height 14
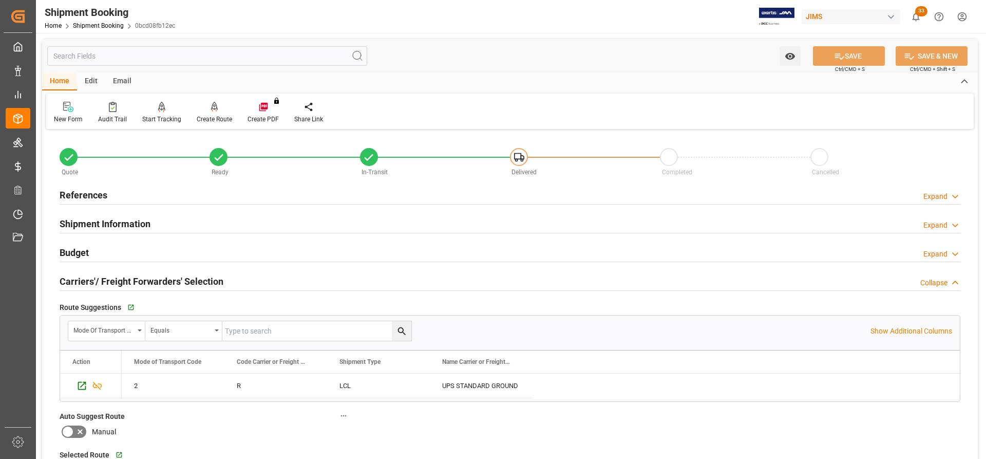
click at [108, 218] on h2 "Shipment Information" at bounding box center [105, 224] width 91 height 14
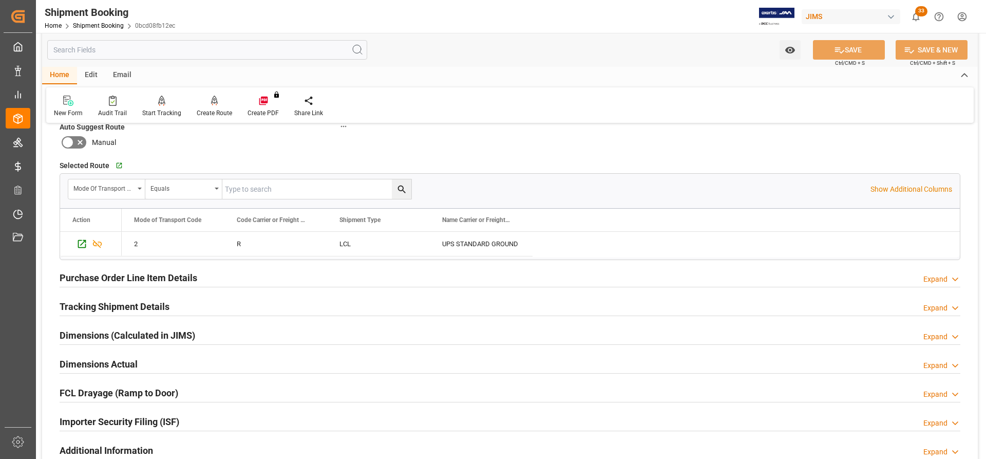
scroll to position [719, 0]
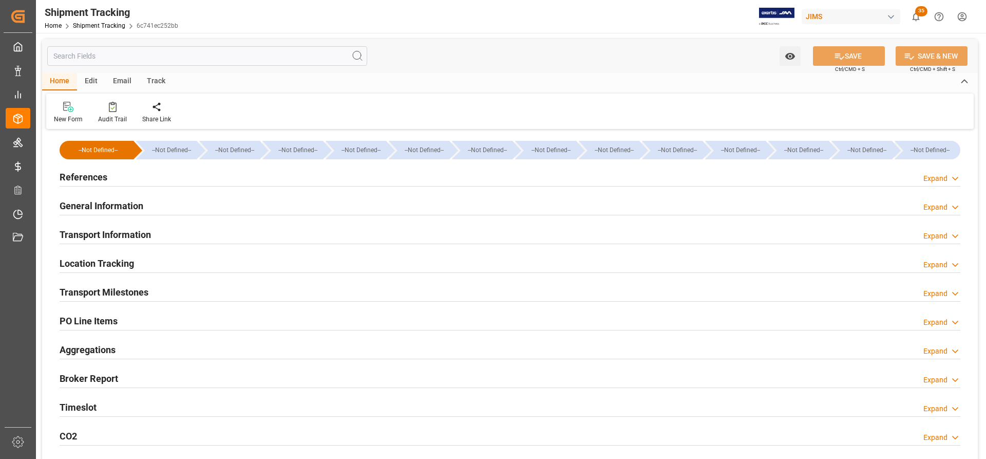
type input "[DATE] 00:00"
drag, startPoint x: 104, startPoint y: 289, endPoint x: 116, endPoint y: 290, distance: 11.9
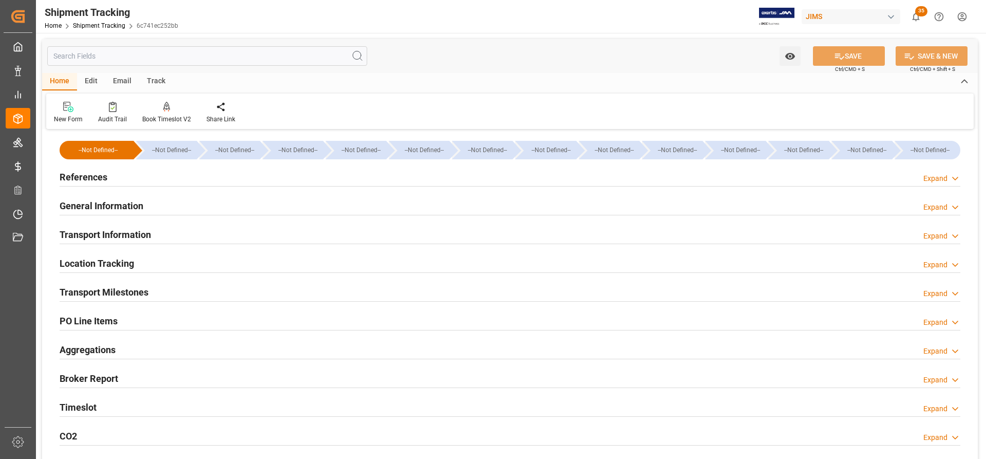
click at [104, 289] on h2 "Transport Milestones" at bounding box center [104, 292] width 89 height 14
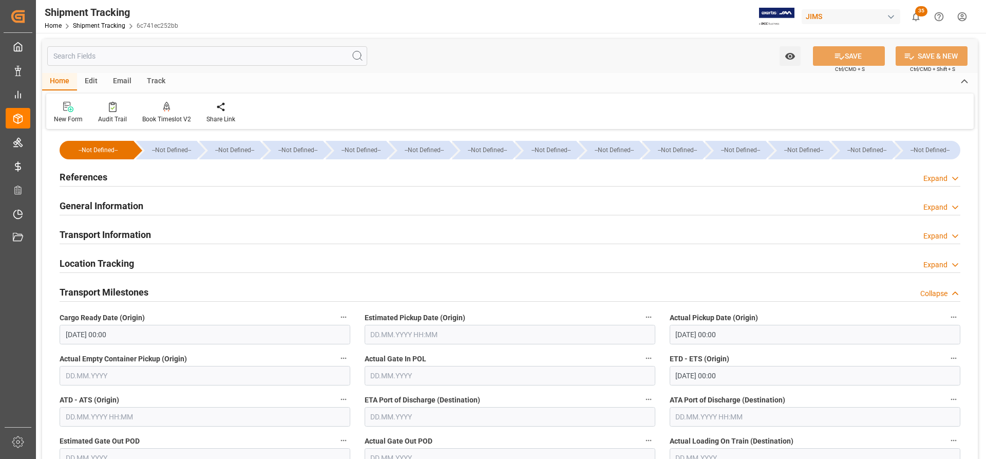
click at [85, 179] on h2 "References" at bounding box center [84, 177] width 48 height 14
